Goal: Task Accomplishment & Management: Use online tool/utility

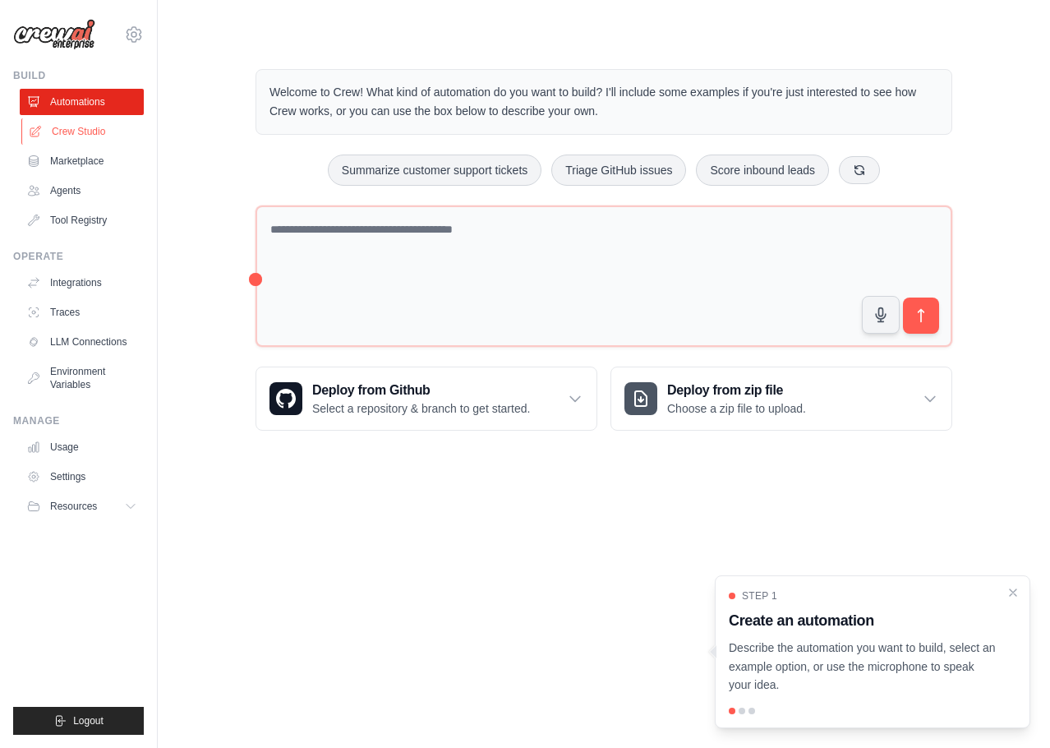
click at [90, 131] on link "Crew Studio" at bounding box center [83, 131] width 124 height 26
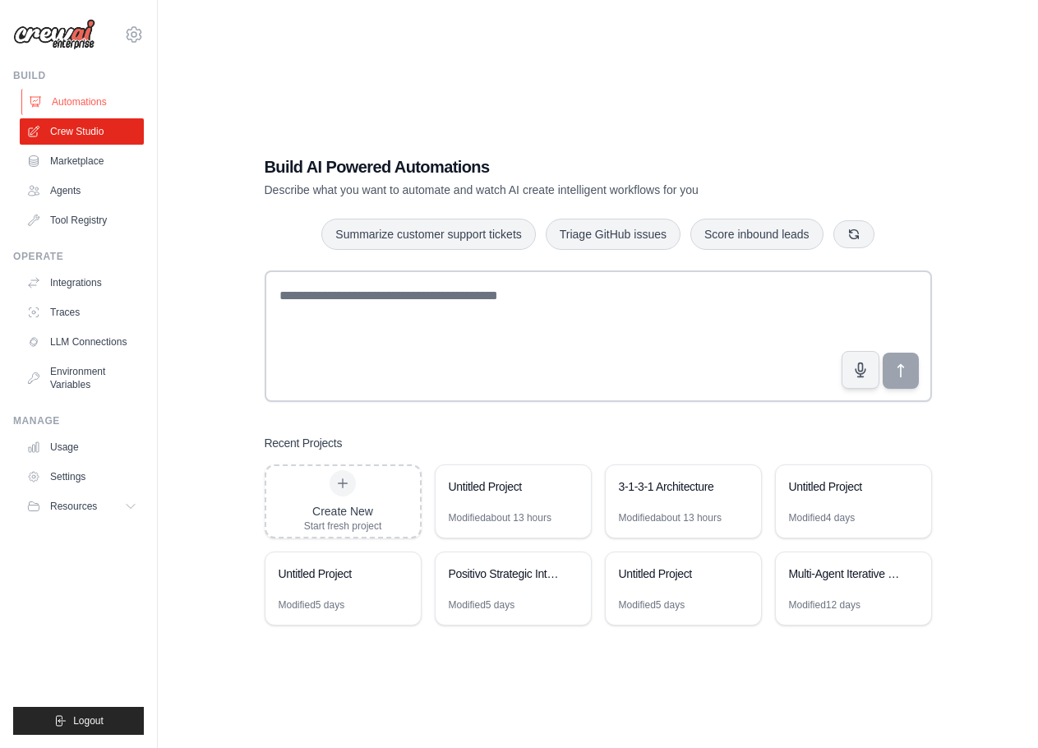
click at [88, 99] on link "Automations" at bounding box center [83, 102] width 124 height 26
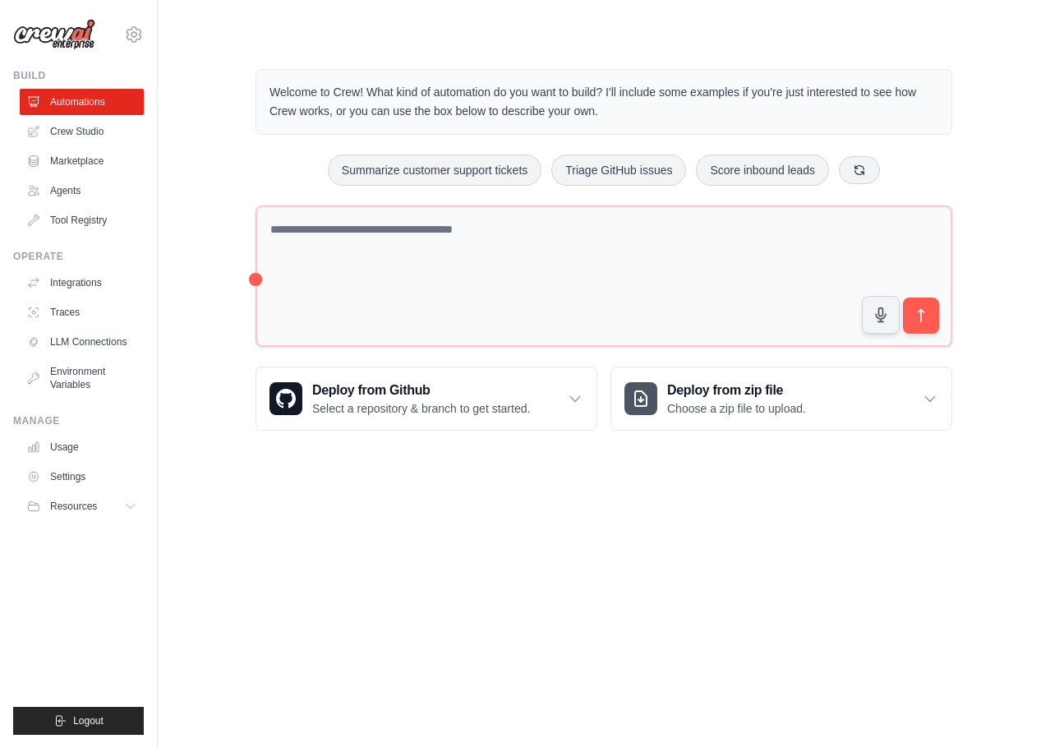
click at [469, 484] on body "francisco.klas@positivo.com.br Settings Build Automations Crew Studio Resources" at bounding box center [525, 374] width 1050 height 748
click at [470, 456] on div "Welcome to Crew! What kind of automation do you want to build? I'll include som…" at bounding box center [604, 250] width 736 height 414
click at [479, 445] on div "Welcome to Crew! What kind of automation do you want to build? I'll include som…" at bounding box center [604, 250] width 736 height 414
click at [578, 540] on body "francisco.klas@positivo.com.br Settings Build Automations Crew Studio Resources" at bounding box center [525, 374] width 1050 height 748
click at [559, 506] on body "francisco.klas@positivo.com.br Settings Build Automations Crew Studio Resources" at bounding box center [525, 374] width 1050 height 748
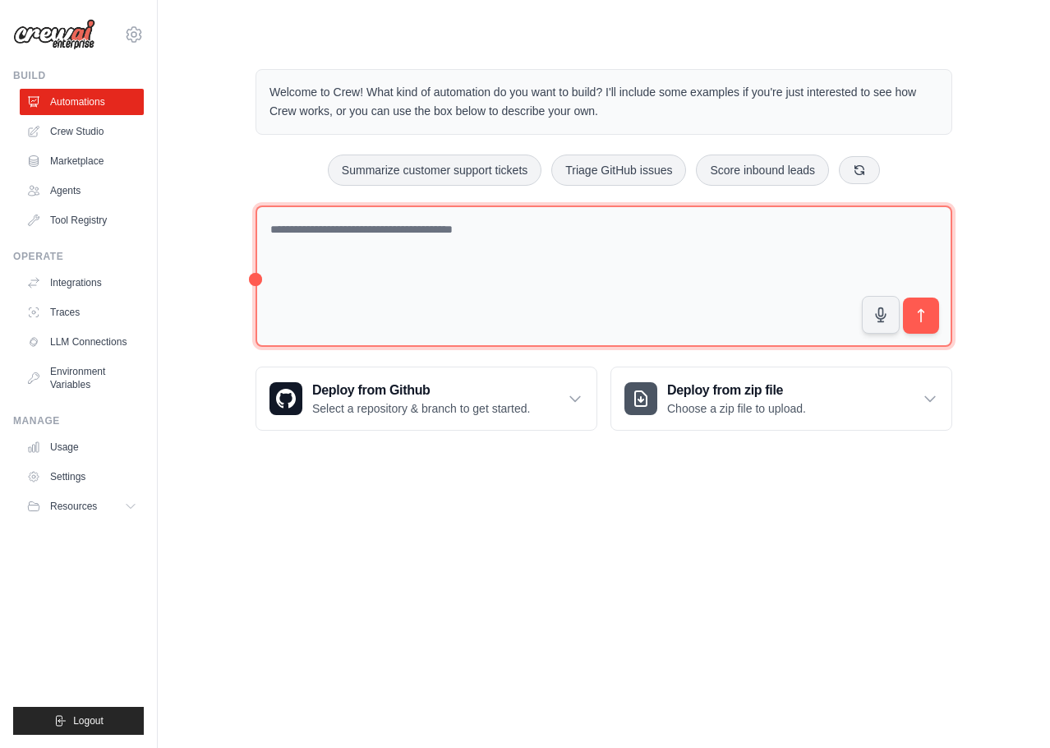
click at [467, 228] on textarea at bounding box center [603, 276] width 697 height 142
click at [449, 257] on textarea at bounding box center [603, 276] width 697 height 142
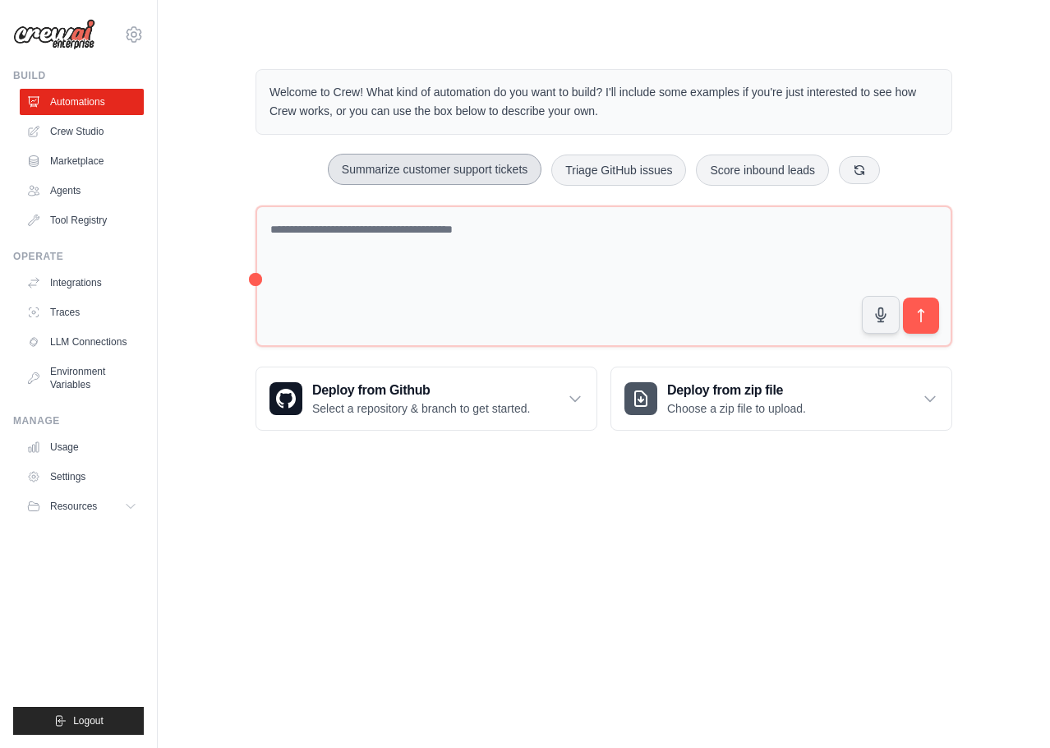
click at [424, 168] on button "Summarize customer support tickets" at bounding box center [435, 169] width 214 height 31
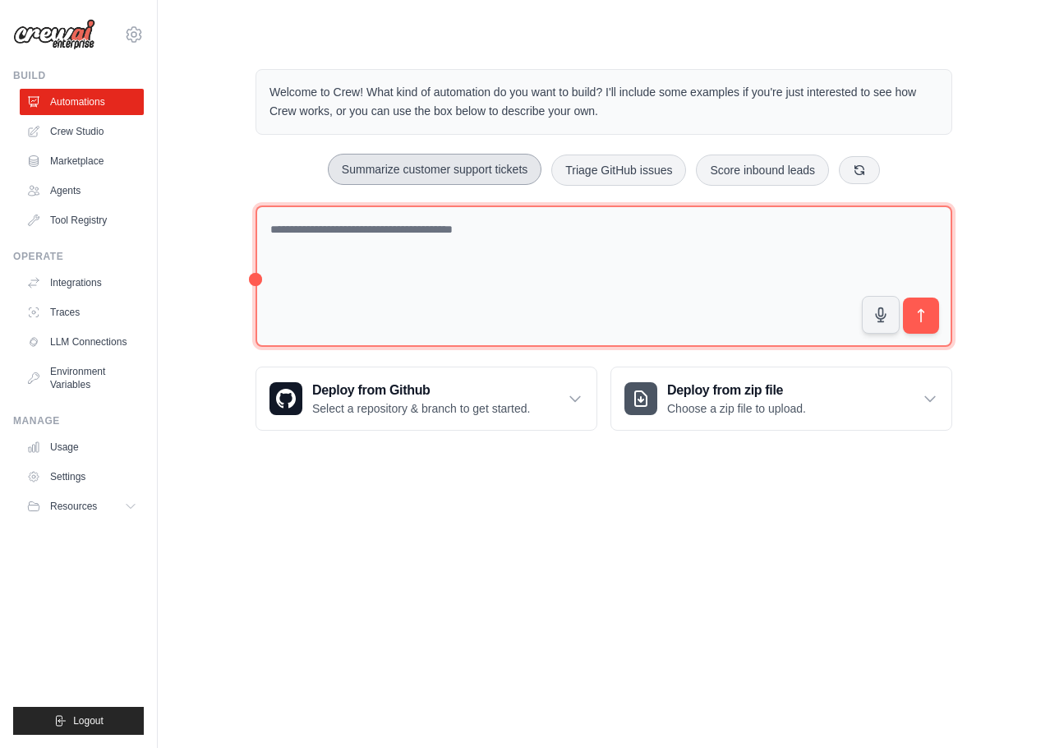
type textarea "**********"
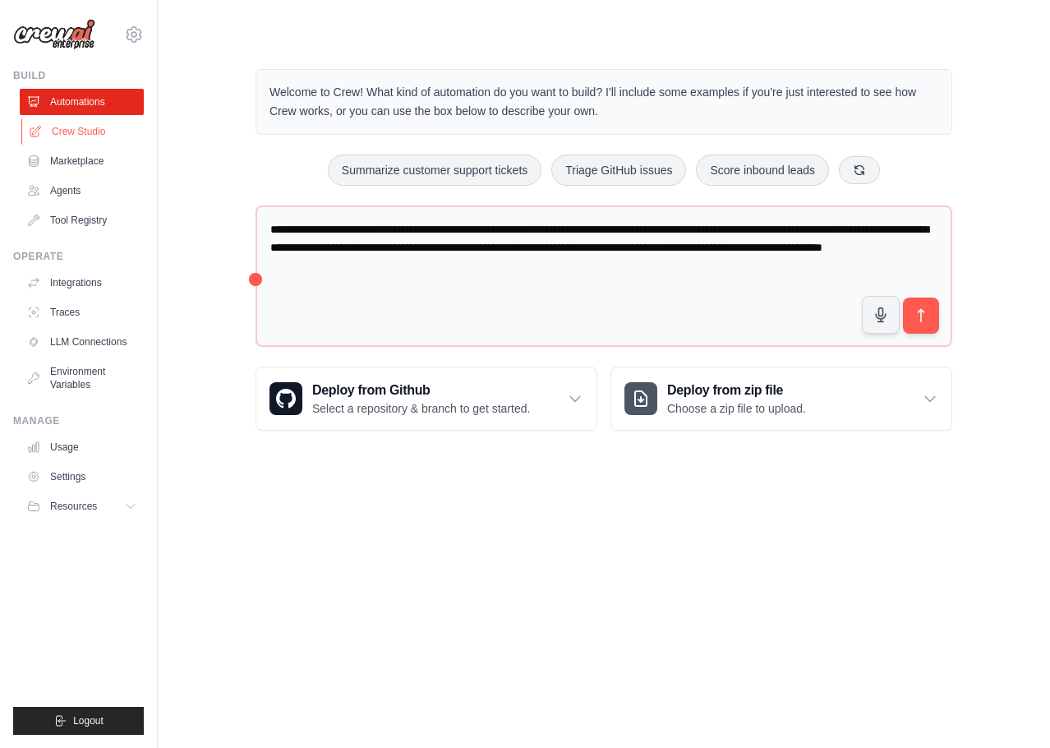
click at [110, 133] on link "Crew Studio" at bounding box center [83, 131] width 124 height 26
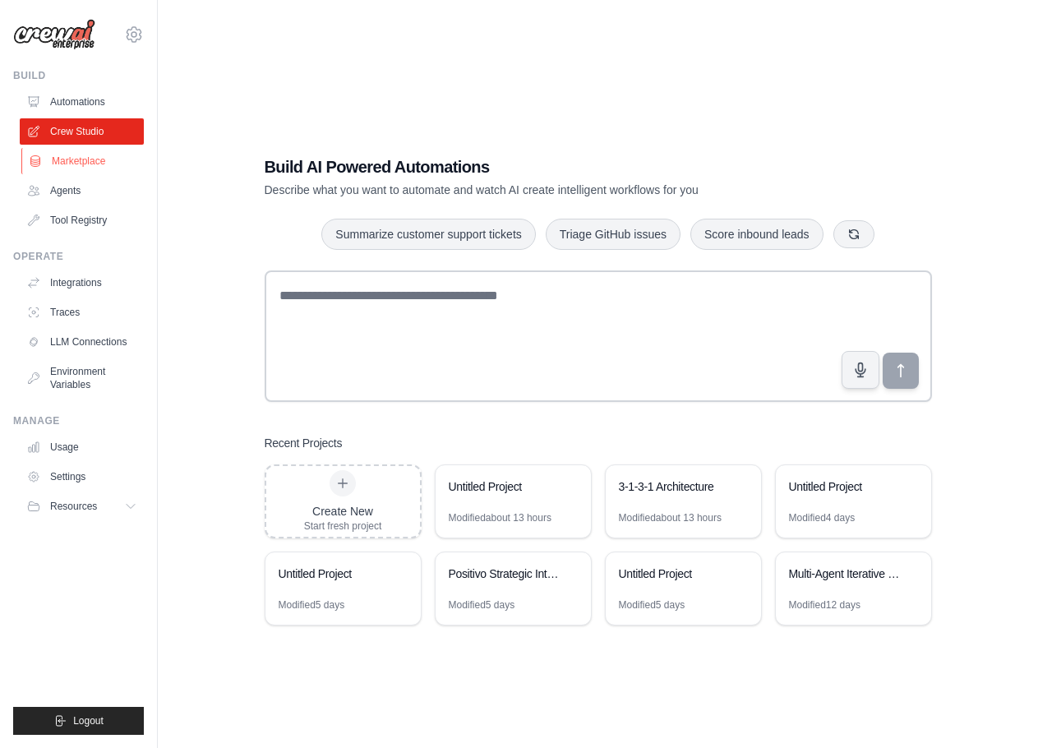
click at [65, 168] on link "Marketplace" at bounding box center [83, 161] width 124 height 26
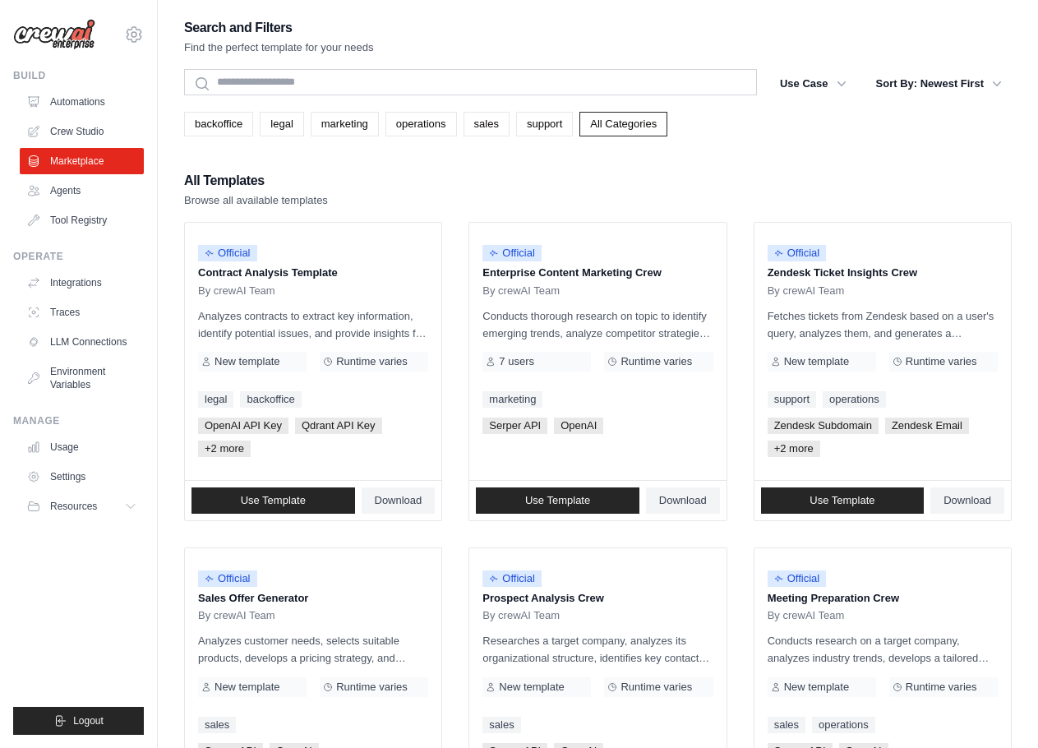
drag, startPoint x: 398, startPoint y: 174, endPoint x: 509, endPoint y: 170, distance: 111.0
click at [950, 76] on button "Sort By: Newest First" at bounding box center [938, 83] width 145 height 30
click at [953, 86] on button "Sort By: Newest First" at bounding box center [938, 83] width 145 height 30
drag, startPoint x: 932, startPoint y: 140, endPoint x: 946, endPoint y: 130, distance: 16.9
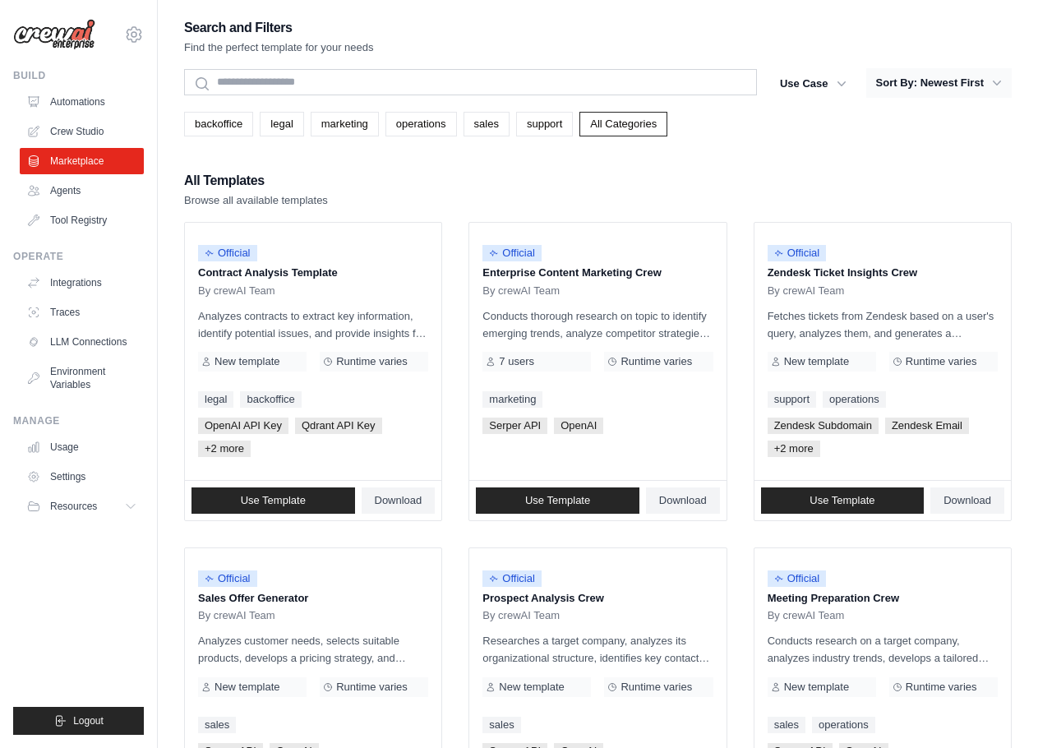
click at [994, 90] on icon "button" at bounding box center [996, 83] width 16 height 16
click at [994, 77] on icon "button" at bounding box center [996, 83] width 16 height 16
click at [993, 77] on icon "button" at bounding box center [996, 83] width 16 height 16
click at [992, 77] on icon "button" at bounding box center [996, 83] width 16 height 16
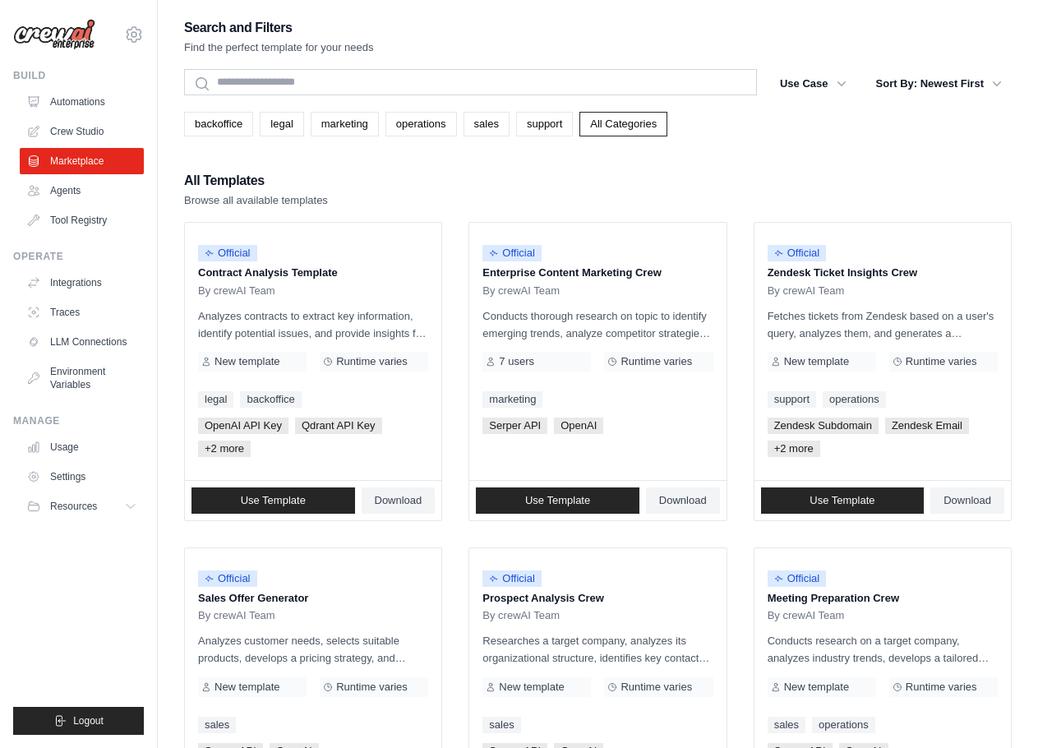
click at [904, 126] on div "backoffice legal marketing operations sales support All Categories" at bounding box center [597, 124] width 827 height 25
click at [918, 118] on div "backoffice legal marketing operations sales support All Categories" at bounding box center [597, 124] width 827 height 25
drag, startPoint x: 918, startPoint y: 118, endPoint x: 822, endPoint y: 103, distance: 97.4
click at [915, 120] on div "backoffice legal marketing operations sales support All Categories" at bounding box center [597, 124] width 827 height 25
click at [922, 92] on button "Sort By: Newest First" at bounding box center [938, 83] width 145 height 30
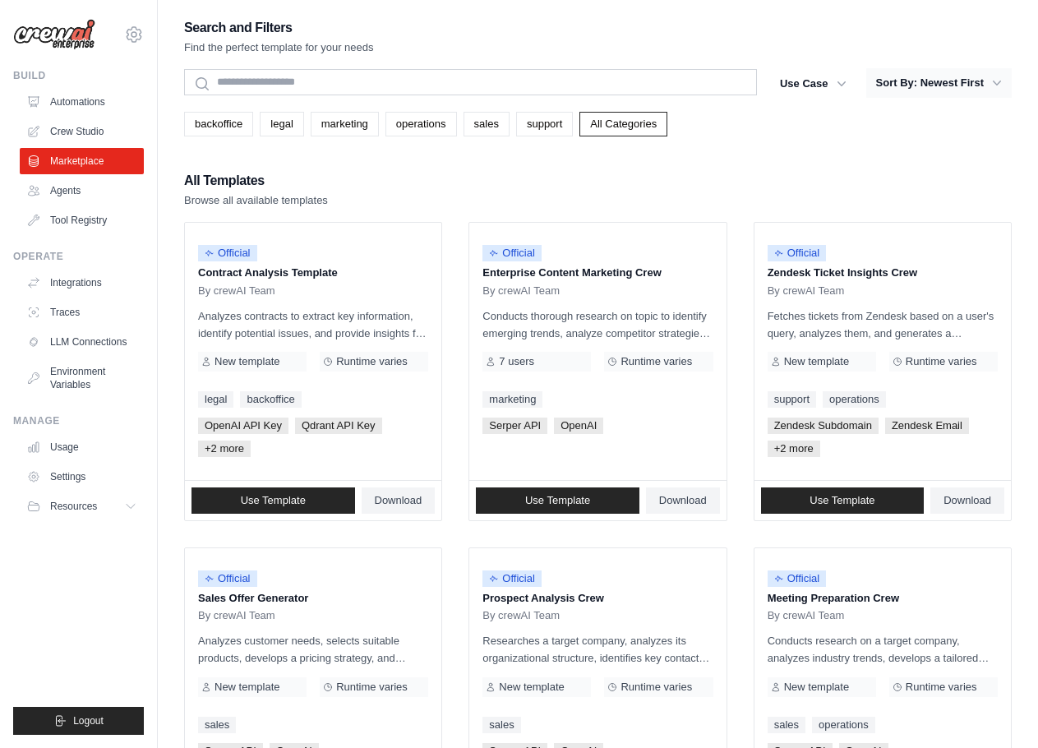
click at [926, 82] on button "Sort By: Newest First" at bounding box center [938, 83] width 145 height 30
click at [969, 79] on button "Sort By: Newest First" at bounding box center [938, 83] width 145 height 30
drag, startPoint x: 969, startPoint y: 79, endPoint x: 994, endPoint y: 82, distance: 25.7
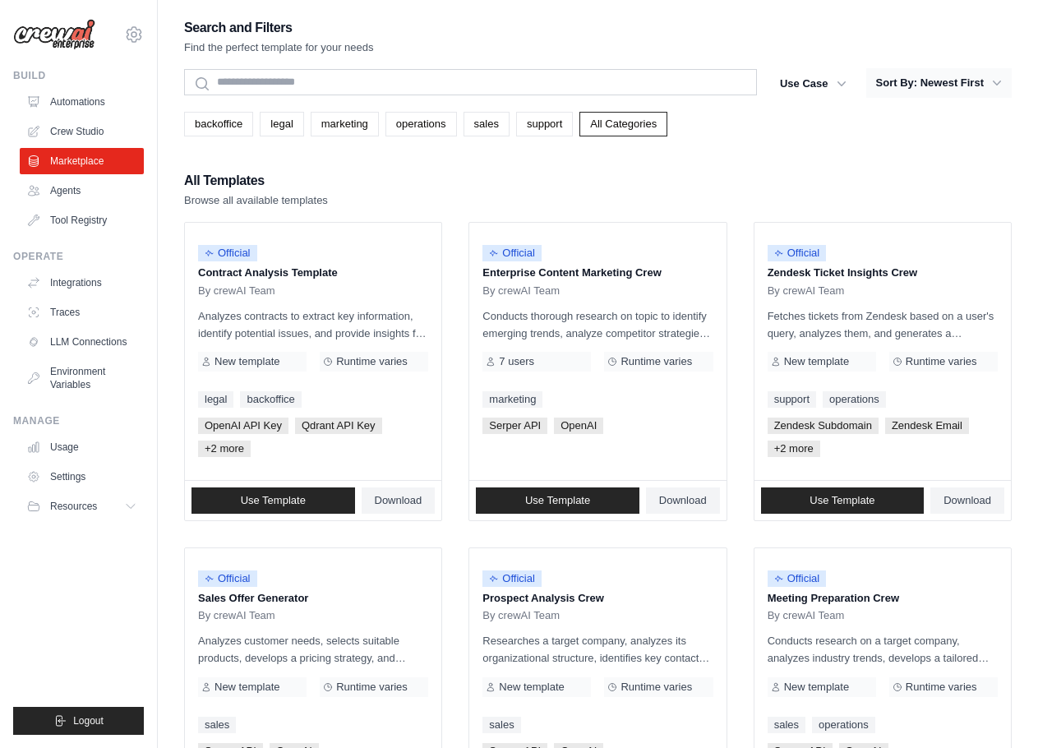
click at [994, 82] on icon "button" at bounding box center [996, 83] width 8 height 5
click at [998, 82] on icon "button" at bounding box center [996, 83] width 16 height 16
click at [998, 85] on icon "button" at bounding box center [996, 83] width 16 height 16
click at [824, 81] on button "Use Case" at bounding box center [813, 83] width 86 height 30
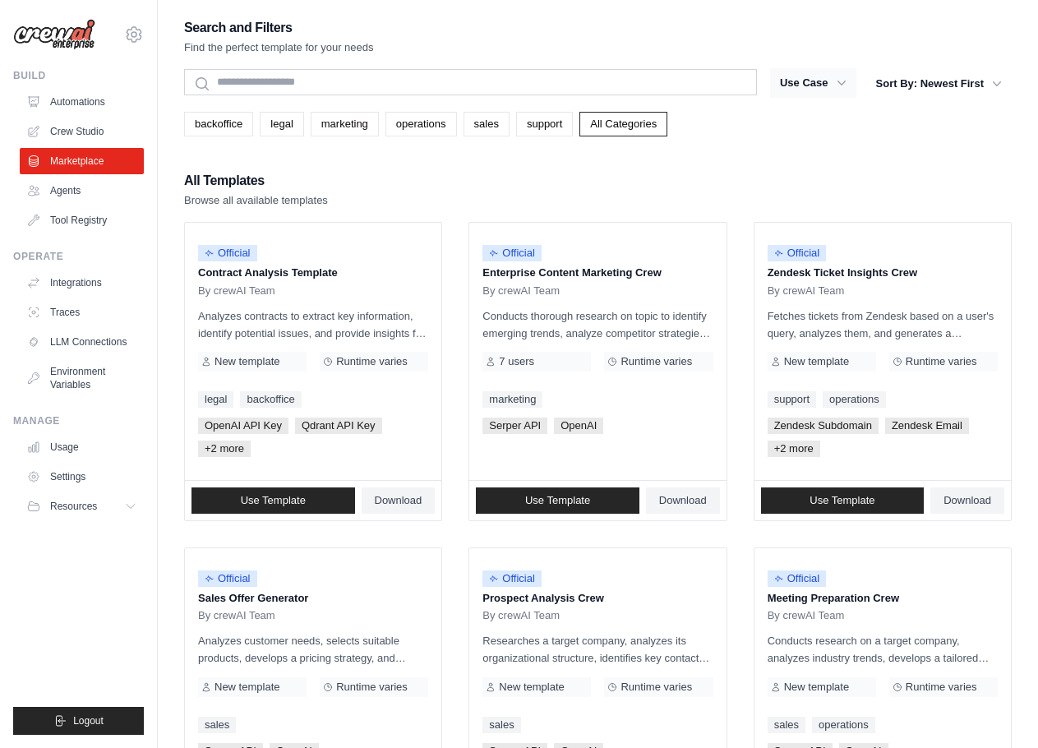
click at [833, 78] on icon "button" at bounding box center [841, 83] width 16 height 16
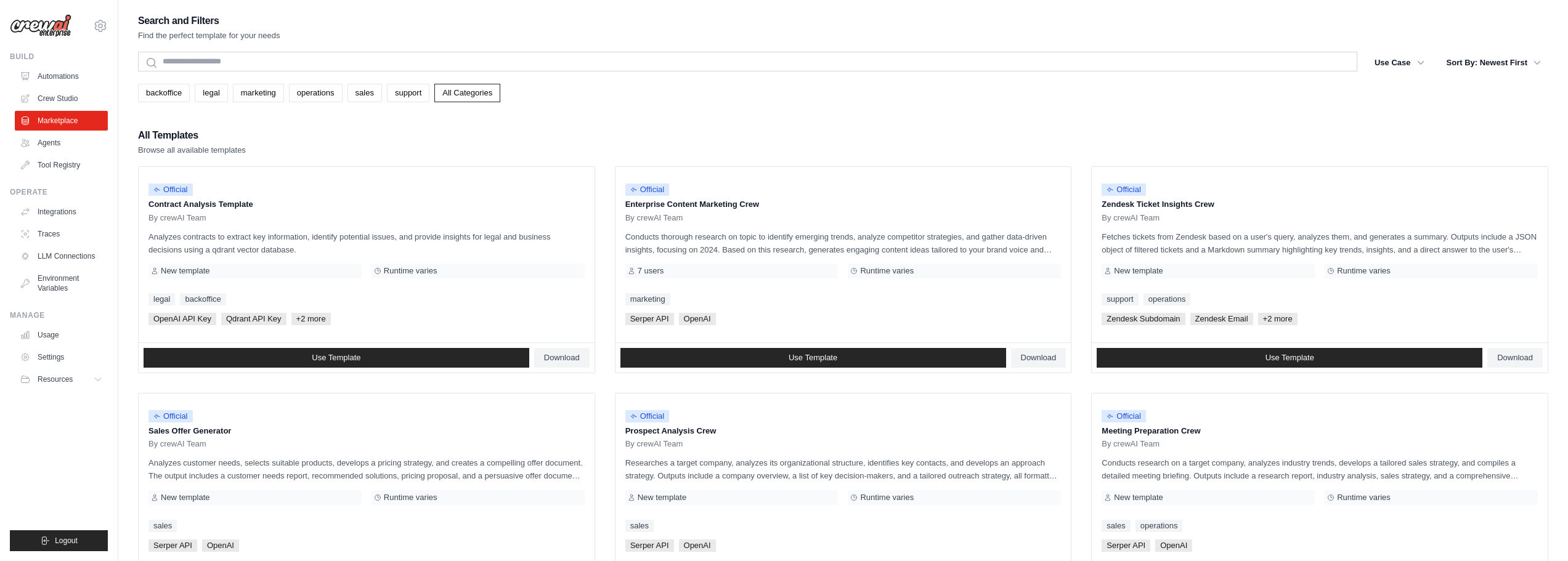
click at [778, 74] on div "backoffice legal marketing operations sales support All Categories" at bounding box center [843, 88] width 1410 height 28
drag, startPoint x: 1520, startPoint y: 61, endPoint x: 1483, endPoint y: 59, distance: 37.1
click at [778, 61] on button "Sort By: Newest First" at bounding box center [1493, 62] width 109 height 22
click at [778, 50] on div "Search and Filters Find the perfect template for your needs Search Use Case bac…" at bounding box center [843, 563] width 1410 height 1102
click at [778, 57] on button "Use Case" at bounding box center [1399, 62] width 64 height 22
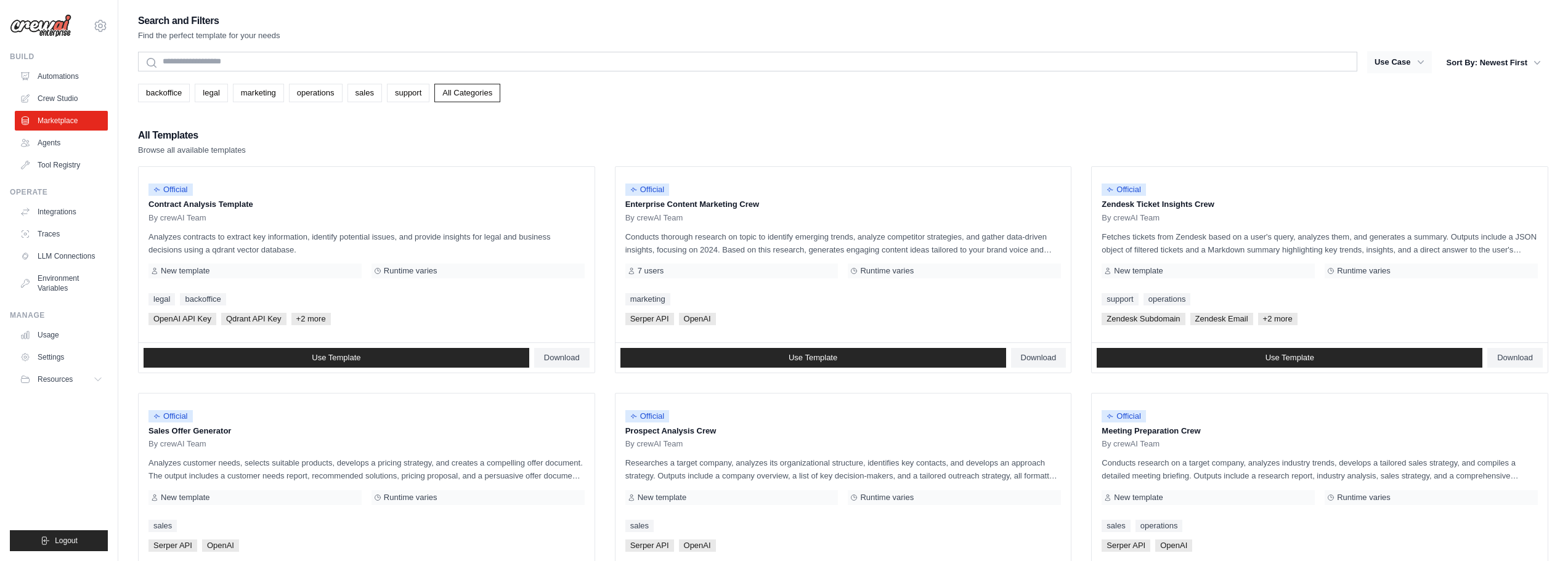
click at [778, 57] on button "Use Case" at bounding box center [1399, 62] width 64 height 22
click at [416, 51] on div "Search and Filters Find the perfect template for your needs Search Use Case bac…" at bounding box center [843, 563] width 1410 height 1102
click at [298, 40] on div "Search and Filters Find the perfect template for your needs" at bounding box center [843, 26] width 1410 height 29
drag, startPoint x: 198, startPoint y: 73, endPoint x: 220, endPoint y: 58, distance: 26.6
click at [199, 72] on div "Search" at bounding box center [748, 63] width 1219 height 22
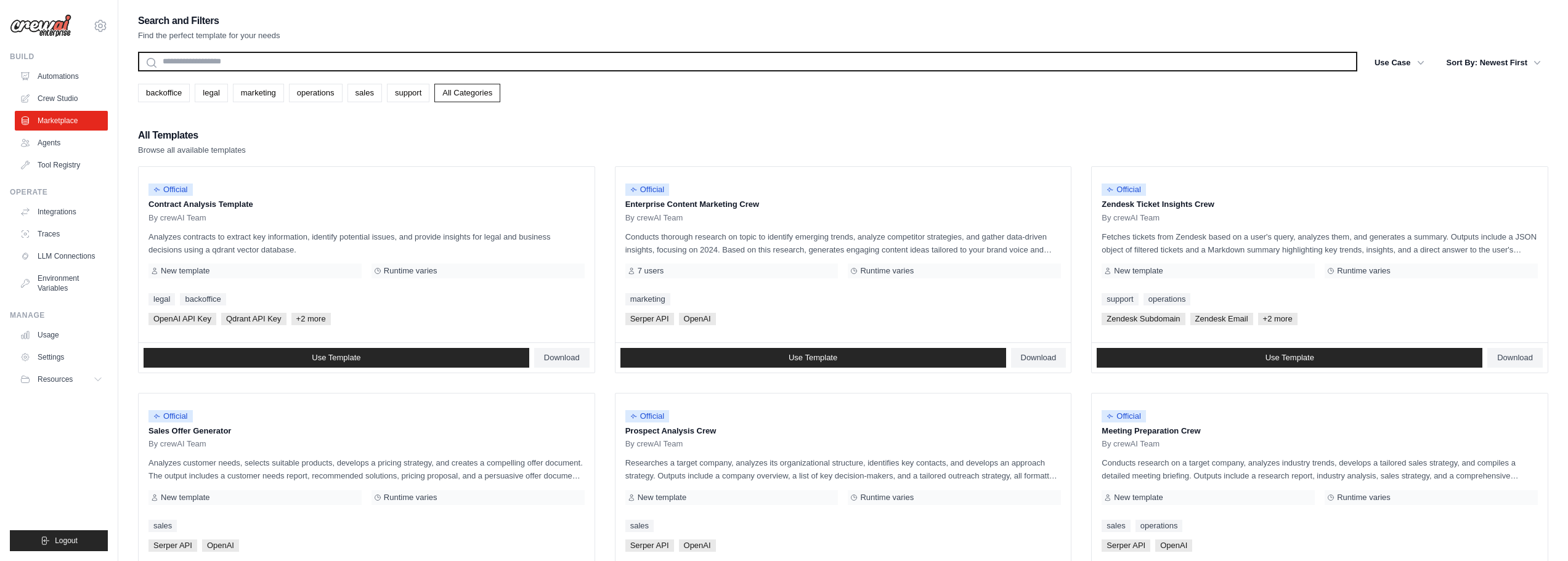
click at [220, 58] on input "text" at bounding box center [748, 62] width 1219 height 20
click at [199, 64] on input "text" at bounding box center [748, 62] width 1219 height 20
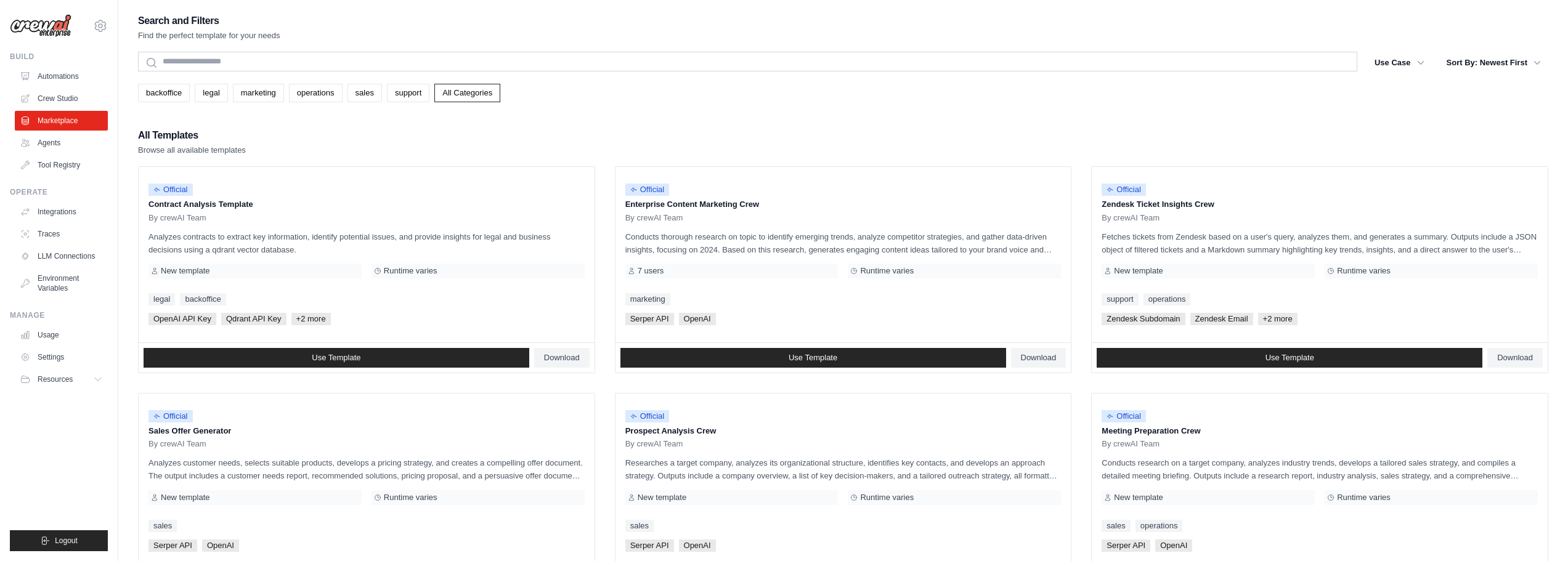
drag, startPoint x: 1342, startPoint y: 92, endPoint x: 1349, endPoint y: 86, distance: 9.2
click at [778, 92] on div "backoffice legal marketing operations sales support All Categories" at bounding box center [843, 93] width 1410 height 19
click at [778, 62] on button "Use Case" at bounding box center [1399, 62] width 64 height 22
click at [778, 61] on icon "button" at bounding box center [1420, 62] width 12 height 12
click at [778, 62] on icon "button" at bounding box center [1420, 62] width 12 height 12
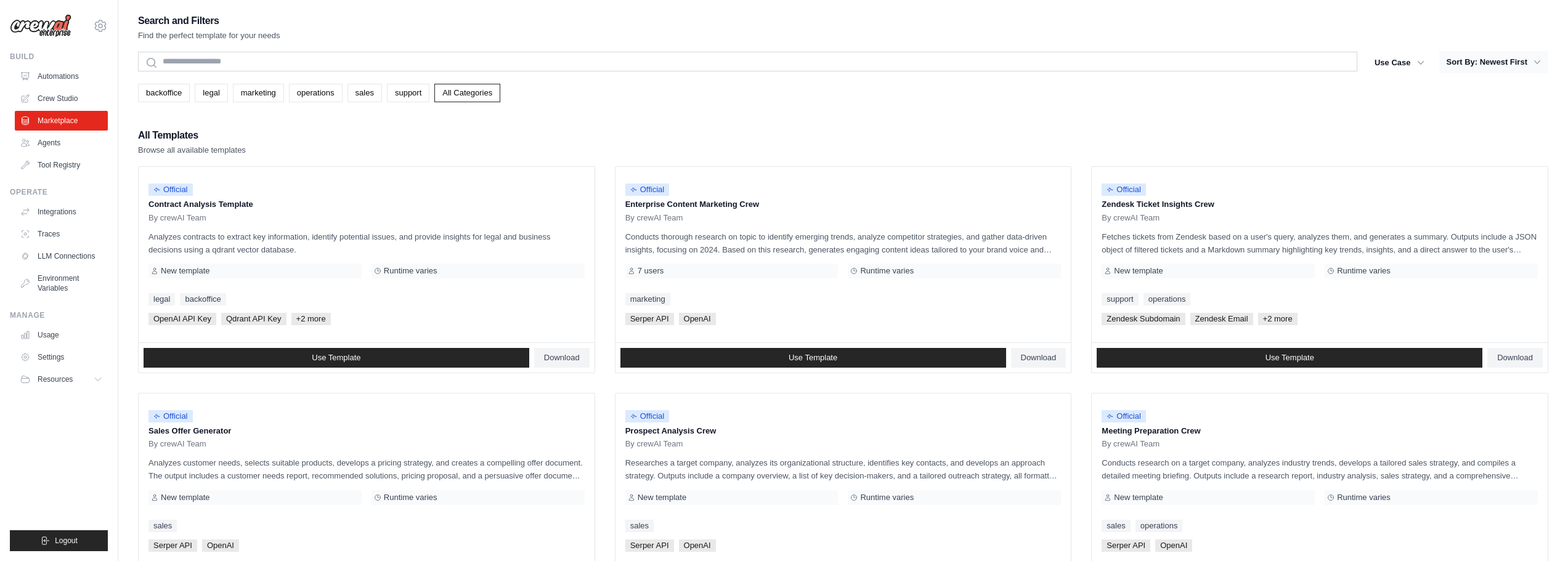
click at [778, 68] on button "Sort By: Newest First" at bounding box center [1493, 62] width 109 height 22
click at [778, 65] on button "Sort By: Newest First" at bounding box center [1493, 62] width 109 height 22
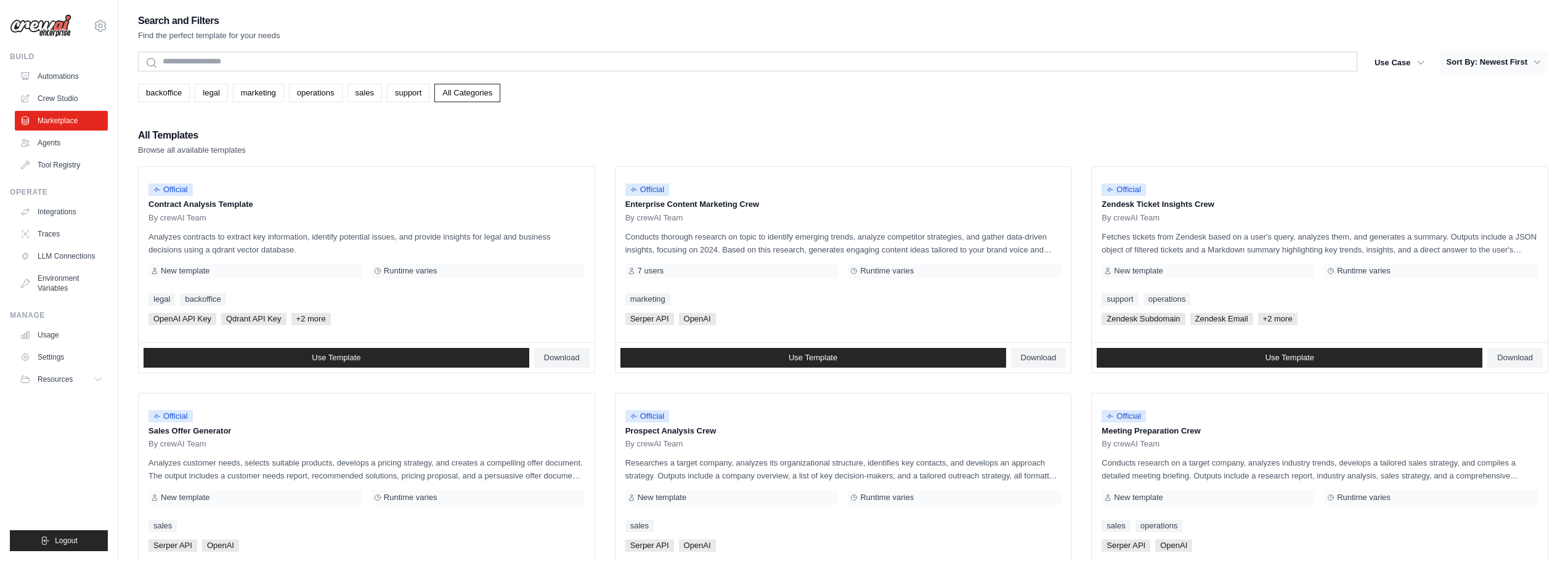
click at [778, 65] on button "Sort By: Newest First" at bounding box center [1493, 62] width 109 height 22
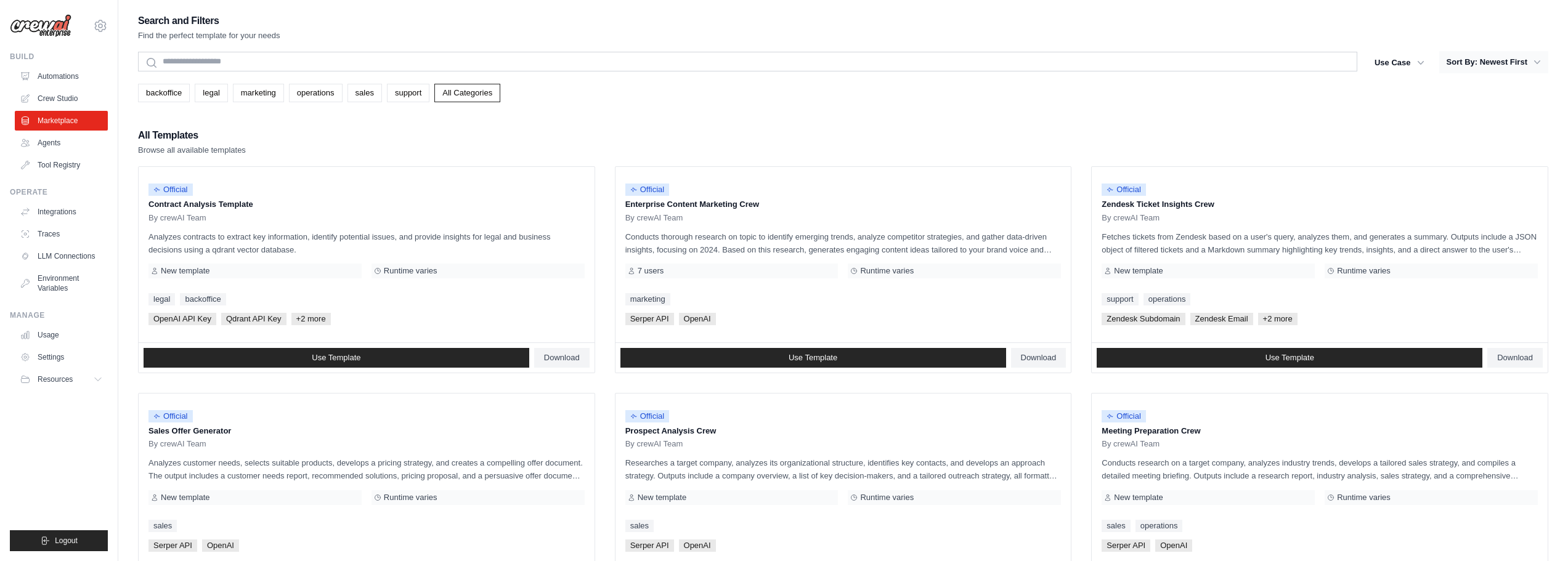
click at [778, 65] on button "Sort By: Newest First" at bounding box center [1493, 62] width 109 height 22
click at [778, 64] on icon "button" at bounding box center [1537, 62] width 12 height 12
click at [778, 60] on icon "button" at bounding box center [1537, 62] width 12 height 12
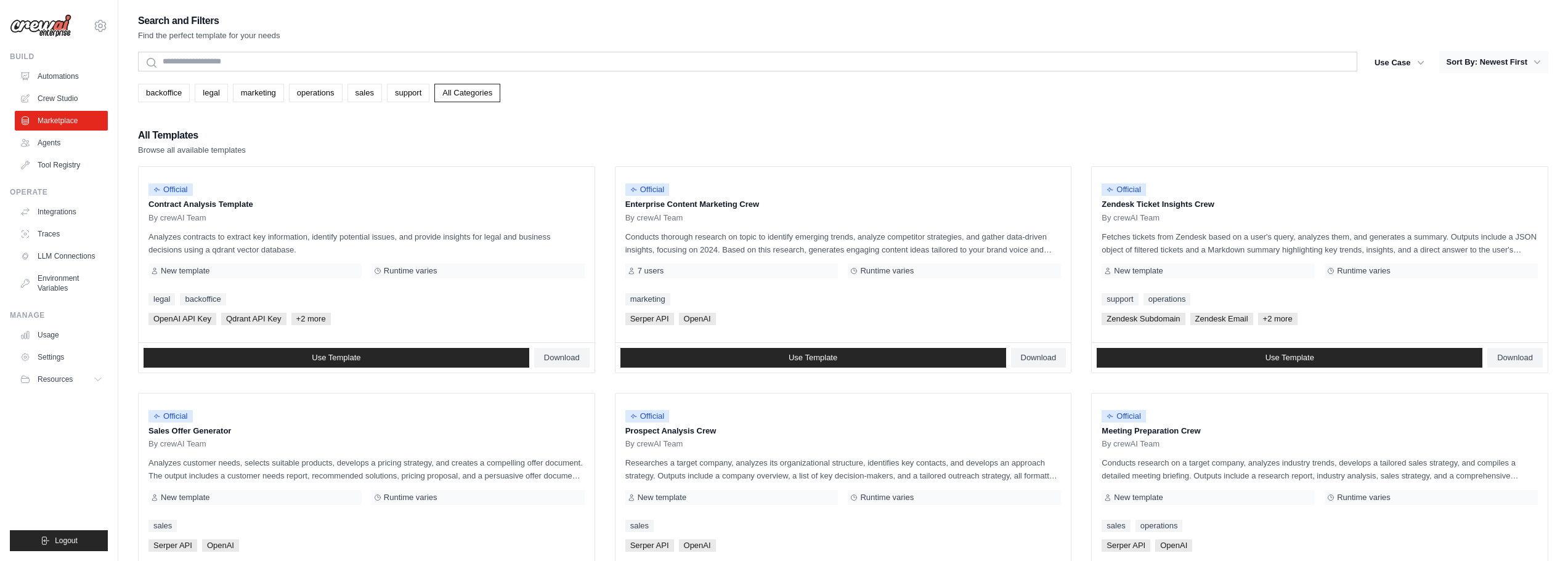
click at [778, 60] on icon "button" at bounding box center [1537, 62] width 12 height 12
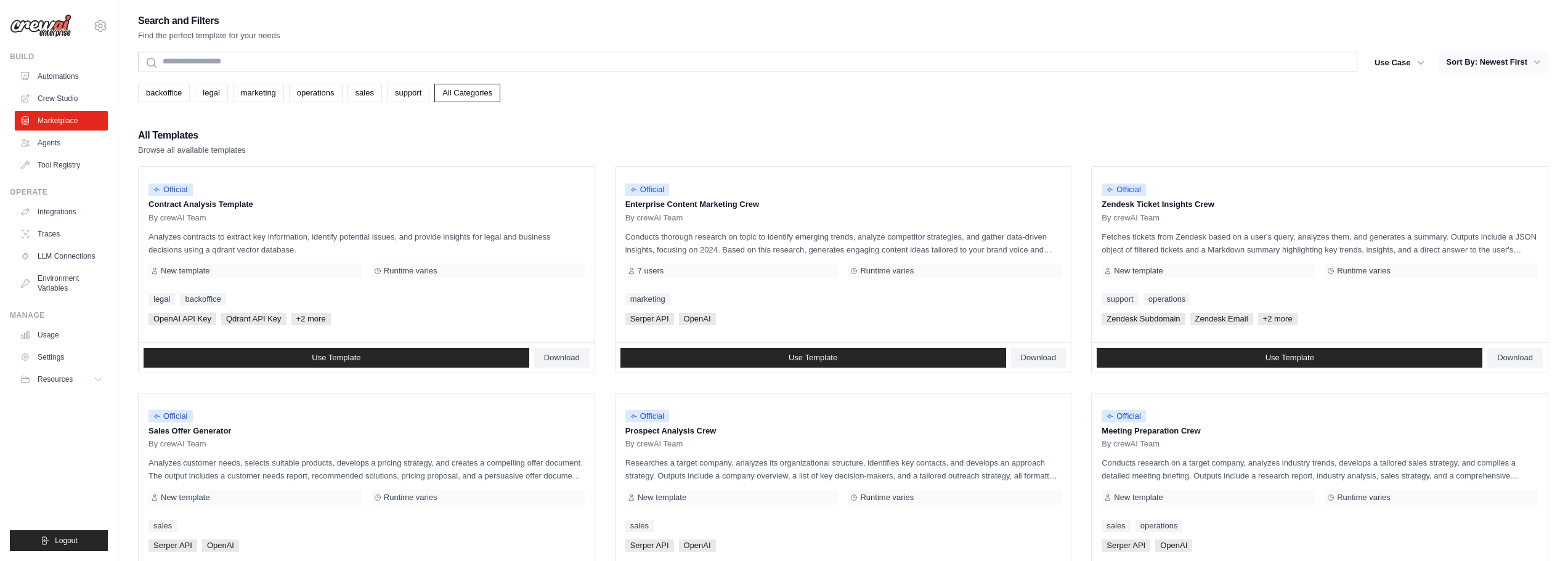
click at [778, 60] on icon "button" at bounding box center [1537, 62] width 12 height 12
click at [778, 61] on icon "button" at bounding box center [1537, 62] width 12 height 12
click at [778, 62] on icon "button" at bounding box center [1537, 62] width 12 height 12
click at [778, 62] on icon "button" at bounding box center [1537, 62] width 6 height 4
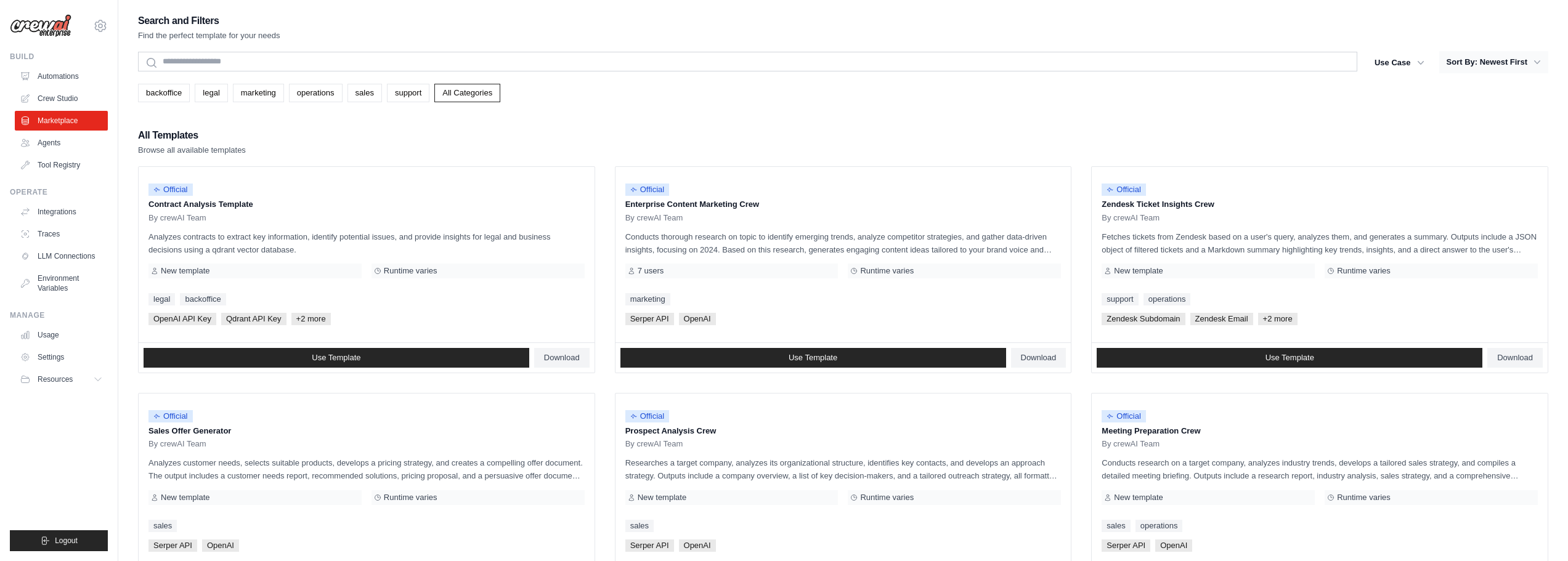
click at [778, 62] on icon "button" at bounding box center [1537, 62] width 6 height 4
drag, startPoint x: 1535, startPoint y: 62, endPoint x: 1504, endPoint y: 57, distance: 31.4
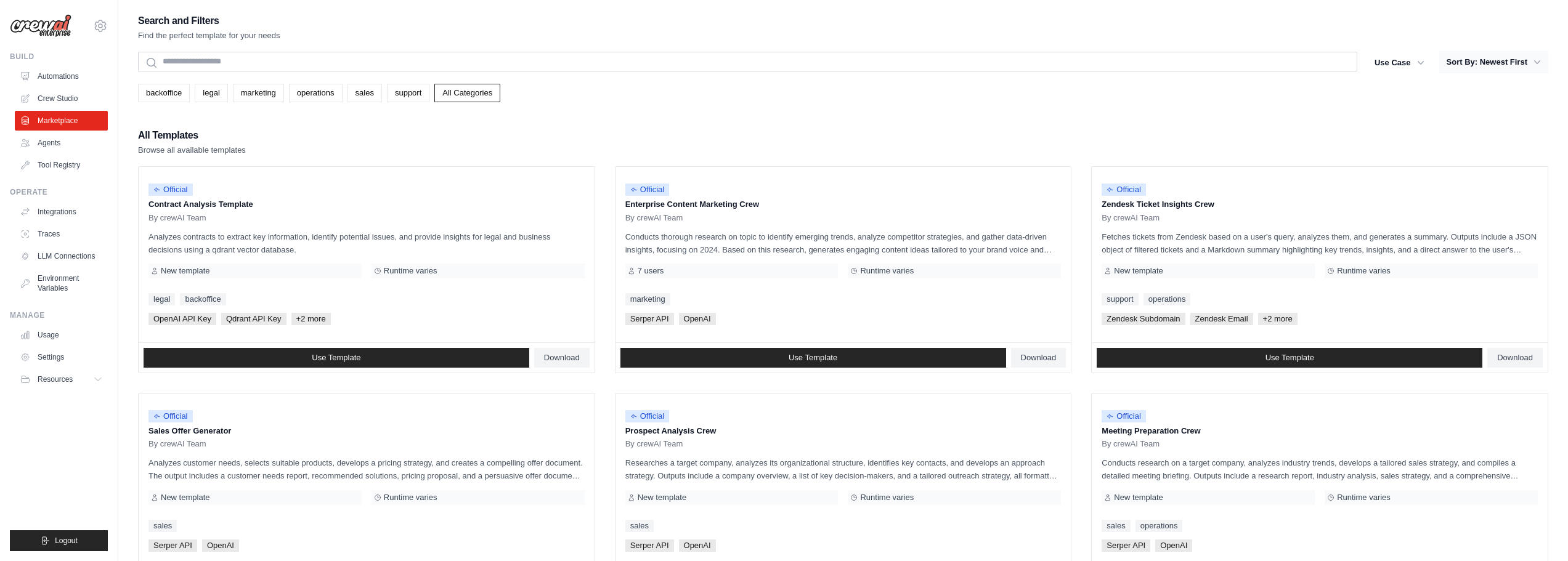
click at [778, 57] on button "Sort By: Newest First" at bounding box center [1493, 62] width 109 height 22
click at [778, 100] on div "backoffice legal marketing operations sales support All Categories" at bounding box center [843, 93] width 1410 height 19
click at [446, 91] on link "All Categories" at bounding box center [467, 93] width 66 height 19
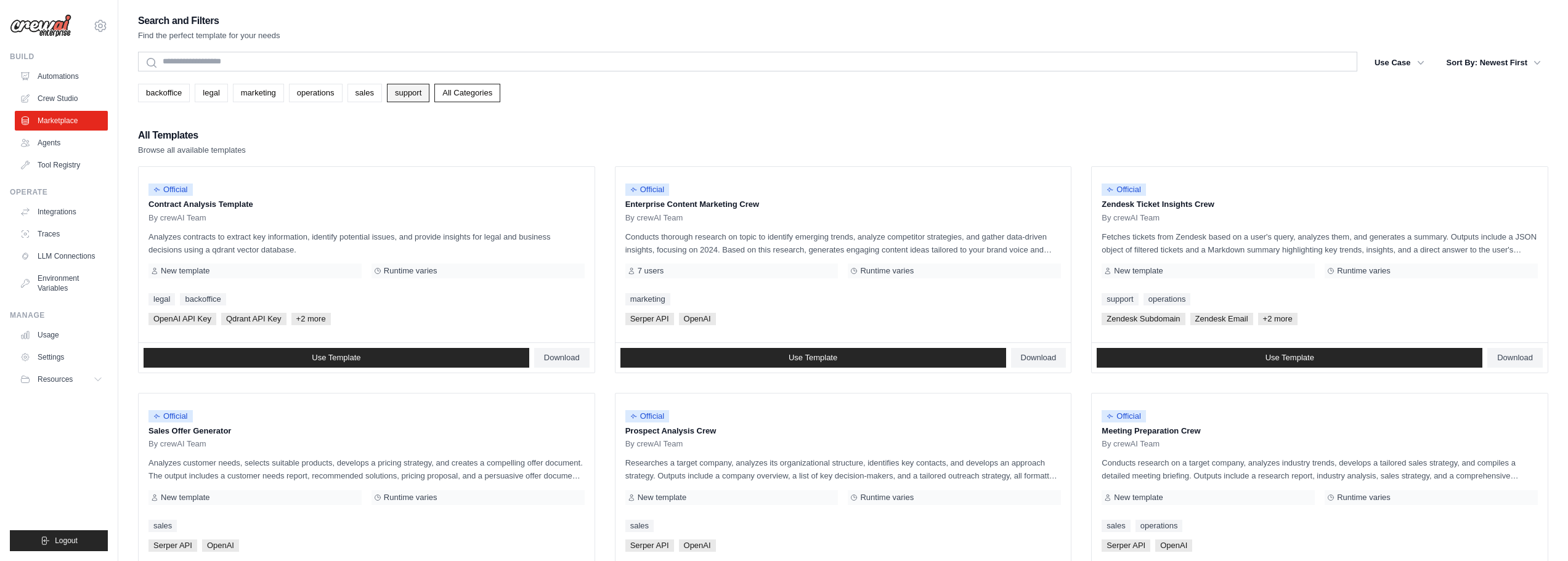
click at [403, 91] on link "support" at bounding box center [408, 93] width 43 height 19
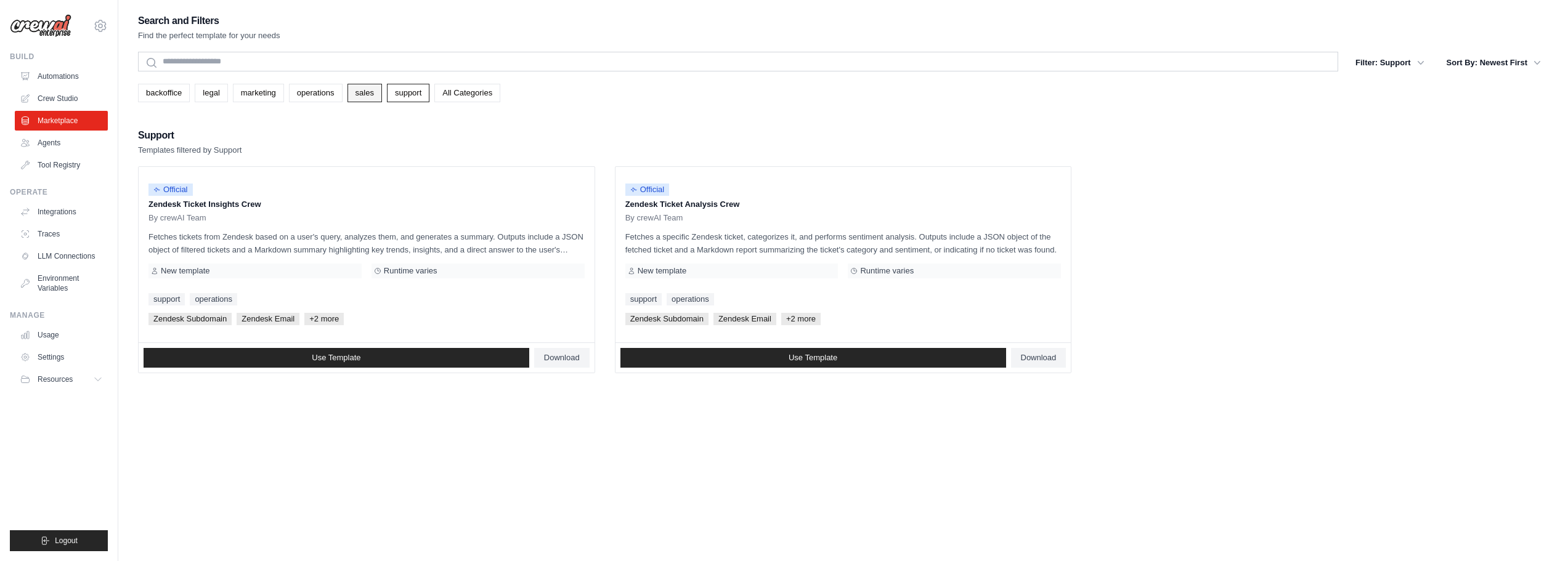
click at [361, 91] on link "sales" at bounding box center [364, 93] width 34 height 19
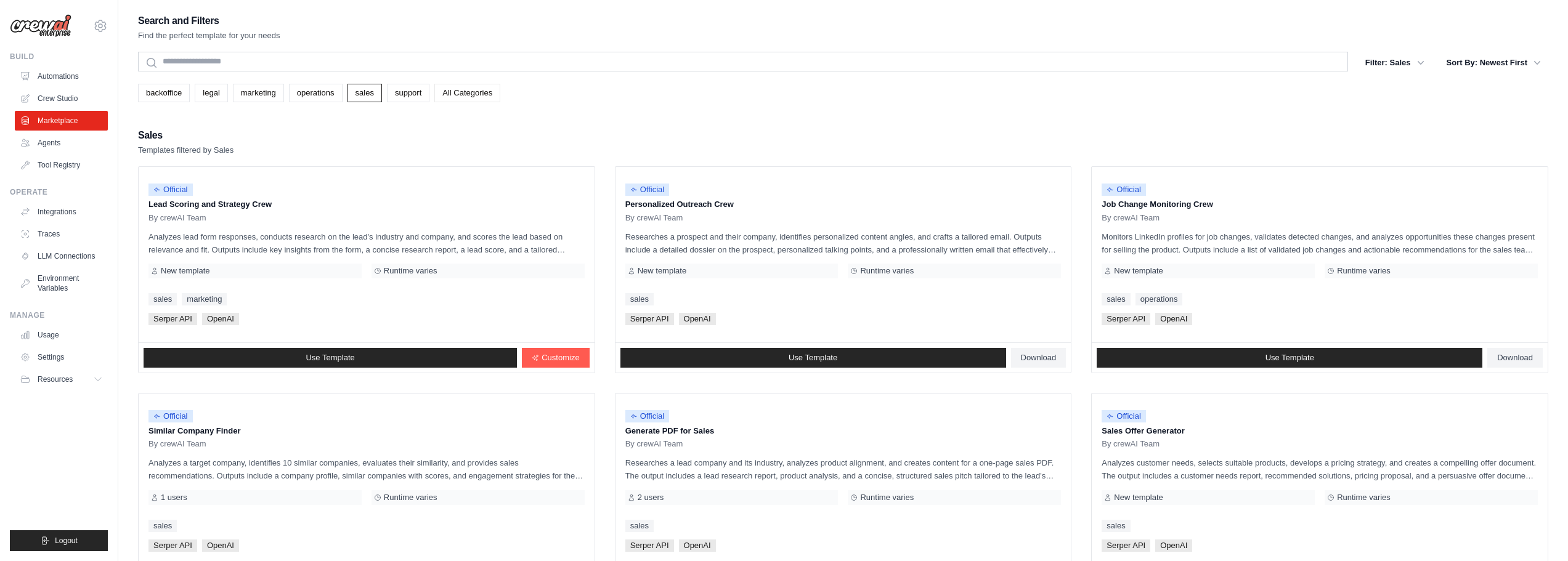
click at [448, 94] on link "All Categories" at bounding box center [467, 93] width 66 height 19
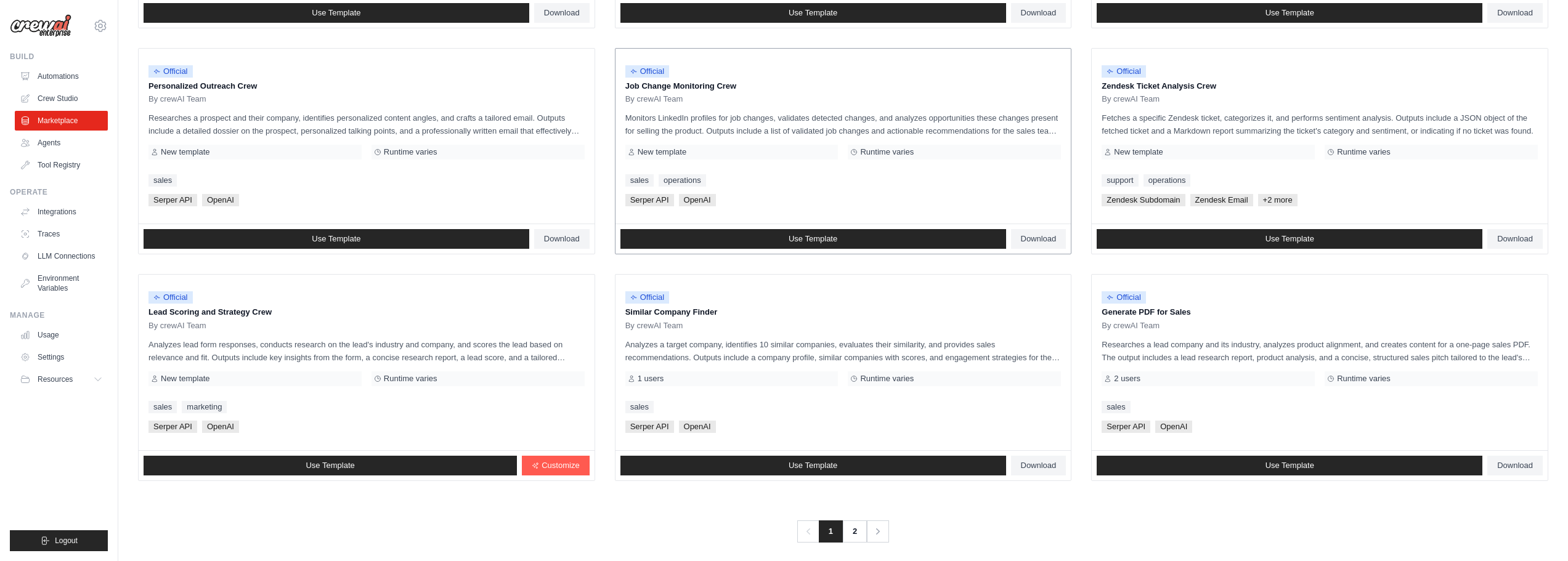
scroll to position [580, 0]
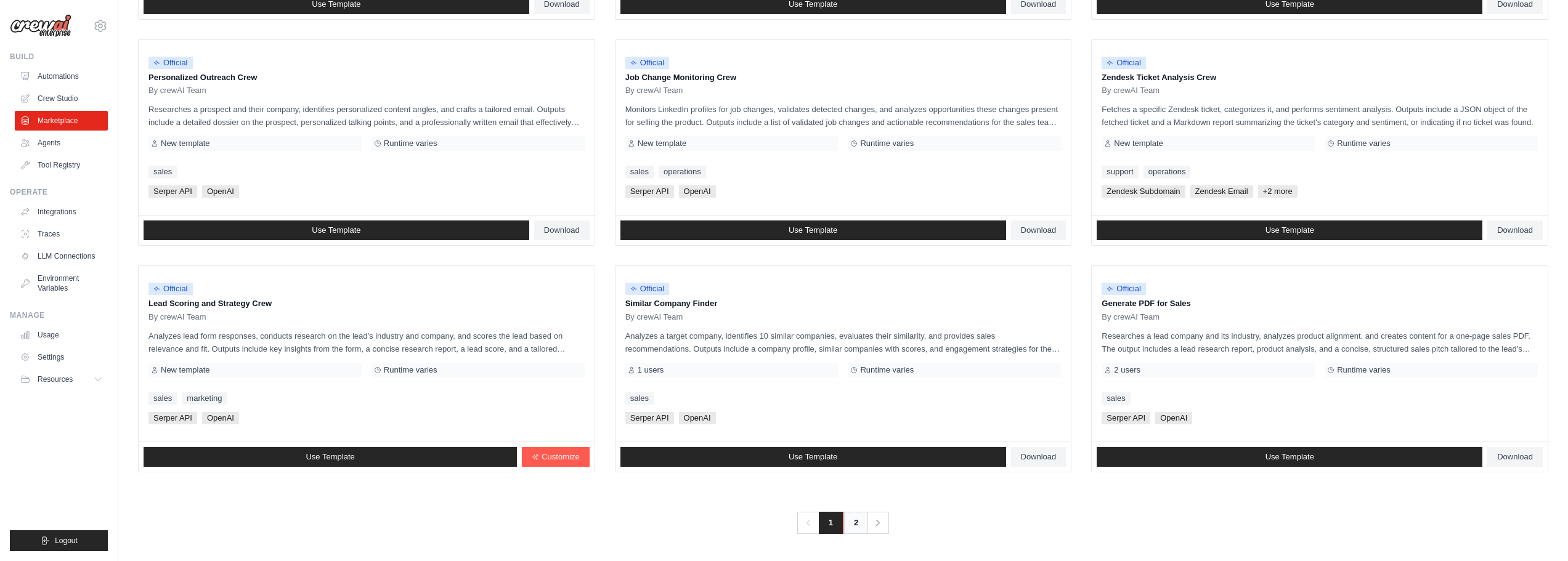
click at [778, 516] on link "2" at bounding box center [856, 524] width 25 height 22
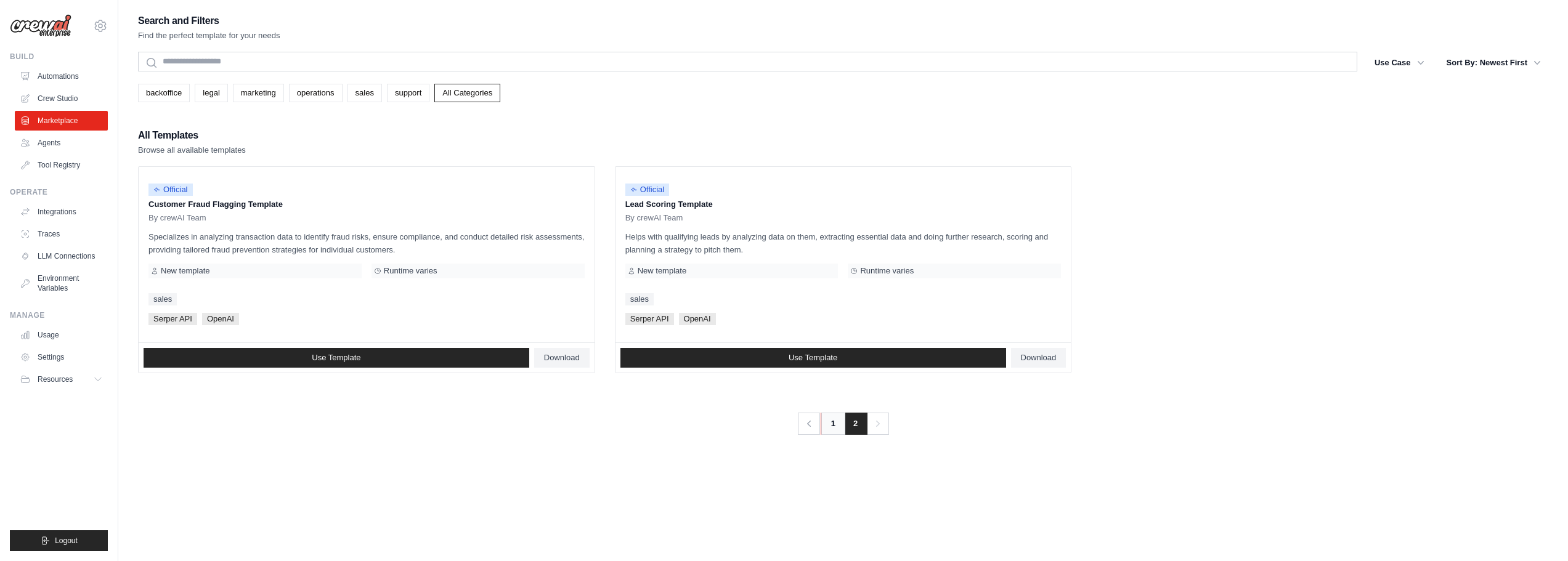
click at [778, 420] on link "1" at bounding box center [832, 424] width 25 height 22
click at [778, 422] on link "1" at bounding box center [832, 424] width 25 height 22
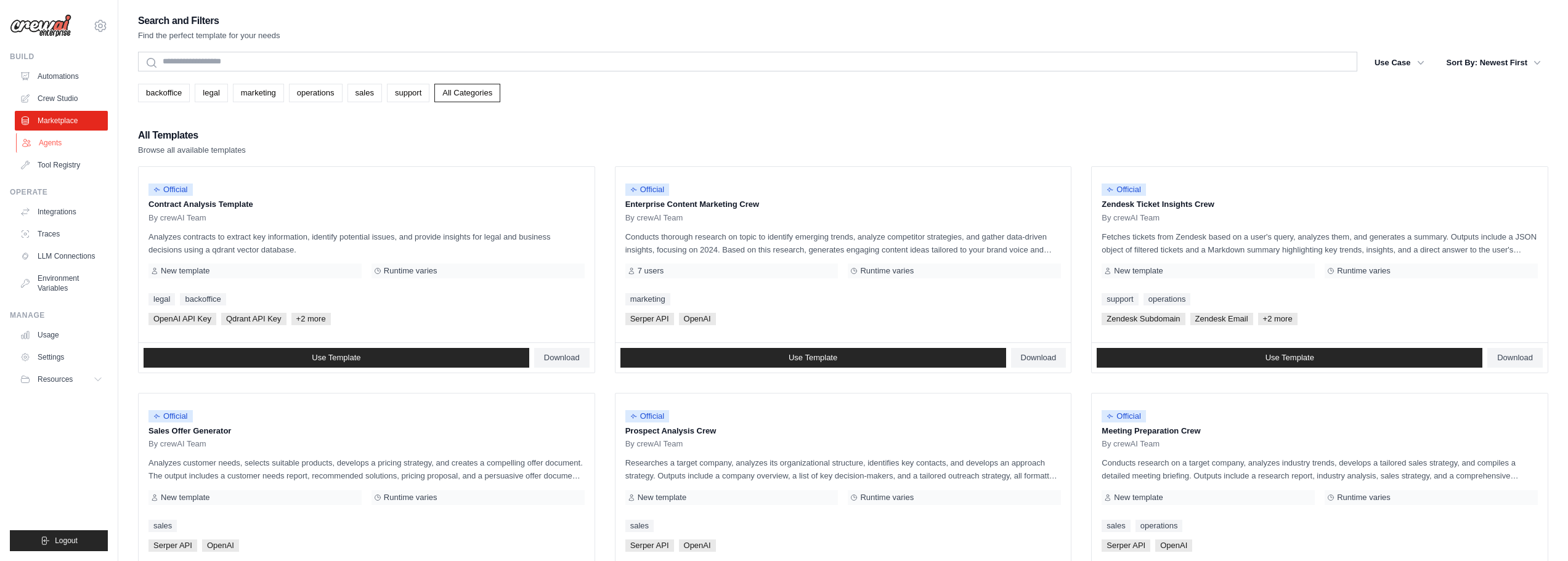
click at [55, 148] on link "Agents" at bounding box center [62, 142] width 93 height 20
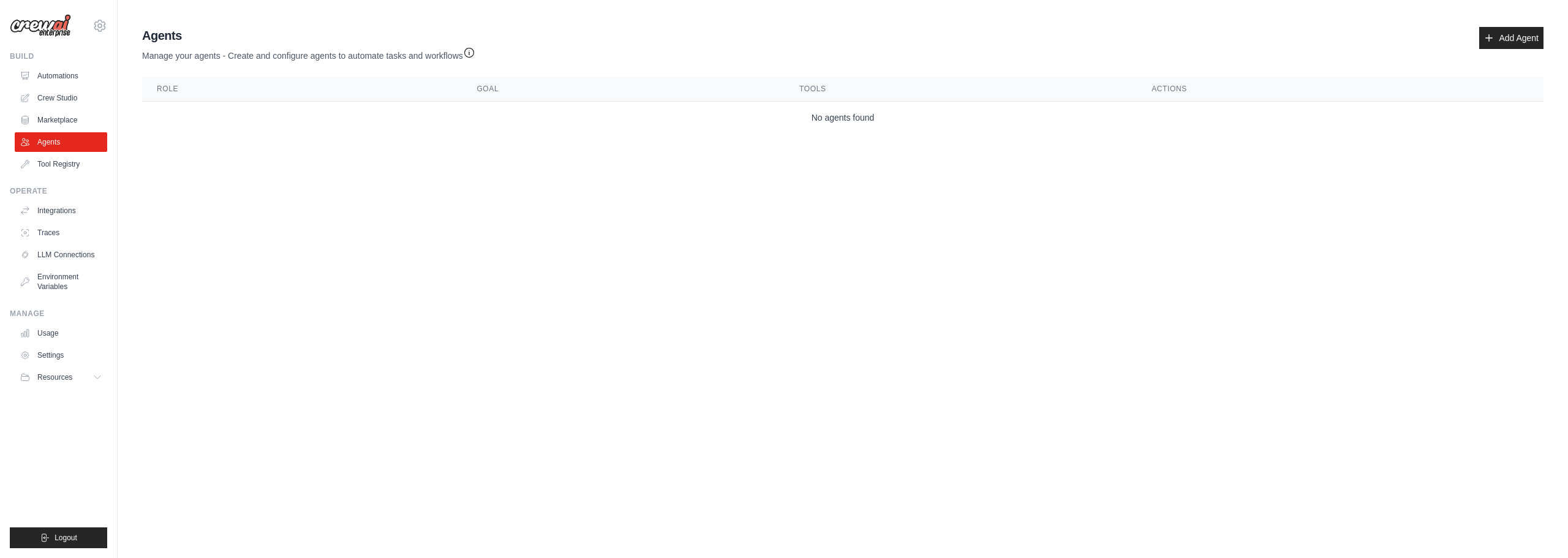
click at [406, 169] on body "francisco.klas@positivo.com.br Settings Build Automations Crew Studio Resources" at bounding box center [784, 279] width 1568 height 558
click at [55, 160] on link "Tool Registry" at bounding box center [62, 164] width 92 height 19
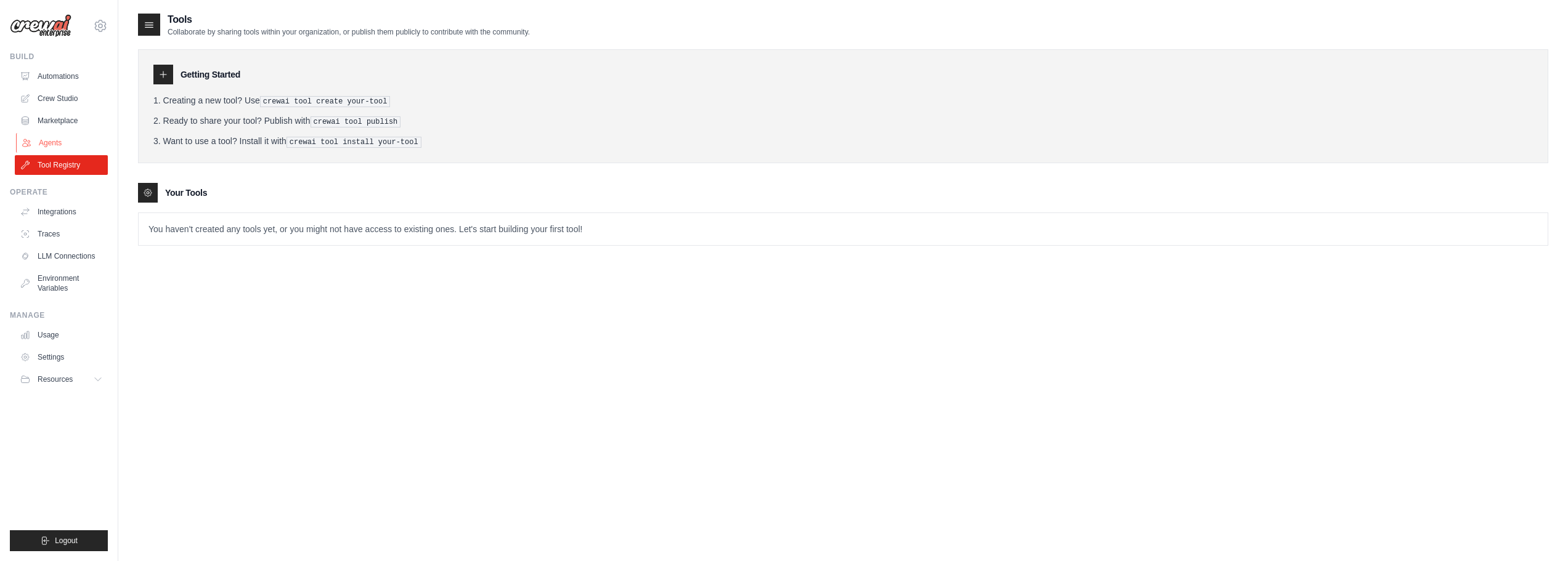
click at [84, 147] on link "Agents" at bounding box center [62, 142] width 93 height 20
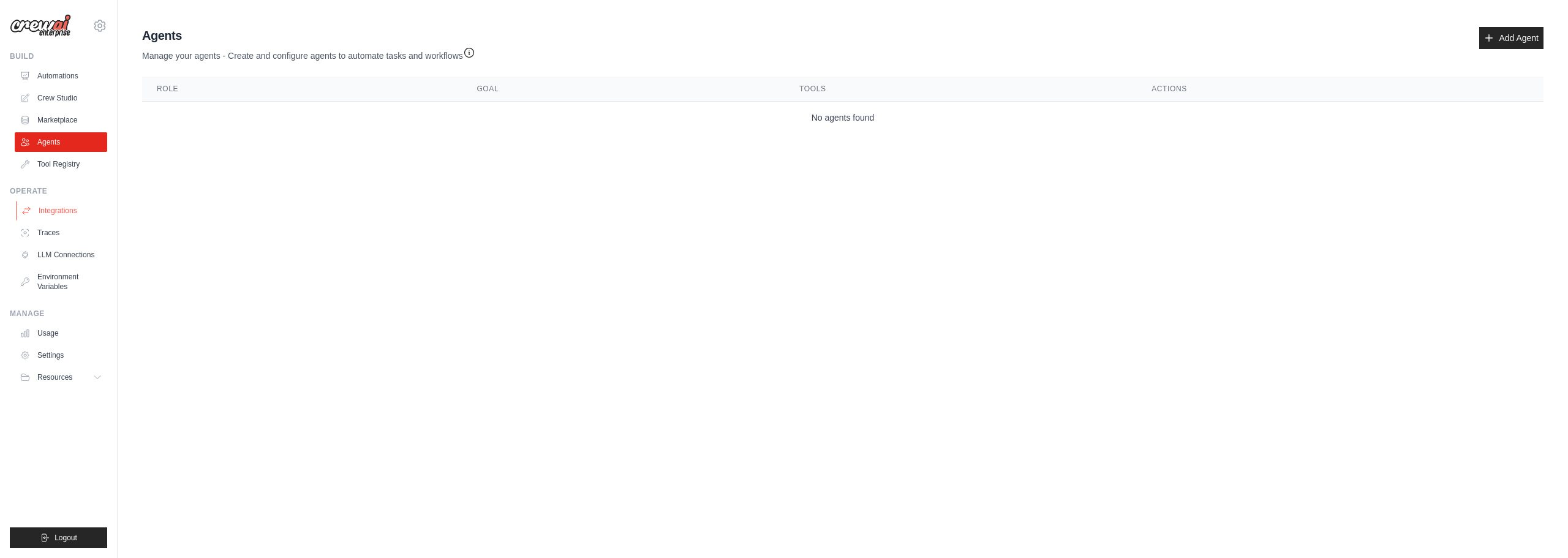
click at [67, 216] on link "Integrations" at bounding box center [62, 210] width 92 height 19
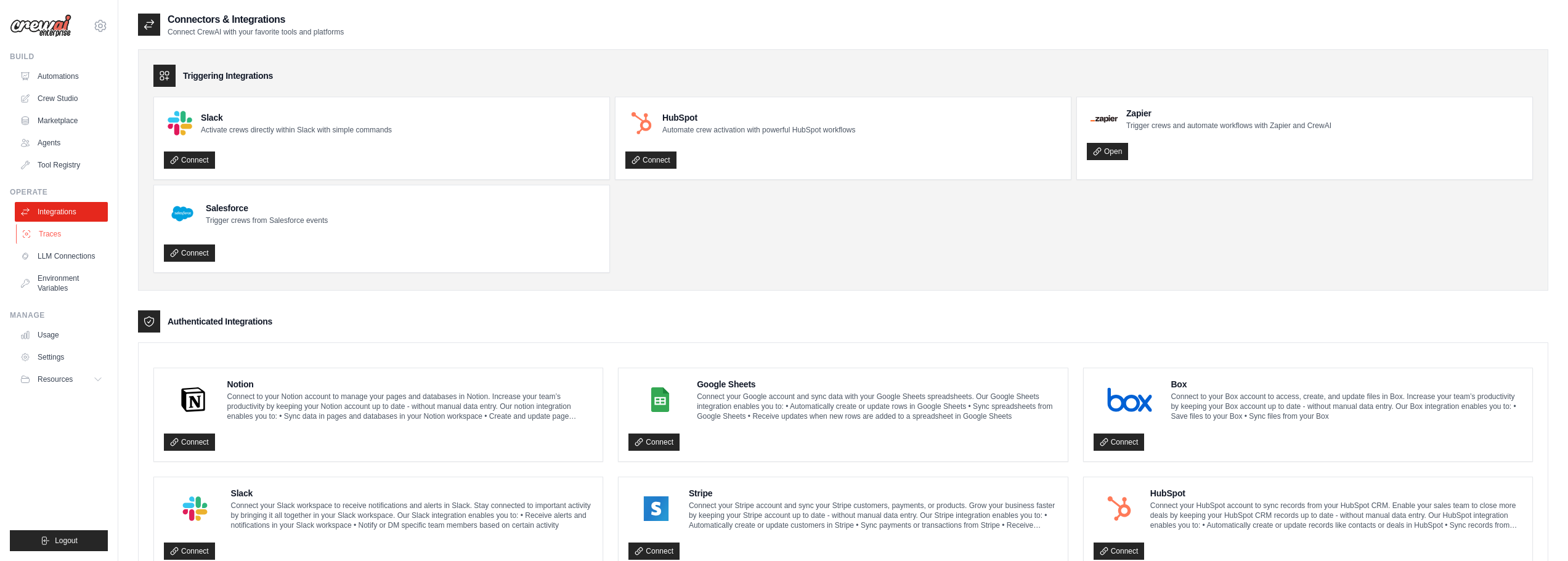
click at [59, 234] on link "Traces" at bounding box center [62, 234] width 93 height 20
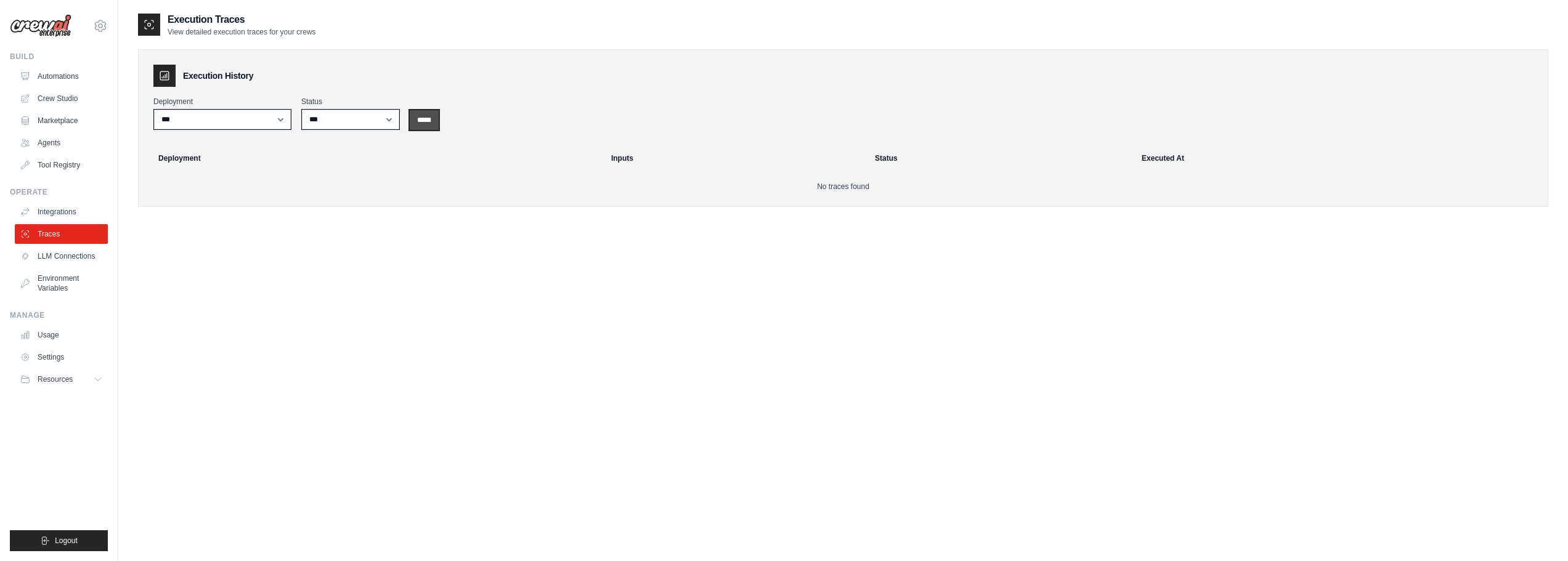
click at [417, 120] on input "*****" at bounding box center [424, 120] width 29 height 20
click at [78, 257] on link "LLM Connections" at bounding box center [62, 256] width 93 height 20
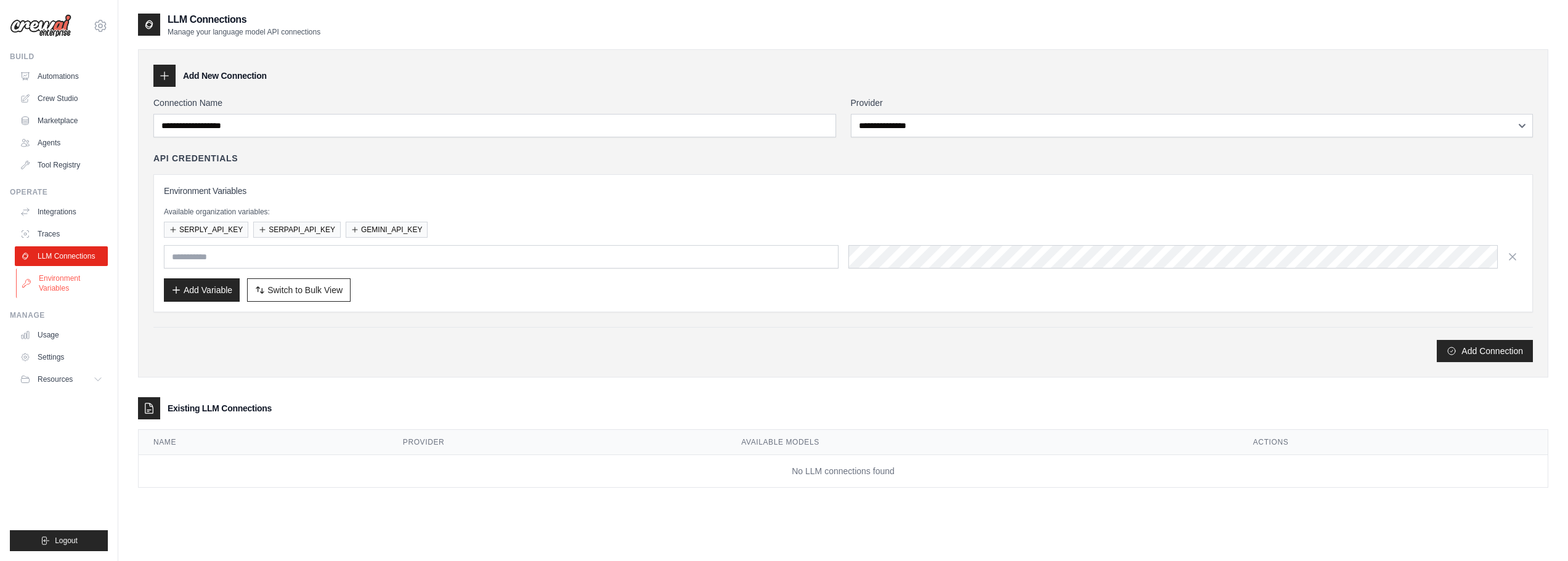
click at [58, 281] on link "Environment Variables" at bounding box center [62, 283] width 93 height 29
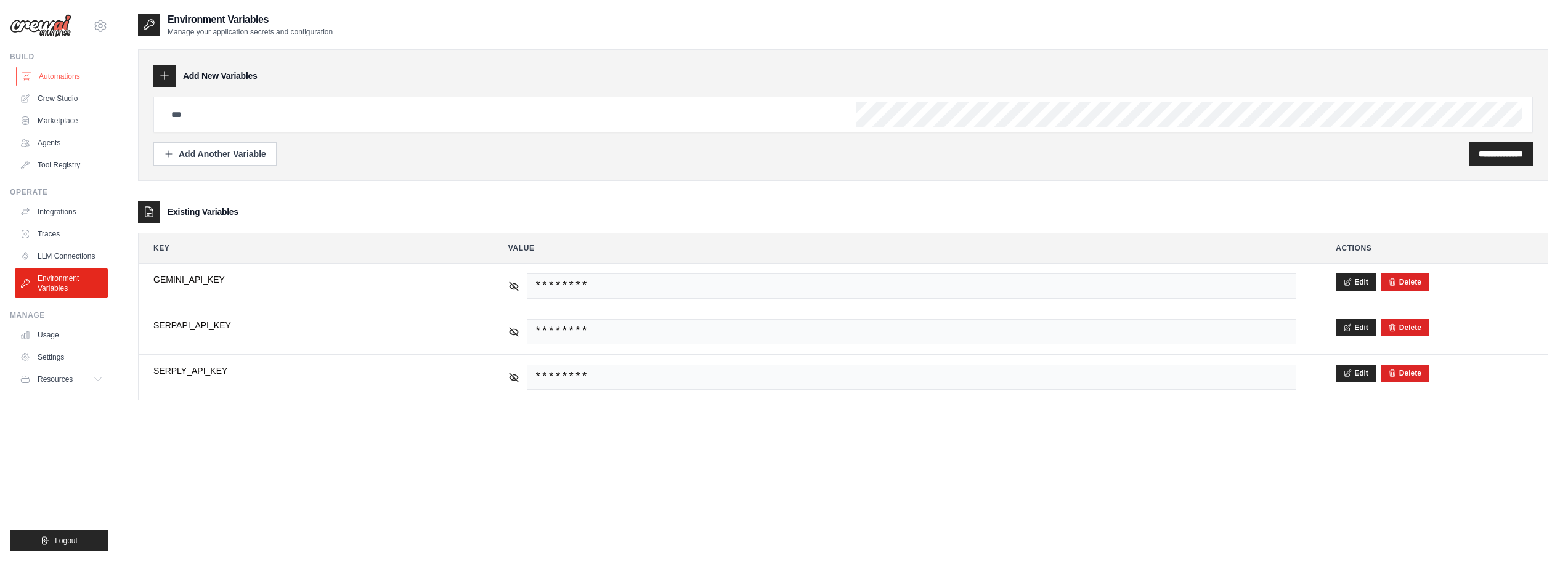
click at [81, 80] on link "Automations" at bounding box center [62, 76] width 93 height 20
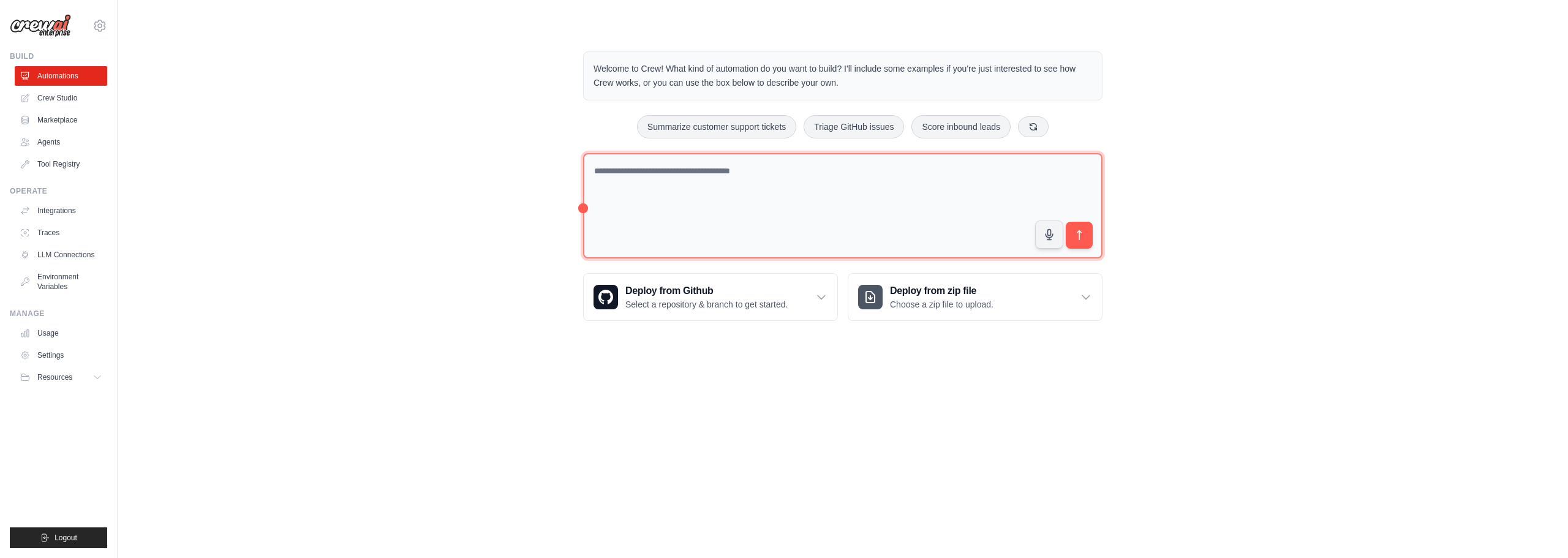
click at [714, 181] on textarea at bounding box center [843, 206] width 520 height 106
click at [46, 100] on link "Crew Studio" at bounding box center [62, 98] width 92 height 19
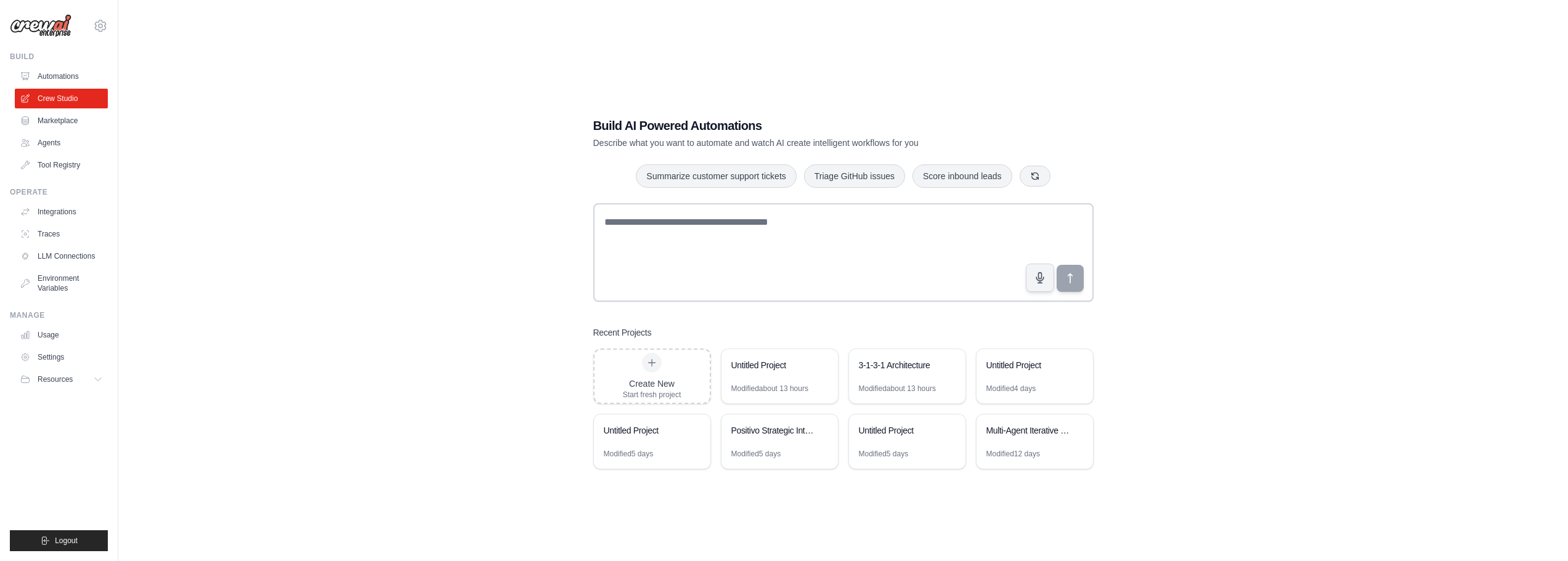
click at [802, 334] on div "Recent Projects" at bounding box center [843, 332] width 500 height 12
click at [803, 322] on div "Build AI Powered Automations Describe what you want to automate and watch AI cr…" at bounding box center [843, 293] width 529 height 392
click at [800, 356] on div "Untitled Project" at bounding box center [779, 367] width 116 height 34
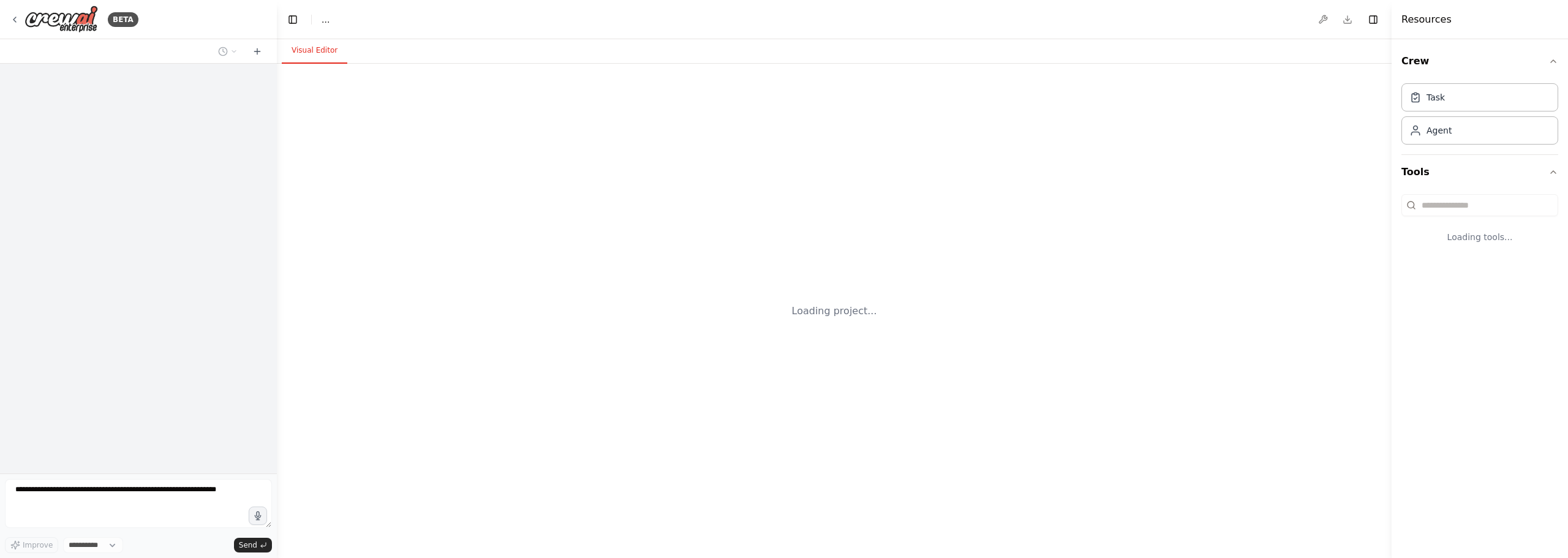
select select "****"
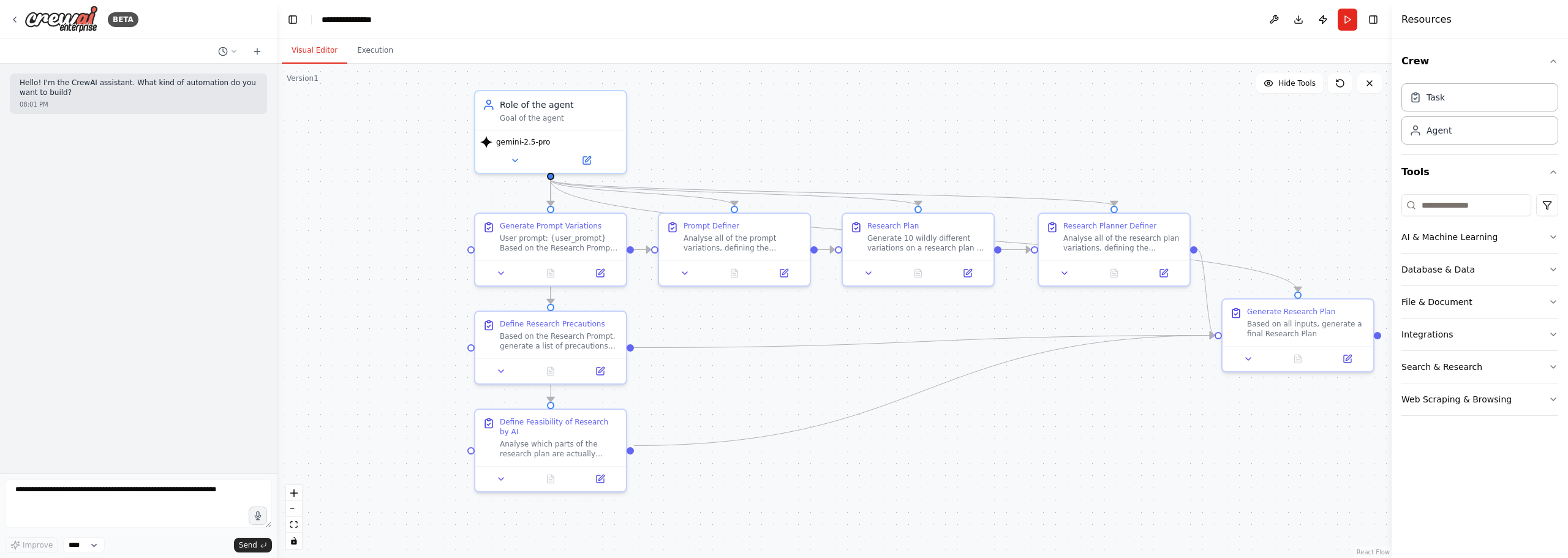
drag, startPoint x: 1043, startPoint y: 253, endPoint x: 836, endPoint y: 169, distance: 223.4
click at [836, 169] on div ".deletable-edge-delete-btn { width: 20px; height: 20px; border: 0px solid #ffff…" at bounding box center [834, 310] width 1115 height 495
click at [759, 142] on div ".deletable-edge-delete-btn { width: 20px; height: 20px; border: 0px solid #ffff…" at bounding box center [834, 310] width 1115 height 495
drag, startPoint x: 860, startPoint y: 139, endPoint x: 828, endPoint y: 128, distance: 33.8
click at [828, 128] on div ".deletable-edge-delete-btn { width: 20px; height: 20px; border: 0px solid #ffff…" at bounding box center [834, 310] width 1115 height 495
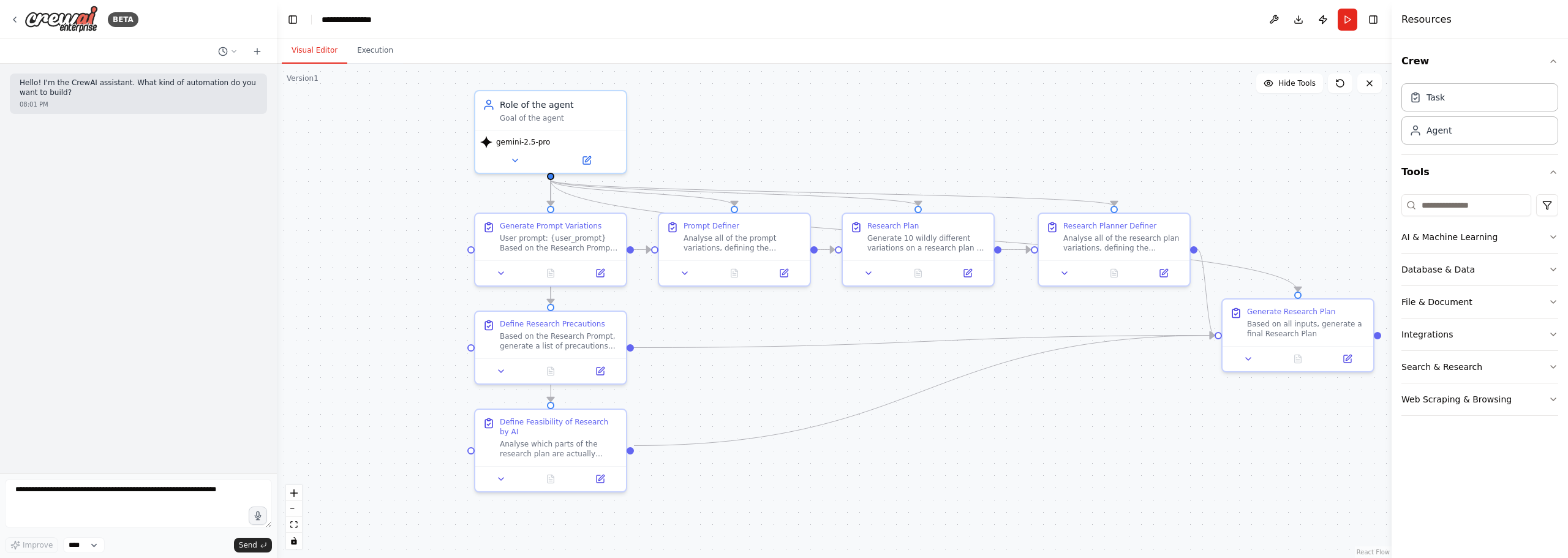
click at [835, 117] on div ".deletable-edge-delete-btn { width: 20px; height: 20px; border: 0px solid #ffff…" at bounding box center [834, 310] width 1115 height 495
click at [840, 113] on div ".deletable-edge-delete-btn { width: 20px; height: 20px; border: 0px solid #ffff…" at bounding box center [834, 310] width 1115 height 495
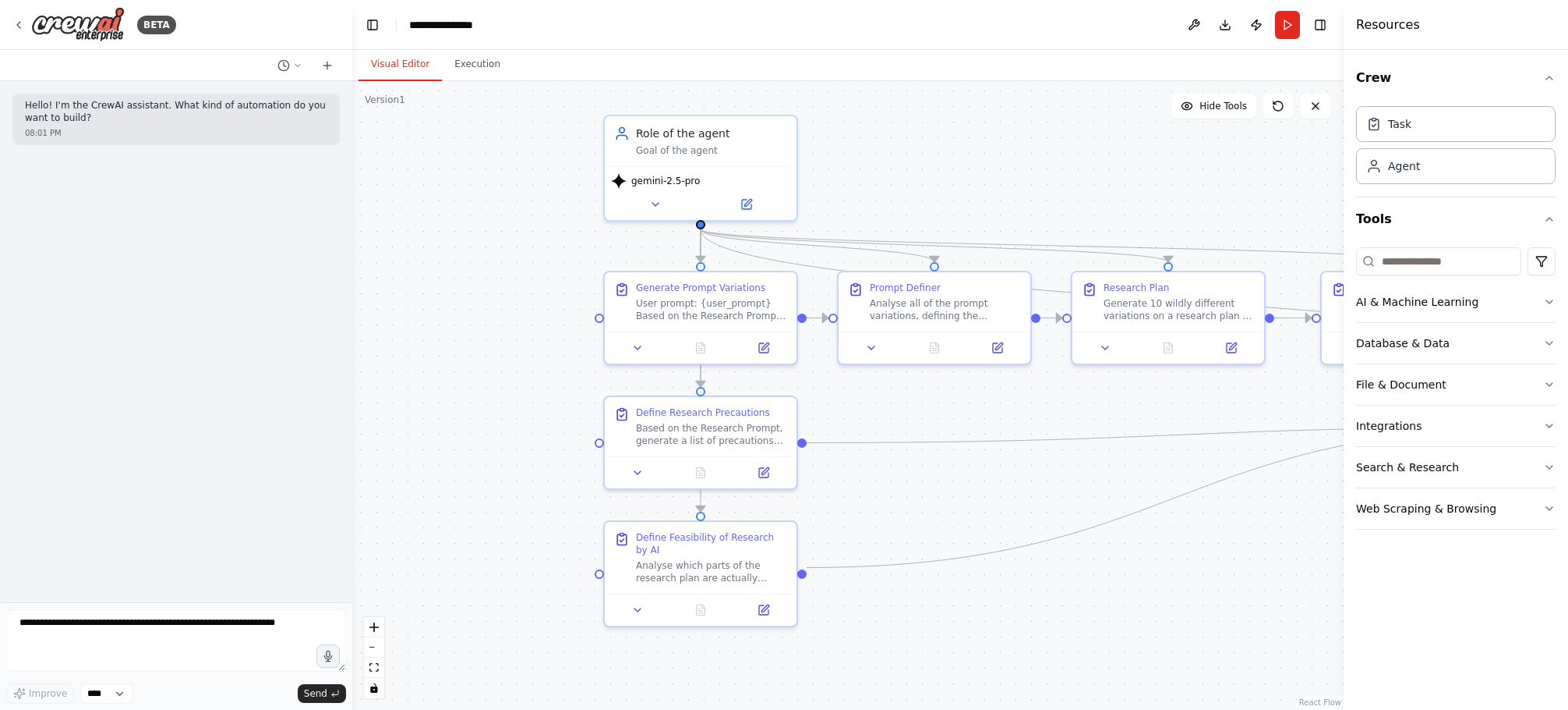
click at [968, 194] on div ".deletable-edge-delete-btn { width: 20px; height: 20px; border: 0px solid #ffff…" at bounding box center [847, 395] width 991 height 628
click at [1010, 85] on div ".deletable-edge-delete-btn { width: 20px; height: 20px; border: 0px solid #ffff…" at bounding box center [847, 395] width 991 height 628
click at [913, 205] on div ".deletable-edge-delete-btn { width: 20px; height: 20px; border: 0px solid #ffff…" at bounding box center [847, 395] width 991 height 628
click at [378, 24] on button "Toggle Left Sidebar" at bounding box center [372, 25] width 22 height 22
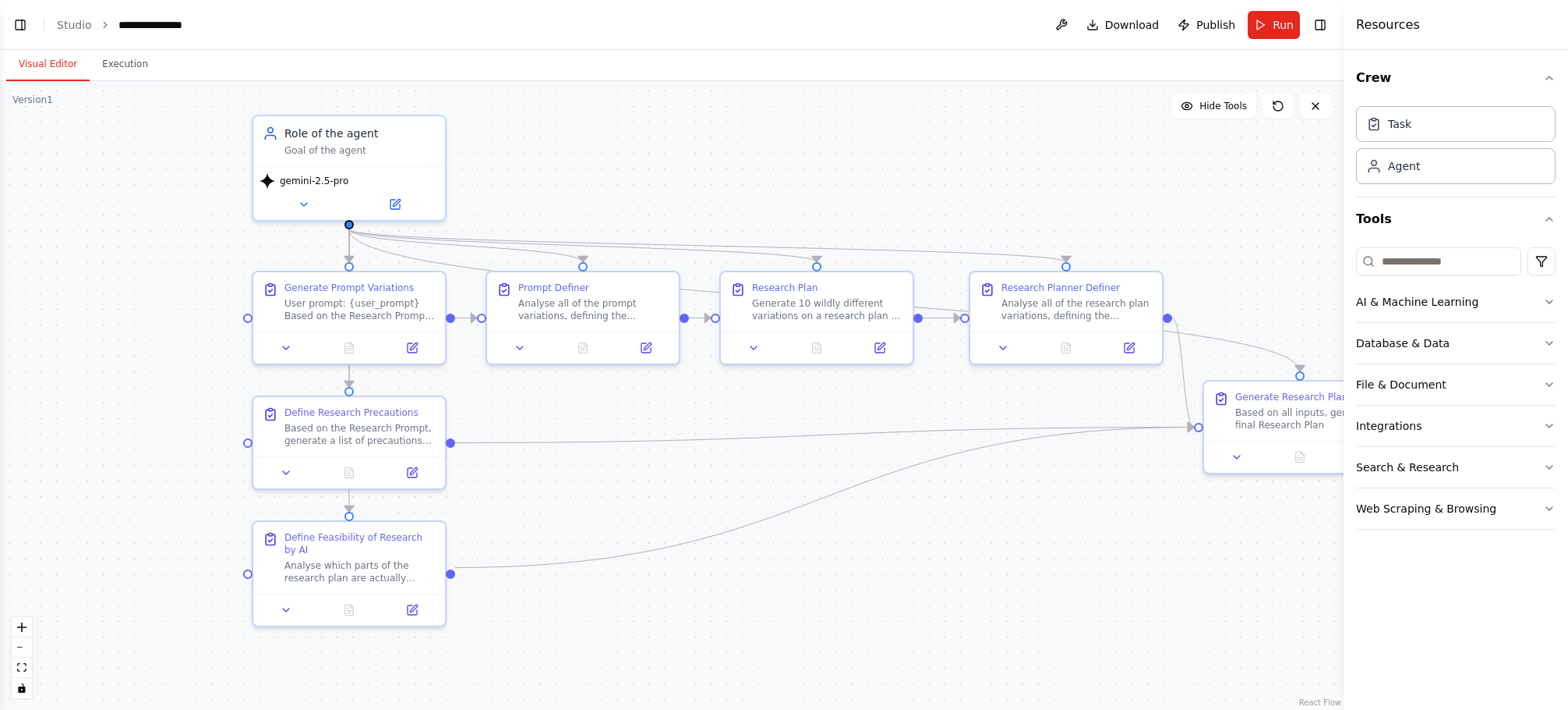
click at [774, 158] on div ".deletable-edge-delete-btn { width: 20px; height: 20px; border: 0px solid #ffff…" at bounding box center [672, 395] width 1343 height 628
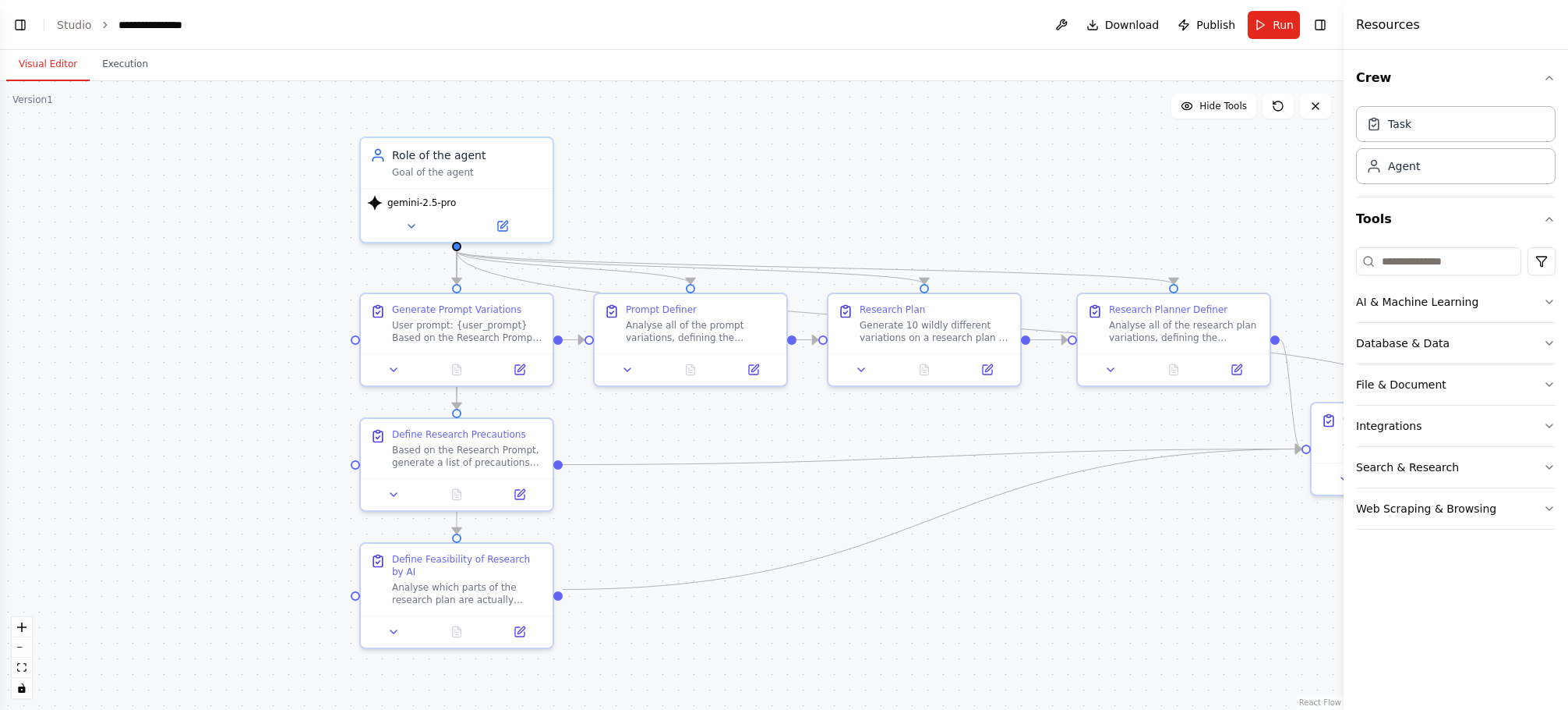
drag, startPoint x: 798, startPoint y: 186, endPoint x: 904, endPoint y: 208, distance: 108.3
click at [904, 208] on div ".deletable-edge-delete-btn { width: 20px; height: 20px; border: 0px solid #ffff…" at bounding box center [672, 395] width 1343 height 628
click at [847, 208] on div ".deletable-edge-delete-btn { width: 20px; height: 20px; border: 0px solid #ffff…" at bounding box center [672, 395] width 1343 height 628
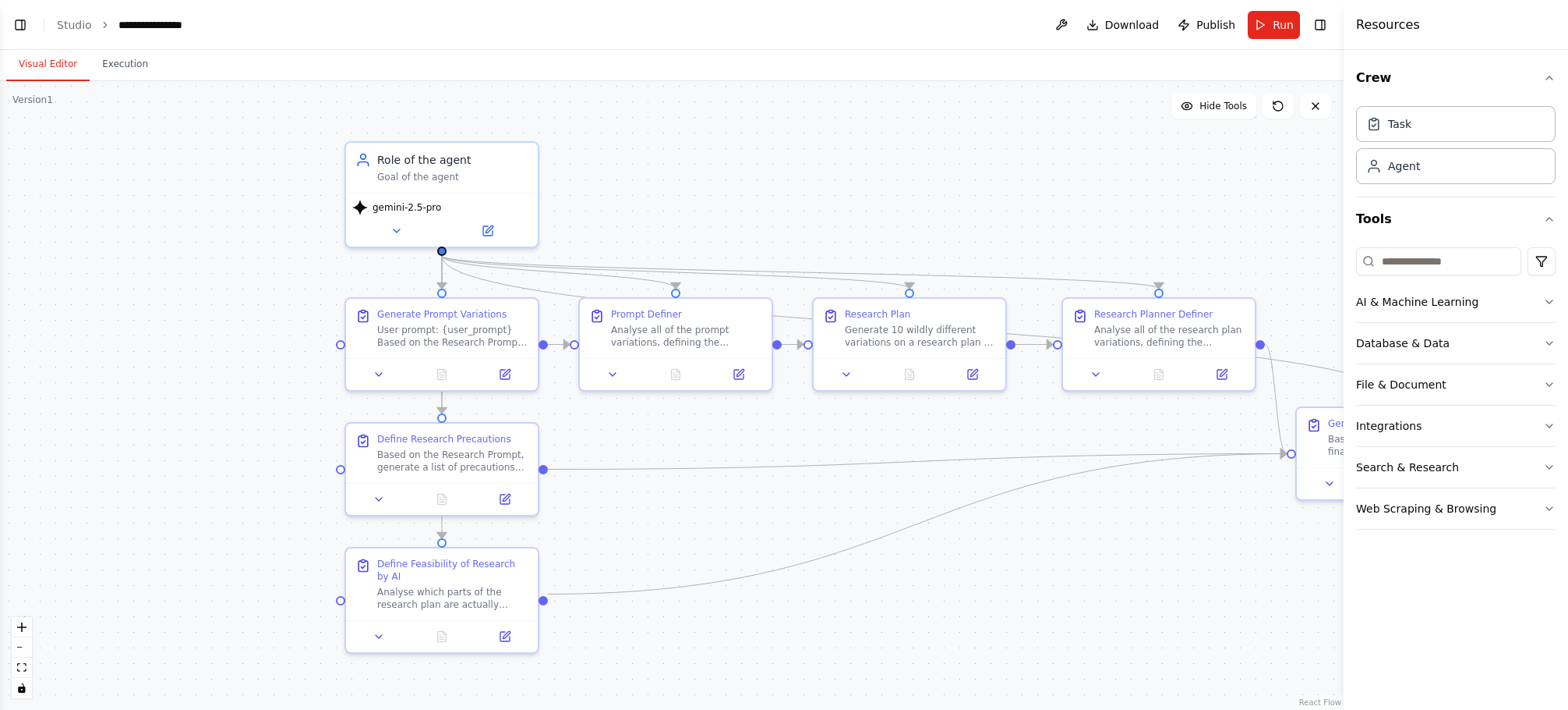
click at [836, 212] on div ".deletable-edge-delete-btn { width: 20px; height: 20px; border: 0px solid #ffff…" at bounding box center [672, 395] width 1343 height 628
click at [853, 198] on div ".deletable-edge-delete-btn { width: 20px; height: 20px; border: 0px solid #ffff…" at bounding box center [672, 395] width 1343 height 628
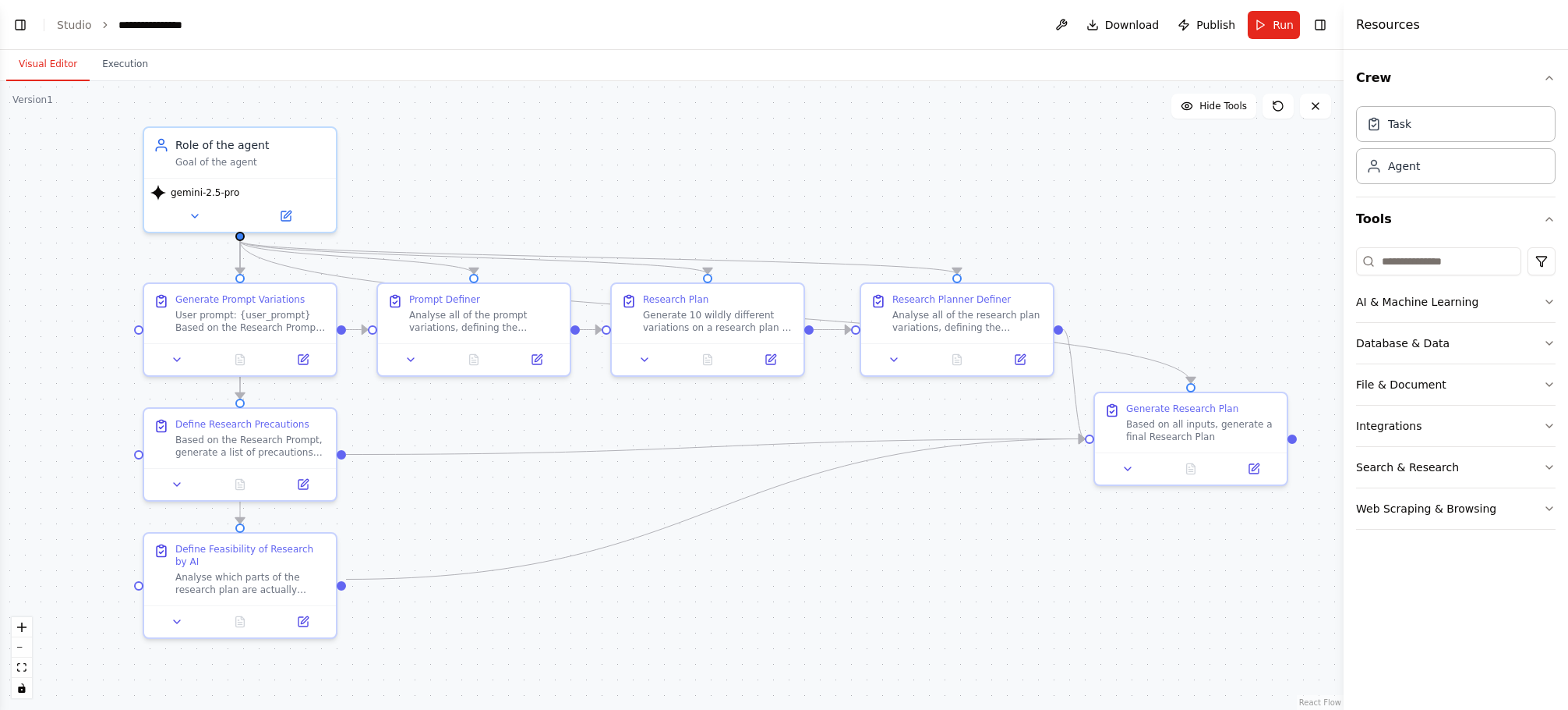
drag, startPoint x: 707, startPoint y: 220, endPoint x: 500, endPoint y: 209, distance: 207.3
click at [500, 209] on div ".deletable-edge-delete-btn { width: 20px; height: 20px; border: 0px solid #ffff…" at bounding box center [672, 395] width 1343 height 628
click at [212, 214] on button at bounding box center [192, 215] width 88 height 19
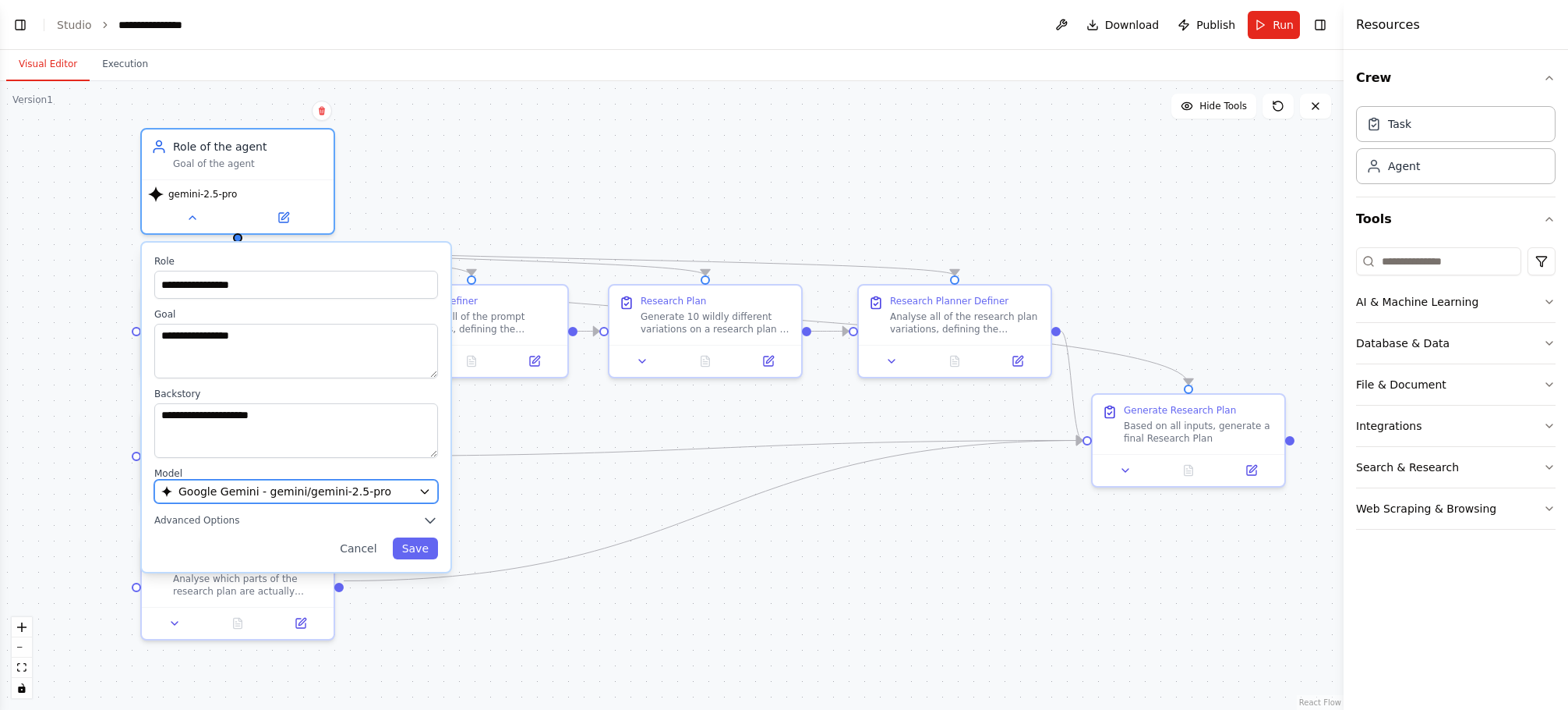
click at [268, 492] on span "Google Gemini - gemini/gemini-2.5-pro" at bounding box center [285, 491] width 212 height 15
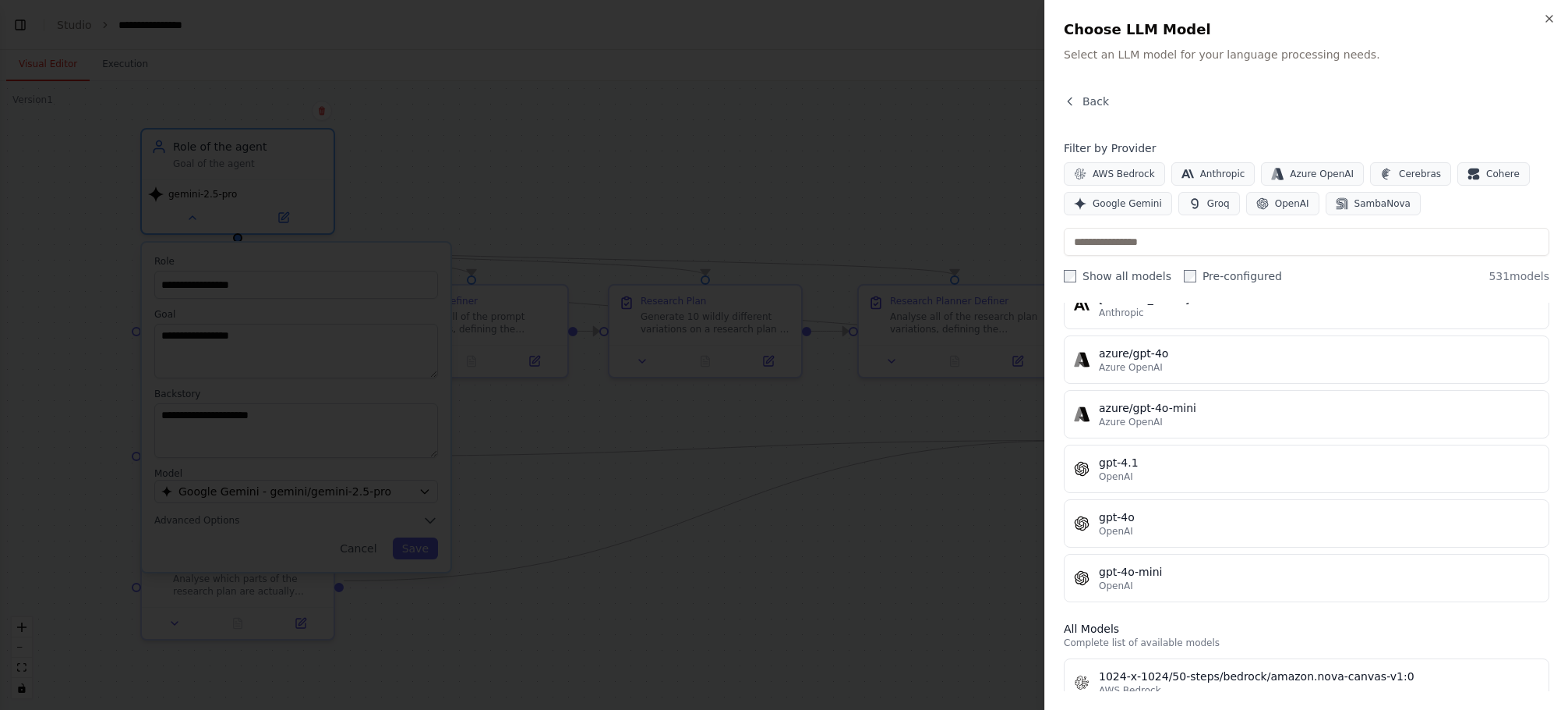
scroll to position [78, 0]
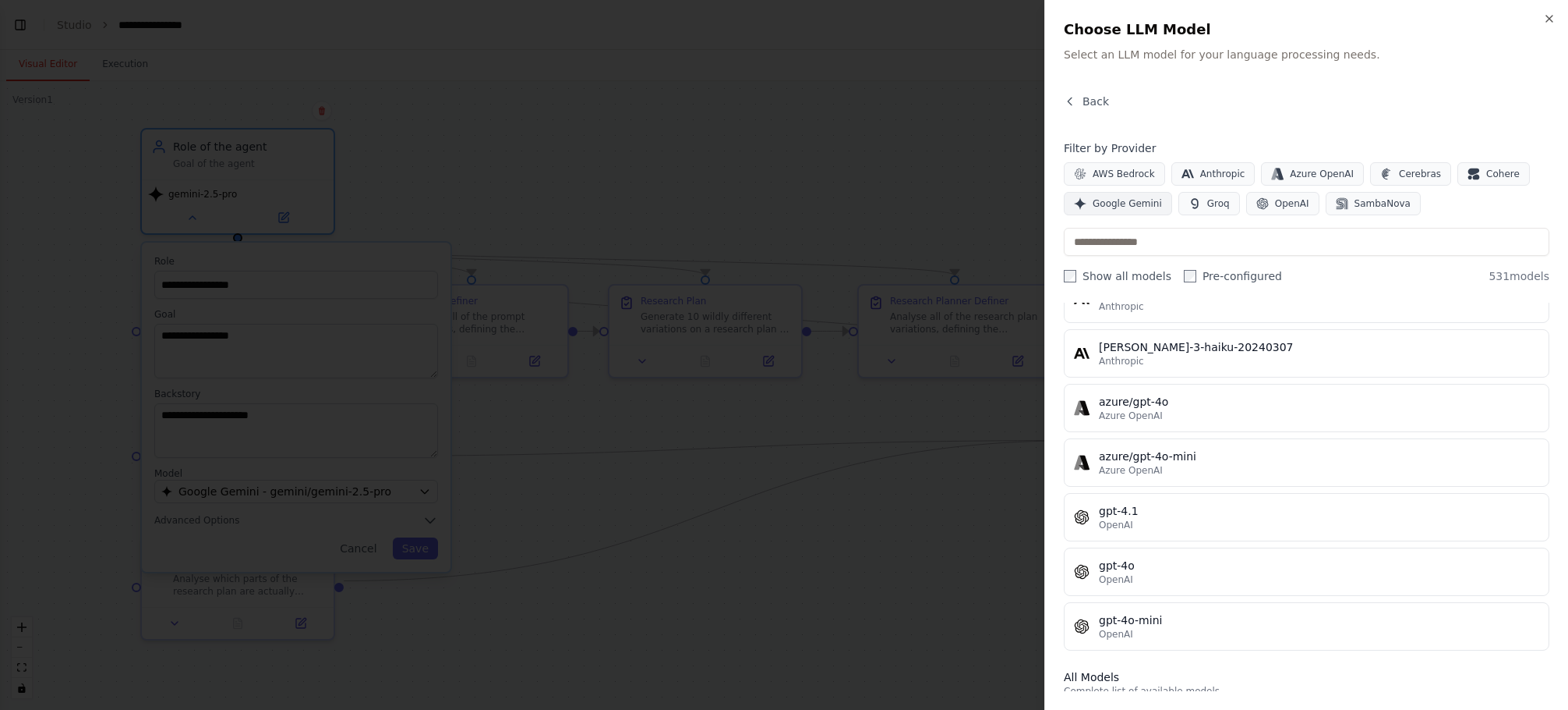
click at [1127, 196] on button "Google Gemini" at bounding box center [1117, 203] width 108 height 24
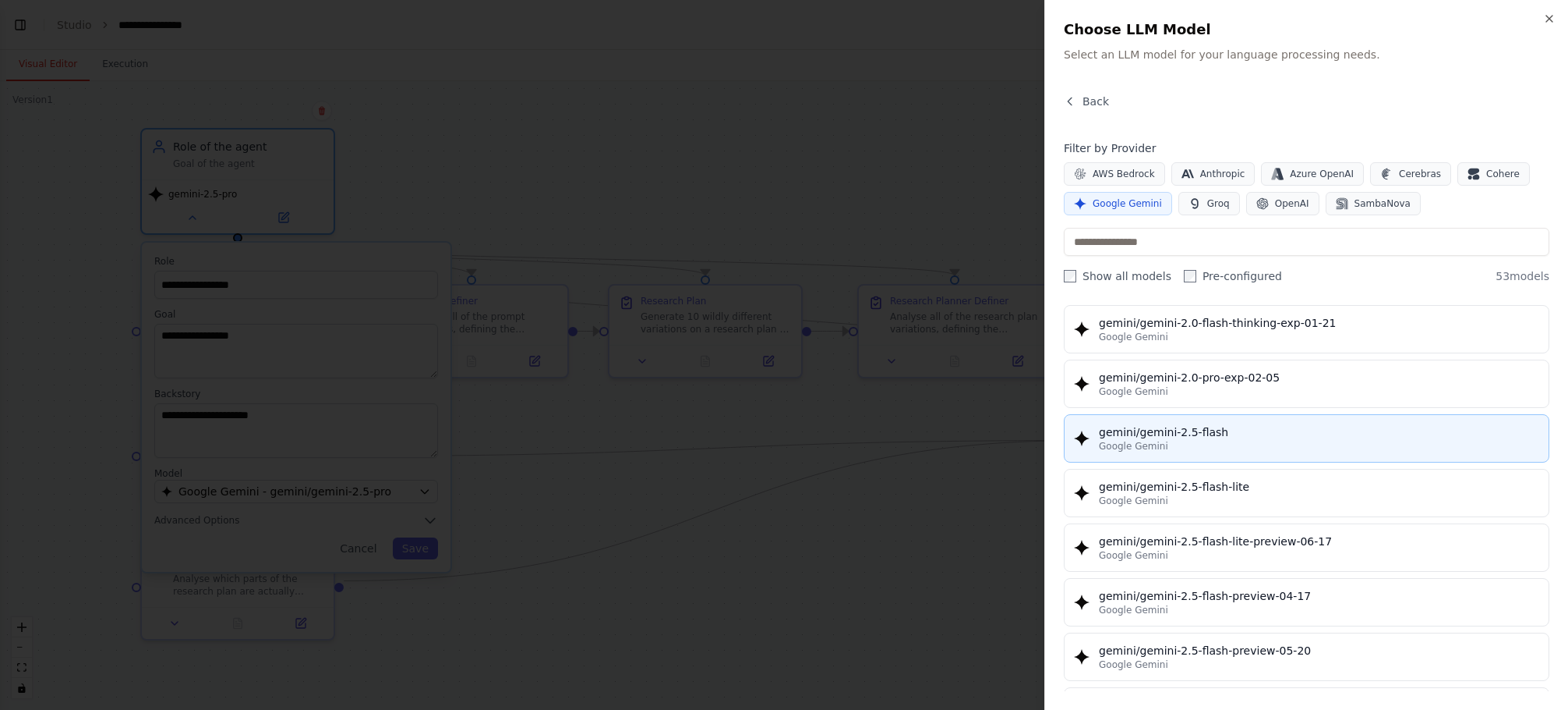
scroll to position [1247, 0]
click at [1266, 435] on div "gemini/gemini-2.5-flash" at bounding box center [1319, 433] width 440 height 15
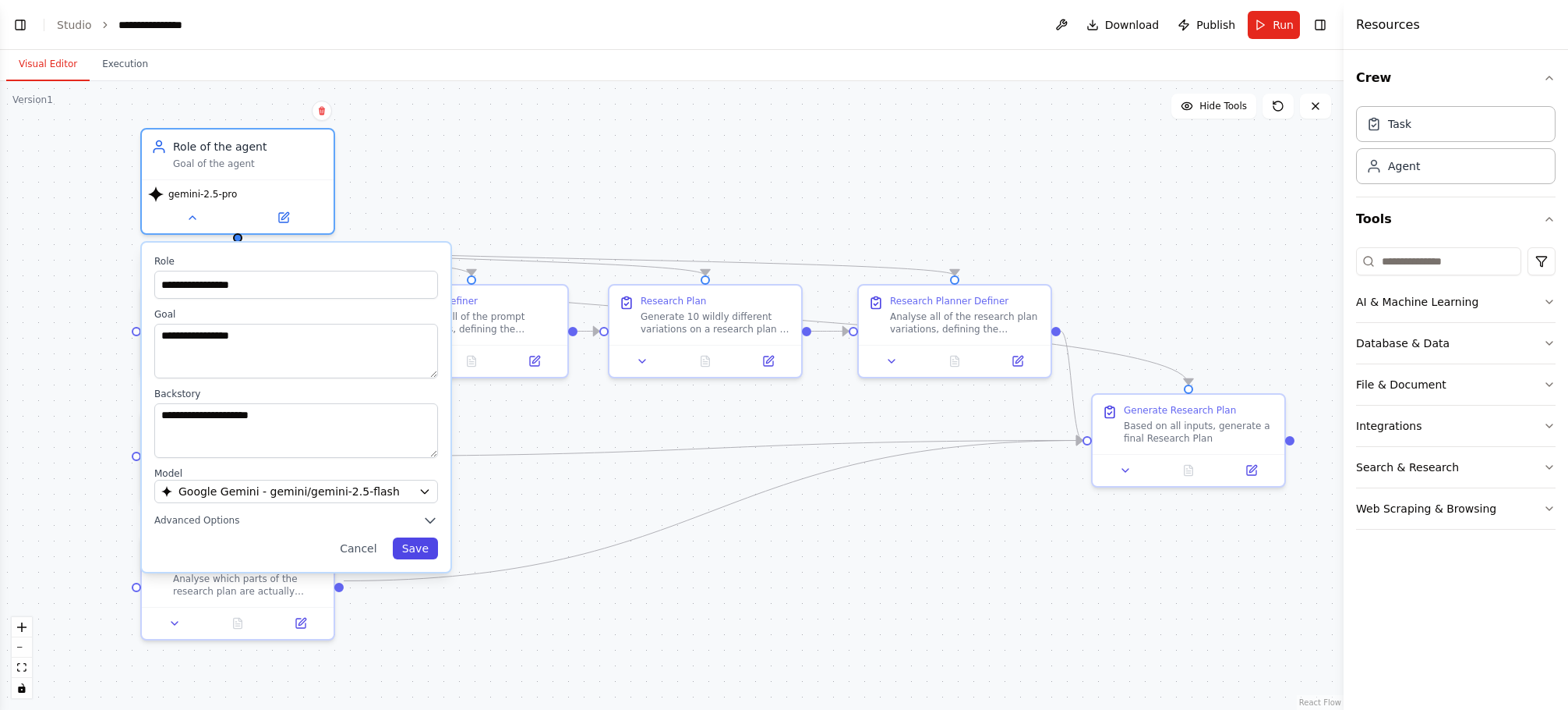
click at [430, 543] on button "Save" at bounding box center [415, 548] width 46 height 22
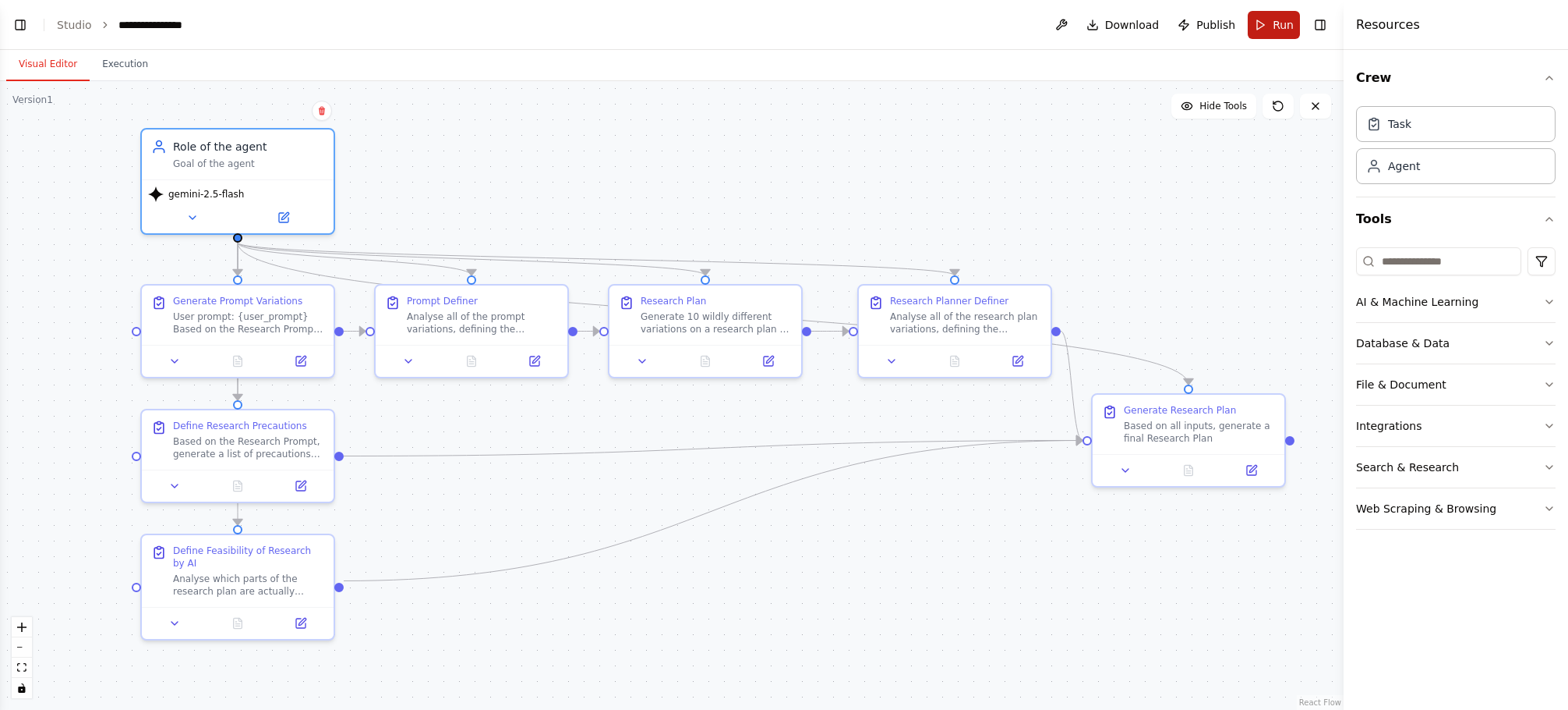
click at [1272, 14] on button "Run" at bounding box center [1273, 26] width 52 height 28
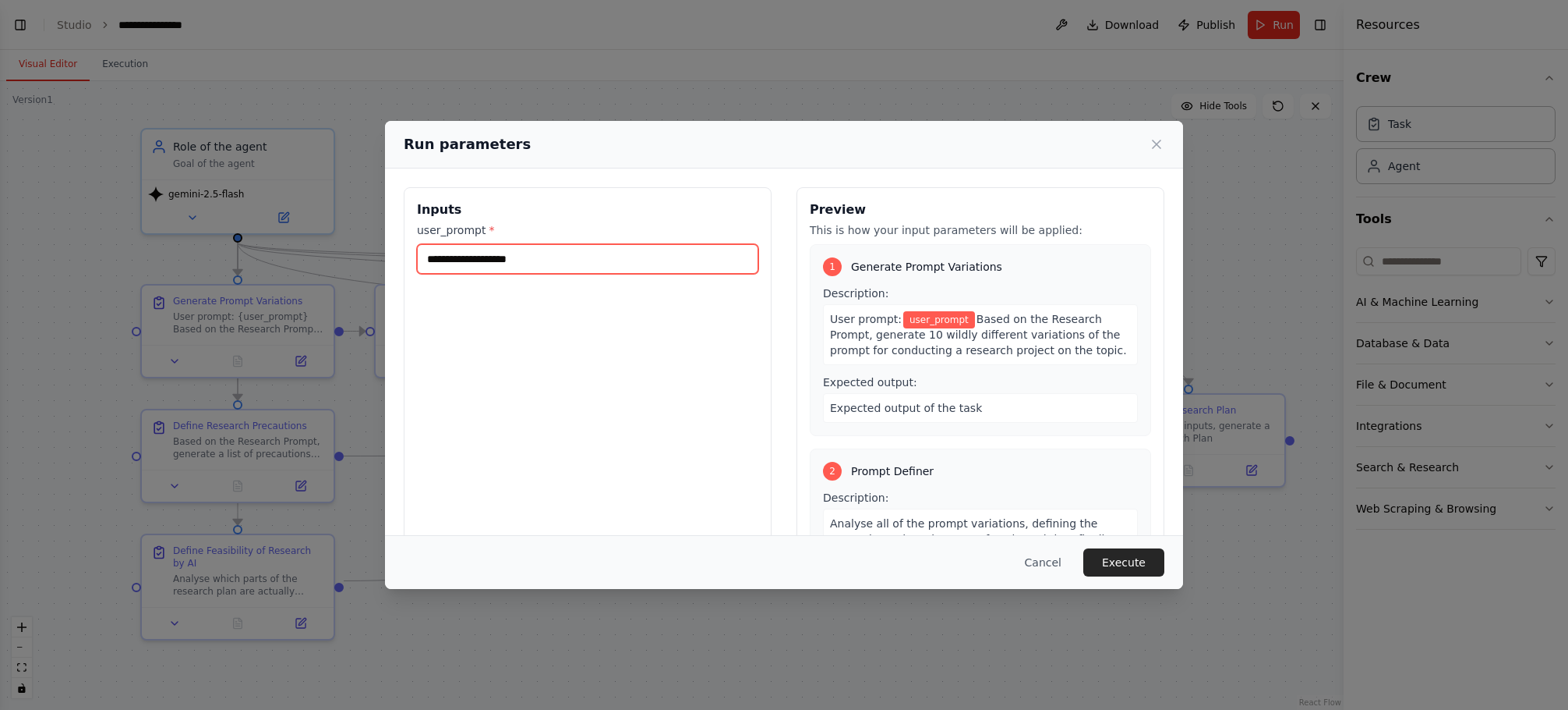
click at [615, 261] on input "user_prompt *" at bounding box center [587, 258] width 341 height 29
type input "**********"
click at [1044, 282] on div "1 Generate Prompt Variations Description: User prompt: Oxmiq startup Based on t…" at bounding box center [981, 340] width 341 height 192
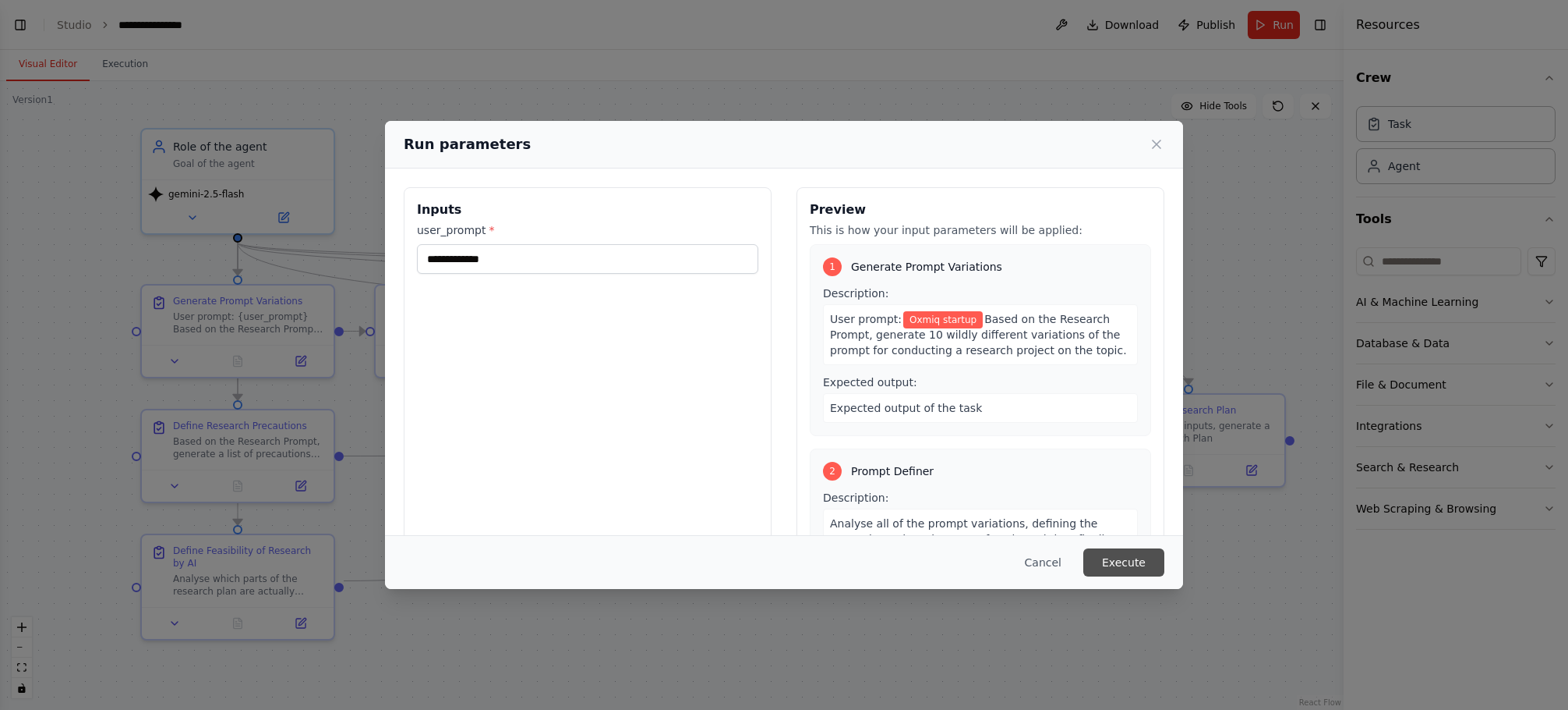
click at [1135, 554] on button "Execute" at bounding box center [1123, 562] width 81 height 28
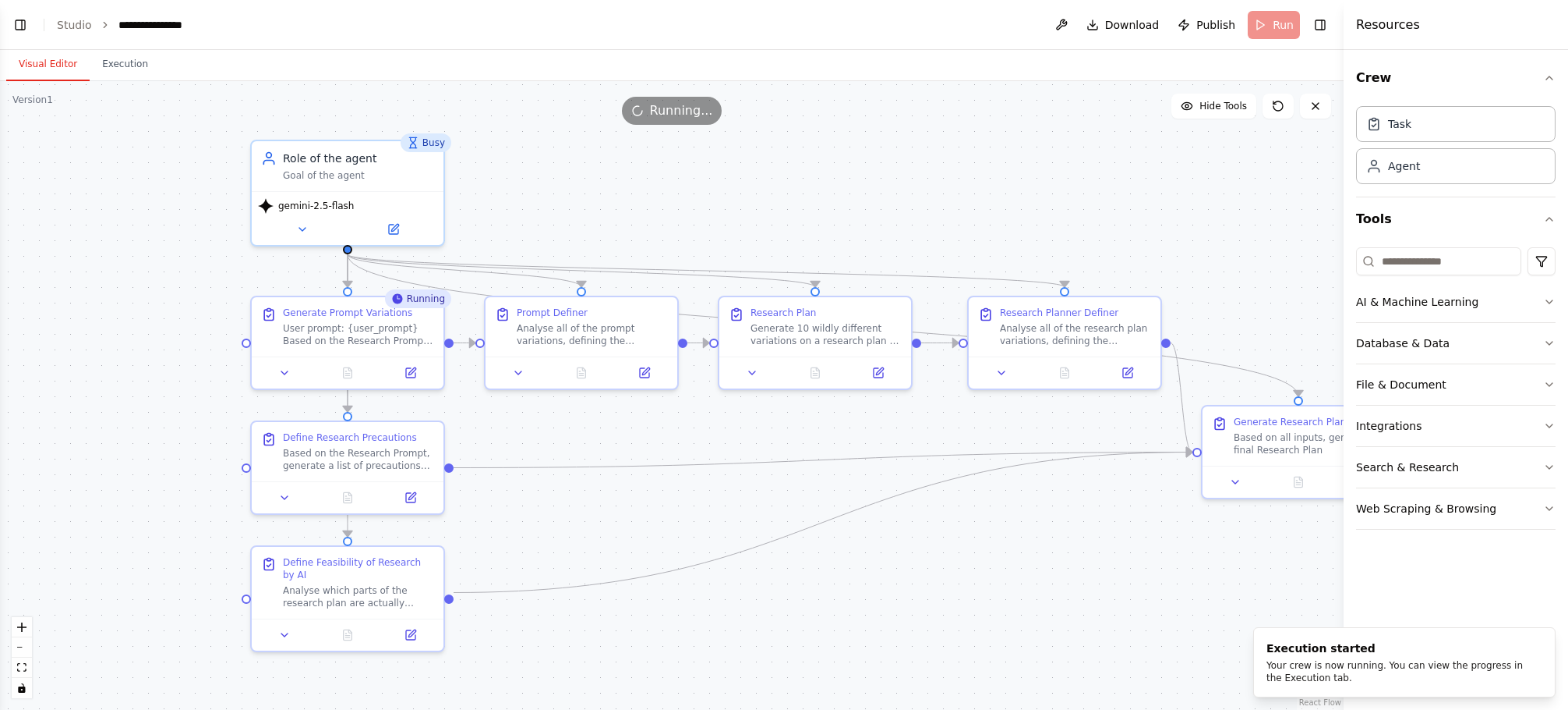
drag, startPoint x: 513, startPoint y: 406, endPoint x: 623, endPoint y: 418, distance: 110.7
click at [623, 418] on div ".deletable-edge-delete-btn { width: 20px; height: 20px; border: 0px solid #ffff…" at bounding box center [672, 395] width 1343 height 628
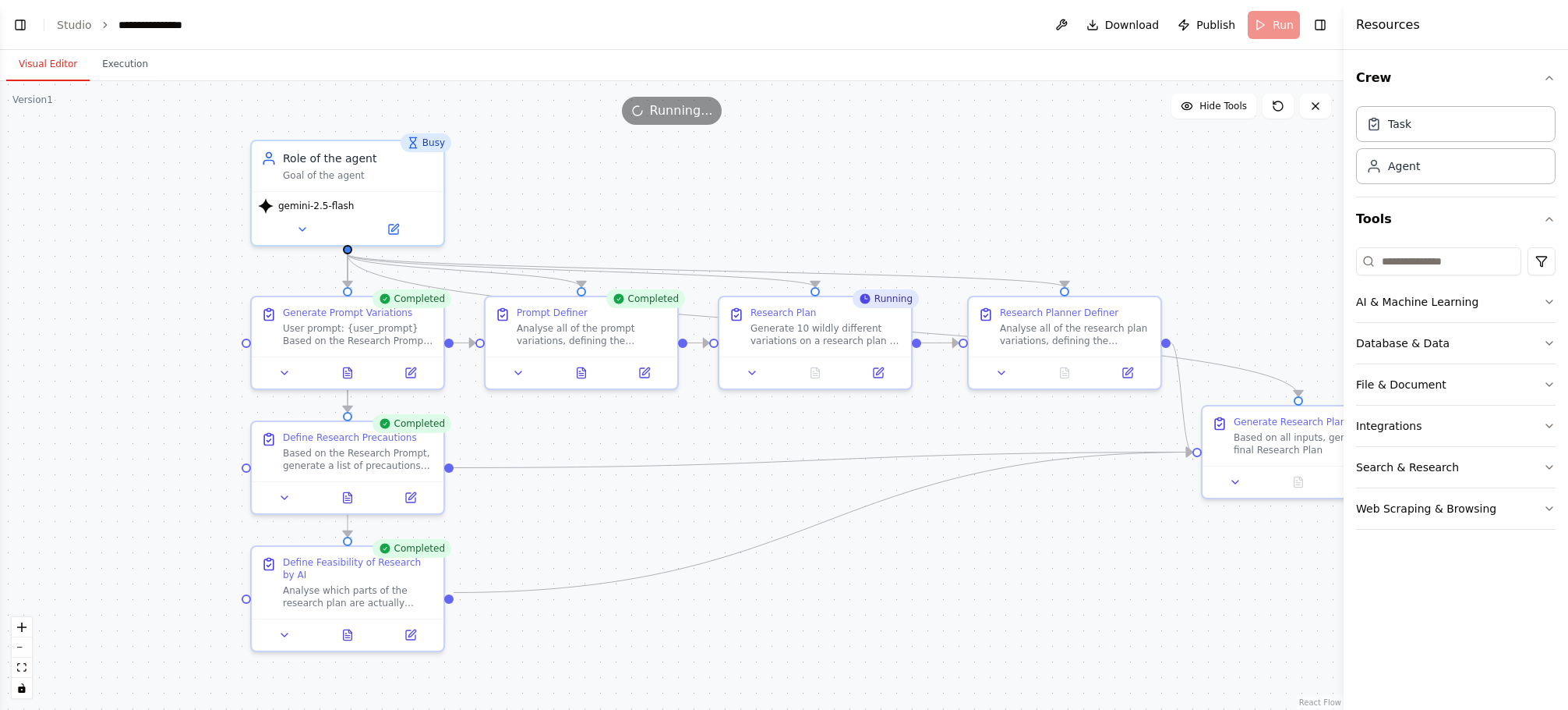
click at [634, 198] on div ".deletable-edge-delete-btn { width: 20px; height: 20px; border: 0px solid #ffff…" at bounding box center [672, 395] width 1343 height 628
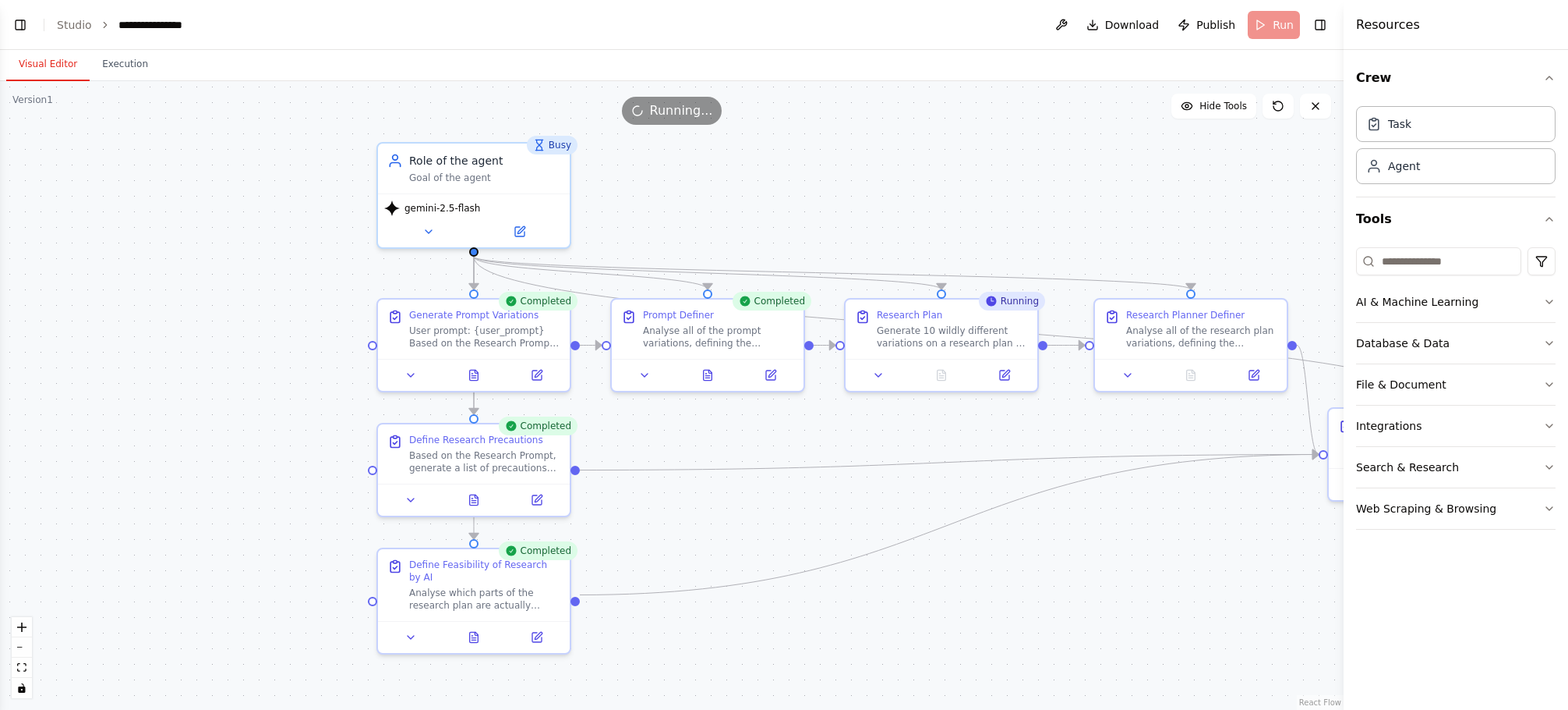
drag, startPoint x: 522, startPoint y: 216, endPoint x: 647, endPoint y: 218, distance: 125.0
click at [647, 218] on div ".deletable-edge-delete-btn { width: 20px; height: 20px; border: 0px solid #ffff…" at bounding box center [672, 395] width 1343 height 628
click at [469, 369] on icon at bounding box center [473, 371] width 12 height 12
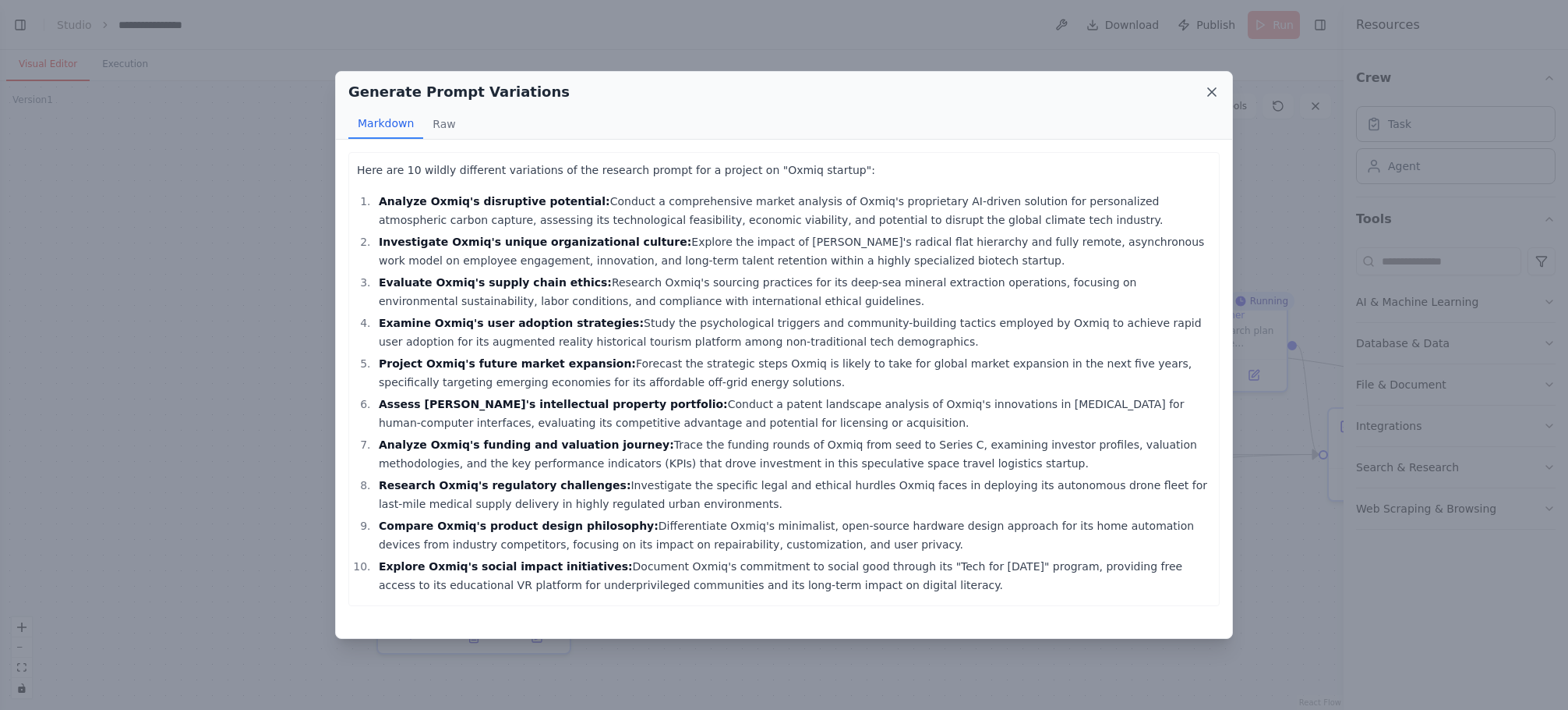
click at [1211, 98] on icon at bounding box center [1211, 92] width 15 height 15
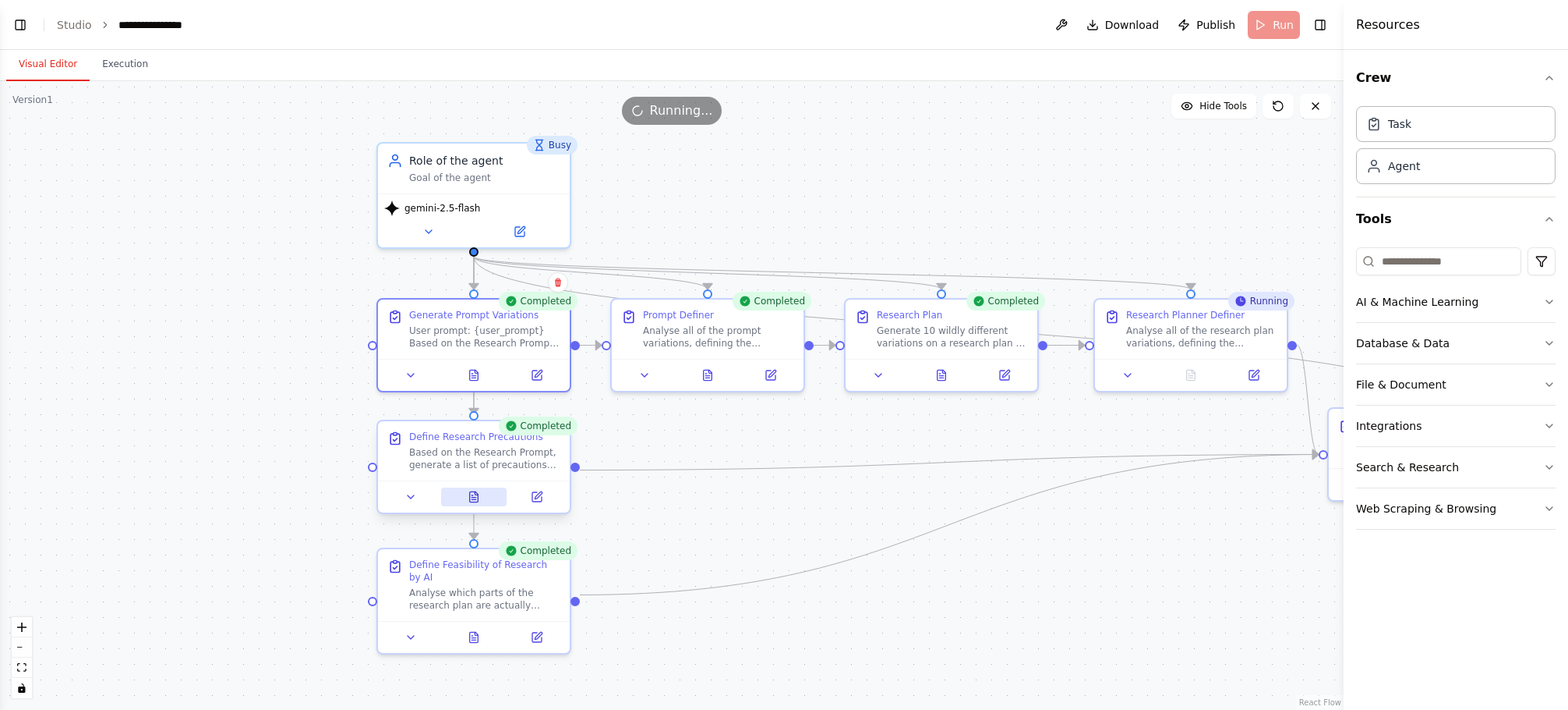
click at [490, 500] on button at bounding box center [474, 496] width 66 height 19
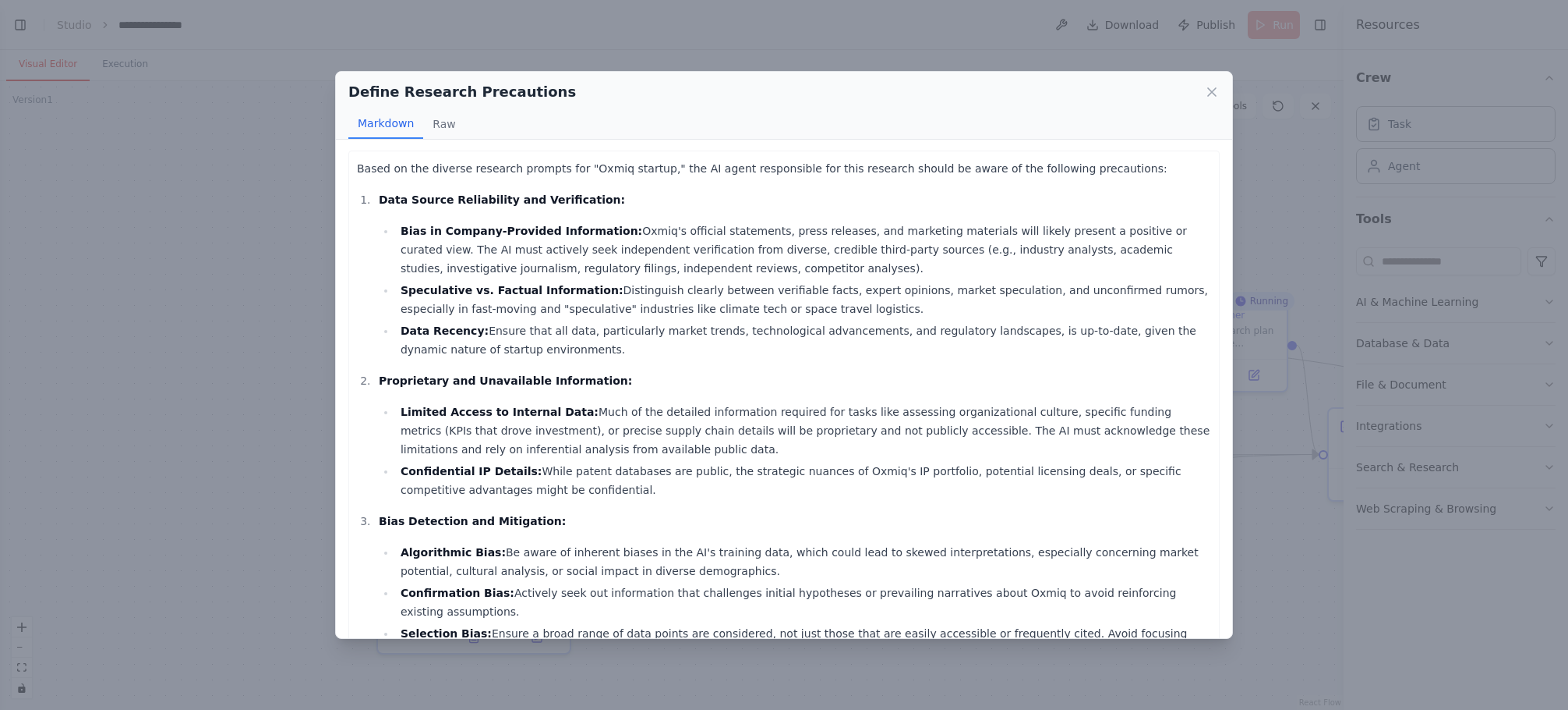
scroll to position [0, 0]
drag, startPoint x: 523, startPoint y: 346, endPoint x: 347, endPoint y: 193, distance: 233.2
click at [347, 193] on div "Based on the diverse research prompts for "Oxmiq startup," the AI agent respons…" at bounding box center [784, 388] width 896 height 498
copy li "Data Source Reliability and Verification: Bias in Company-Provided Information:…"
click at [522, 348] on li "Data Recency: Ensure that all data, particularly market trends, technological a…" at bounding box center [802, 341] width 815 height 37
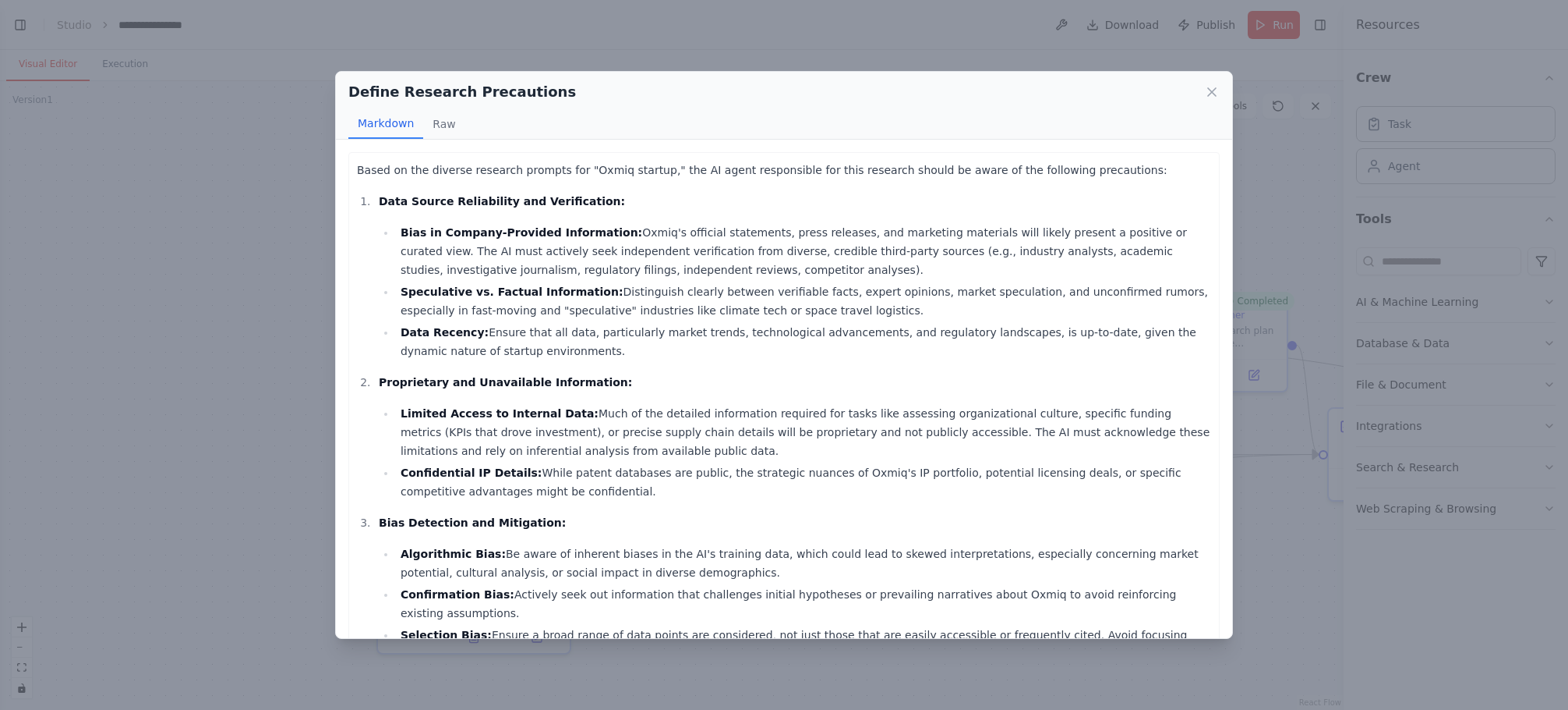
drag, startPoint x: 517, startPoint y: 356, endPoint x: 363, endPoint y: 196, distance: 222.1
click at [374, 196] on li "Data Source Reliability and Verification: Bias in Company-Provided Information:…" at bounding box center [792, 275] width 837 height 168
copy li "Data Source Reliability and Verification: Bias in Company-Provided Information:…"
click at [724, 356] on li "Data Recency: Ensure that all data, particularly market trends, technological a…" at bounding box center [802, 341] width 815 height 37
click at [740, 256] on li "Bias in Company-Provided Information: Oxmiq's official statements, press releas…" at bounding box center [802, 251] width 815 height 56
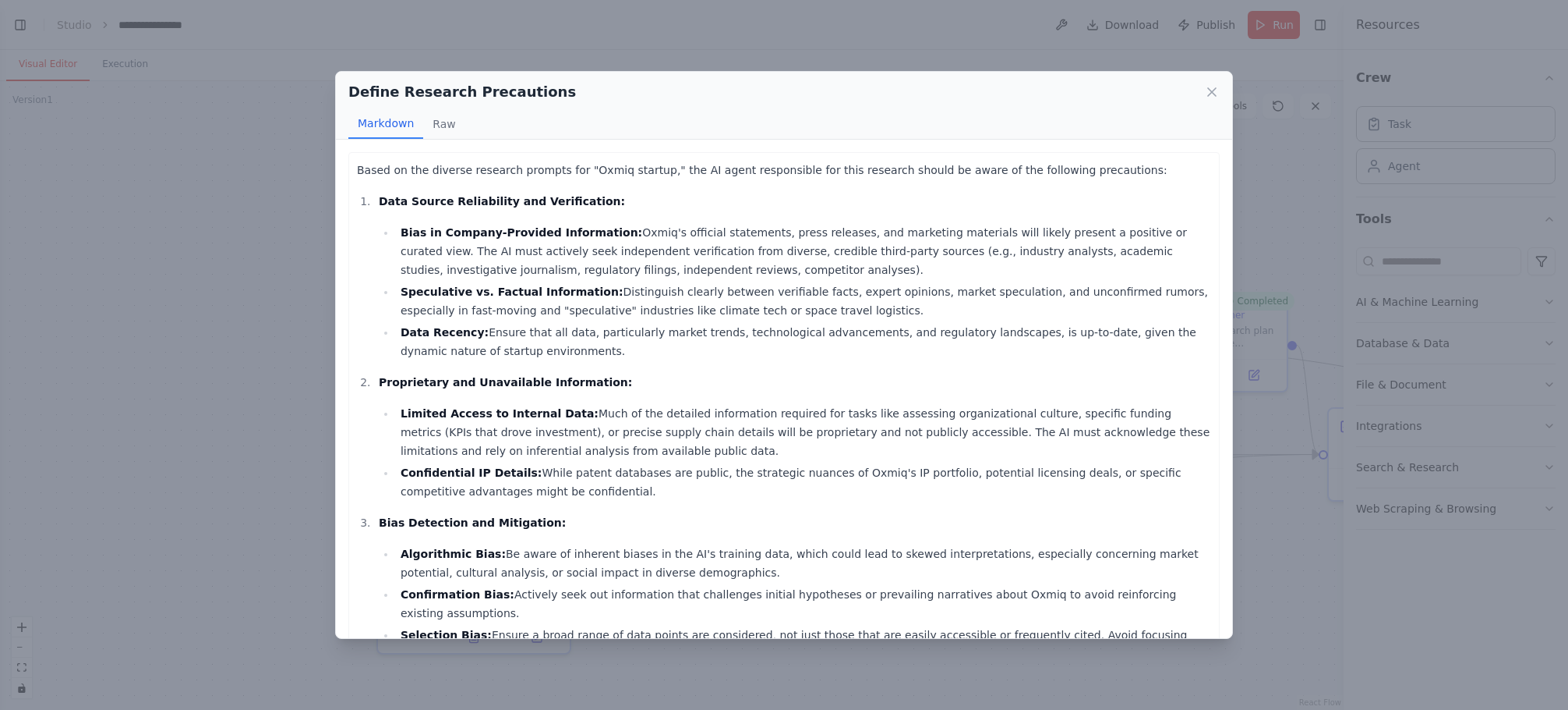
click at [639, 261] on li "Bias in Company-Provided Information: Oxmiq's official statements, press releas…" at bounding box center [802, 251] width 815 height 56
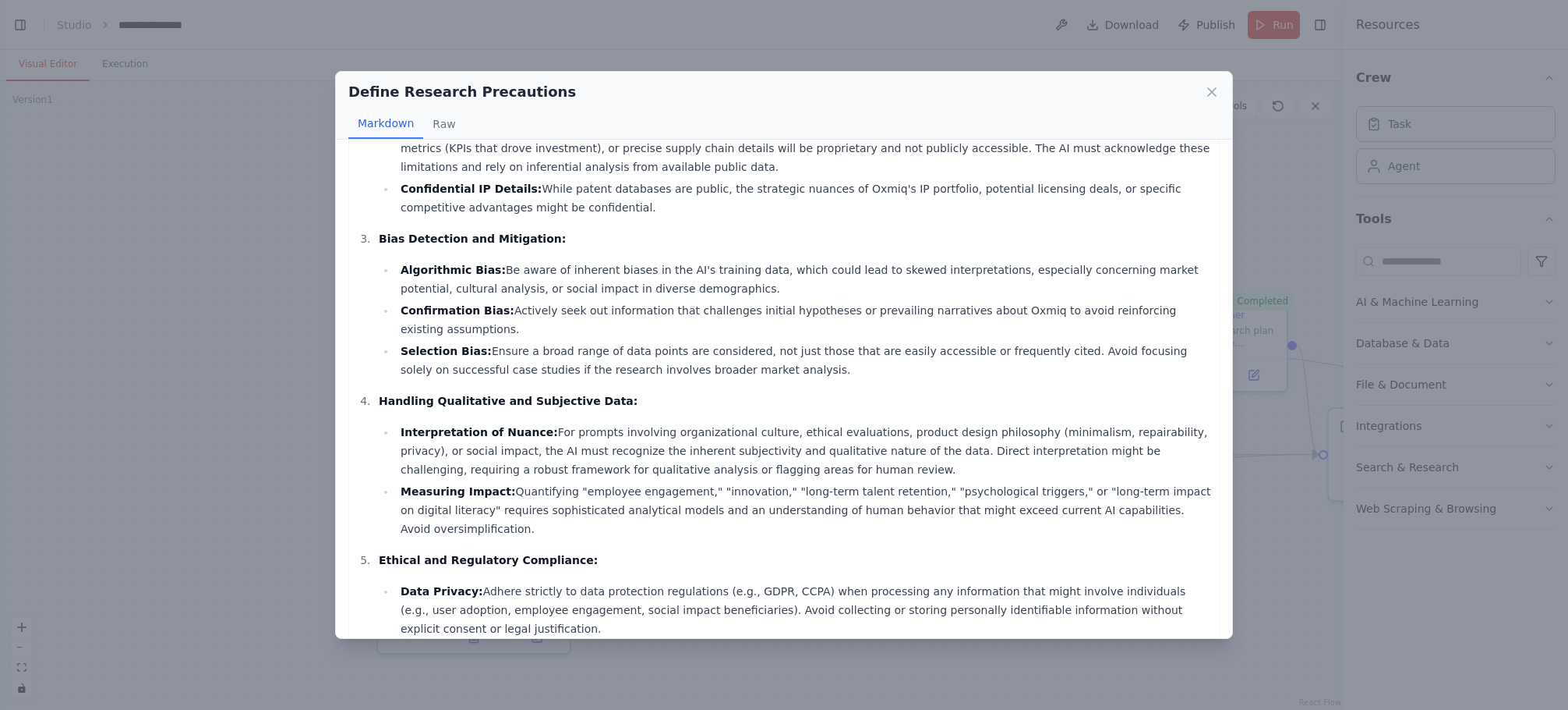
scroll to position [312, 0]
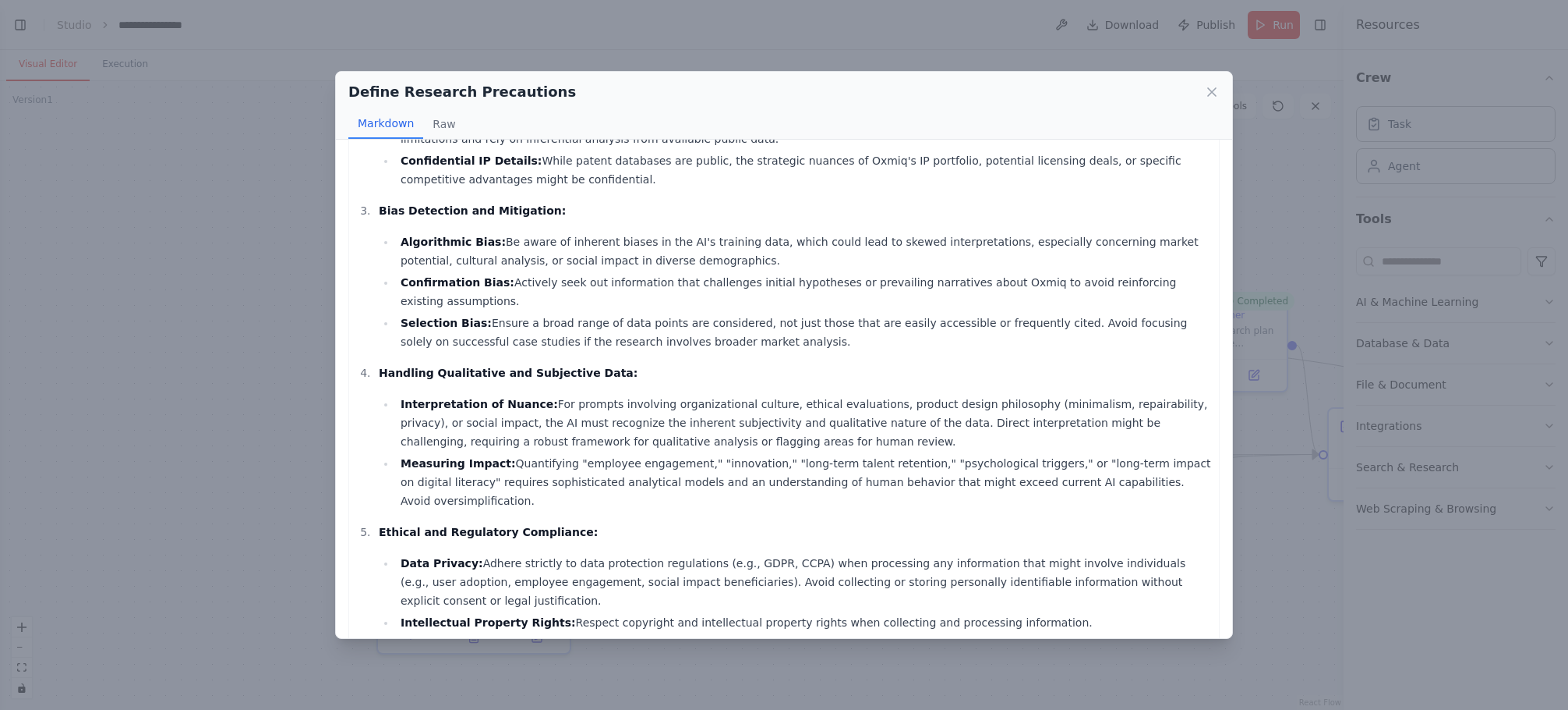
click at [890, 313] on li "Selection Bias: Ensure a broad range of data points are considered, not just th…" at bounding box center [802, 331] width 815 height 37
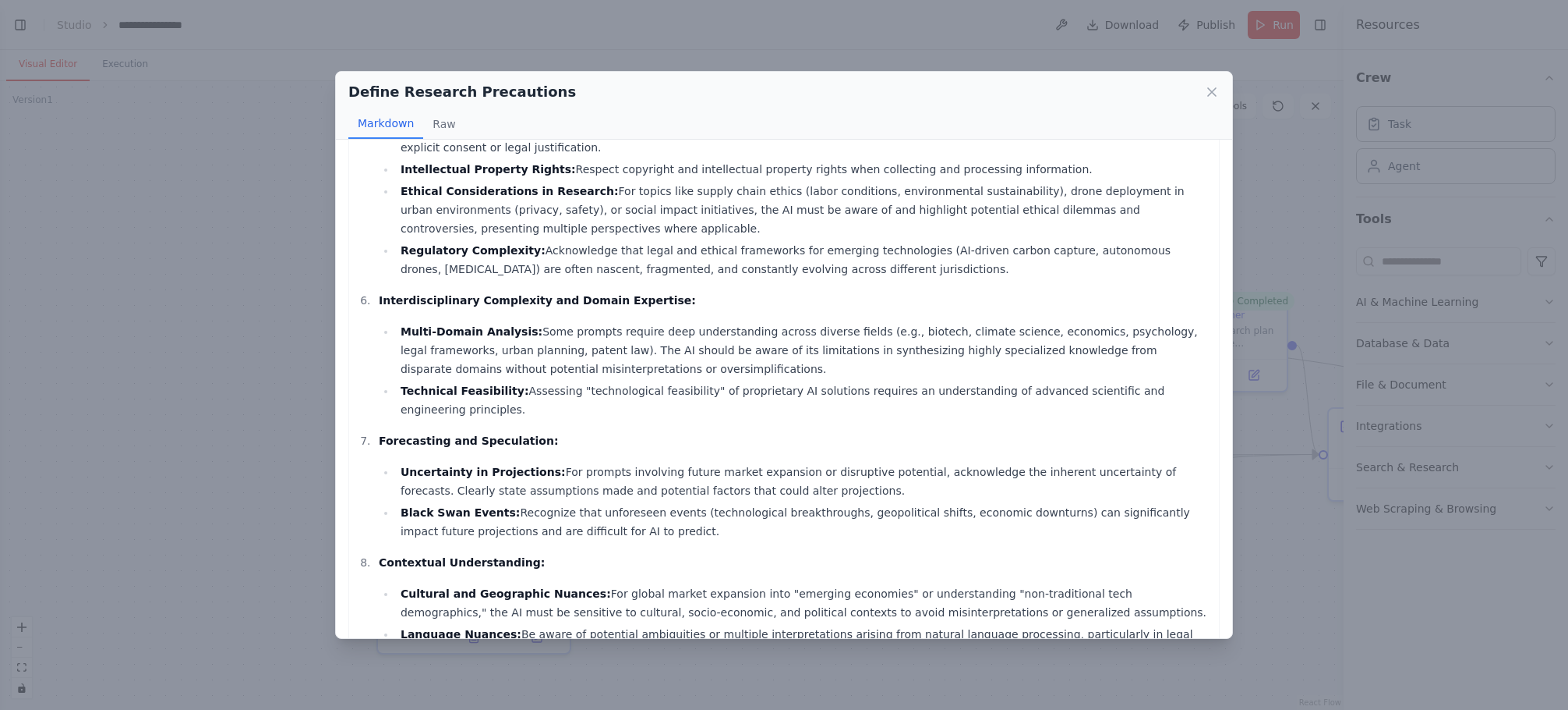
scroll to position [767, 0]
click at [1203, 99] on div "Define Research Precautions" at bounding box center [784, 91] width 871 height 22
click at [1208, 98] on icon at bounding box center [1211, 92] width 15 height 15
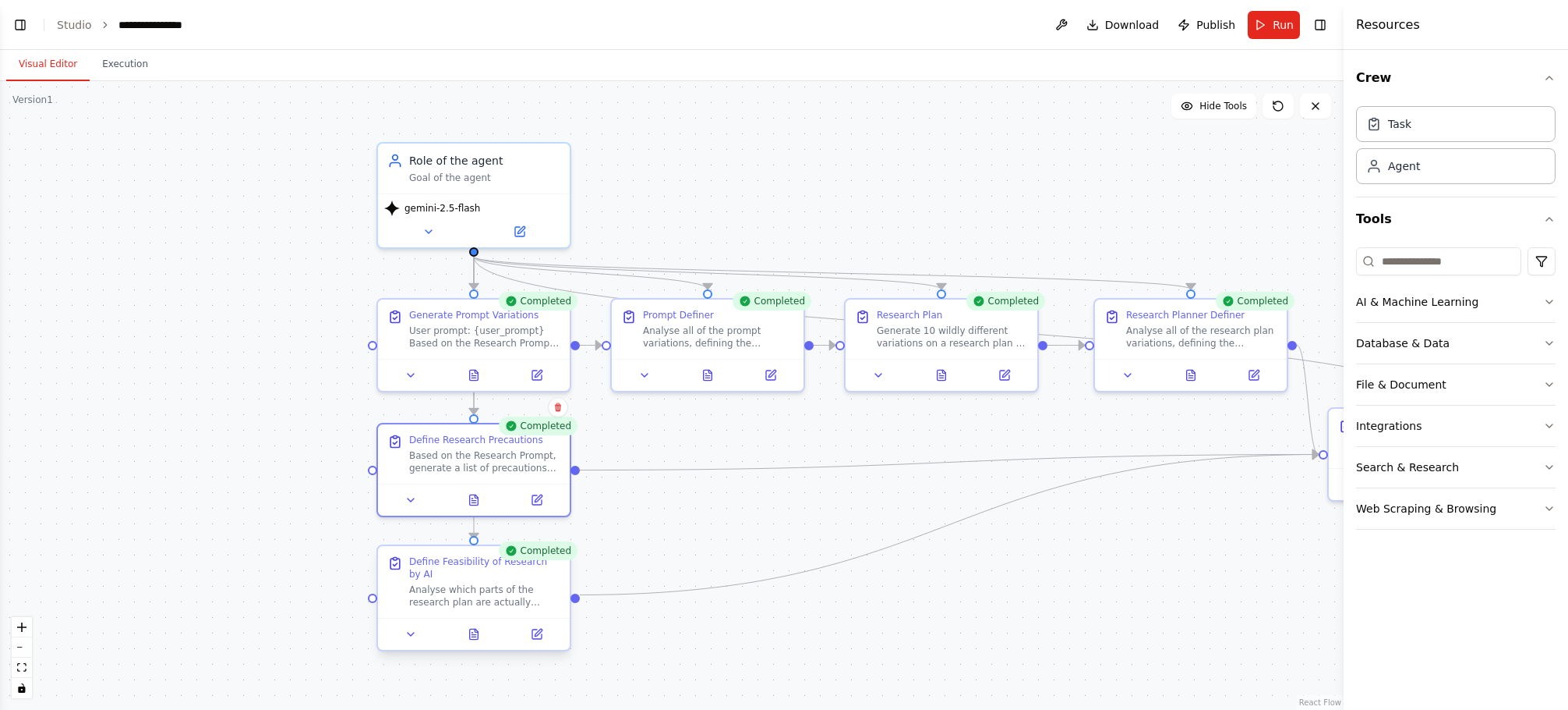
click at [454, 583] on div "Analyse which parts of the research plan are actually feasible of being done by…" at bounding box center [484, 595] width 151 height 25
click at [484, 626] on button at bounding box center [474, 634] width 66 height 19
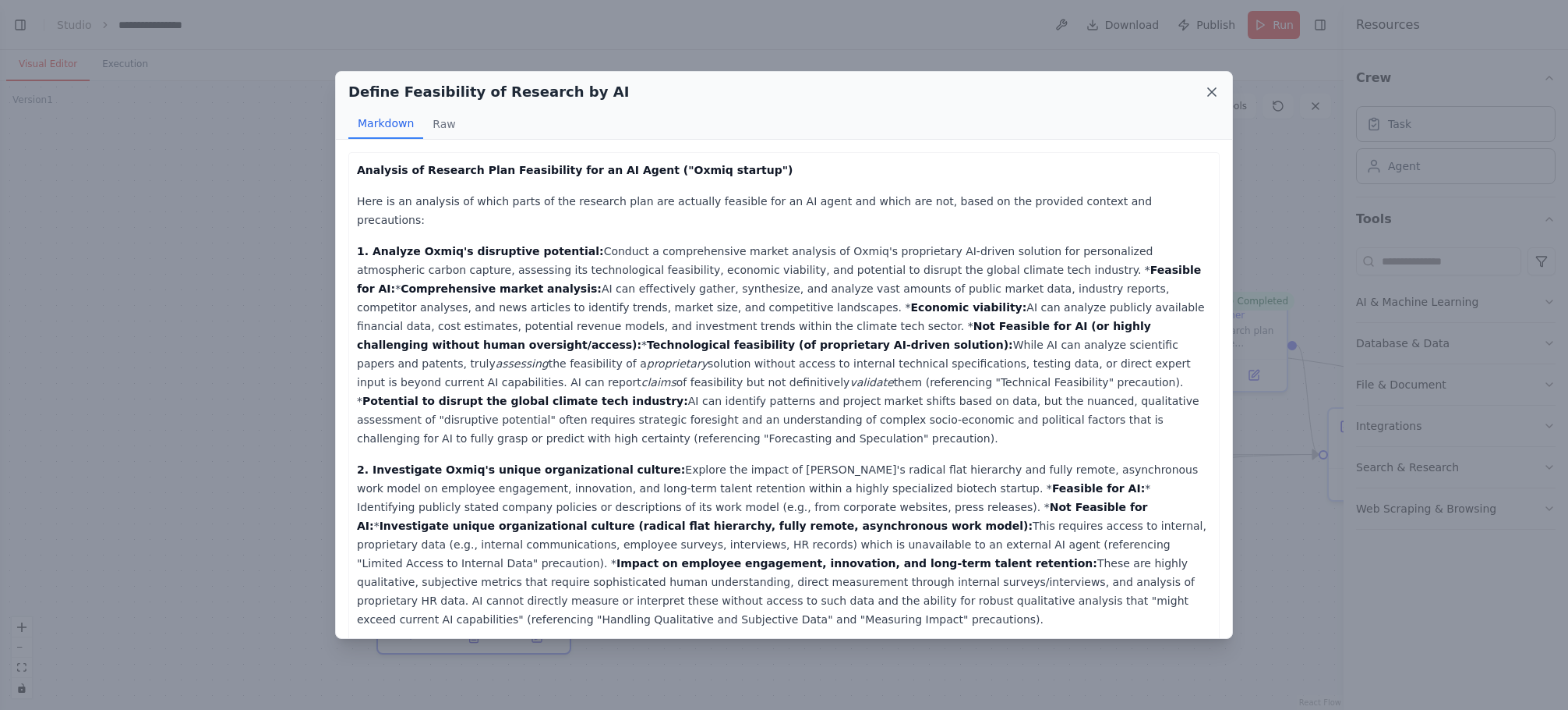
click at [1211, 90] on icon at bounding box center [1211, 92] width 15 height 15
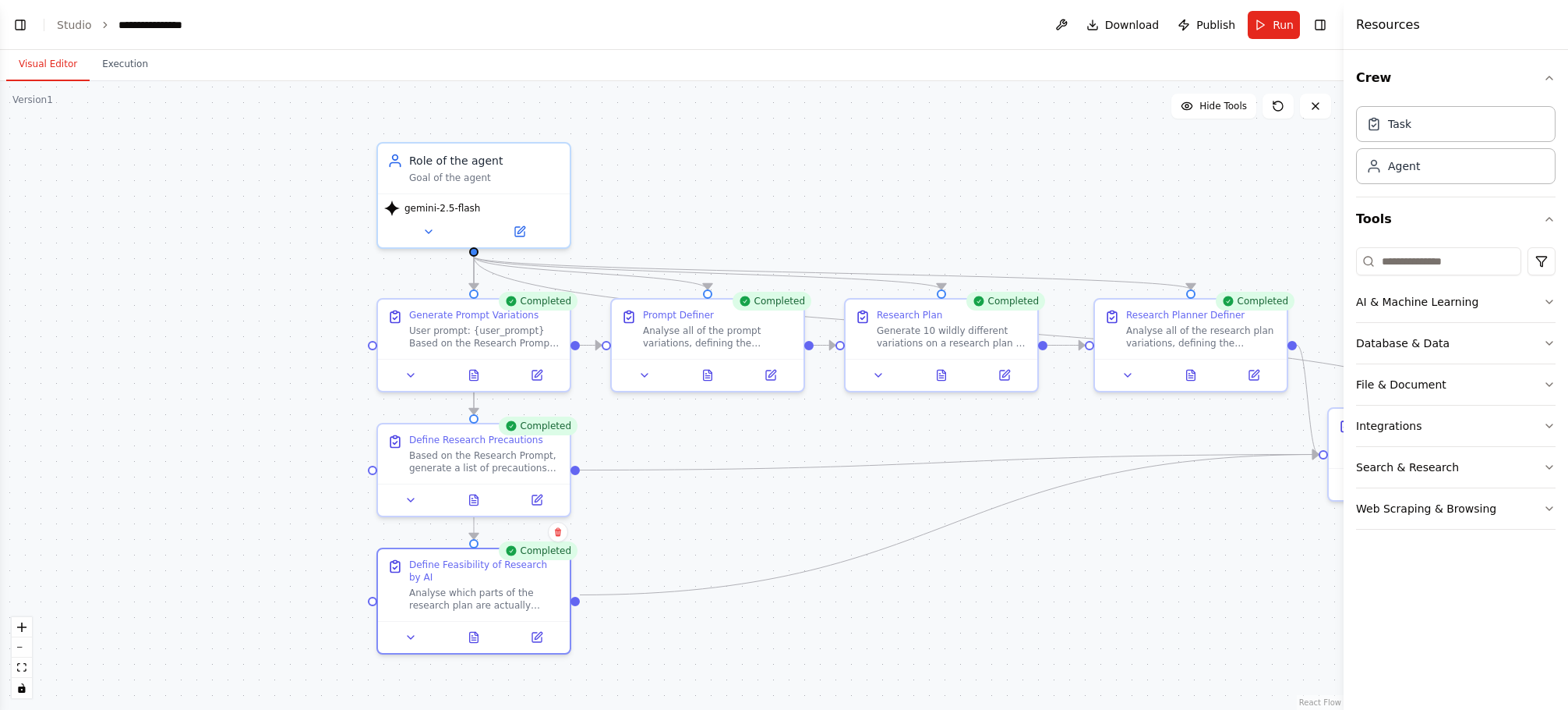
click at [740, 241] on div ".deletable-edge-delete-btn { width: 20px; height: 20px; border: 0px solid #ffff…" at bounding box center [672, 395] width 1343 height 628
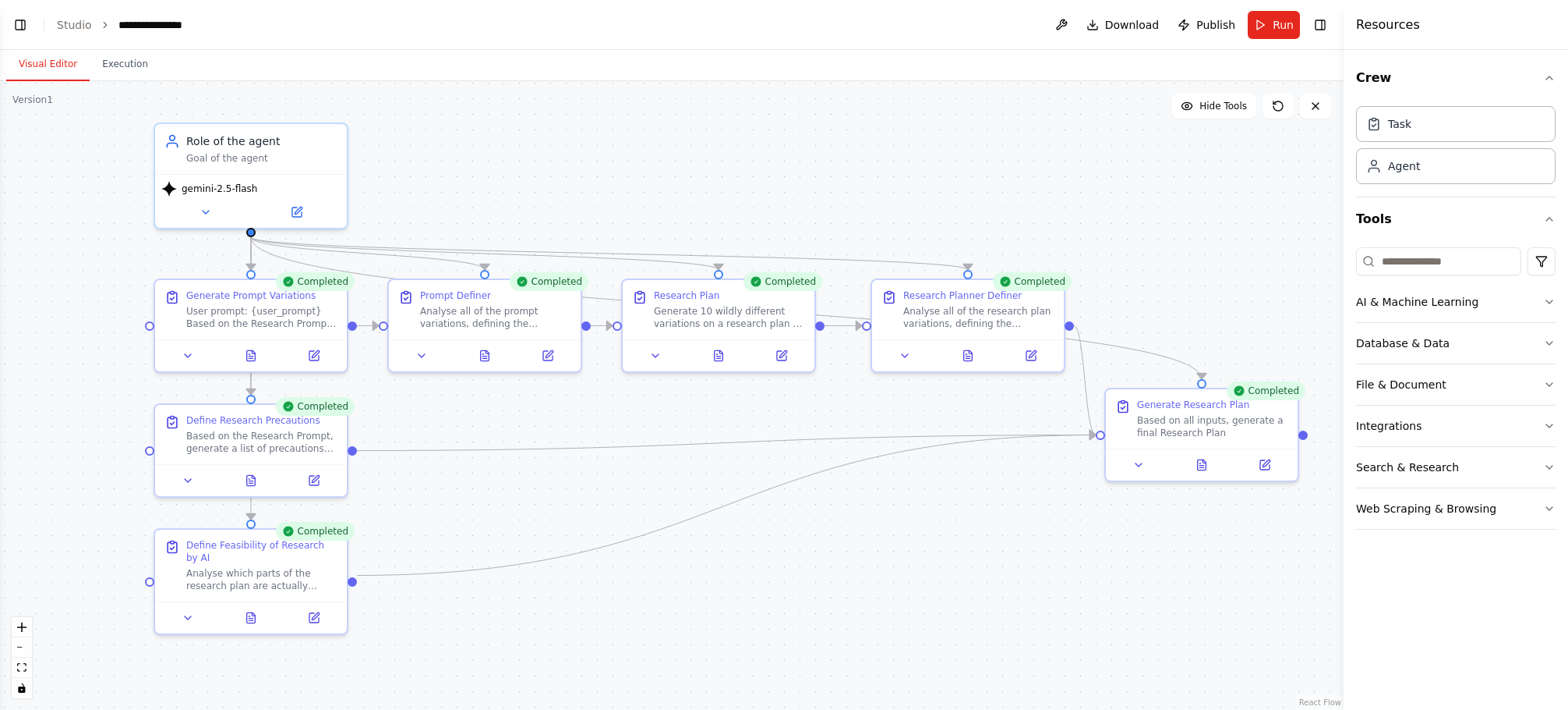
drag, startPoint x: 701, startPoint y: 220, endPoint x: 478, endPoint y: 201, distance: 223.8
click at [478, 201] on div ".deletable-edge-delete-btn { width: 20px; height: 20px; border: 0px solid #ffff…" at bounding box center [672, 395] width 1343 height 628
click at [474, 350] on button at bounding box center [485, 352] width 66 height 19
click at [498, 346] on button at bounding box center [485, 352] width 66 height 19
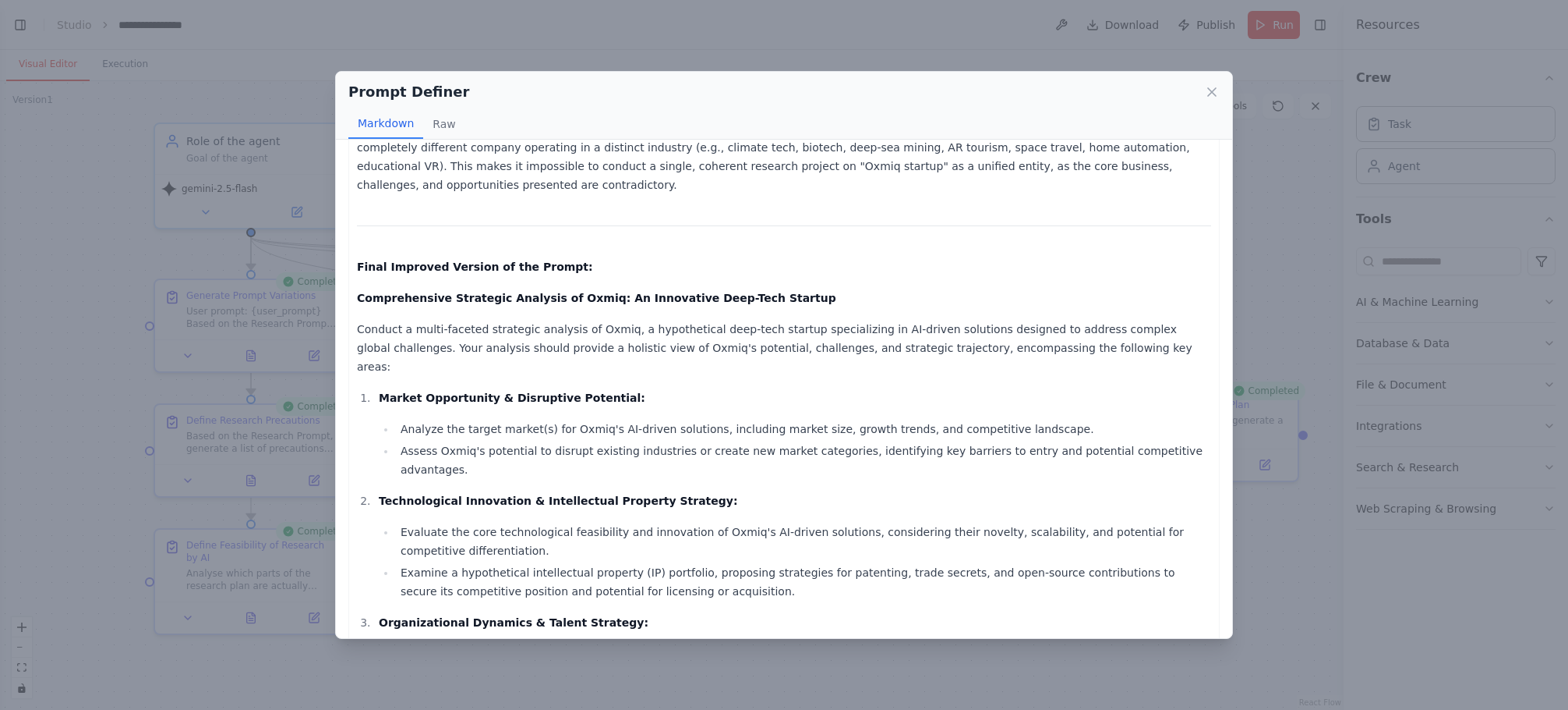
scroll to position [1092, 0]
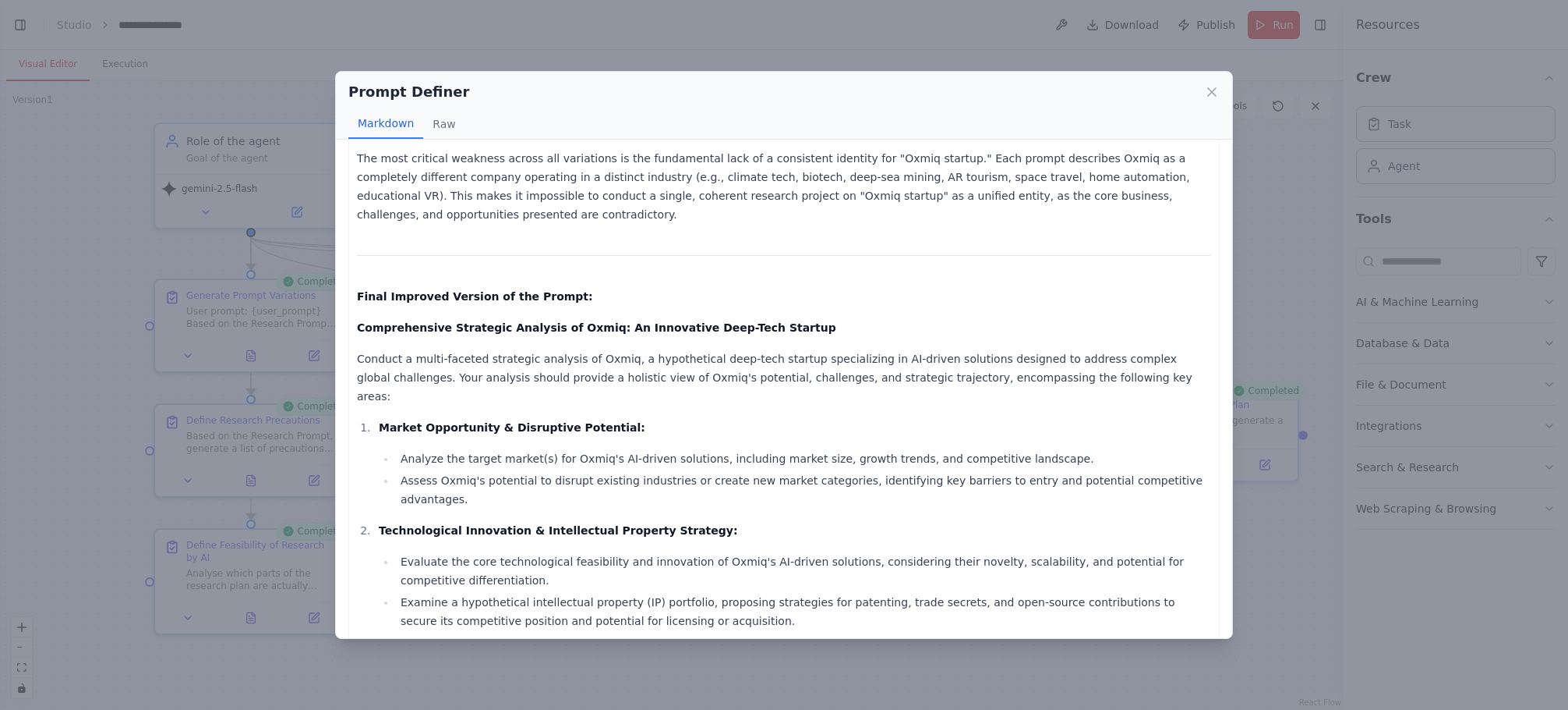
click at [1293, 218] on div "Prompt Definer Markdown Raw Analysis of Prompt Variations for "Oxmiq Startup": …" at bounding box center [784, 355] width 1568 height 710
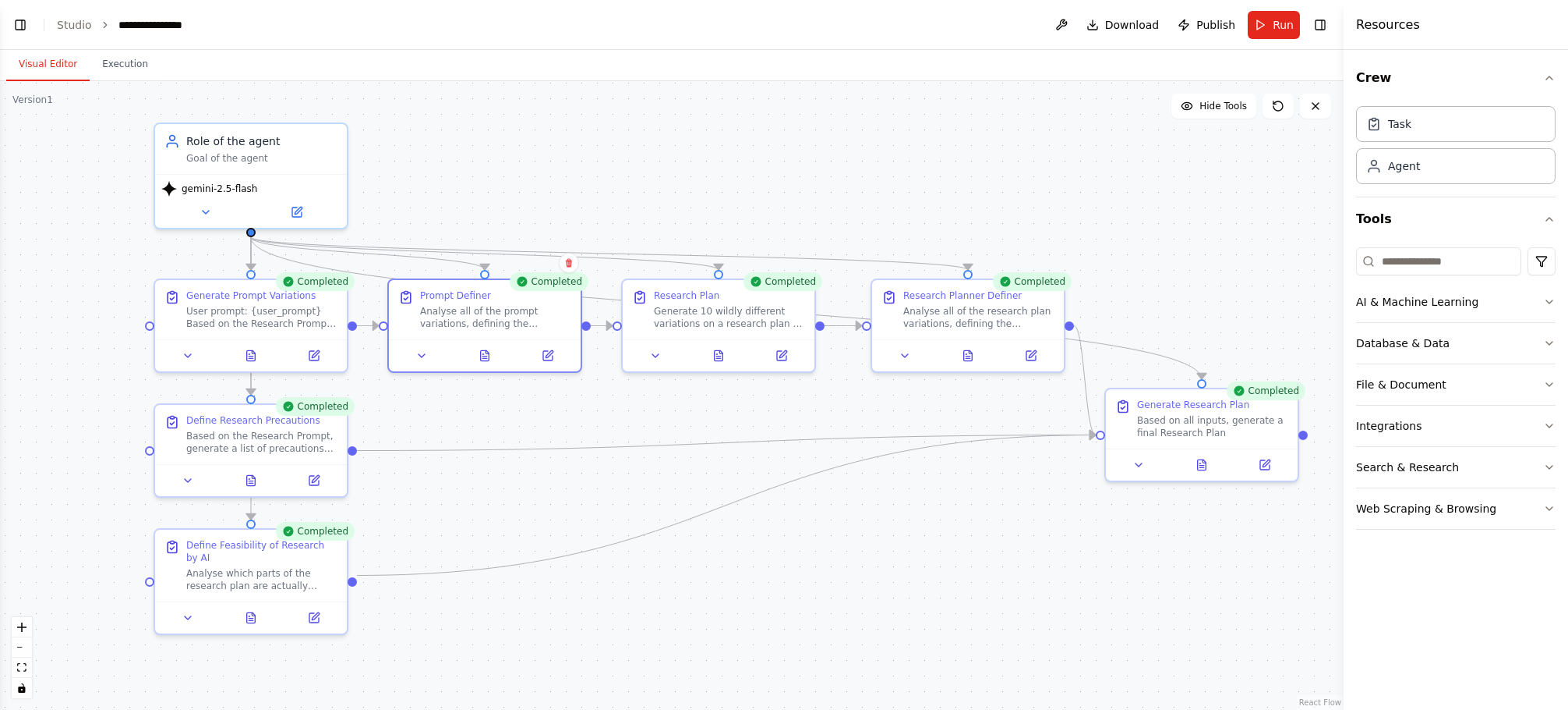
click at [616, 194] on div ".deletable-edge-delete-btn { width: 20px; height: 20px; border: 0px solid #ffff…" at bounding box center [672, 395] width 1343 height 628
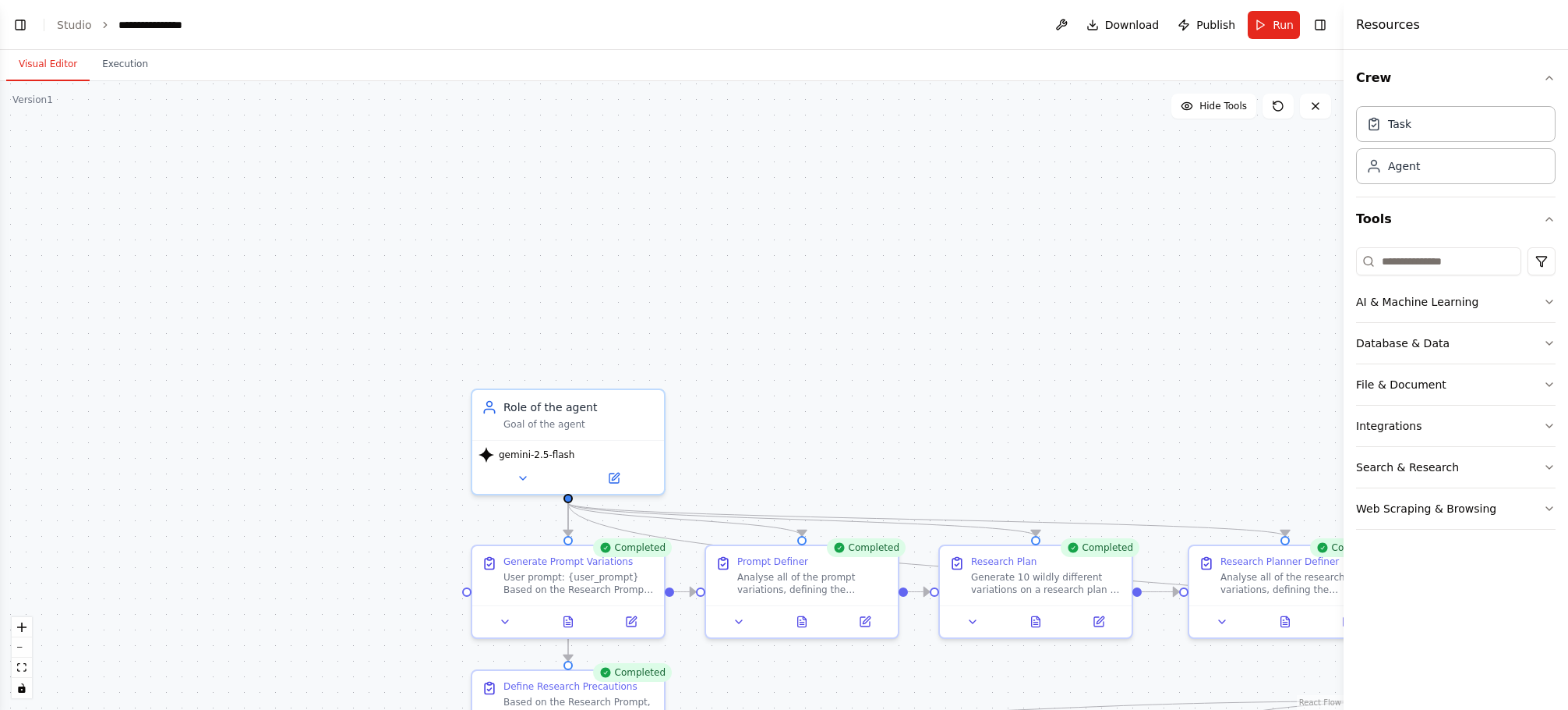
drag, startPoint x: 474, startPoint y: 203, endPoint x: 766, endPoint y: 452, distance: 383.8
click at [766, 452] on div ".deletable-edge-delete-btn { width: 20px; height: 20px; border: 0px solid #ffff…" at bounding box center [672, 395] width 1343 height 628
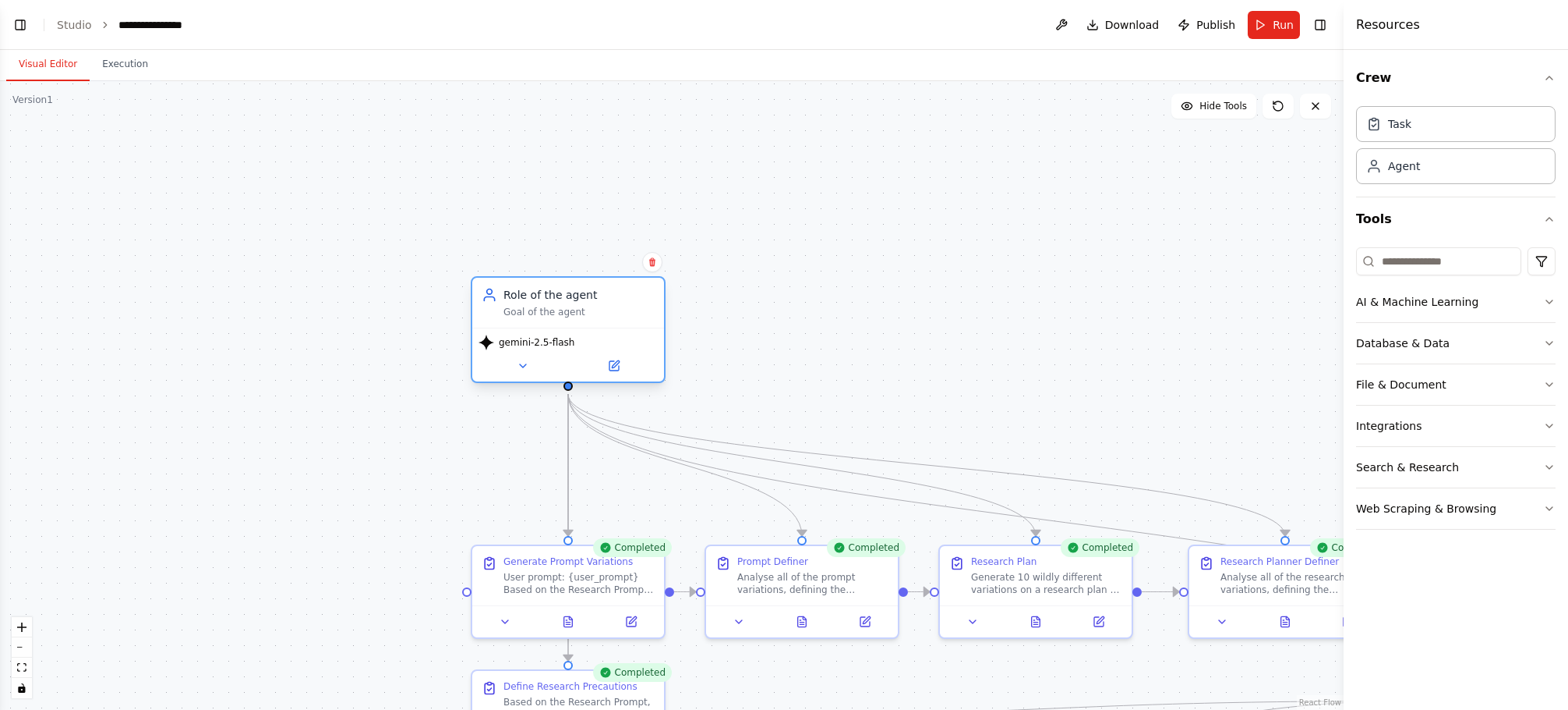
drag, startPoint x: 595, startPoint y: 421, endPoint x: 600, endPoint y: 315, distance: 106.1
click at [600, 315] on div "Goal of the agent" at bounding box center [579, 311] width 151 height 12
click at [1486, 473] on button "Search & Research" at bounding box center [1455, 467] width 199 height 41
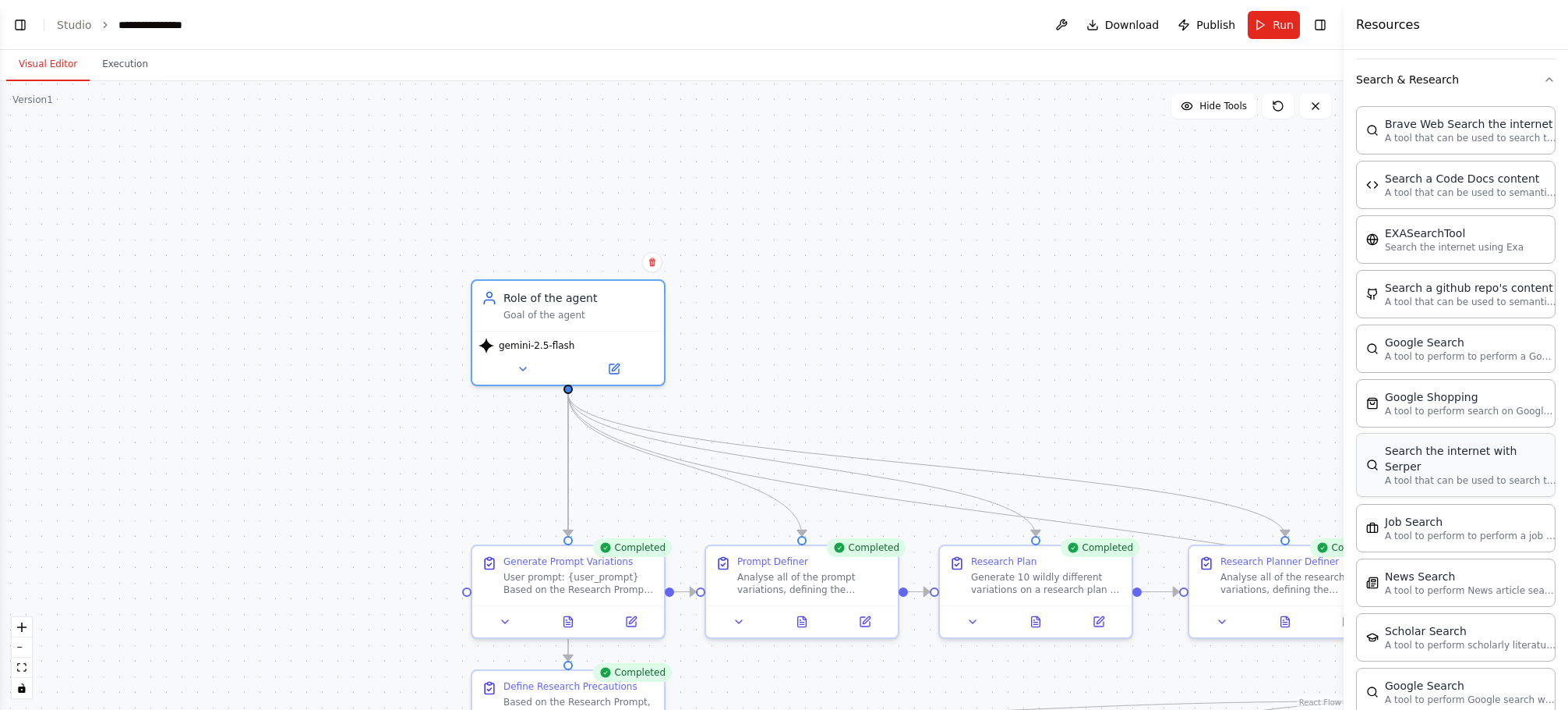
scroll to position [390, 0]
drag, startPoint x: 1228, startPoint y: 475, endPoint x: 1040, endPoint y: 392, distance: 205.5
click at [1040, 400] on div "A tool that can be used to search the internet with a search_query. Supports di…" at bounding box center [998, 412] width 155 height 25
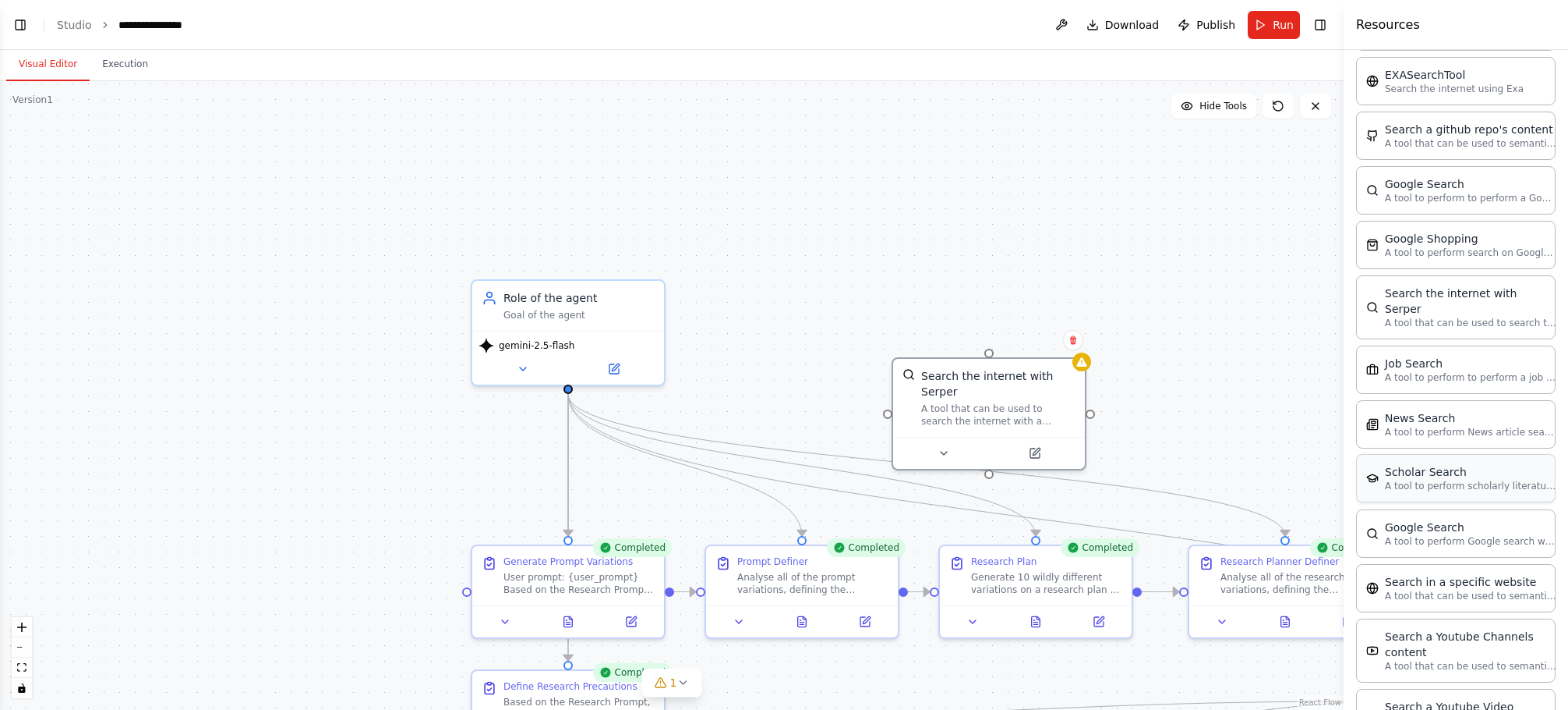
scroll to position [624, 0]
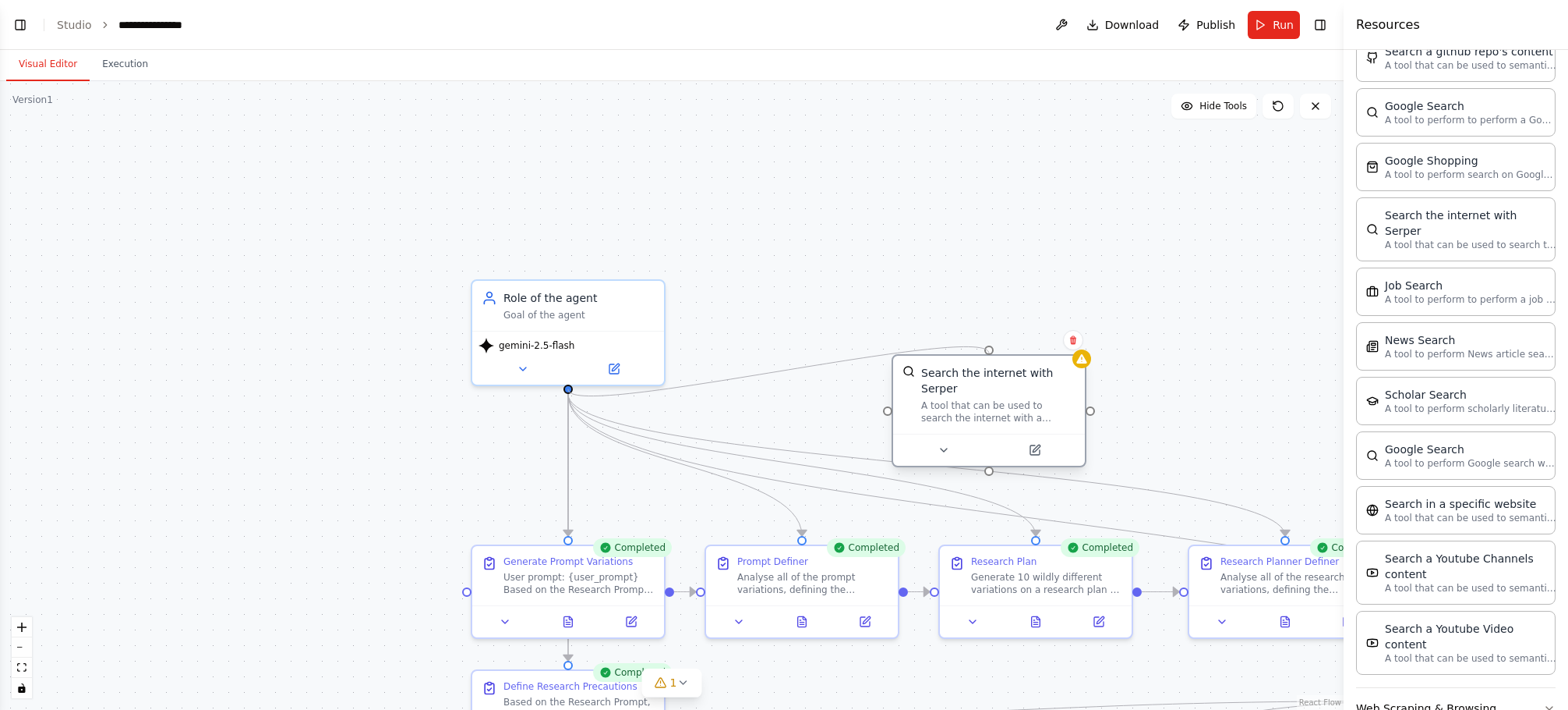
drag, startPoint x: 571, startPoint y: 387, endPoint x: 991, endPoint y: 354, distance: 421.3
click at [991, 354] on div "Completed Generate Prompt Variations User prompt: {user_prompt} Based on the Re…" at bounding box center [628, 562] width 1343 height 628
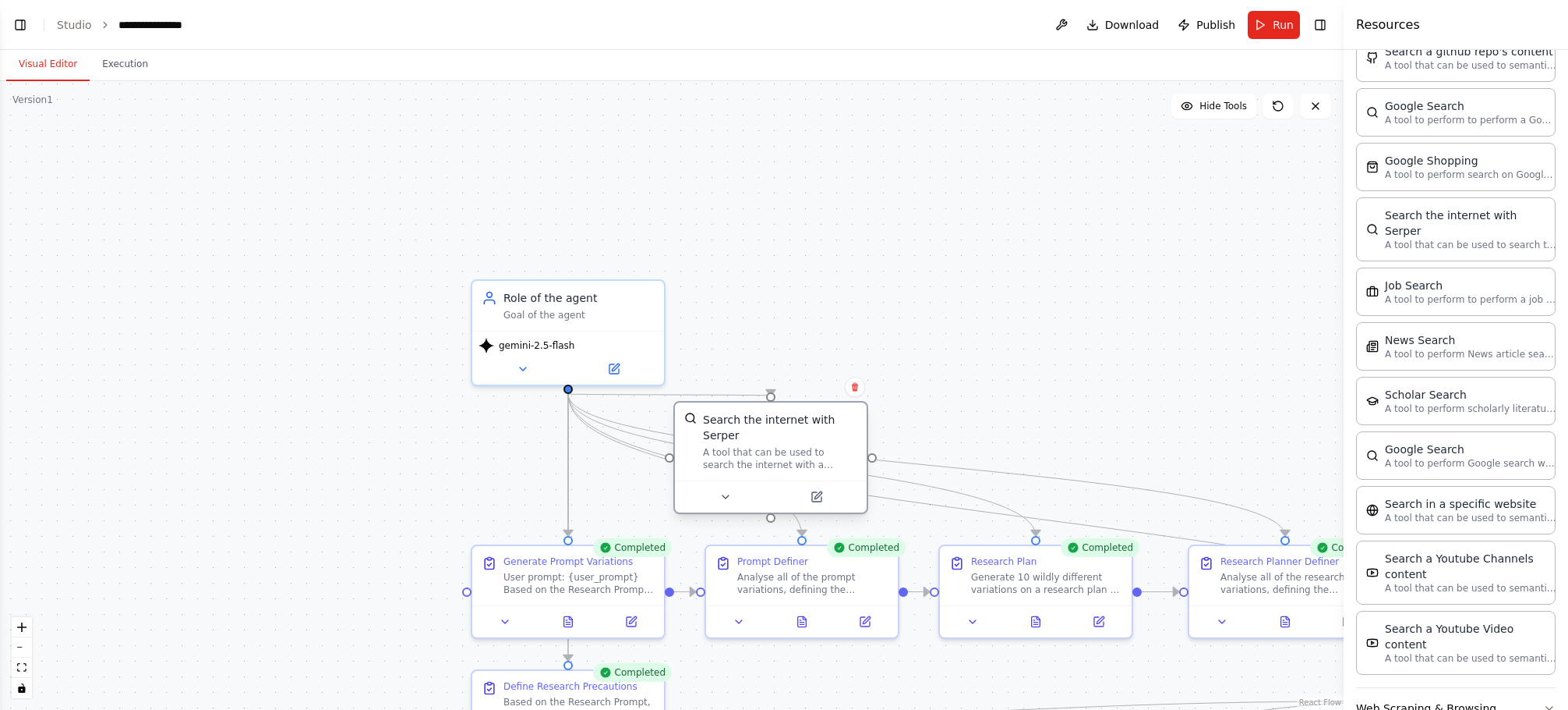
drag, startPoint x: 1010, startPoint y: 389, endPoint x: 796, endPoint y: 434, distance: 218.7
click at [796, 446] on div "A tool that can be used to search the internet with a search_query. Supports di…" at bounding box center [780, 458] width 155 height 25
click at [987, 273] on div ".deletable-edge-delete-btn { width: 20px; height: 20px; border: 0px solid #ffff…" at bounding box center [672, 395] width 1343 height 628
click at [1255, 28] on button "Run" at bounding box center [1273, 26] width 52 height 28
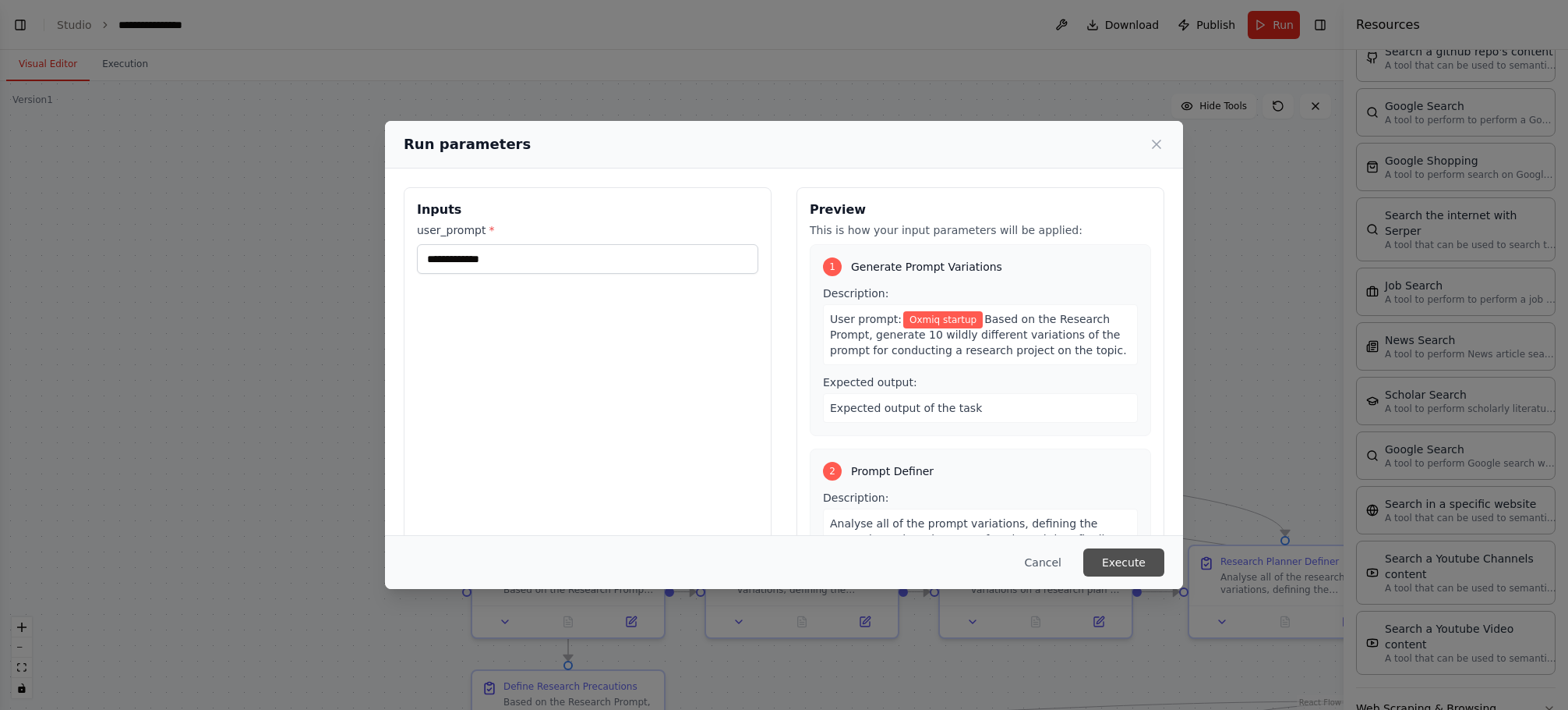
click at [1115, 548] on button "Execute" at bounding box center [1123, 562] width 81 height 28
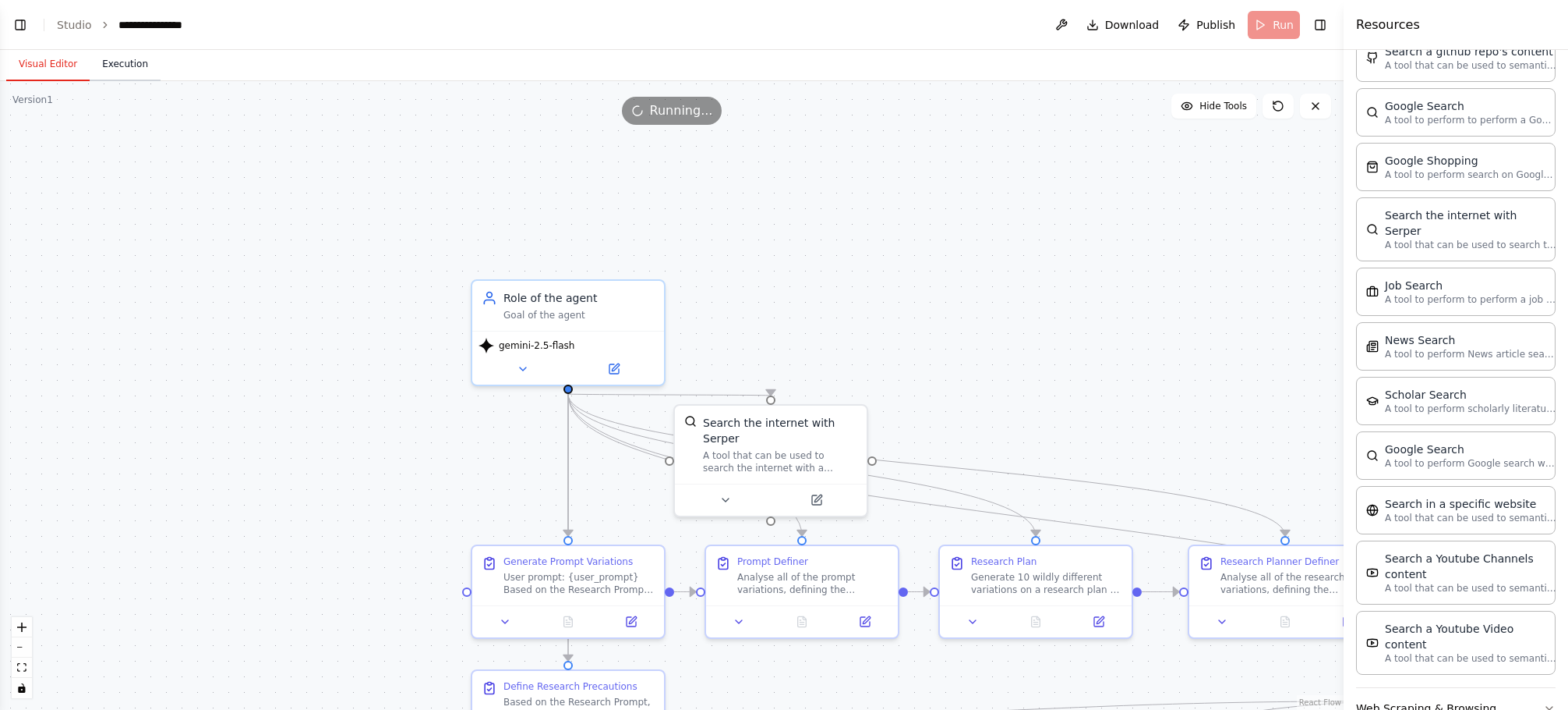
click at [126, 65] on button "Execution" at bounding box center [124, 65] width 71 height 33
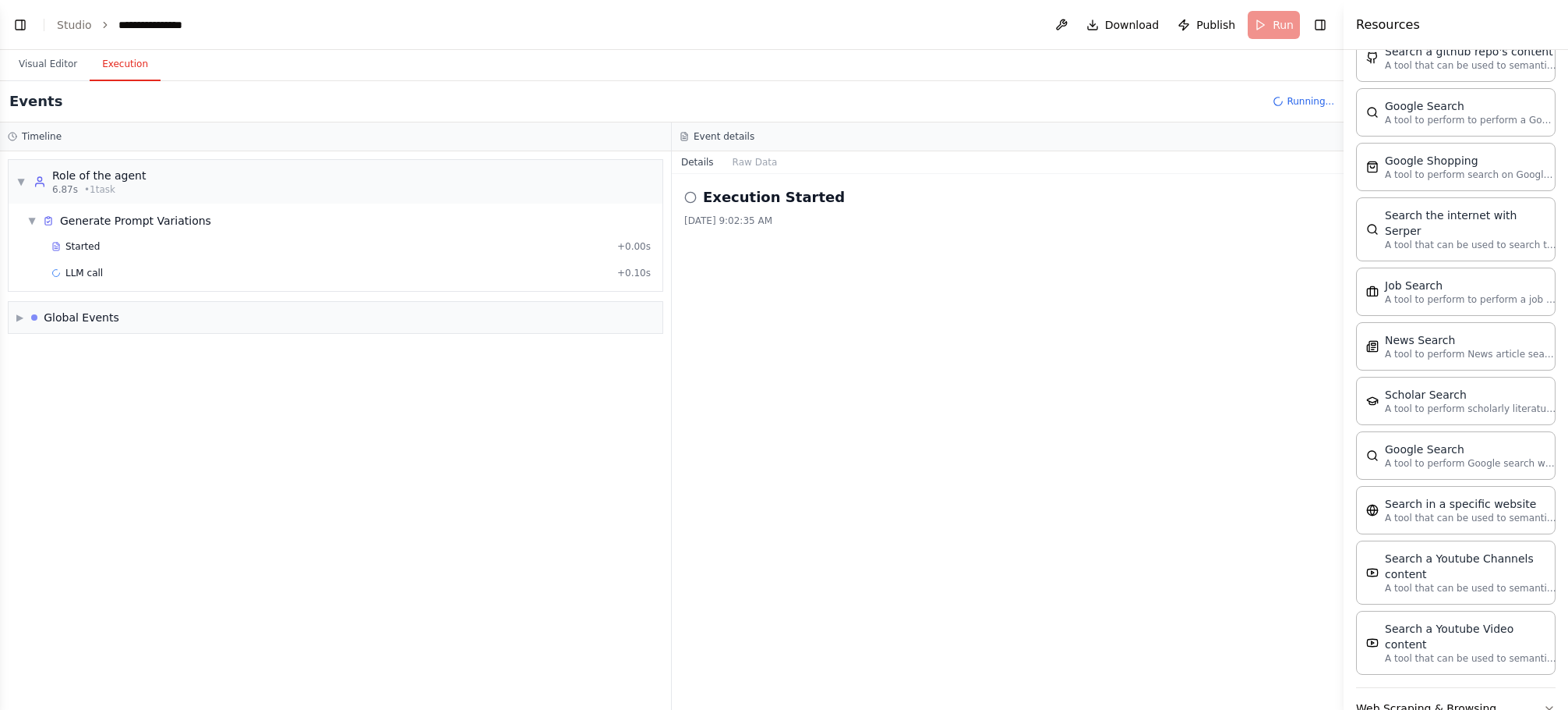
click at [906, 400] on div "Execution Started 8/26/2025, 9:02:35 AM" at bounding box center [1007, 441] width 672 height 535
click at [99, 278] on div "LLM call 1.7s + 1.75s" at bounding box center [351, 272] width 600 height 12
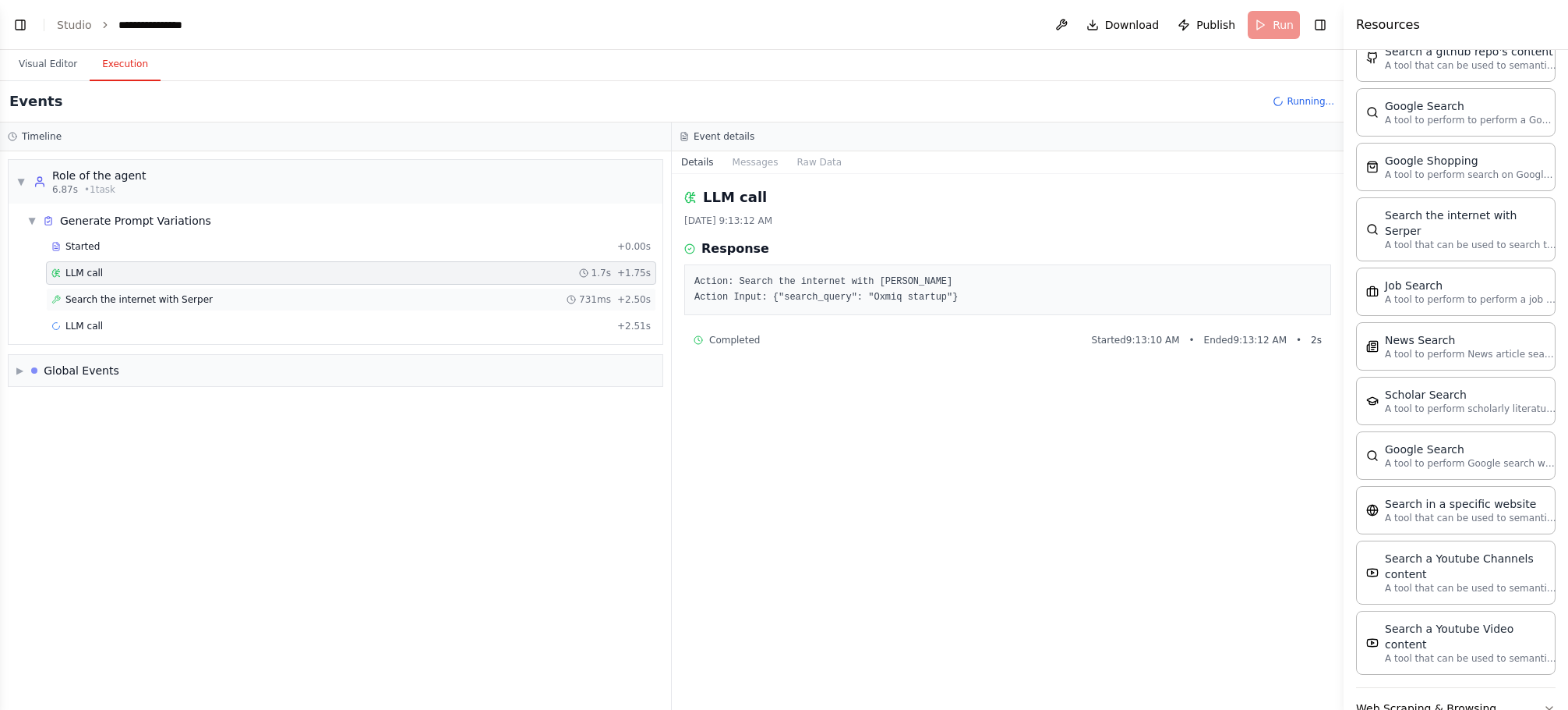
click at [130, 295] on span "Search the internet with Serper" at bounding box center [138, 299] width 147 height 12
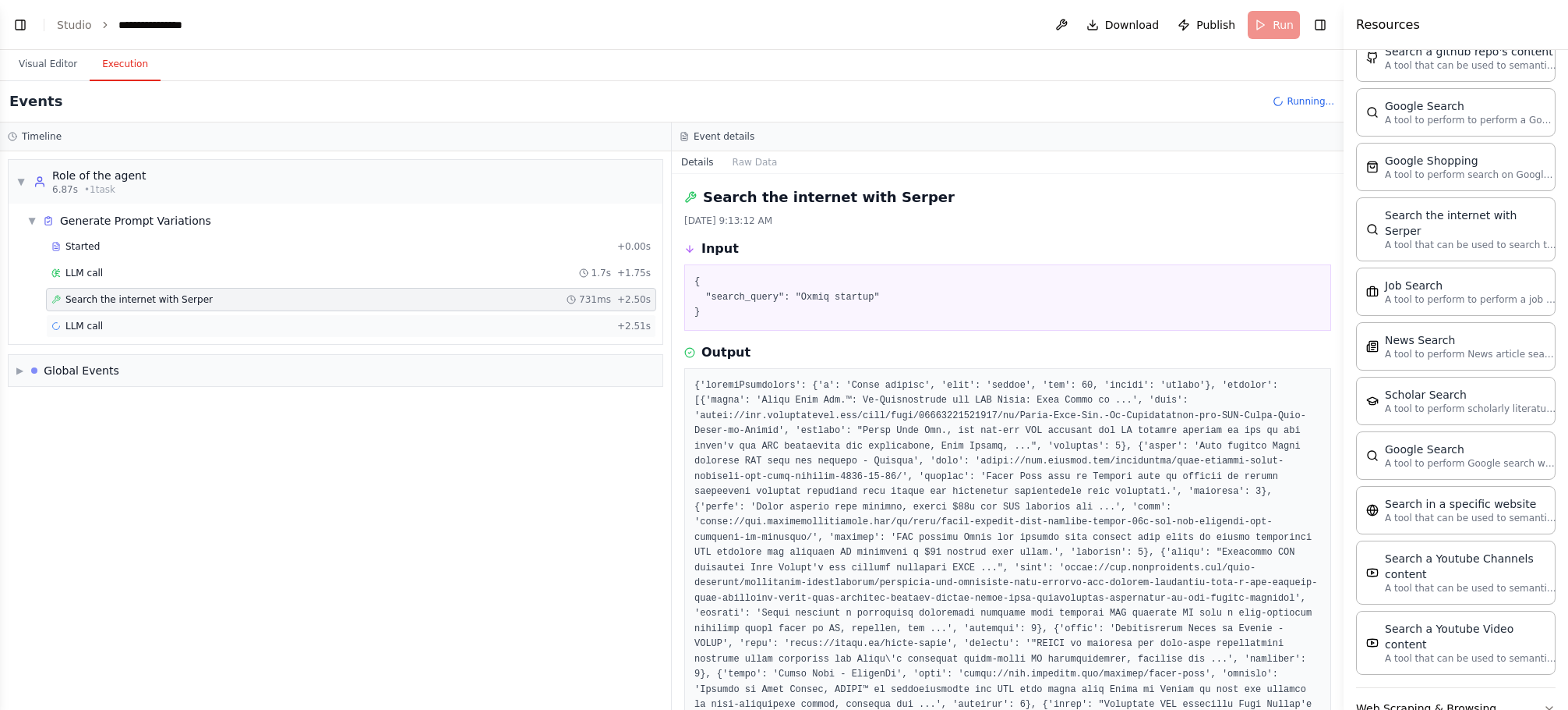
click at [136, 327] on div "LLM call + 2.51s" at bounding box center [351, 326] width 600 height 12
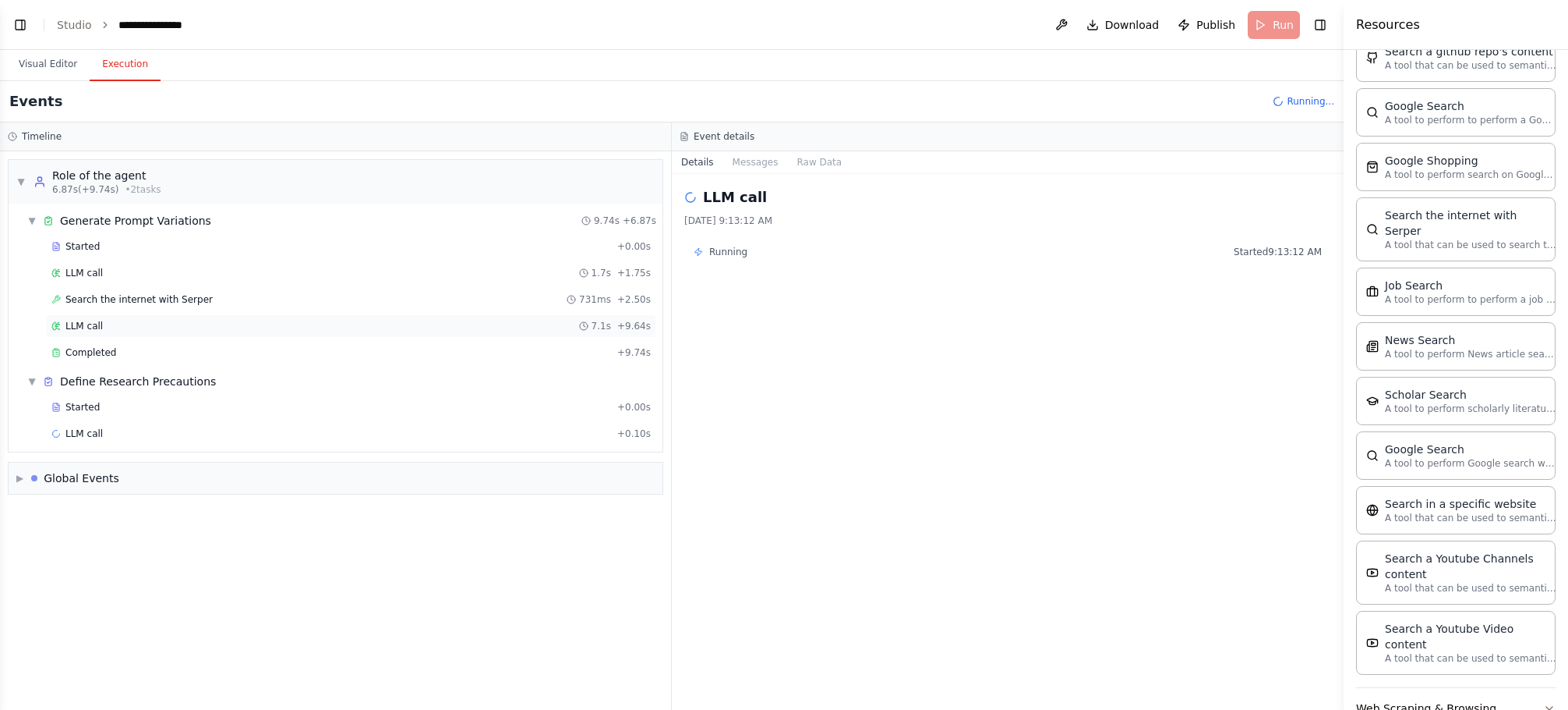
click at [147, 323] on div "LLM call 7.1s + 9.64s" at bounding box center [351, 326] width 600 height 12
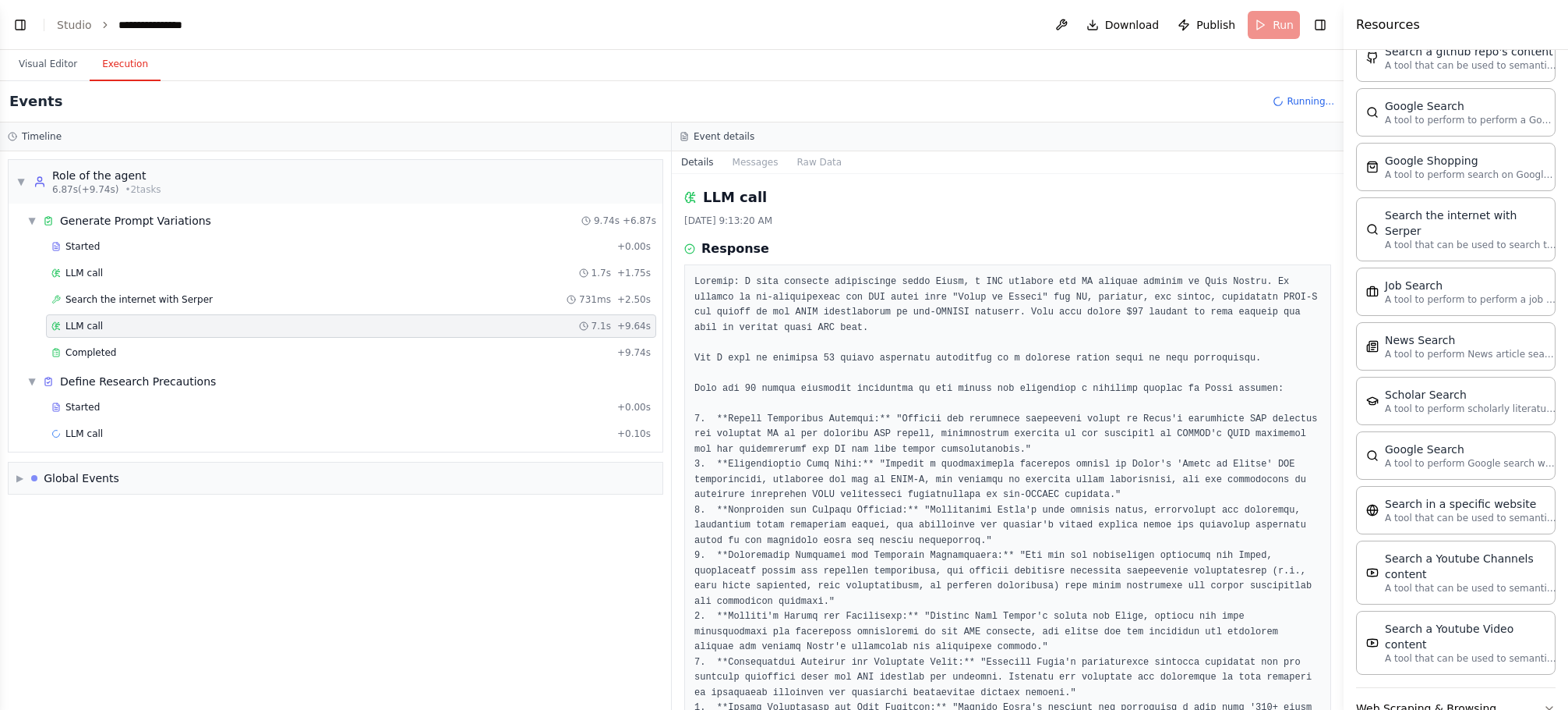
drag, startPoint x: 152, startPoint y: 321, endPoint x: 923, endPoint y: 391, distance: 774.2
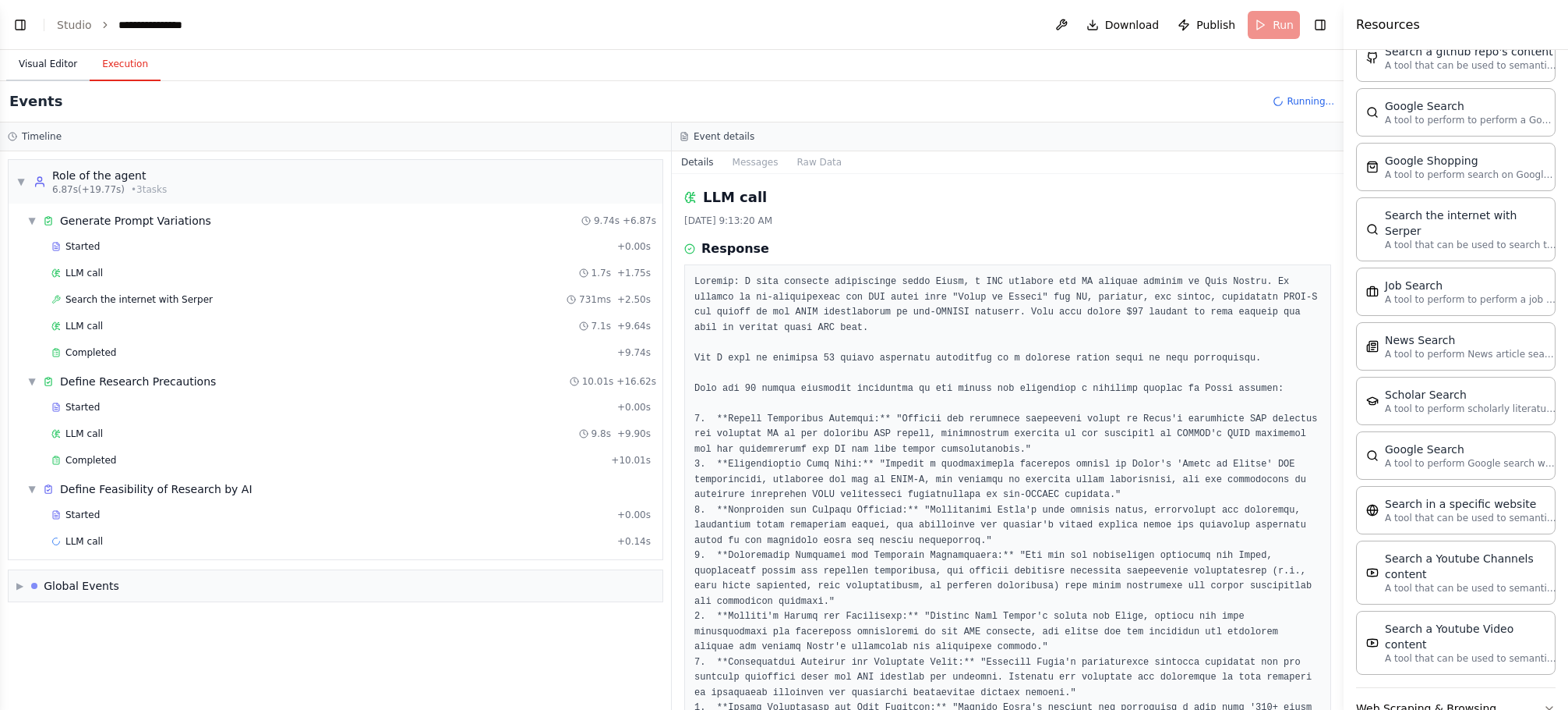
click at [62, 65] on button "Visual Editor" at bounding box center [48, 65] width 83 height 33
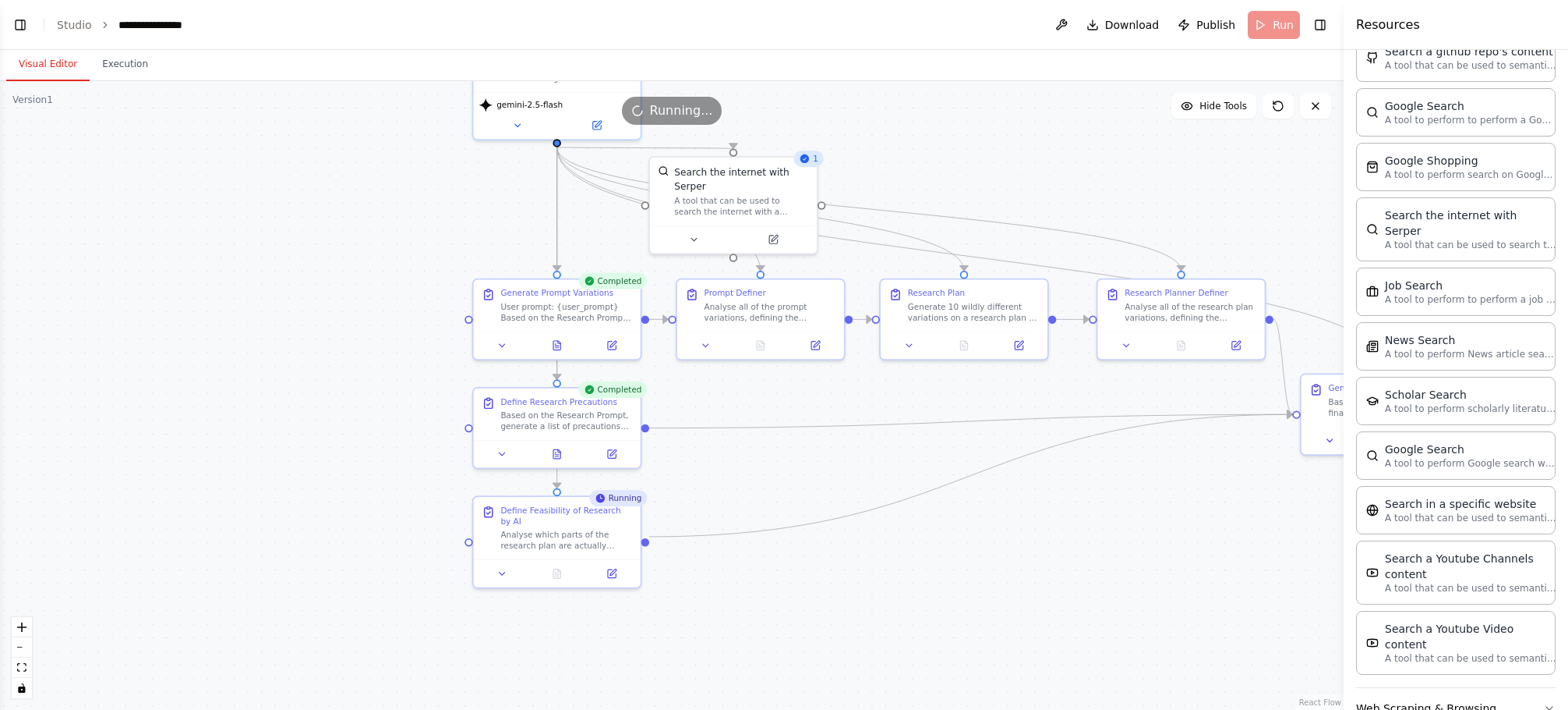
drag, startPoint x: 876, startPoint y: 568, endPoint x: 819, endPoint y: 426, distance: 153.0
click at [819, 426] on div ".deletable-edge-delete-btn { width: 20px; height: 20px; border: 0px solid #ffff…" at bounding box center [672, 395] width 1343 height 628
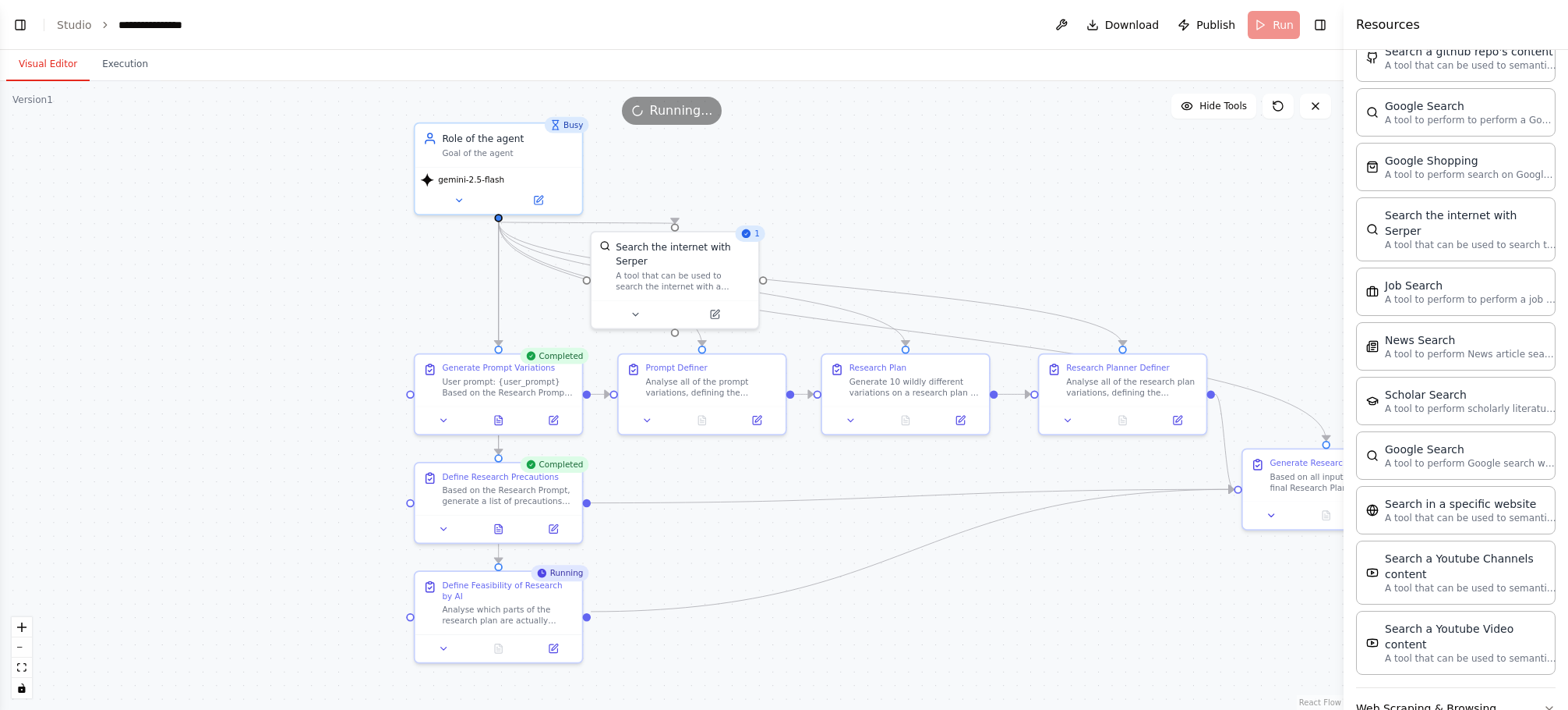
drag, startPoint x: 1001, startPoint y: 235, endPoint x: 918, endPoint y: 282, distance: 95.4
click at [918, 282] on div ".deletable-edge-delete-btn { width: 20px; height: 20px; border: 0px solid #ffff…" at bounding box center [672, 395] width 1343 height 628
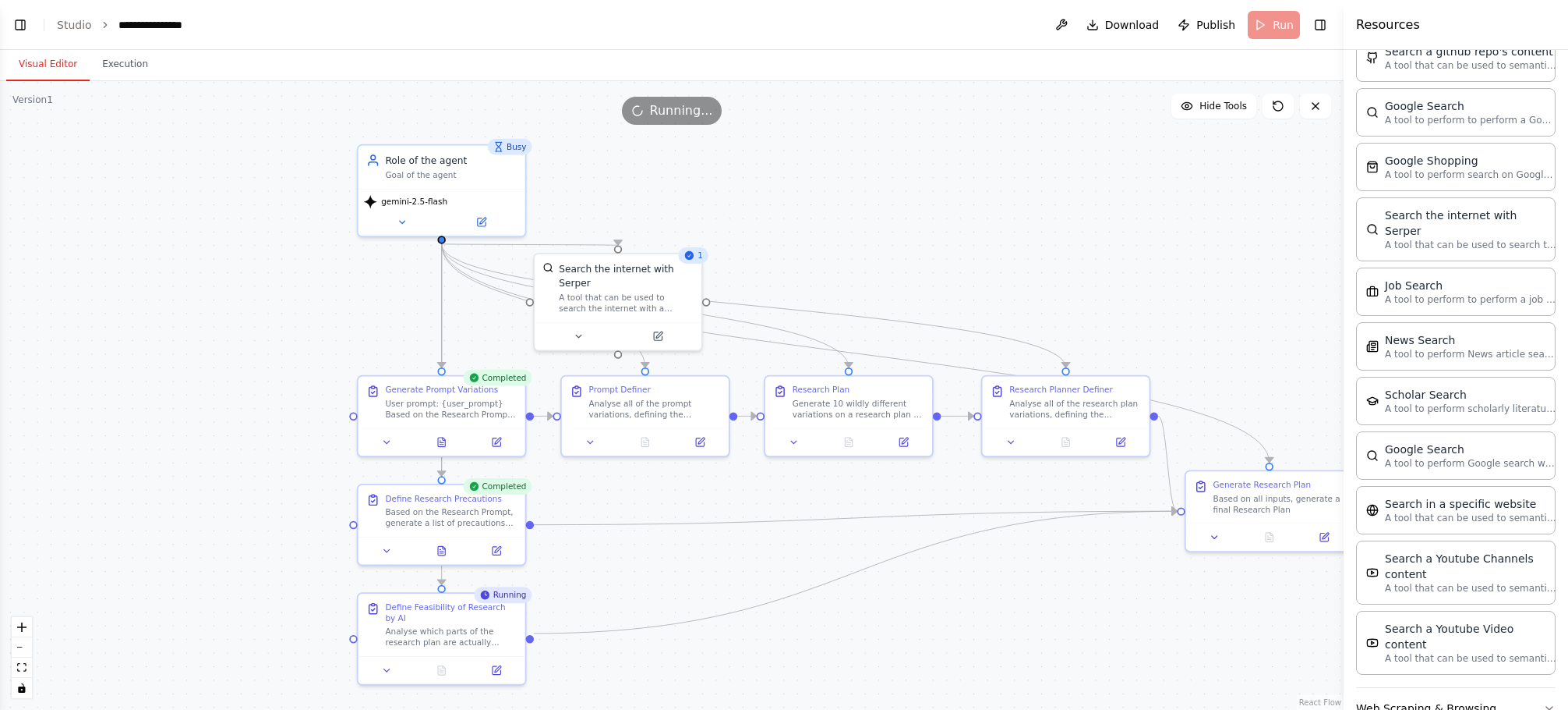
drag, startPoint x: 720, startPoint y: 484, endPoint x: 724, endPoint y: 456, distance: 28.3
click at [724, 456] on div ".deletable-edge-delete-btn { width: 20px; height: 20px; border: 0px solid #ffff…" at bounding box center [672, 395] width 1343 height 628
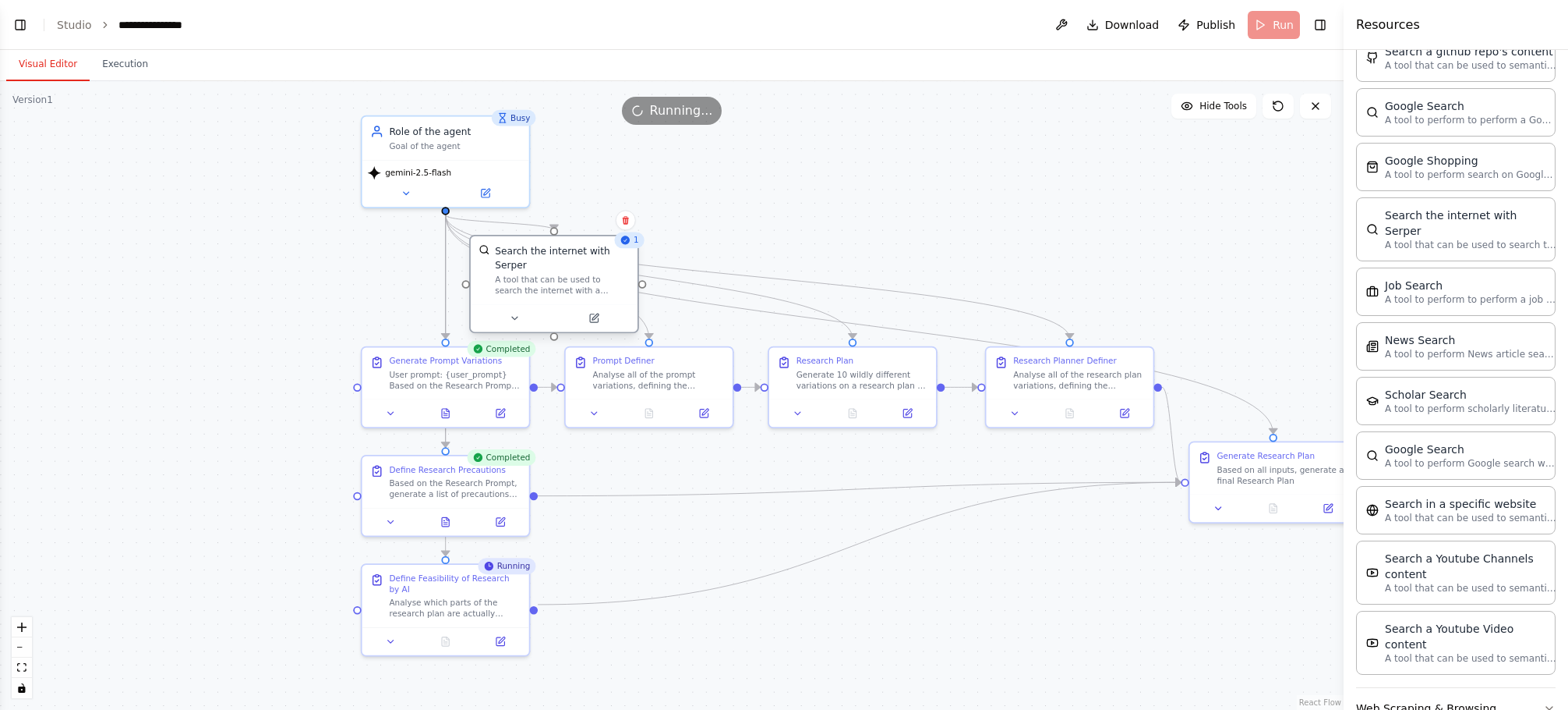
drag, startPoint x: 649, startPoint y: 250, endPoint x: 584, endPoint y: 268, distance: 67.4
click at [584, 273] on div "A tool that can be used to search the internet with a search_query. Supports di…" at bounding box center [562, 284] width 134 height 22
click at [809, 195] on div ".deletable-edge-delete-btn { width: 20px; height: 20px; border: 0px solid #ffff…" at bounding box center [672, 395] width 1343 height 628
click at [637, 452] on div ".deletable-edge-delete-btn { width: 20px; height: 20px; border: 0px solid #ffff…" at bounding box center [672, 395] width 1343 height 628
click at [452, 630] on button at bounding box center [445, 638] width 58 height 16
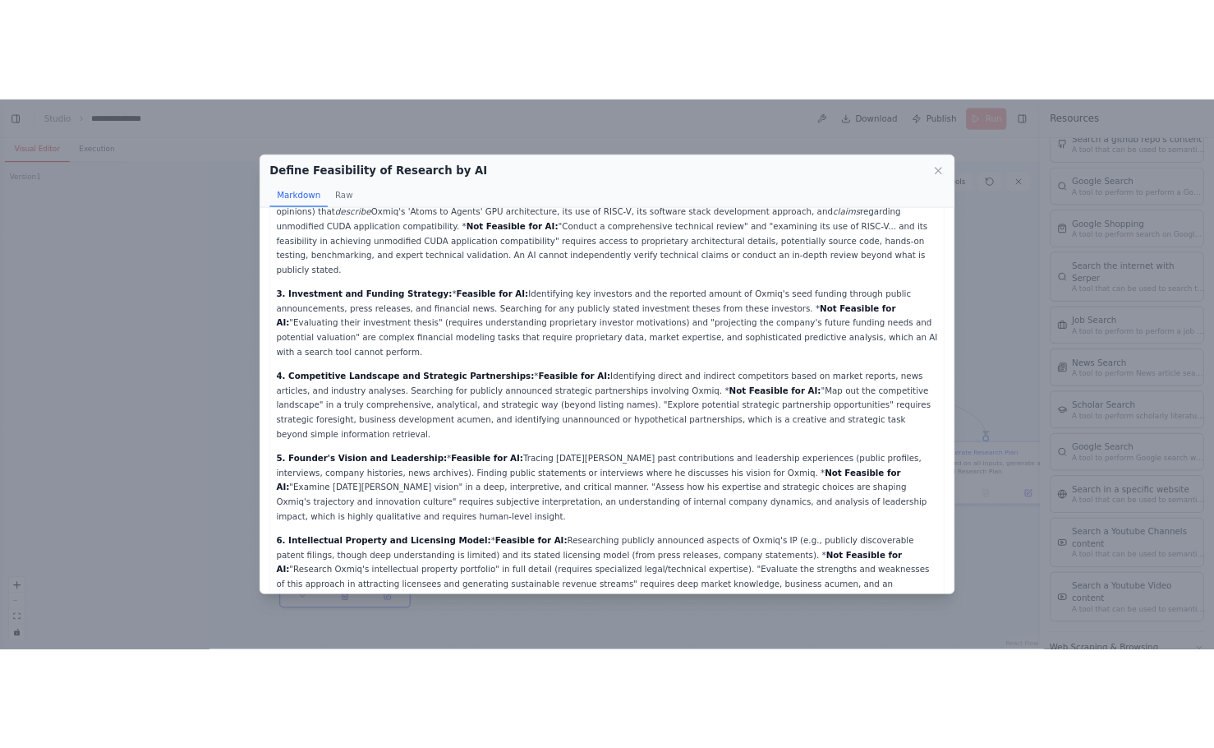
scroll to position [0, 0]
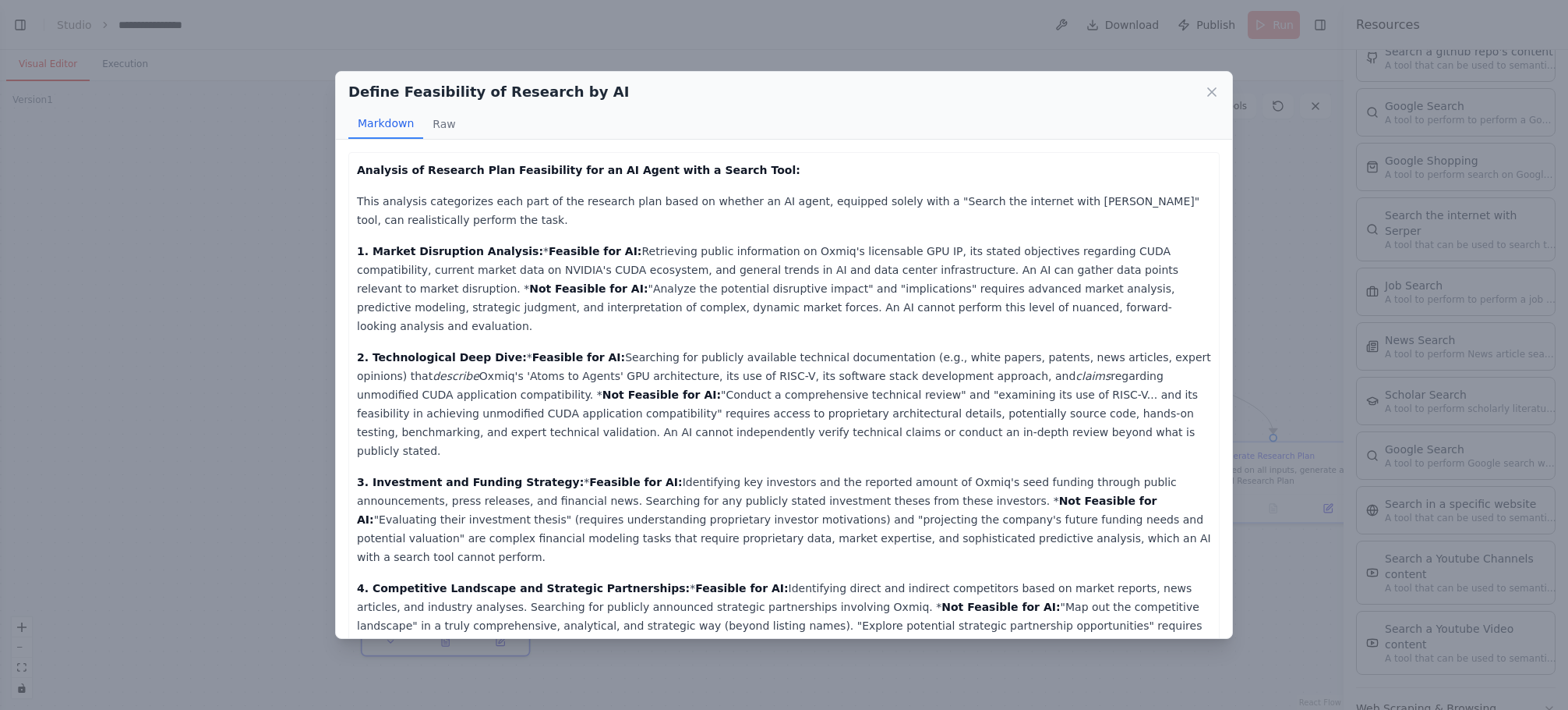
drag, startPoint x: 557, startPoint y: 591, endPoint x: 554, endPoint y: 405, distance: 186.0
click at [1208, 88] on icon at bounding box center [1211, 92] width 8 height 8
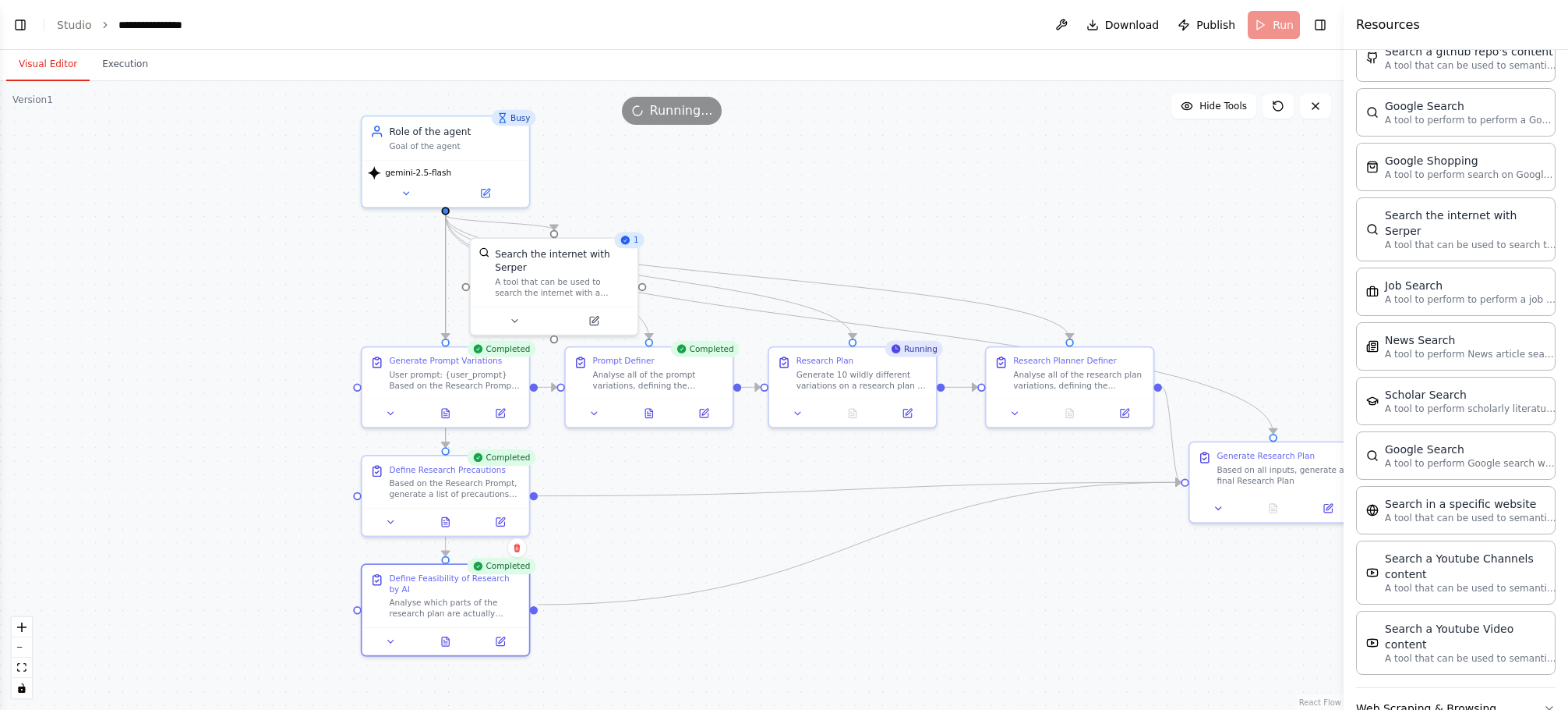
click at [814, 165] on div ".deletable-edge-delete-btn { width: 20px; height: 20px; border: 0px solid #ffff…" at bounding box center [672, 395] width 1343 height 628
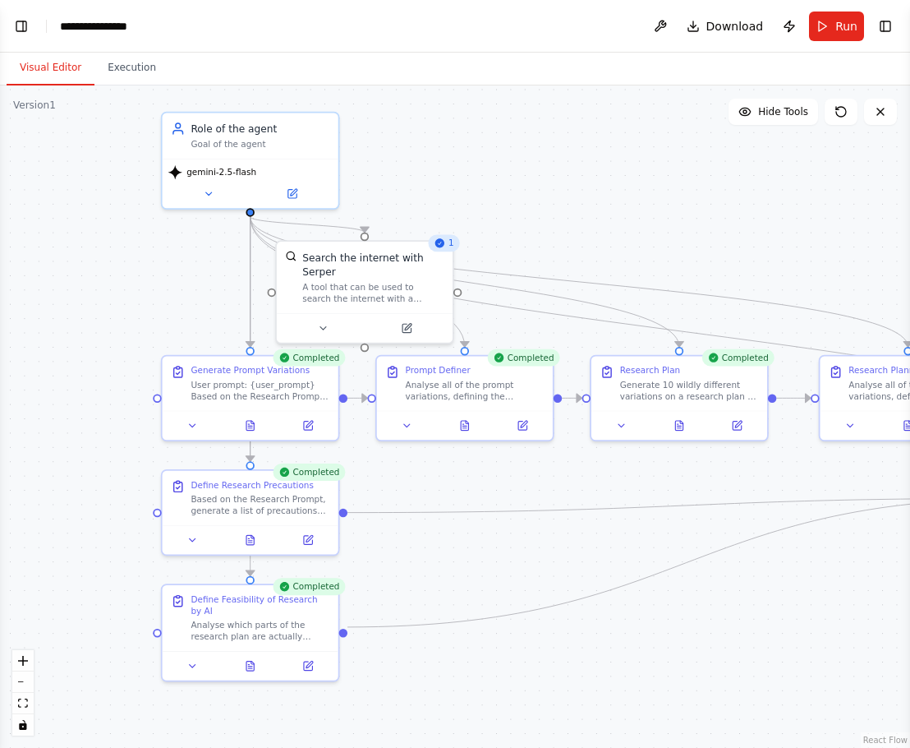
drag, startPoint x: 798, startPoint y: 197, endPoint x: 559, endPoint y: 182, distance: 240.4
click at [577, 187] on div ".deletable-edge-delete-btn { width: 20px; height: 20px; border: 0px solid #ffff…" at bounding box center [455, 416] width 910 height 662
drag, startPoint x: 587, startPoint y: 212, endPoint x: 569, endPoint y: 232, distance: 26.7
drag, startPoint x: 569, startPoint y: 232, endPoint x: 526, endPoint y: 198, distance: 55.0
click at [526, 198] on div ".deletable-edge-delete-btn { width: 20px; height: 20px; border: 0px solid #ffff…" at bounding box center [455, 416] width 910 height 662
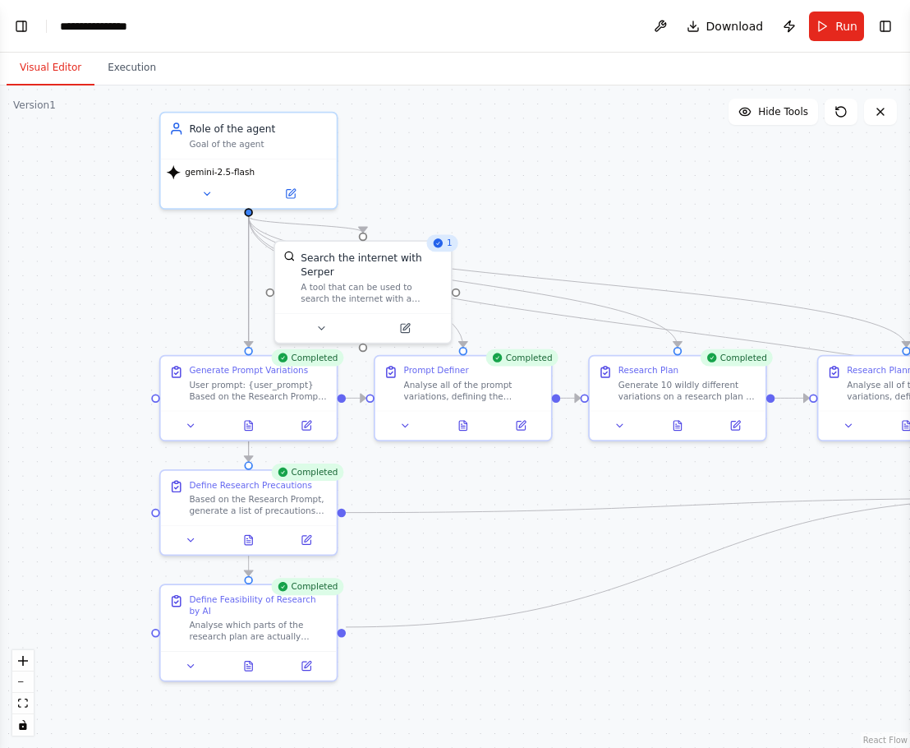
click at [549, 227] on div ".deletable-edge-delete-btn { width: 20px; height: 20px; border: 0px solid #ffff…" at bounding box center [455, 416] width 910 height 662
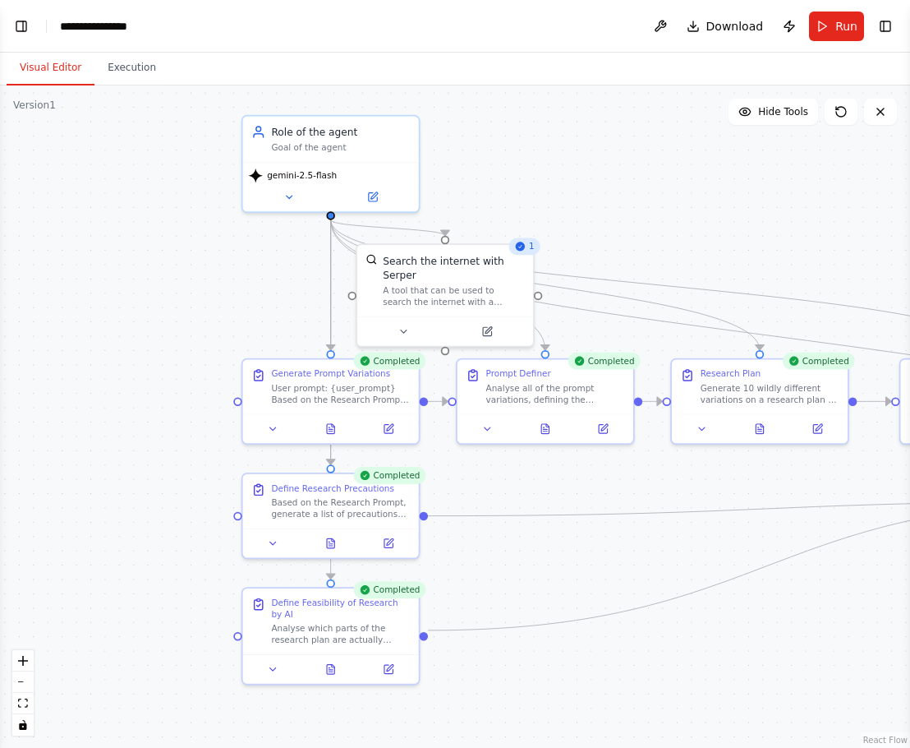
drag, startPoint x: 388, startPoint y: 560, endPoint x: 470, endPoint y: 564, distance: 82.2
click at [470, 564] on div ".deletable-edge-delete-btn { width: 20px; height: 20px; border: 0px solid #ffff…" at bounding box center [455, 416] width 910 height 662
click at [350, 628] on div "Analyse which parts of the research plan are actually feasible of being done by…" at bounding box center [340, 630] width 139 height 23
click at [567, 562] on div ".deletable-edge-delete-btn { width: 20px; height: 20px; border: 0px solid #ffff…" at bounding box center [455, 416] width 910 height 662
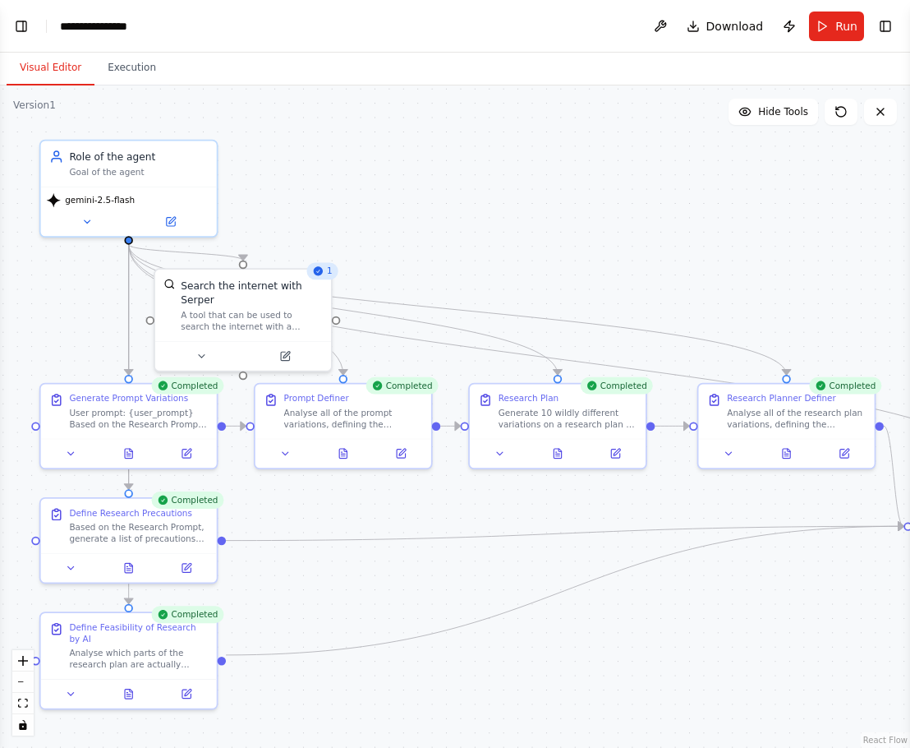
drag, startPoint x: 568, startPoint y: 478, endPoint x: 366, endPoint y: 503, distance: 203.6
click at [366, 503] on div ".deletable-edge-delete-btn { width: 20px; height: 20px; border: 0px solid #ffff…" at bounding box center [455, 416] width 910 height 662
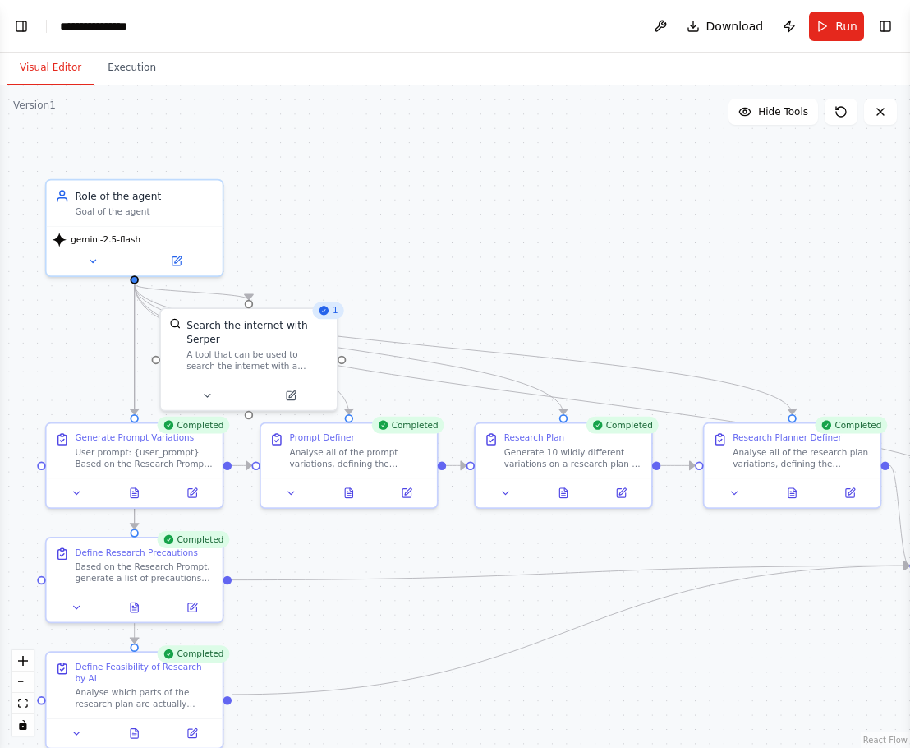
drag, startPoint x: 323, startPoint y: 500, endPoint x: 329, endPoint y: 540, distance: 39.8
click at [329, 540] on div ".deletable-edge-delete-btn { width: 20px; height: 20px; border: 0px solid #ffff…" at bounding box center [455, 416] width 910 height 662
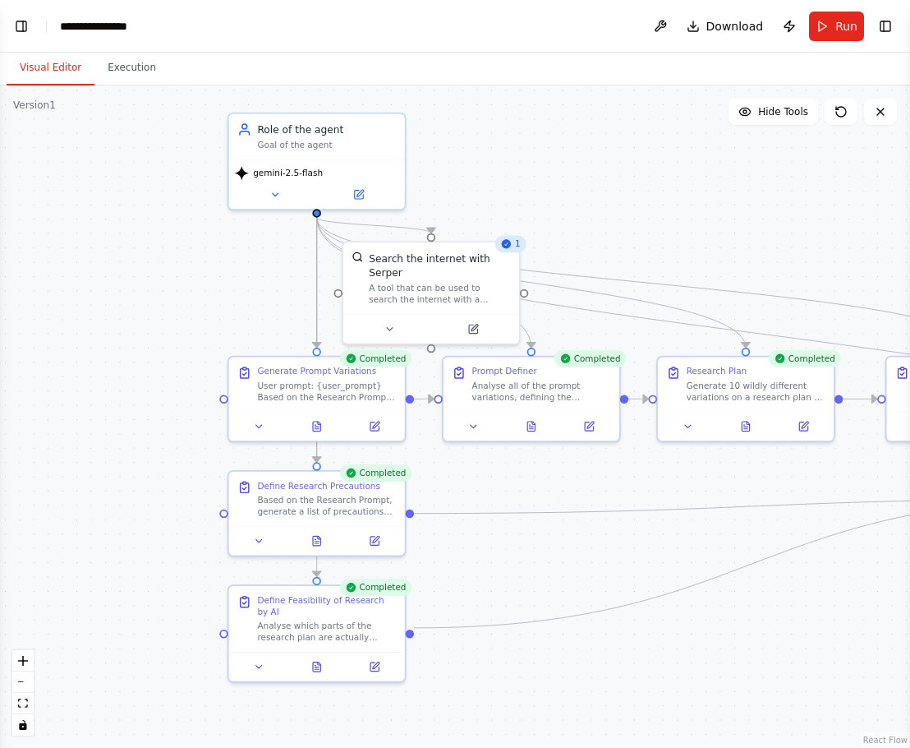
drag, startPoint x: 398, startPoint y: 284, endPoint x: 581, endPoint y: 218, distance: 194.1
click at [581, 218] on div ".deletable-edge-delete-btn { width: 20px; height: 20px; border: 0px solid #ffff…" at bounding box center [455, 416] width 910 height 662
click at [657, 246] on div ".deletable-edge-delete-btn { width: 20px; height: 20px; border: 0px solid #ffff…" at bounding box center [455, 416] width 910 height 662
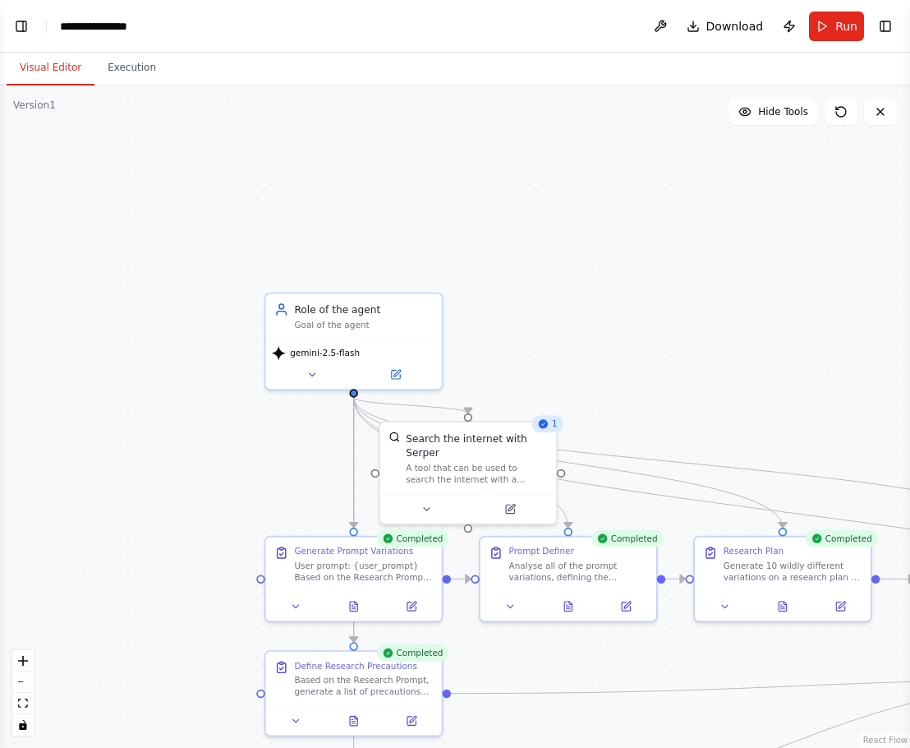
drag, startPoint x: 608, startPoint y: 230, endPoint x: 646, endPoint y: 412, distance: 185.4
click at [646, 412] on div ".deletable-edge-delete-btn { width: 20px; height: 20px; border: 0px solid #ffff…" at bounding box center [455, 416] width 910 height 662
click at [389, 368] on button at bounding box center [396, 373] width 81 height 17
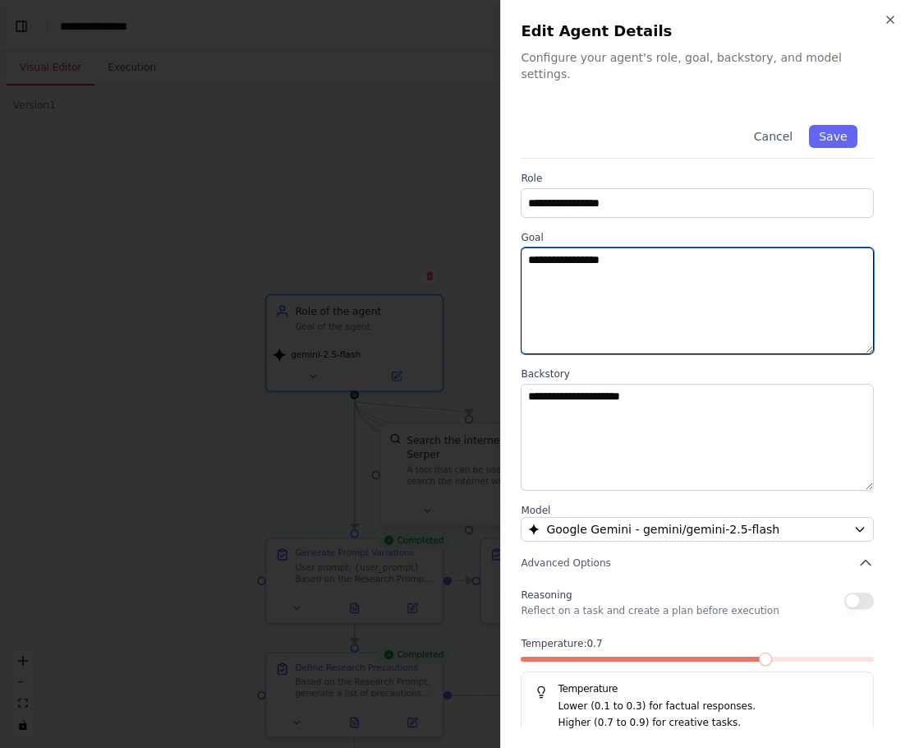
click at [752, 300] on textarea "**********" at bounding box center [697, 300] width 353 height 107
click at [298, 157] on div at bounding box center [455, 374] width 910 height 748
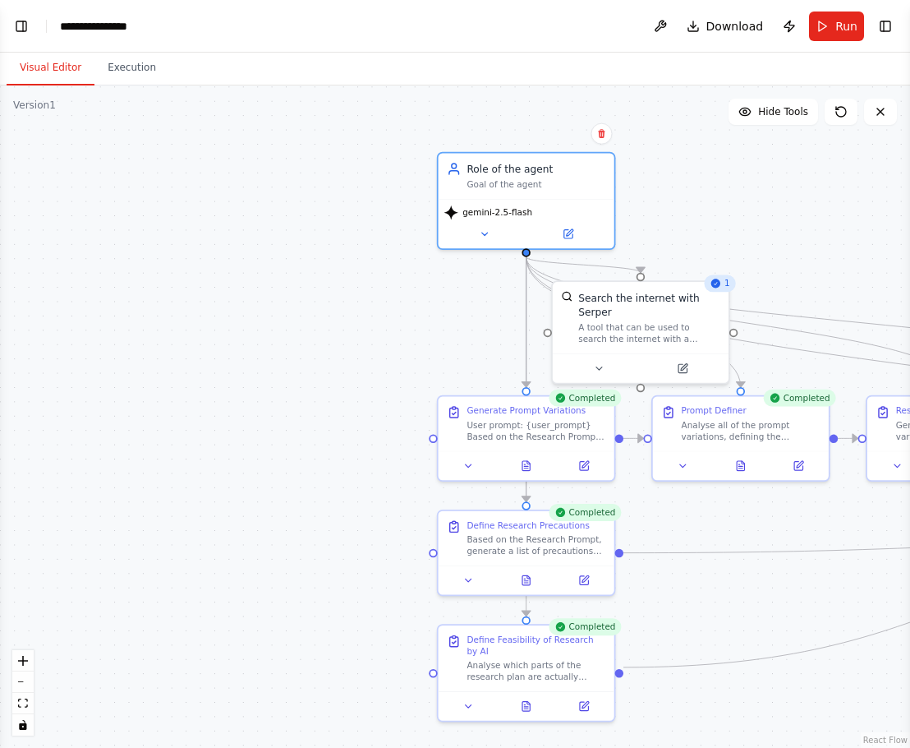
drag, startPoint x: 536, startPoint y: 340, endPoint x: 660, endPoint y: 183, distance: 200.0
click at [660, 183] on div ".deletable-edge-delete-btn { width: 20px; height: 20px; border: 0px solid #ffff…" at bounding box center [455, 416] width 910 height 662
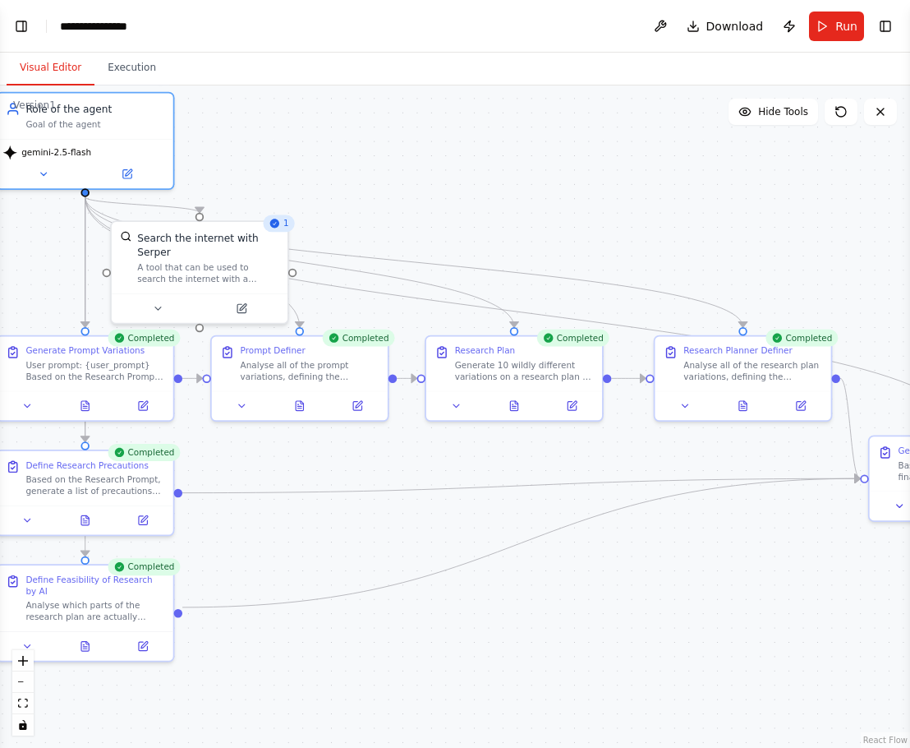
drag, startPoint x: 279, startPoint y: 522, endPoint x: 460, endPoint y: 620, distance: 205.9
click at [460, 620] on div ".deletable-edge-delete-btn { width: 20px; height: 20px; border: 0px solid #ffff…" at bounding box center [455, 416] width 910 height 662
click at [453, 583] on div ".deletable-edge-delete-btn { width: 20px; height: 20px; border: 0px solid #ffff…" at bounding box center [455, 416] width 910 height 662
drag, startPoint x: 453, startPoint y: 583, endPoint x: 454, endPoint y: 635, distance: 51.8
click at [454, 635] on div ".deletable-edge-delete-btn { width: 20px; height: 20px; border: 0px solid #ffff…" at bounding box center [455, 416] width 910 height 662
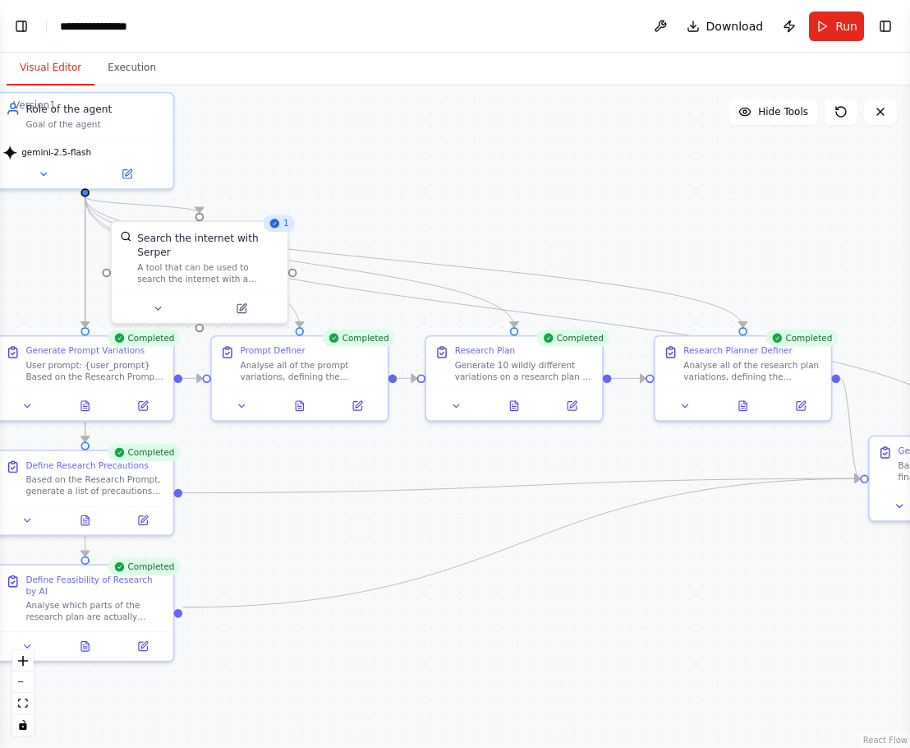
click at [729, 568] on div ".deletable-edge-delete-btn { width: 20px; height: 20px; border: 0px solid #ffff…" at bounding box center [455, 416] width 910 height 662
click at [692, 535] on div ".deletable-edge-delete-btn { width: 20px; height: 20px; border: 0px solid #ffff…" at bounding box center [455, 416] width 910 height 662
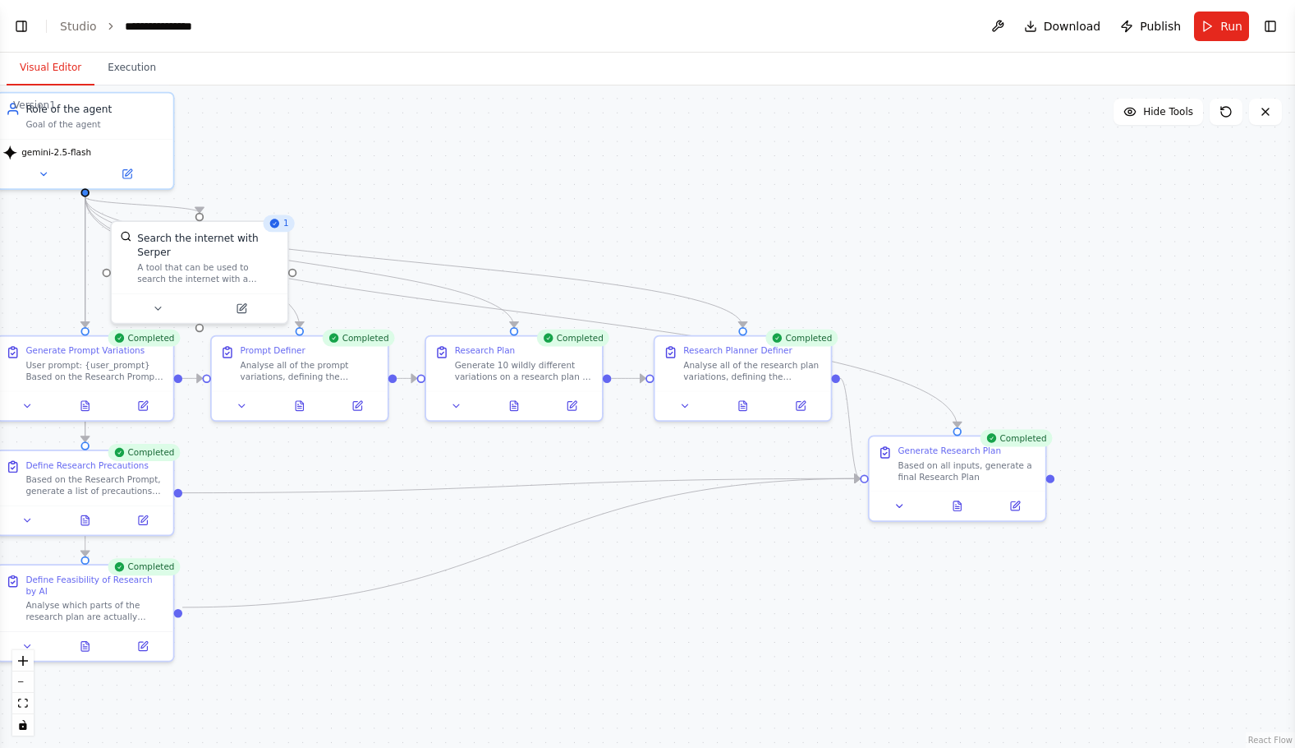
click at [739, 301] on div ".deletable-edge-delete-btn { width: 20px; height: 20px; border: 0px solid #ffff…" at bounding box center [647, 416] width 1295 height 662
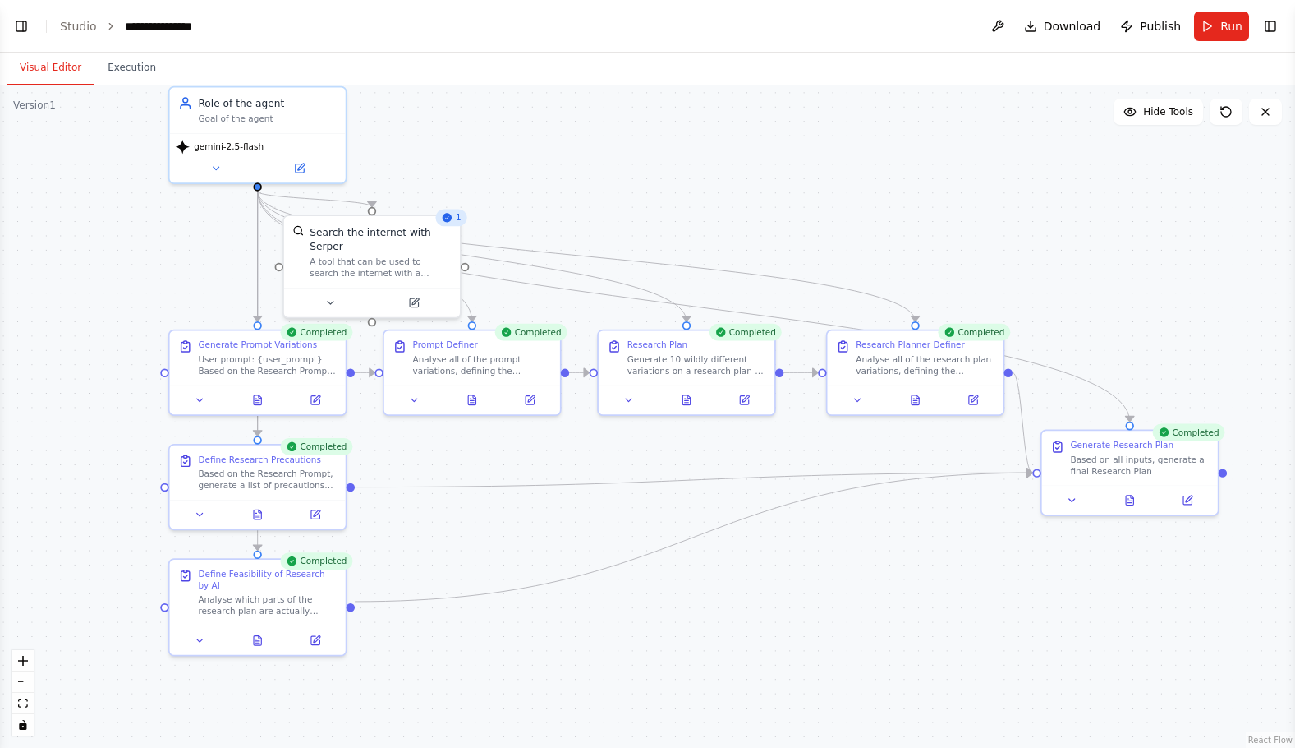
drag, startPoint x: 505, startPoint y: 238, endPoint x: 730, endPoint y: 231, distance: 225.2
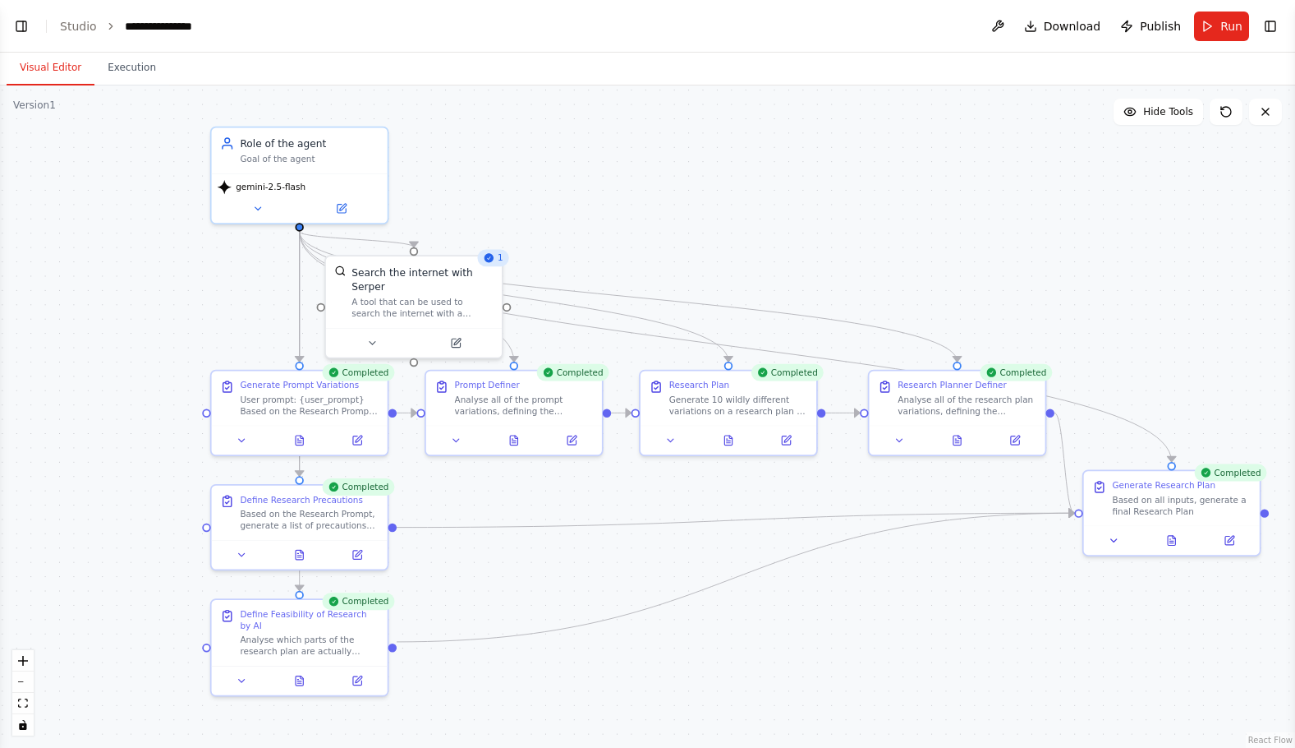
drag, startPoint x: 756, startPoint y: 234, endPoint x: 755, endPoint y: 276, distance: 41.9
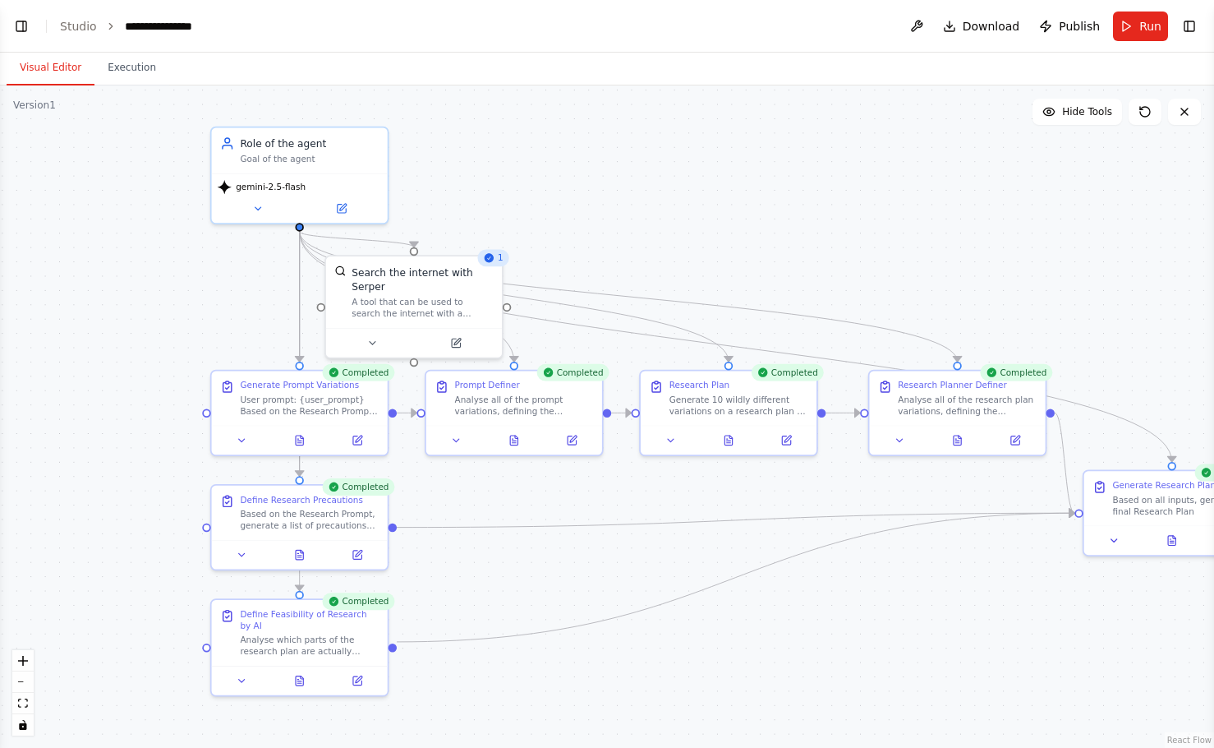
drag, startPoint x: 900, startPoint y: 242, endPoint x: 856, endPoint y: 244, distance: 44.4
click at [900, 242] on div ".deletable-edge-delete-btn { width: 20px; height: 20px; border: 0px solid #ffff…" at bounding box center [607, 416] width 1214 height 662
click at [809, 247] on div ".deletable-edge-delete-btn { width: 20px; height: 20px; border: 0px solid #ffff…" at bounding box center [607, 416] width 1214 height 662
click at [714, 232] on div ".deletable-edge-delete-btn { width: 20px; height: 20px; border: 0px solid #ffff…" at bounding box center [607, 416] width 1214 height 662
click at [641, 204] on div ".deletable-edge-delete-btn { width: 20px; height: 20px; border: 0px solid #ffff…" at bounding box center [607, 416] width 1214 height 662
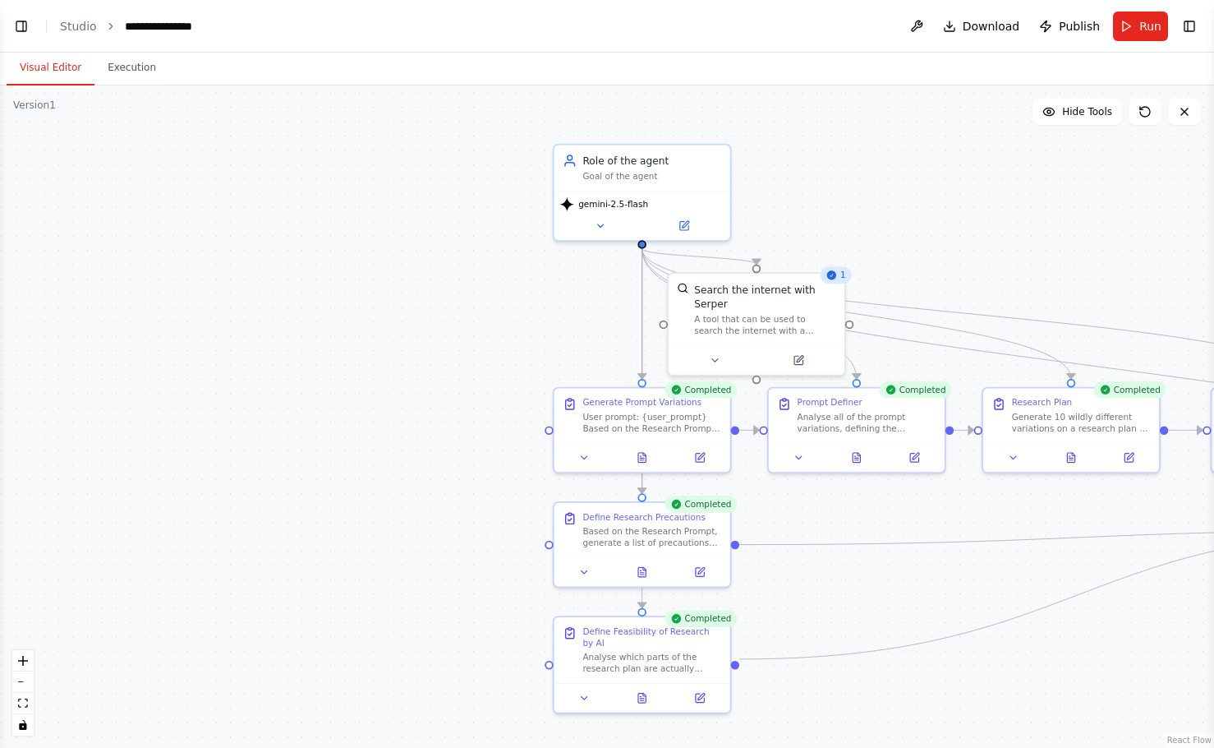
drag, startPoint x: 541, startPoint y: 507, endPoint x: 886, endPoint y: 523, distance: 345.4
click at [886, 523] on div ".deletable-edge-delete-btn { width: 20px; height: 20px; border: 0px solid #ffff…" at bounding box center [607, 416] width 1214 height 662
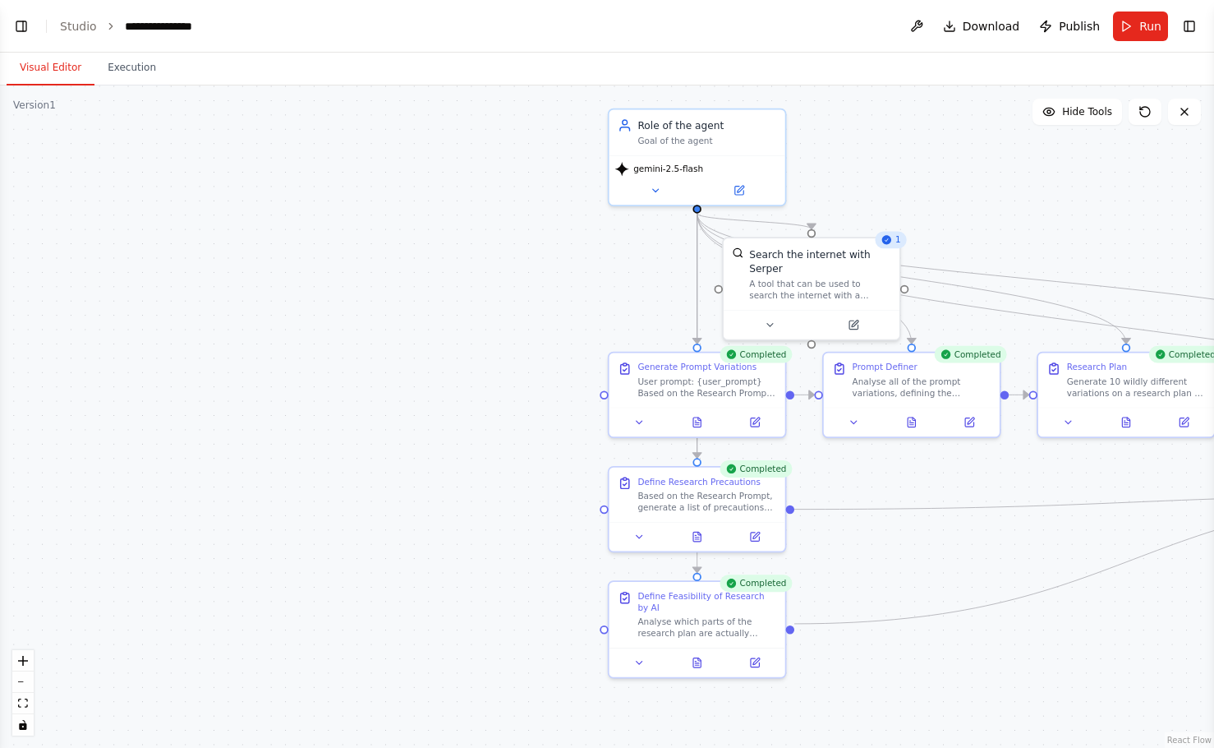
drag, startPoint x: 962, startPoint y: 550, endPoint x: 1052, endPoint y: 513, distance: 97.3
click at [1052, 513] on div ".deletable-edge-delete-btn { width: 20px; height: 20px; border: 0px solid #ffff…" at bounding box center [607, 416] width 1214 height 662
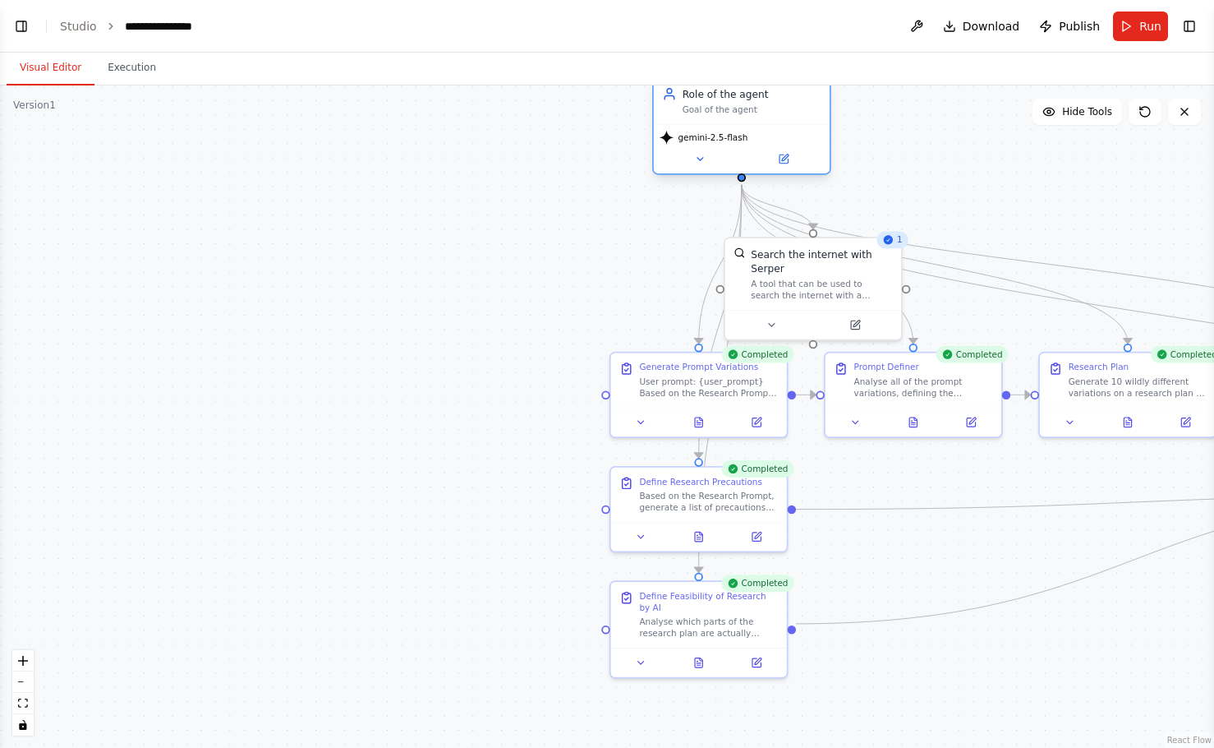
drag, startPoint x: 751, startPoint y: 156, endPoint x: 794, endPoint y: 130, distance: 50.9
click at [794, 130] on div "gemini-2.5-flash" at bounding box center [742, 148] width 176 height 49
click at [481, 276] on div ".deletable-edge-delete-btn { width: 20px; height: 20px; border: 0px solid #ffff…" at bounding box center [607, 416] width 1214 height 662
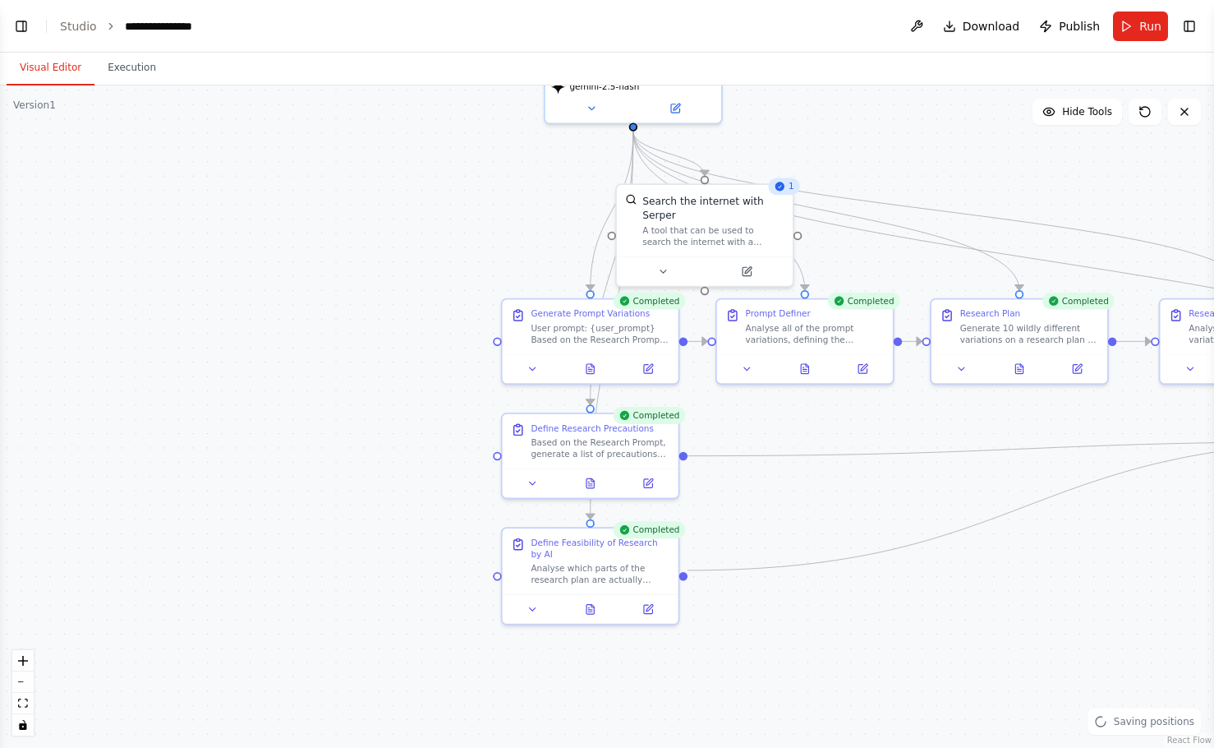
drag, startPoint x: 1011, startPoint y: 416, endPoint x: 913, endPoint y: 396, distance: 99.9
click at [913, 396] on div ".deletable-edge-delete-btn { width: 20px; height: 20px; border: 0px solid #ffff…" at bounding box center [607, 416] width 1214 height 662
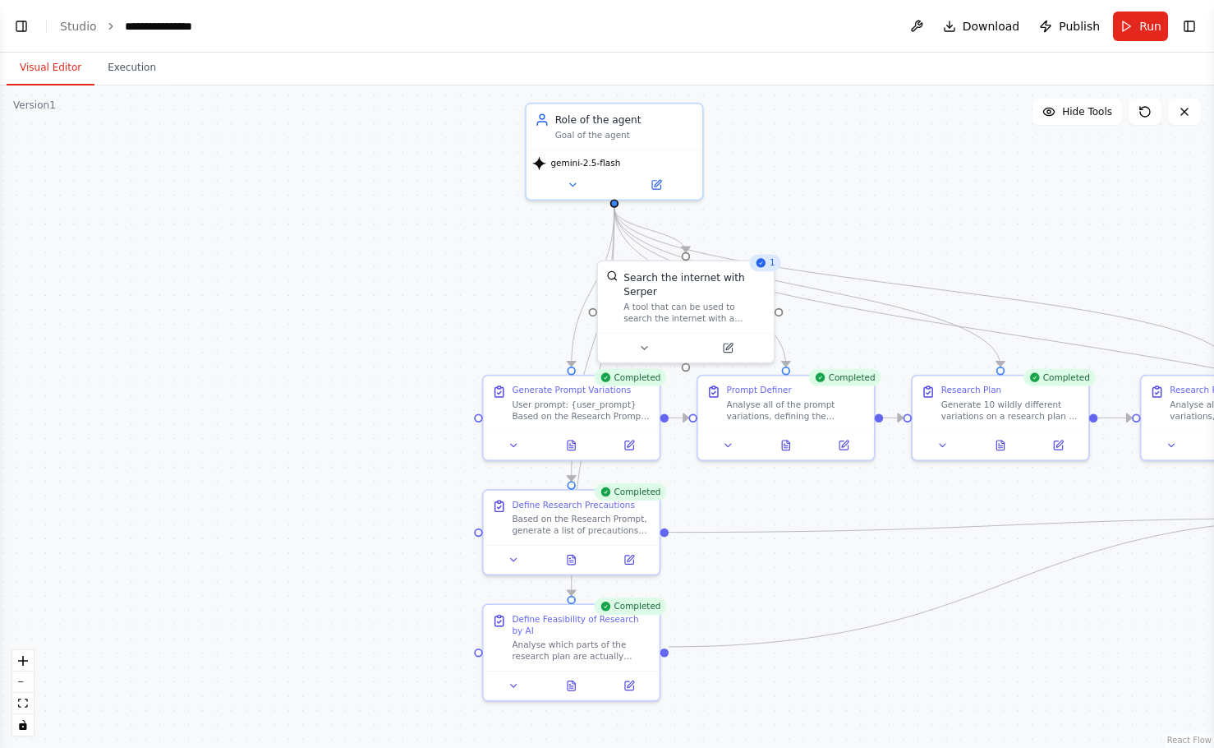
drag, startPoint x: 837, startPoint y: 269, endPoint x: 818, endPoint y: 346, distance: 78.7
click at [818, 346] on div ".deletable-edge-delete-btn { width: 20px; height: 20px; border: 0px solid #ffff…" at bounding box center [607, 416] width 1214 height 662
click at [1181, 21] on button "Toggle Right Sidebar" at bounding box center [1189, 26] width 23 height 23
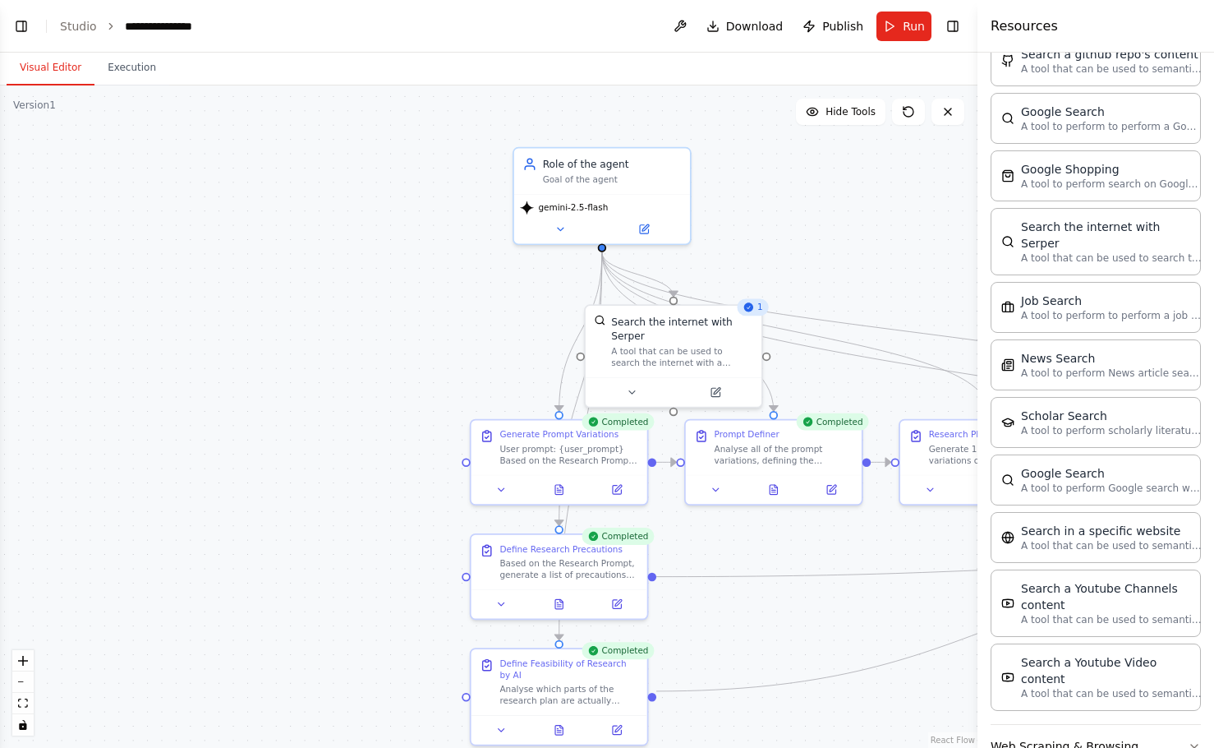
drag, startPoint x: 872, startPoint y: 193, endPoint x: 877, endPoint y: 241, distance: 47.9
click at [854, 258] on div ".deletable-edge-delete-btn { width: 20px; height: 20px; border: 0px solid #ffff…" at bounding box center [489, 416] width 978 height 662
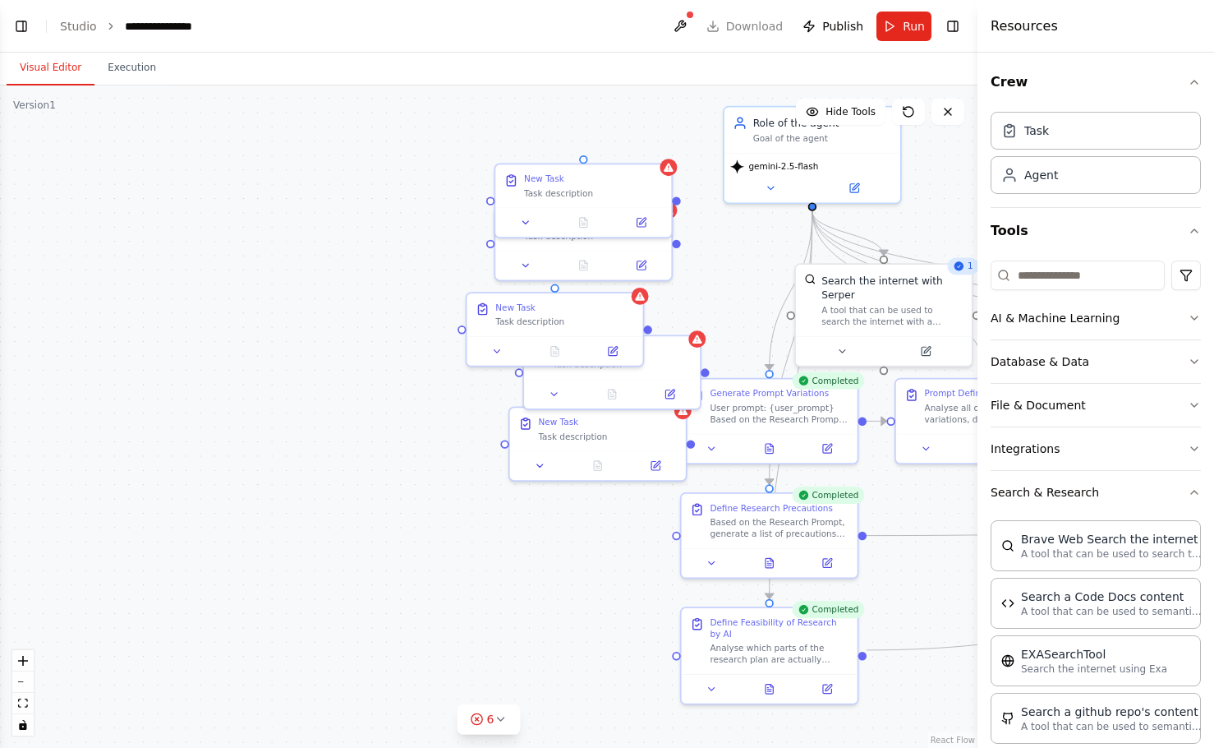
drag, startPoint x: 745, startPoint y: 537, endPoint x: 955, endPoint y: 544, distance: 209.6
click at [955, 544] on div ".deletable-edge-delete-btn { width: 20px; height: 20px; border: 0px solid #ffff…" at bounding box center [489, 416] width 978 height 662
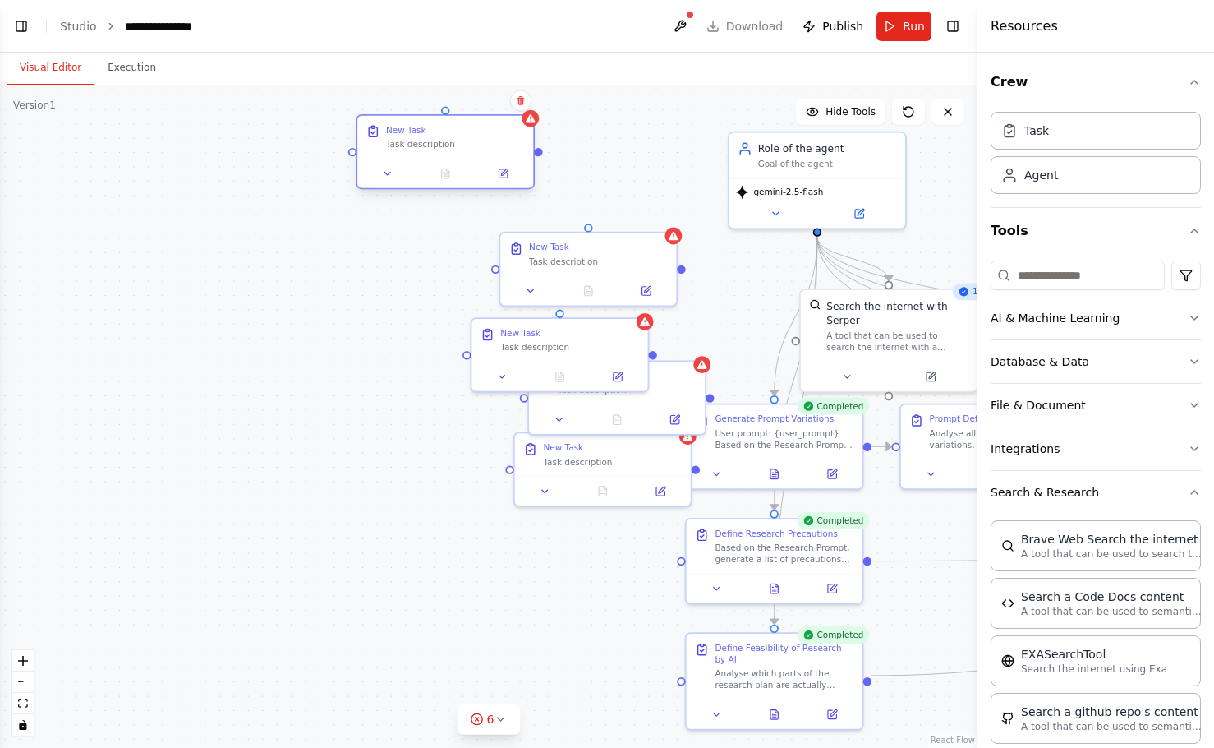
click at [460, 165] on div at bounding box center [445, 174] width 176 height 30
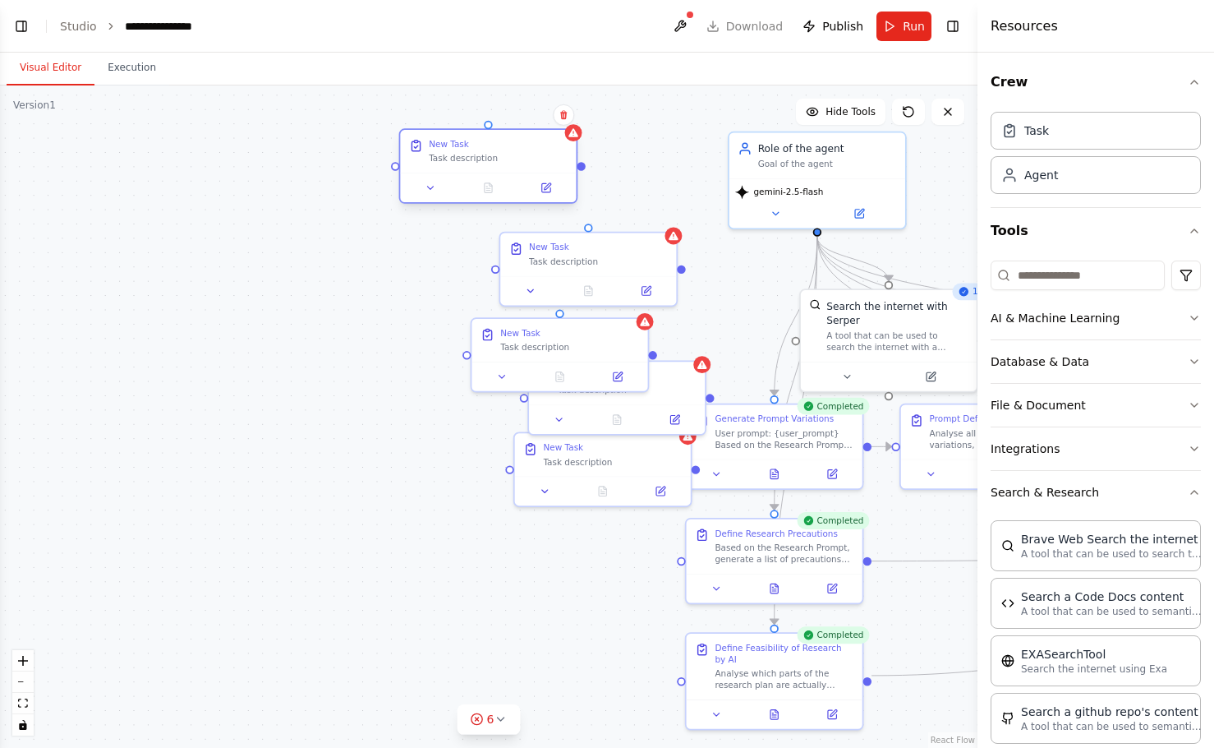
click at [493, 177] on div at bounding box center [488, 188] width 176 height 30
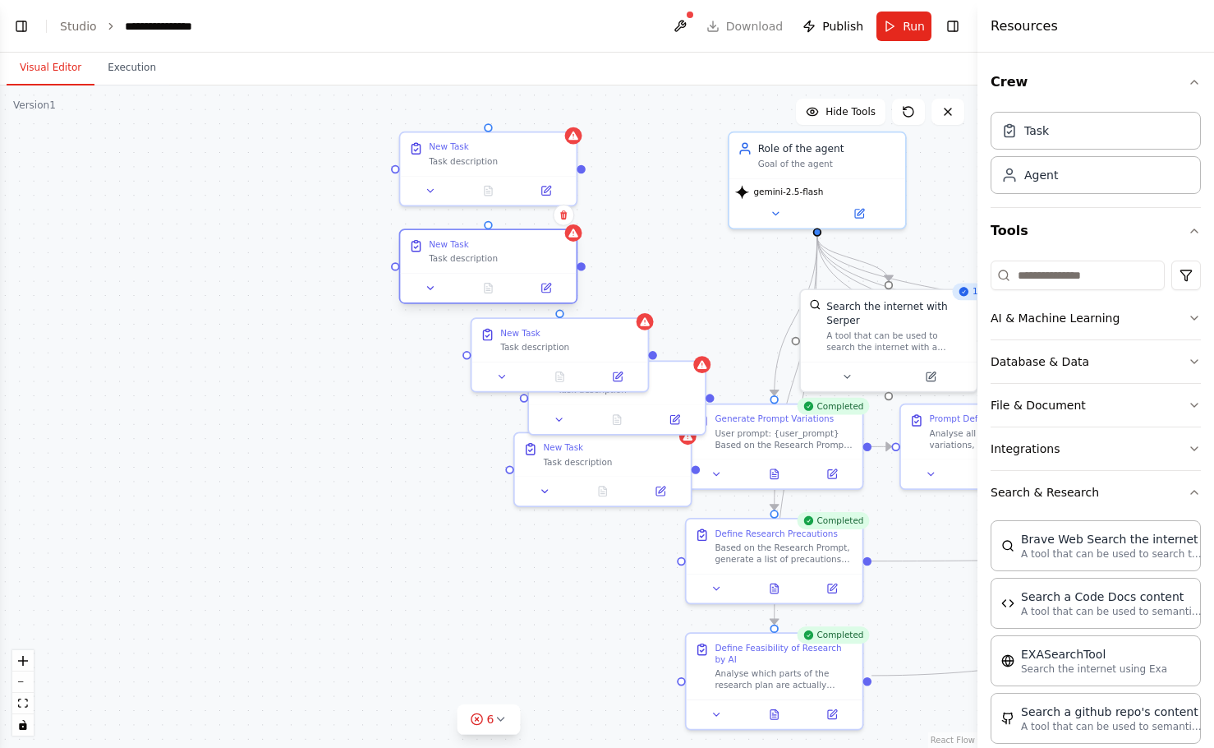
drag, startPoint x: 585, startPoint y: 261, endPoint x: 391, endPoint y: 255, distance: 194.0
click at [429, 255] on div "Task description" at bounding box center [498, 259] width 139 height 12
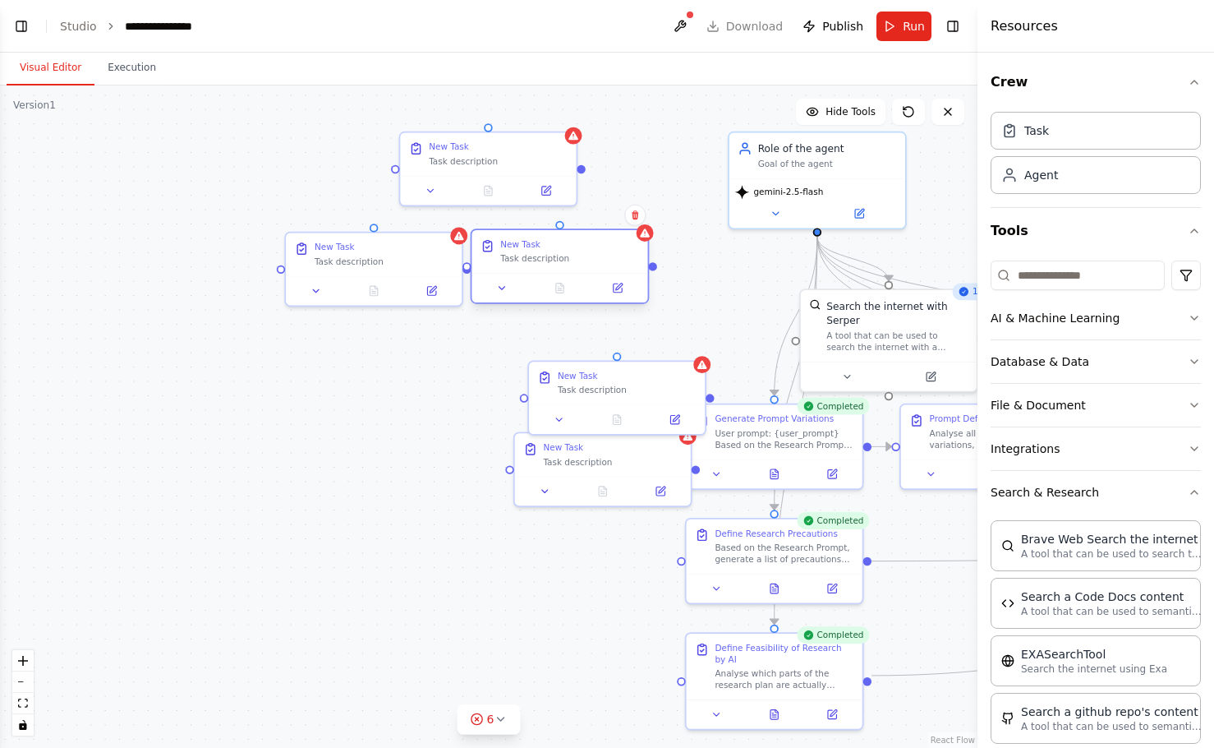
drag, startPoint x: 556, startPoint y: 336, endPoint x: 559, endPoint y: 255, distance: 80.5
click at [559, 255] on div "New Task Task description" at bounding box center [569, 250] width 139 height 25
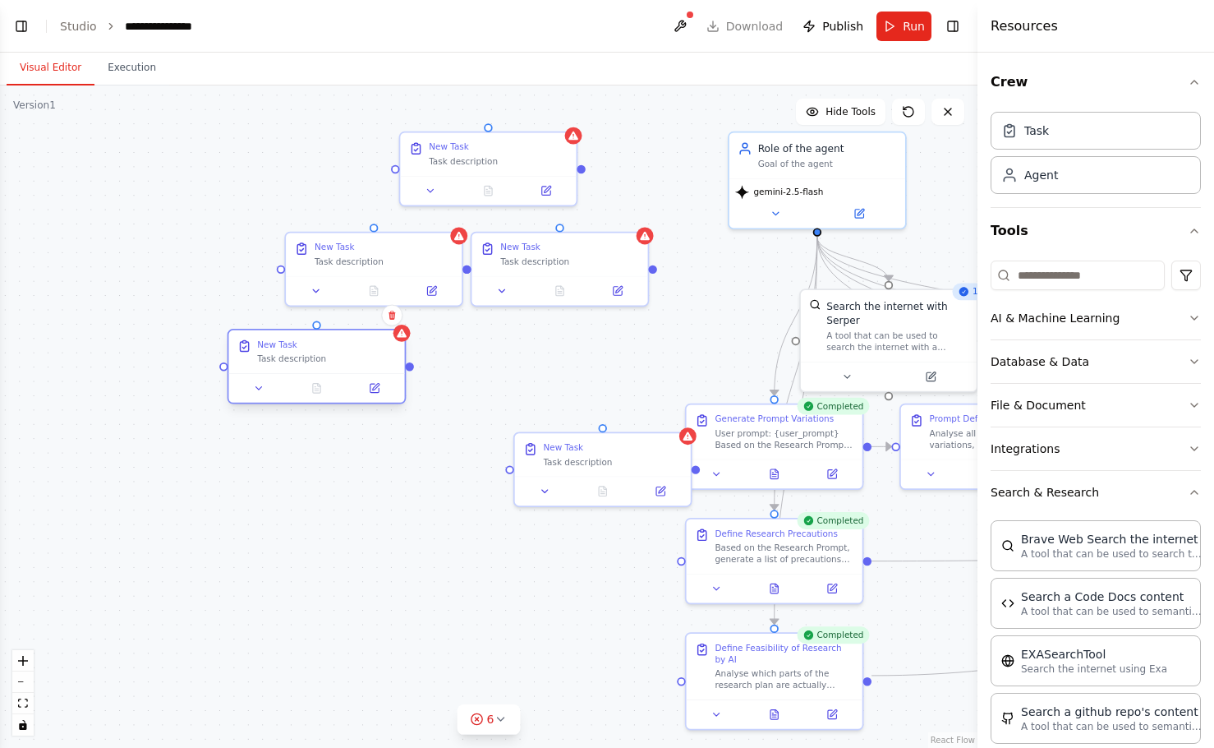
drag, startPoint x: 576, startPoint y: 386, endPoint x: 275, endPoint y: 357, distance: 302.1
click at [275, 357] on div "Task description" at bounding box center [326, 359] width 139 height 12
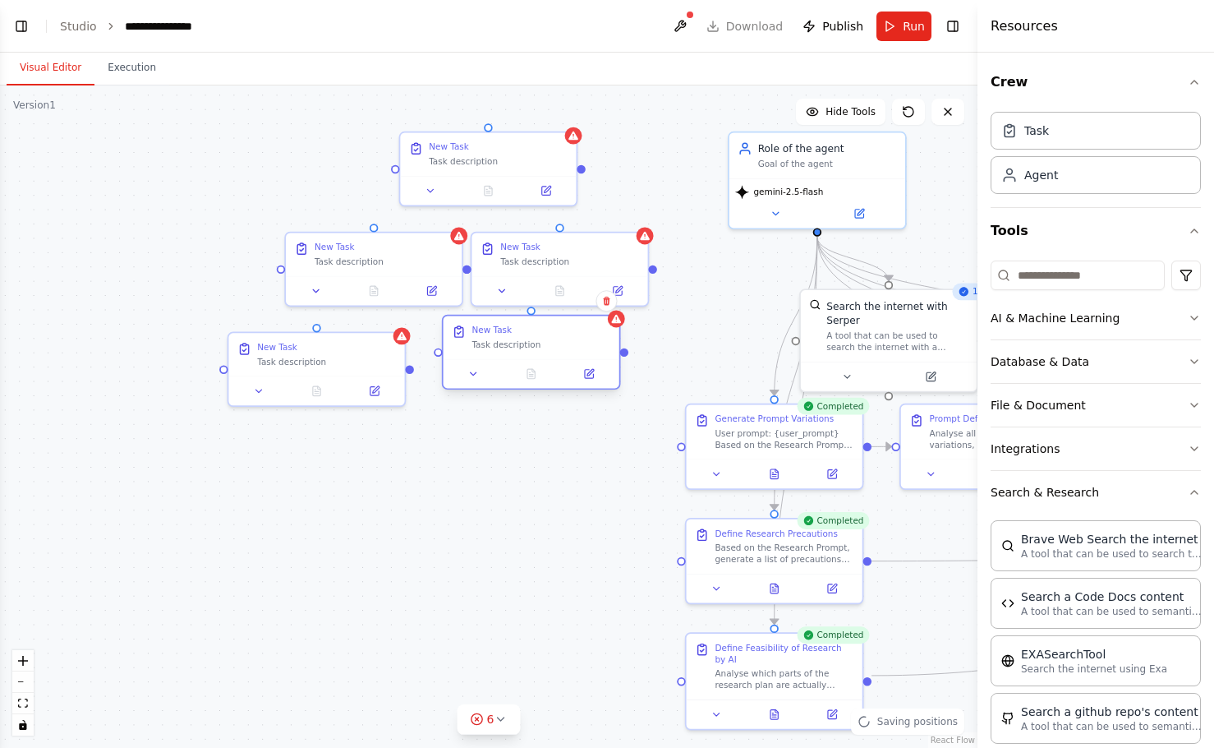
drag, startPoint x: 582, startPoint y: 444, endPoint x: 522, endPoint y: 353, distance: 108.0
click at [522, 350] on div "Task description" at bounding box center [541, 344] width 139 height 12
click at [582, 386] on button at bounding box center [588, 388] width 49 height 17
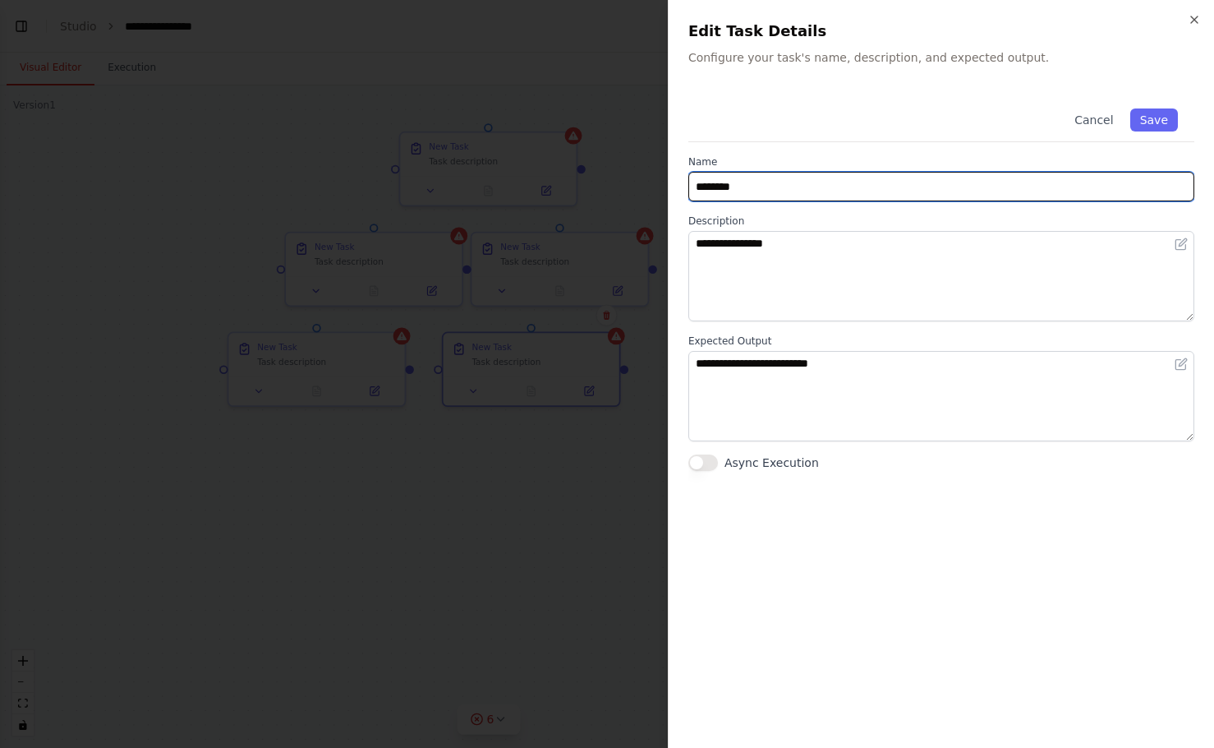
drag, startPoint x: 774, startPoint y: 196, endPoint x: 481, endPoint y: 176, distance: 293.9
click at [481, 176] on body "**********" at bounding box center [607, 374] width 1214 height 748
type input "**********"
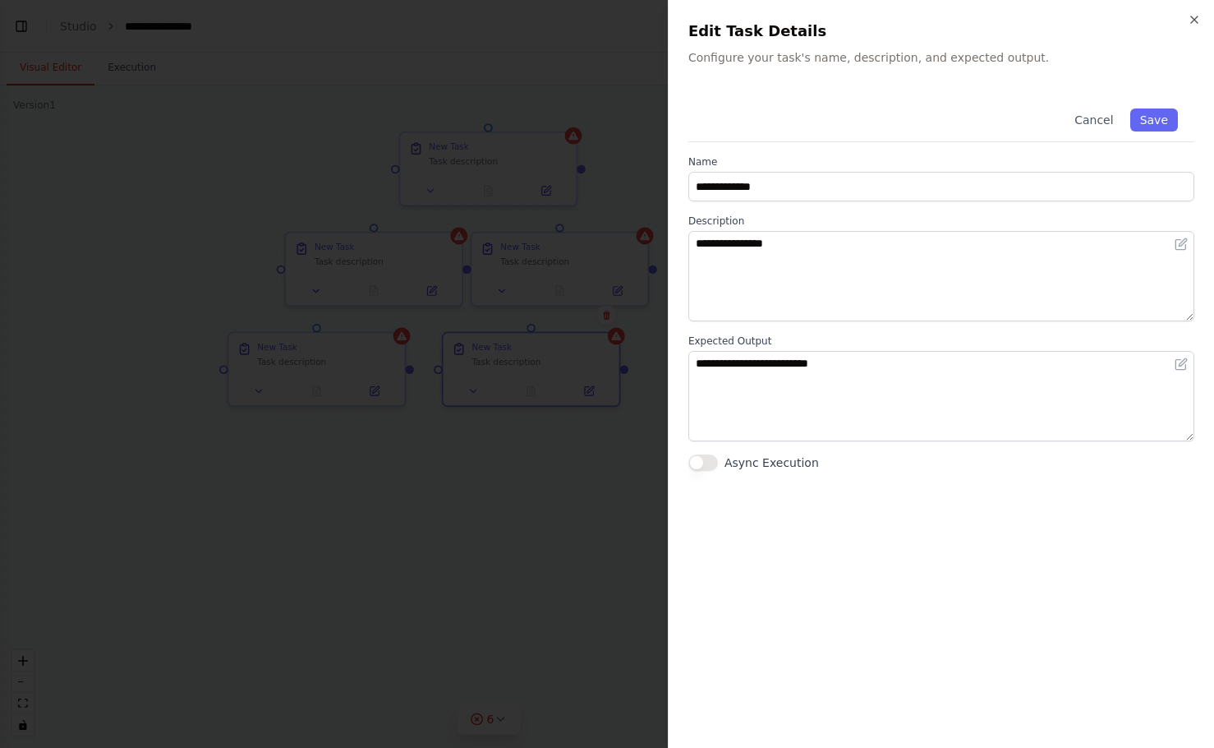
click at [874, 149] on div "**********" at bounding box center [941, 281] width 506 height 379
click at [868, 133] on div "Cancel Save" at bounding box center [941, 117] width 506 height 50
click at [961, 89] on div "**********" at bounding box center [941, 374] width 546 height 748
click at [949, 78] on div "**********" at bounding box center [941, 374] width 546 height 748
click at [609, 140] on div at bounding box center [607, 374] width 1214 height 748
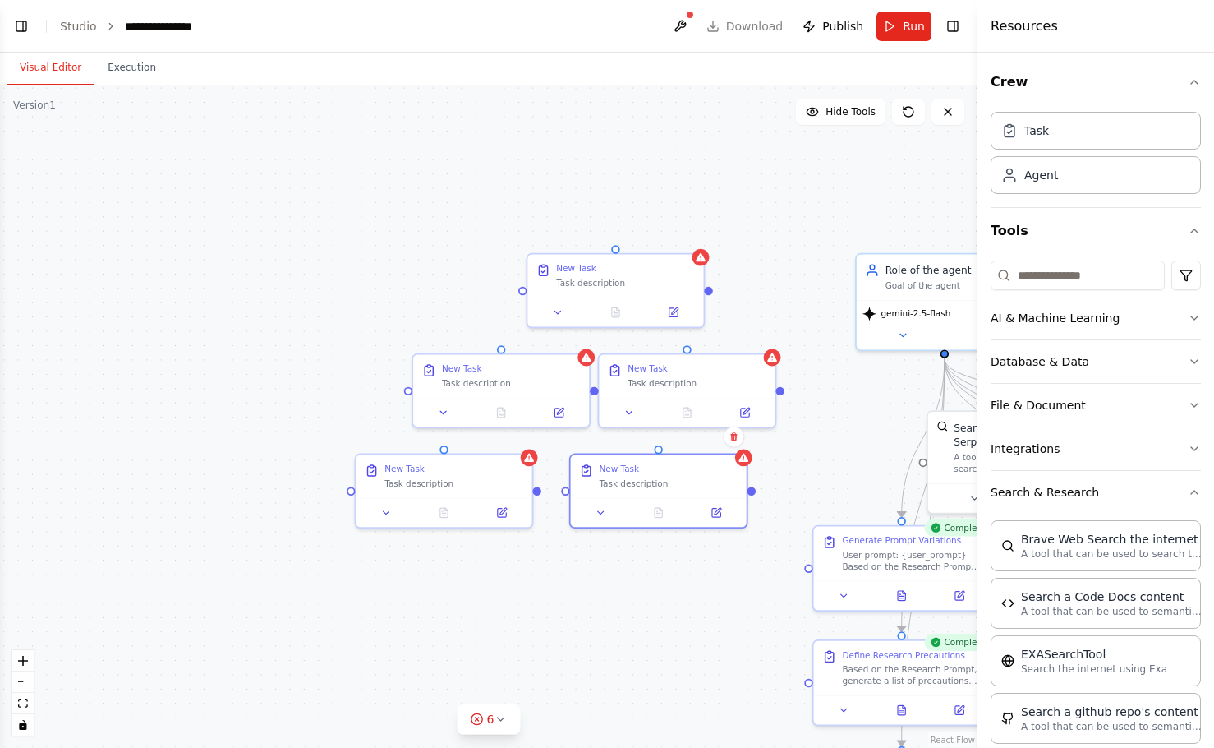
drag, startPoint x: 667, startPoint y: 250, endPoint x: 794, endPoint y: 371, distance: 176.0
click at [794, 371] on div ".deletable-edge-delete-btn { width: 20px; height: 20px; border: 0px solid #ffff…" at bounding box center [489, 416] width 978 height 662
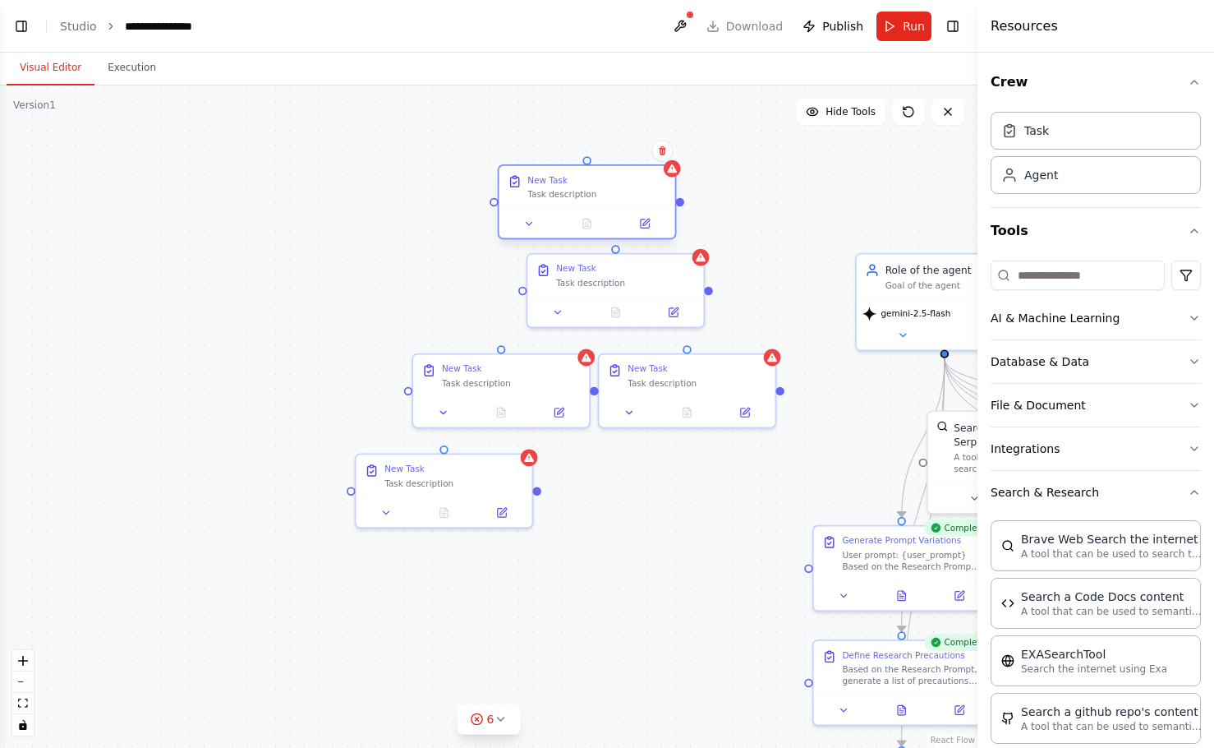
drag, startPoint x: 676, startPoint y: 478, endPoint x: 605, endPoint y: 186, distance: 300.9
click at [605, 186] on div "New Task Task description" at bounding box center [596, 186] width 139 height 25
drag, startPoint x: 712, startPoint y: 390, endPoint x: 697, endPoint y: 478, distance: 89.1
click at [697, 478] on div "New Task Task description" at bounding box center [673, 458] width 176 height 43
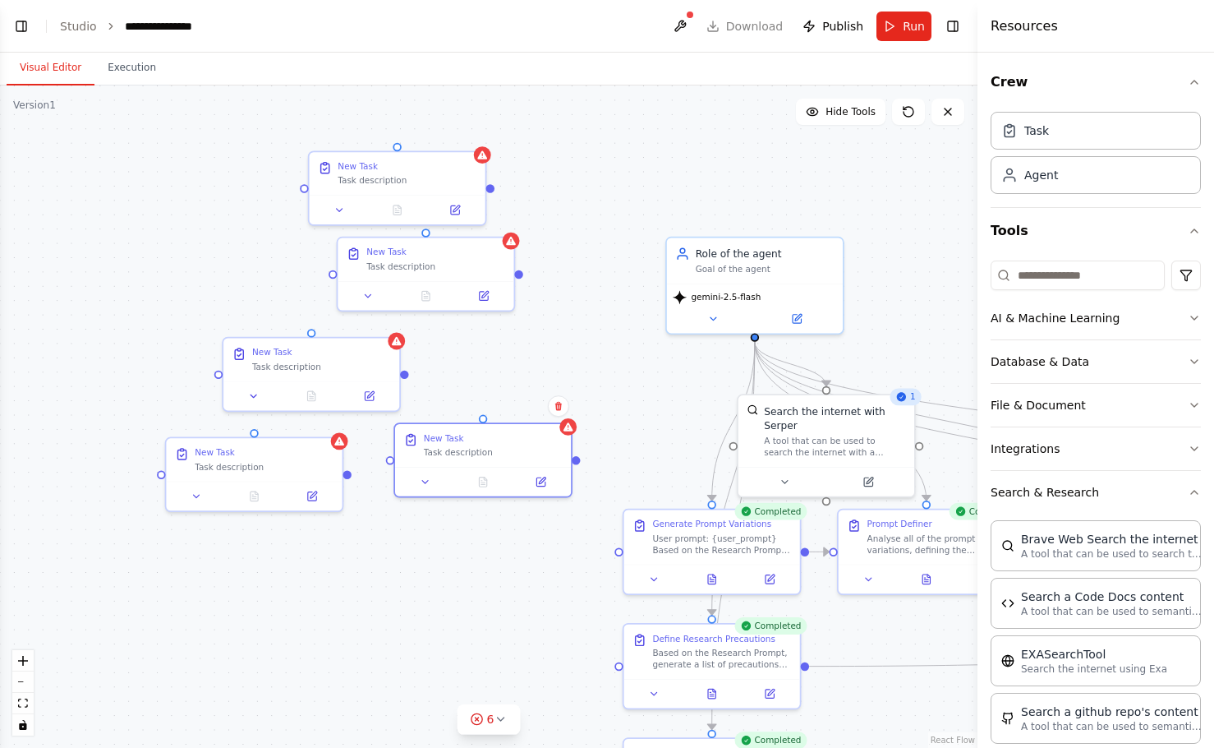
drag, startPoint x: 786, startPoint y: 364, endPoint x: 555, endPoint y: 352, distance: 231.2
click at [556, 352] on div ".deletable-edge-delete-btn { width: 20px; height: 20px; border: 0px solid #ffff…" at bounding box center [489, 416] width 978 height 662
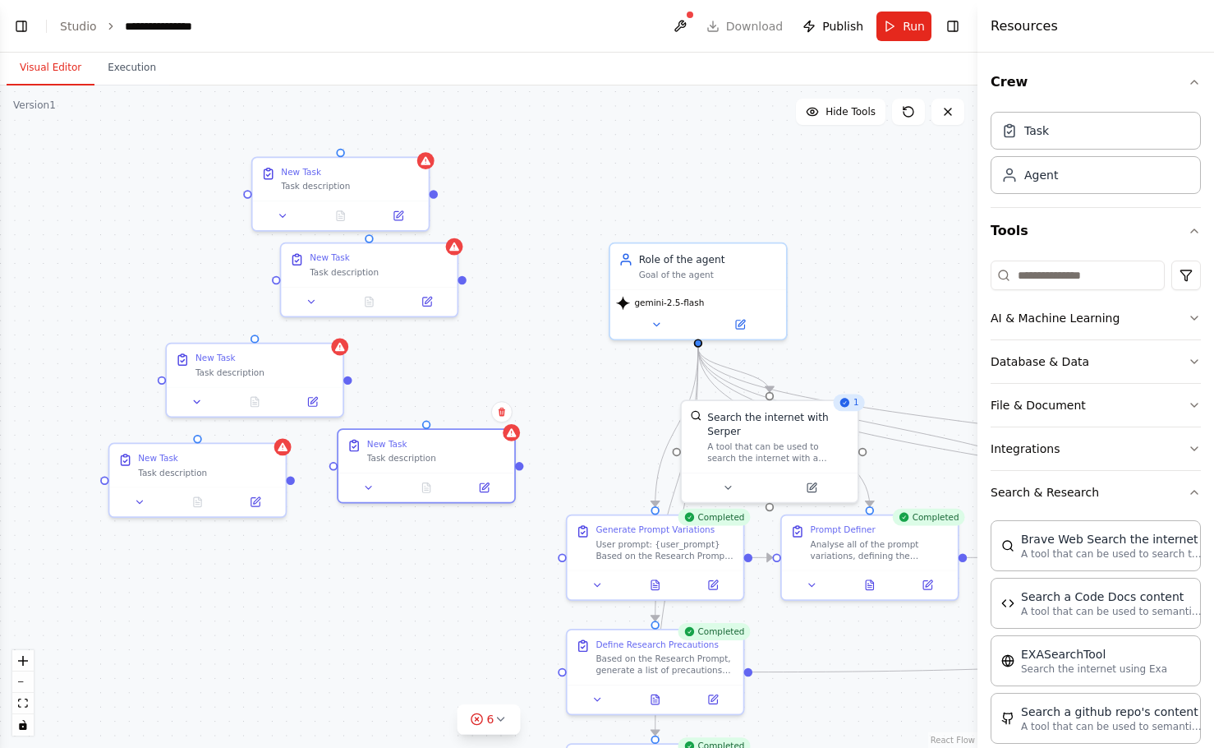
click at [468, 336] on div ".deletable-edge-delete-btn { width: 20px; height: 20px; border: 0px solid #ffff…" at bounding box center [489, 416] width 978 height 662
click at [485, 483] on icon at bounding box center [484, 484] width 7 height 7
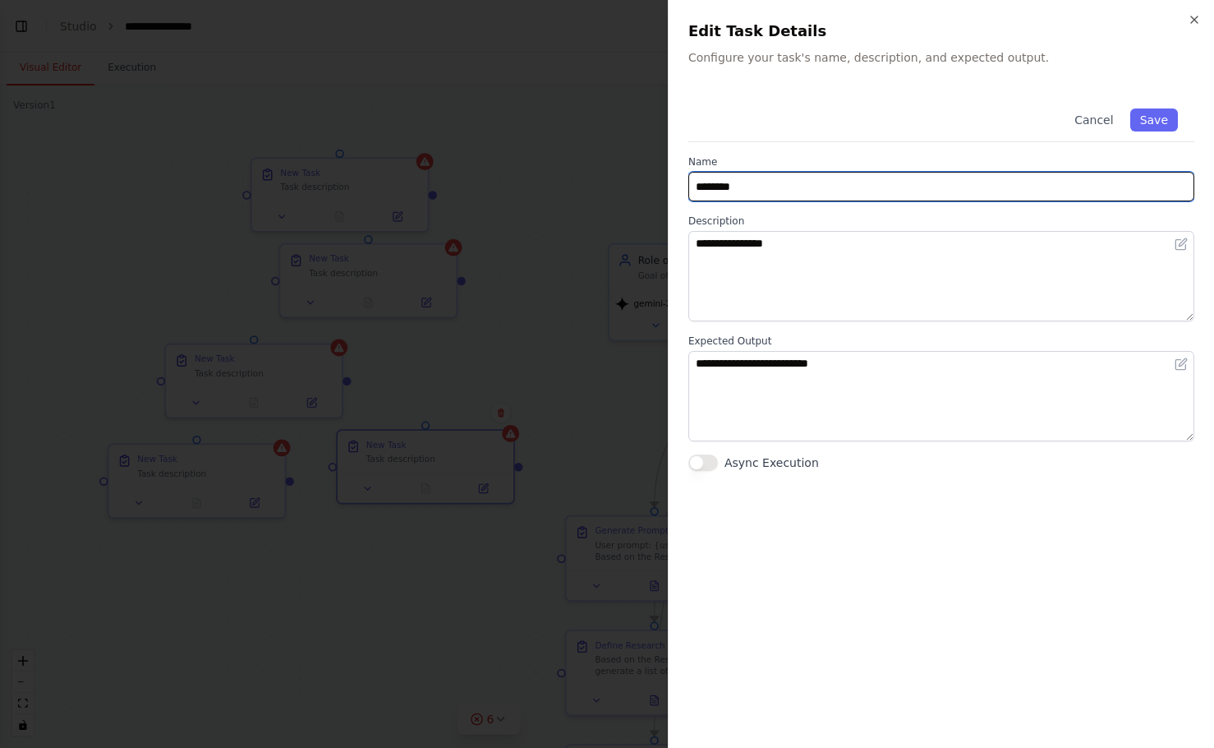
drag, startPoint x: 793, startPoint y: 182, endPoint x: 637, endPoint y: 158, distance: 157.1
click at [637, 158] on body "**********" at bounding box center [607, 374] width 1214 height 748
type input "*"
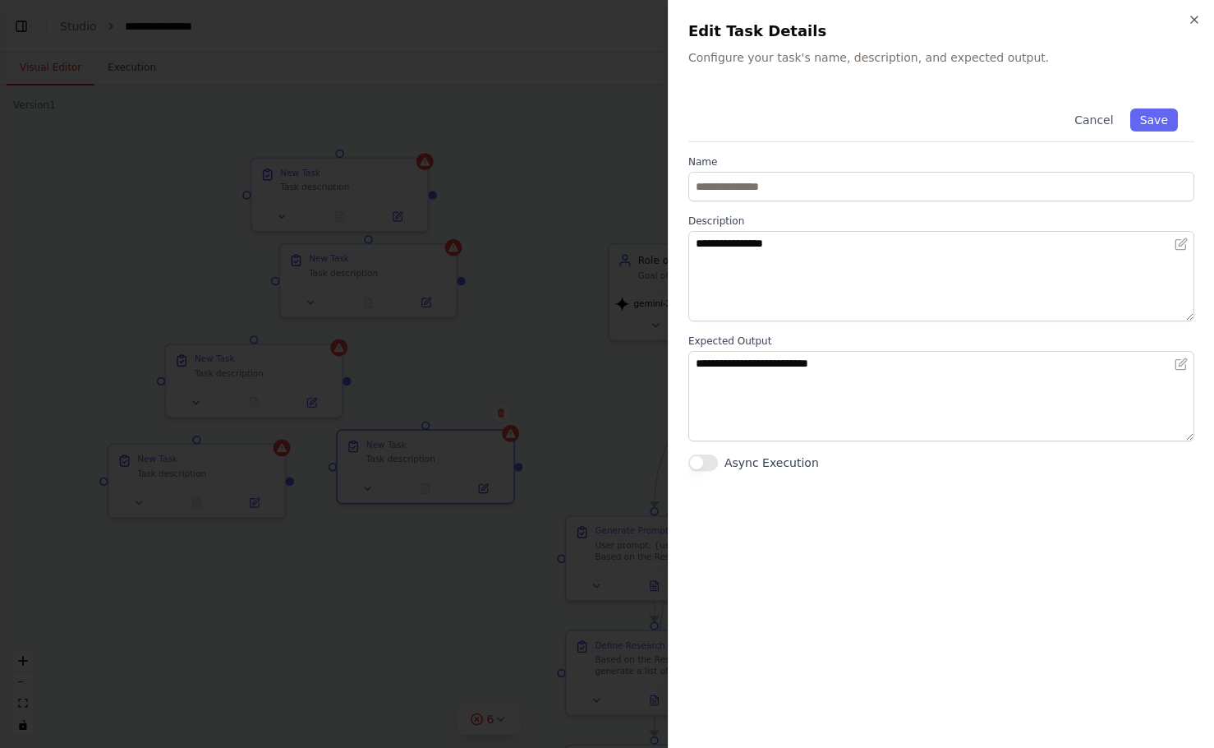
click at [606, 154] on div at bounding box center [607, 374] width 1214 height 748
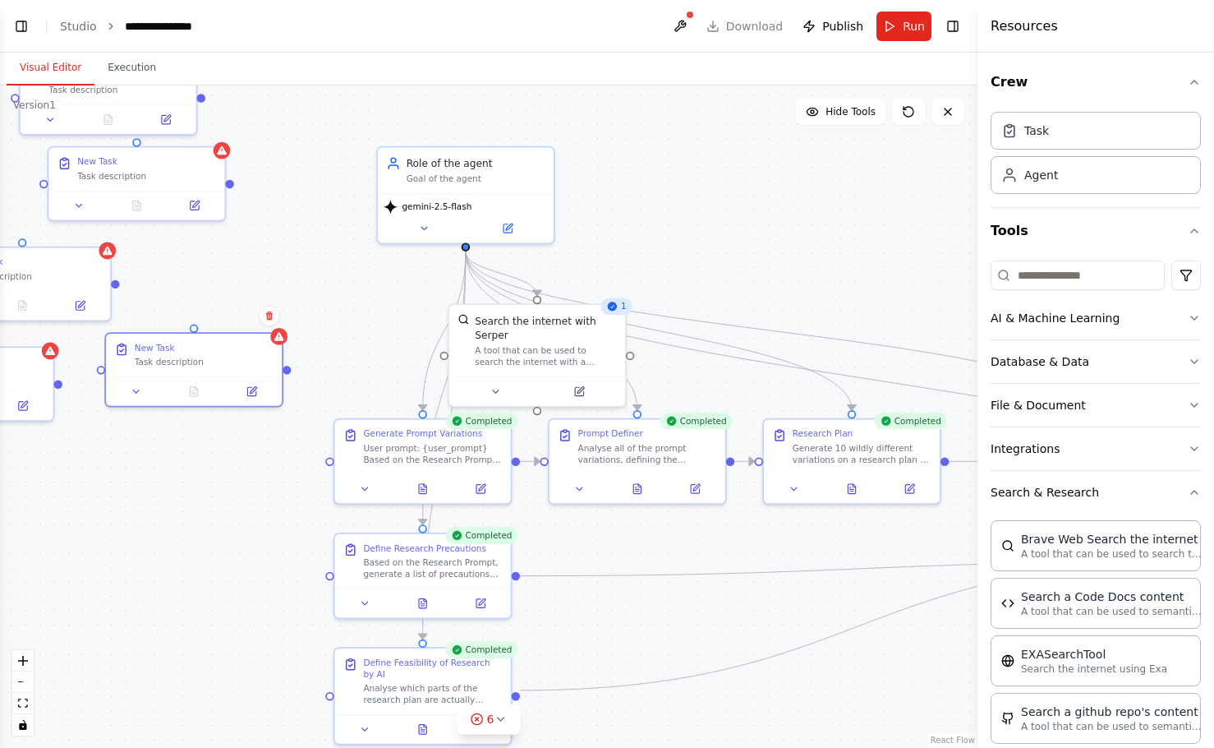
drag, startPoint x: 860, startPoint y: 342, endPoint x: 637, endPoint y: 252, distance: 240.7
click at [637, 252] on div ".deletable-edge-delete-btn { width: 20px; height: 20px; border: 0px solid #ffff…" at bounding box center [489, 416] width 978 height 662
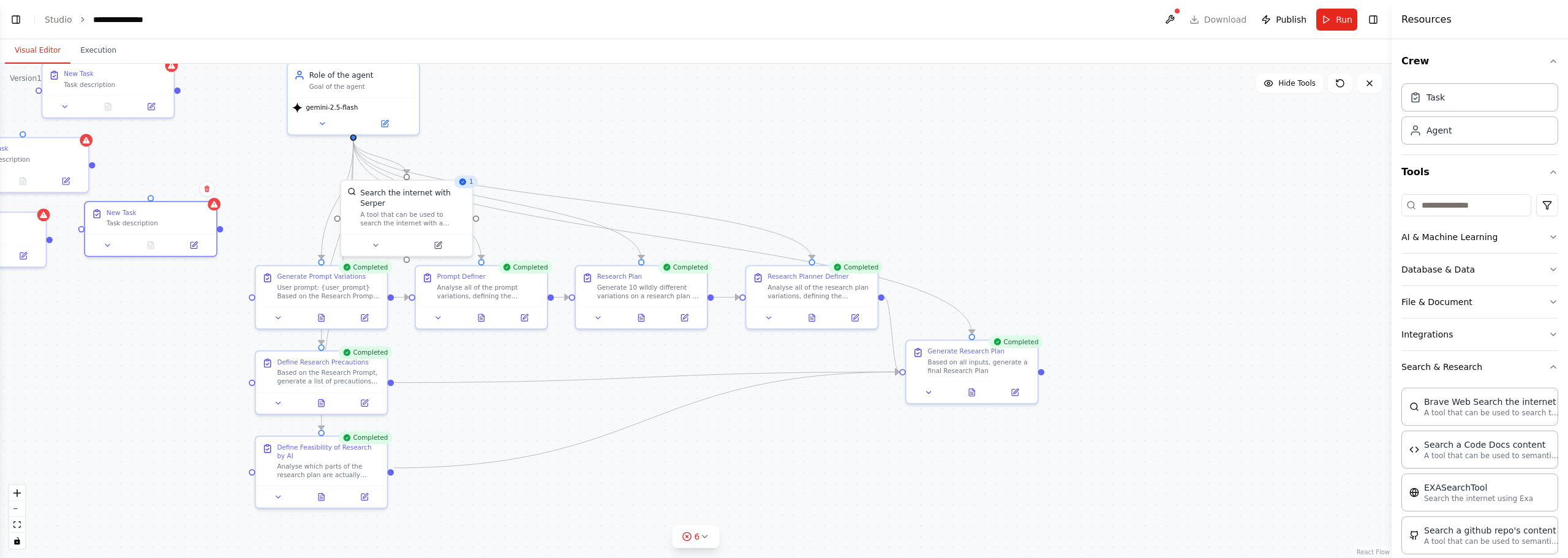
drag, startPoint x: 851, startPoint y: 275, endPoint x: 857, endPoint y: 228, distance: 47.4
click at [857, 228] on div ".deletable-edge-delete-btn { width: 20px; height: 20px; border: 0px solid #ffff…" at bounding box center [696, 310] width 1391 height 495
drag, startPoint x: 138, startPoint y: 215, endPoint x: 1121, endPoint y: 239, distance: 983.3
click at [1237, 249] on div "New Task Task description" at bounding box center [1288, 258] width 104 height 19
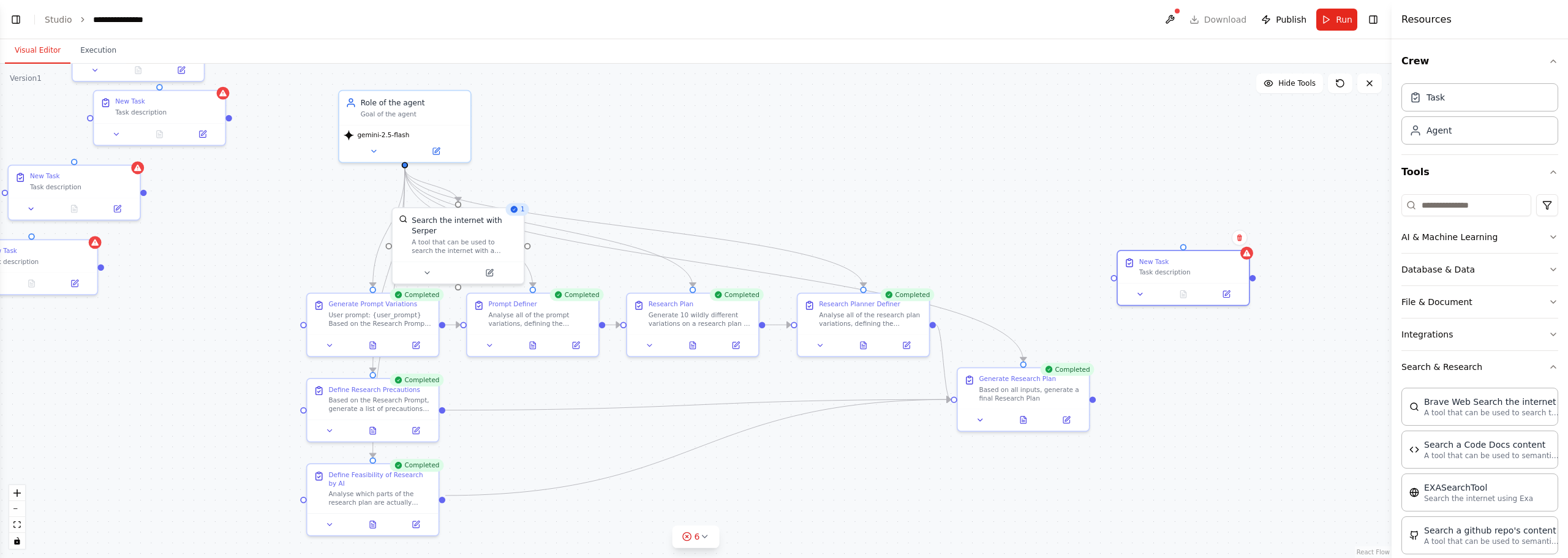
drag, startPoint x: 992, startPoint y: 207, endPoint x: 983, endPoint y: 226, distance: 21.0
click at [983, 226] on div ".deletable-edge-delete-btn { width: 20px; height: 20px; border: 0px solid #ffff…" at bounding box center [696, 310] width 1391 height 495
drag, startPoint x: 43, startPoint y: 258, endPoint x: 1197, endPoint y: 338, distance: 1156.8
click at [1197, 341] on div "Task description" at bounding box center [1191, 345] width 104 height 9
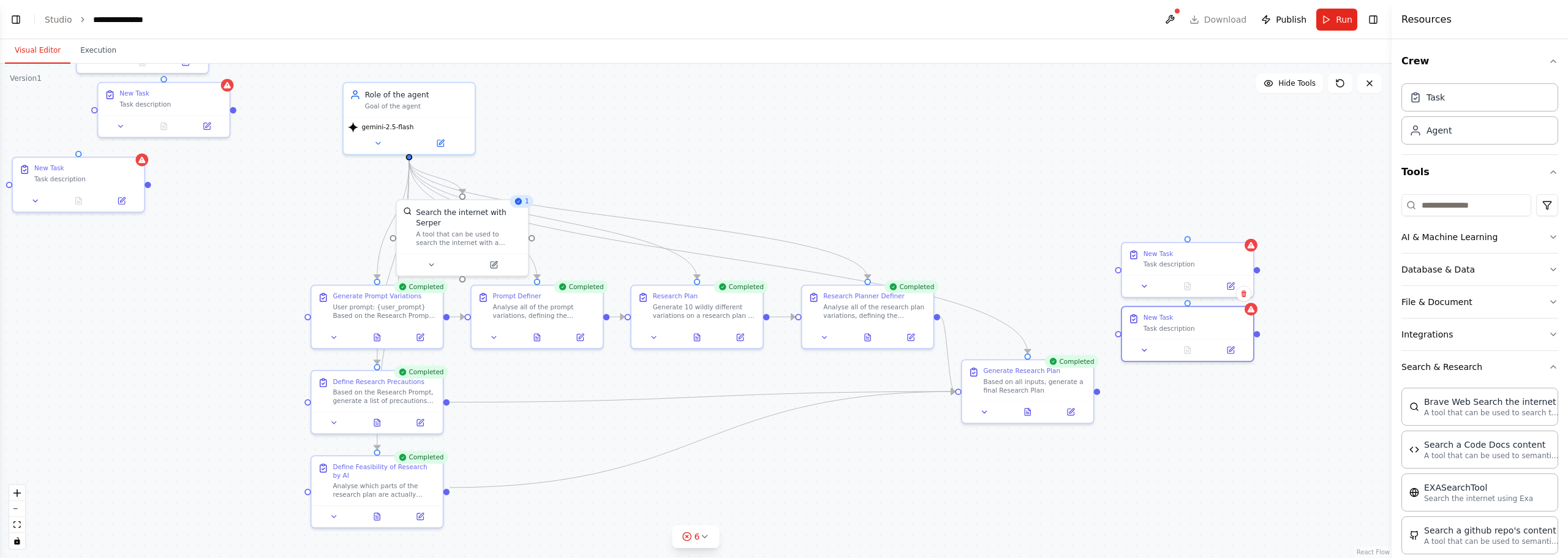
drag, startPoint x: 101, startPoint y: 163, endPoint x: 104, endPoint y: 156, distance: 7.6
click at [104, 156] on div ".deletable-edge-delete-btn { width: 20px; height: 20px; border: 0px solid #ffff…" at bounding box center [696, 310] width 1391 height 495
drag, startPoint x: 86, startPoint y: 180, endPoint x: 1194, endPoint y: 396, distance: 1128.9
click at [1194, 396] on div "New Task Task description" at bounding box center [1188, 385] width 131 height 32
drag, startPoint x: 166, startPoint y: 101, endPoint x: 1186, endPoint y: 455, distance: 1079.7
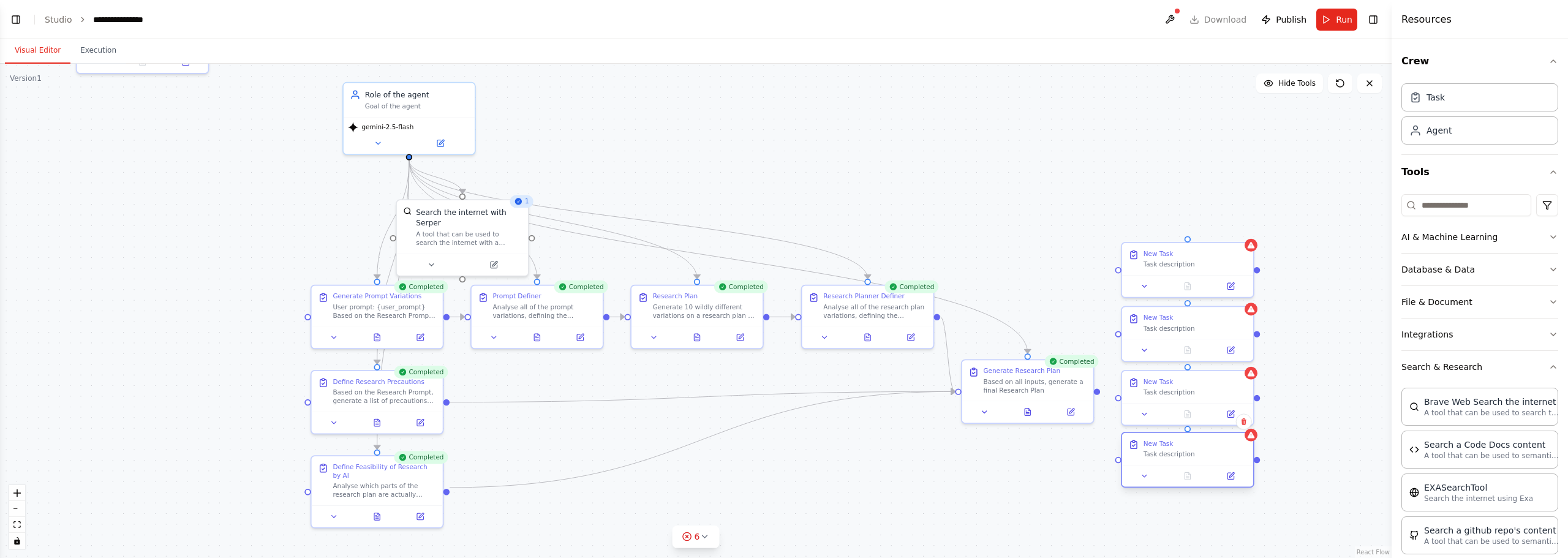
click at [1186, 455] on div "Task description" at bounding box center [1195, 455] width 104 height 9
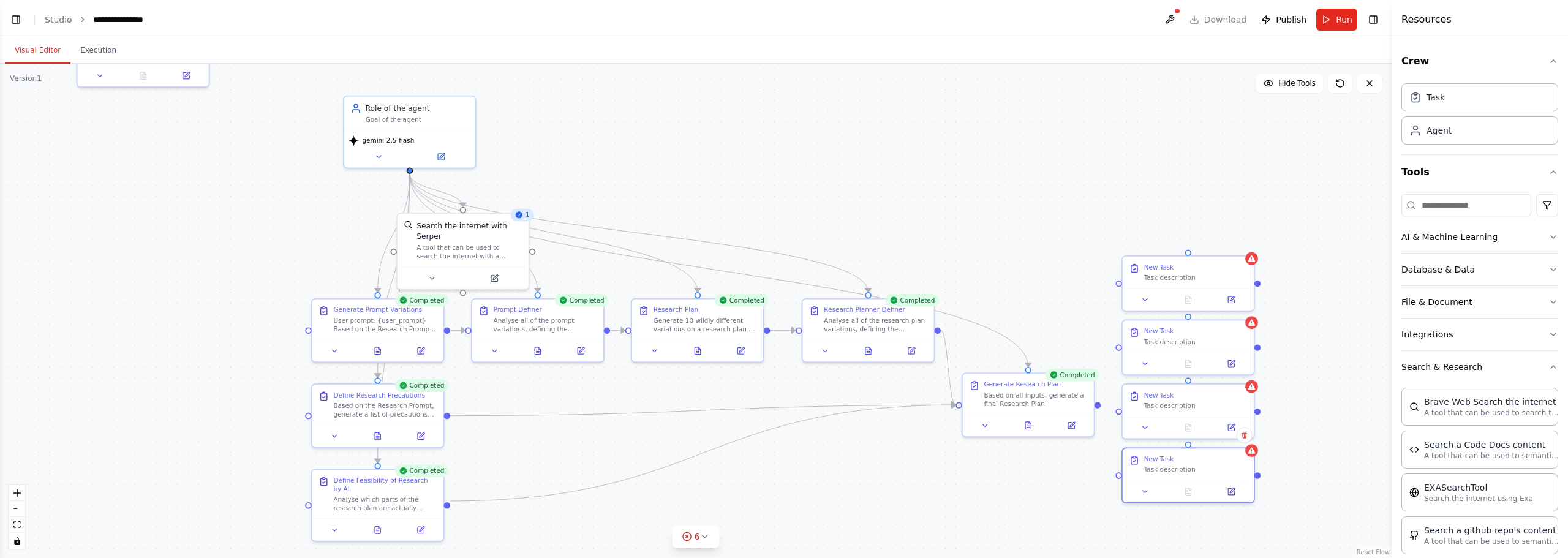
drag, startPoint x: 196, startPoint y: 129, endPoint x: 190, endPoint y: 155, distance: 26.7
click at [190, 155] on div ".deletable-edge-delete-btn { width: 20px; height: 20px; border: 0px solid #ffff…" at bounding box center [696, 310] width 1391 height 495
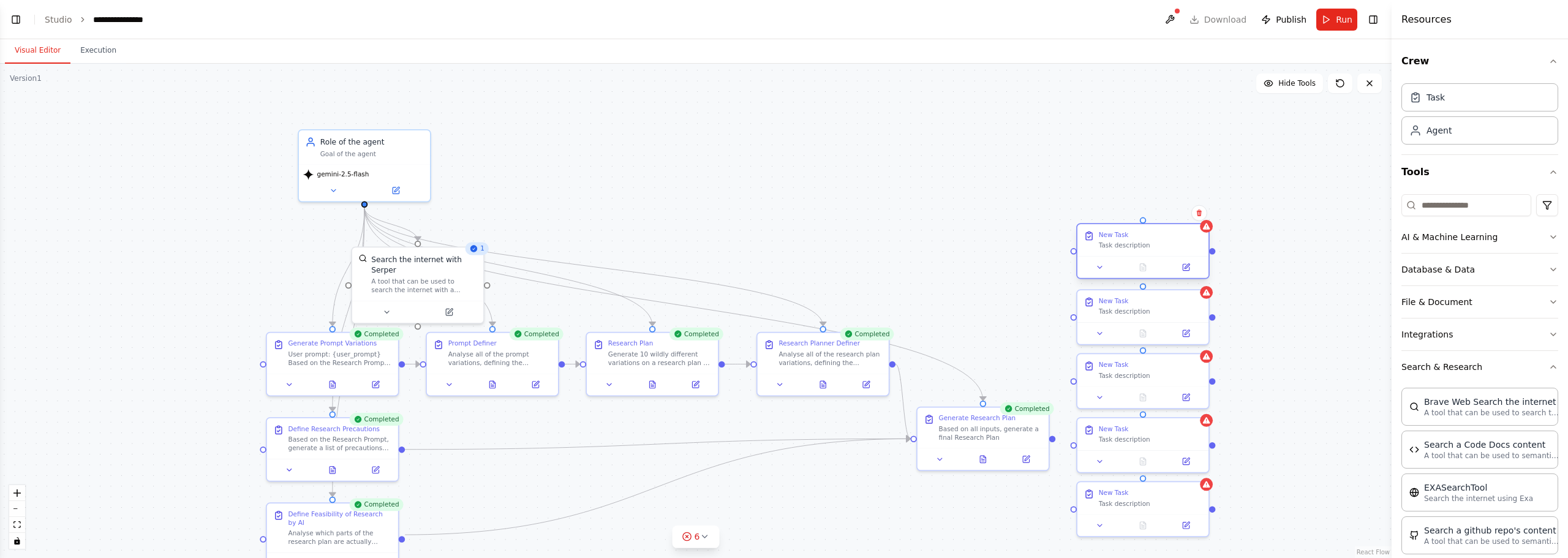
drag, startPoint x: 163, startPoint y: 73, endPoint x: 1170, endPoint y: 252, distance: 1022.8
click at [1170, 252] on div "New Task Task description" at bounding box center [1143, 240] width 131 height 32
click at [1001, 218] on div ".deletable-edge-delete-btn { width: 20px; height: 20px; border: 0px solid #ffff…" at bounding box center [696, 310] width 1391 height 495
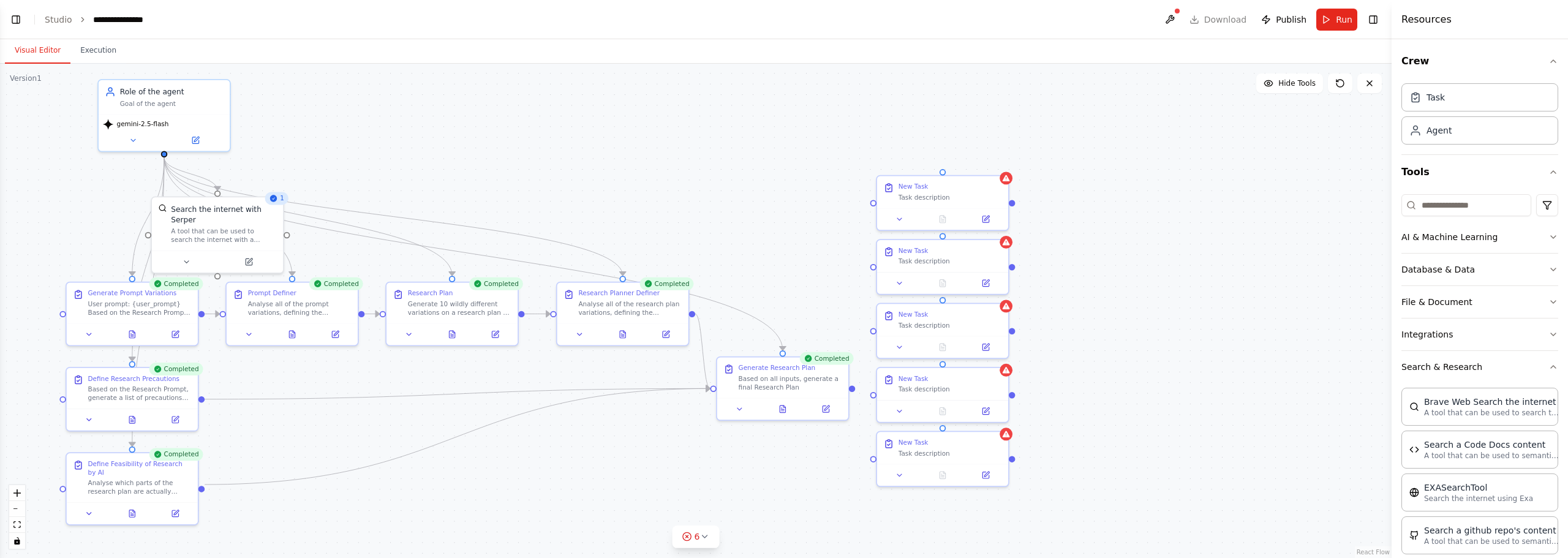
drag, startPoint x: 863, startPoint y: 177, endPoint x: 661, endPoint y: 125, distance: 208.6
click at [661, 125] on div ".deletable-edge-delete-btn { width: 20px; height: 20px; border: 0px solid #ffff…" at bounding box center [696, 310] width 1391 height 495
drag, startPoint x: 969, startPoint y: 264, endPoint x: 1149, endPoint y: 265, distance: 180.0
click at [1149, 265] on div "New Task Task description" at bounding box center [1122, 253] width 131 height 32
drag, startPoint x: 960, startPoint y: 321, endPoint x: 1148, endPoint y: 336, distance: 188.6
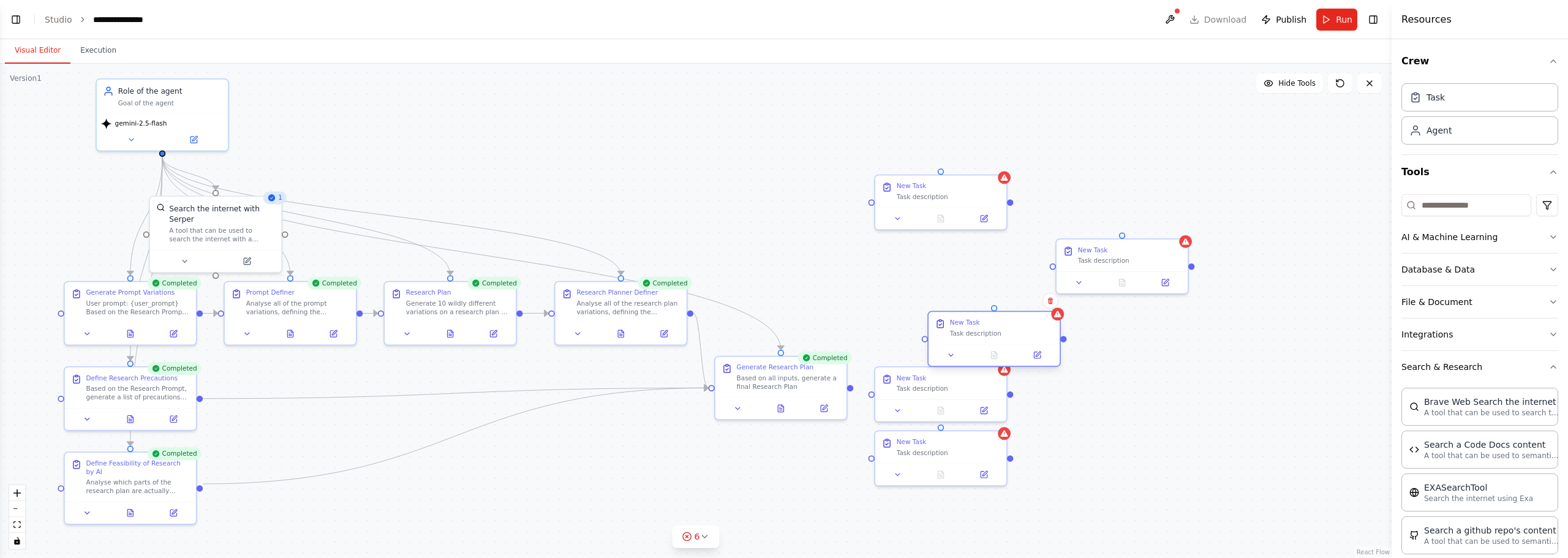
click at [1054, 336] on div "Task description" at bounding box center [1001, 333] width 104 height 9
click at [1108, 414] on div at bounding box center [1090, 419] width 131 height 22
drag, startPoint x: 1066, startPoint y: 401, endPoint x: 1142, endPoint y: 409, distance: 76.4
click at [1142, 409] on div at bounding box center [1122, 419] width 131 height 22
click at [1147, 408] on div at bounding box center [1122, 419] width 131 height 22
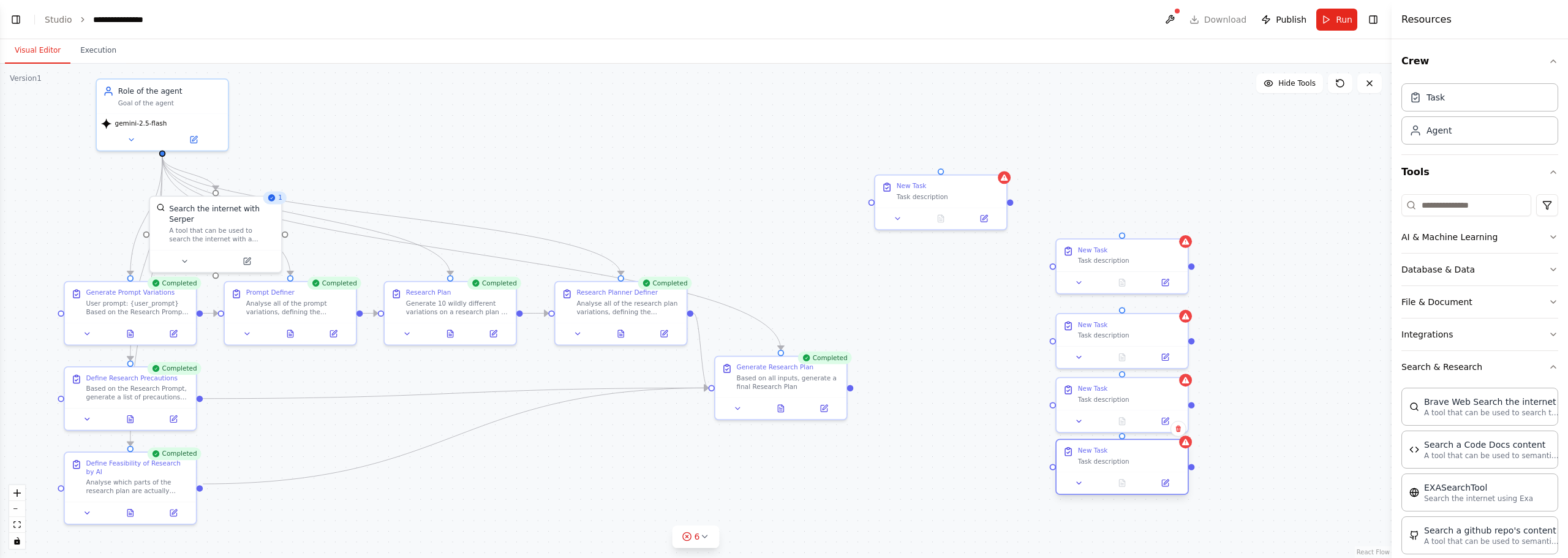
drag, startPoint x: 949, startPoint y: 449, endPoint x: 1130, endPoint y: 455, distance: 181.1
click at [1130, 455] on div "New Task Task description" at bounding box center [1130, 456] width 104 height 19
click at [942, 394] on div ".deletable-edge-delete-btn { width: 20px; height: 20px; border: 0px solid #ffff…" at bounding box center [696, 310] width 1391 height 495
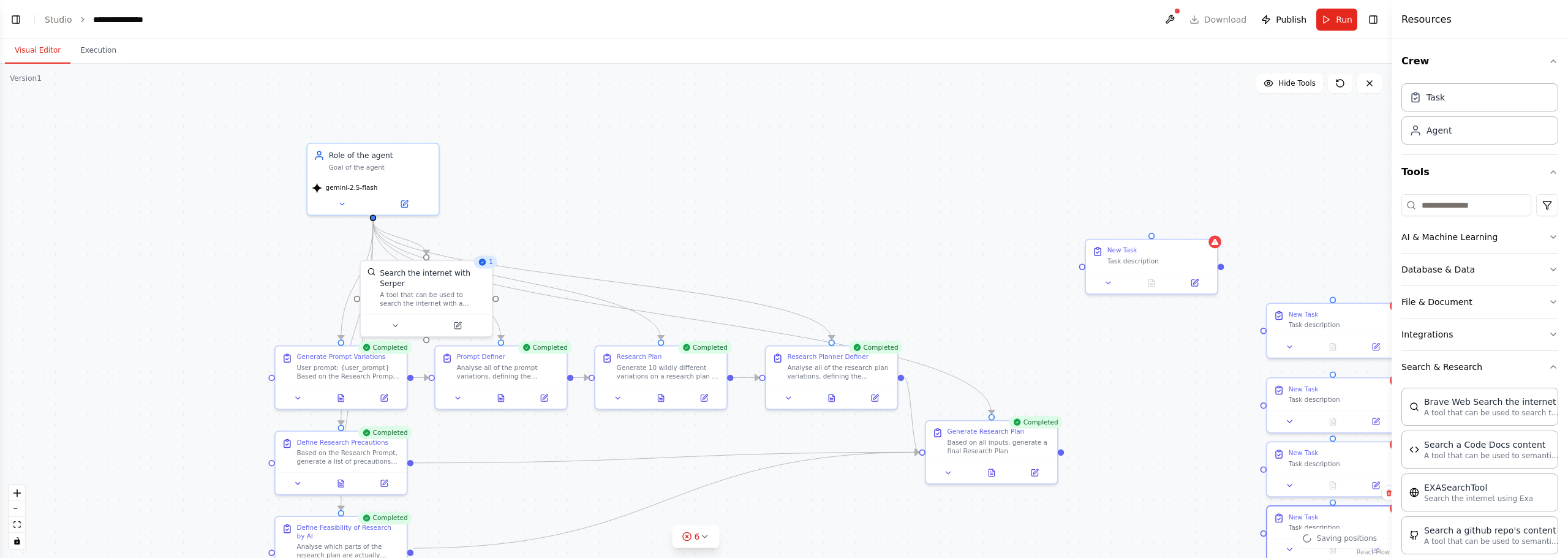
drag, startPoint x: 698, startPoint y: 208, endPoint x: 831, endPoint y: 255, distance: 141.1
click at [831, 255] on div ".deletable-edge-delete-btn { width: 20px; height: 20px; border: 0px solid #ffff…" at bounding box center [696, 310] width 1391 height 495
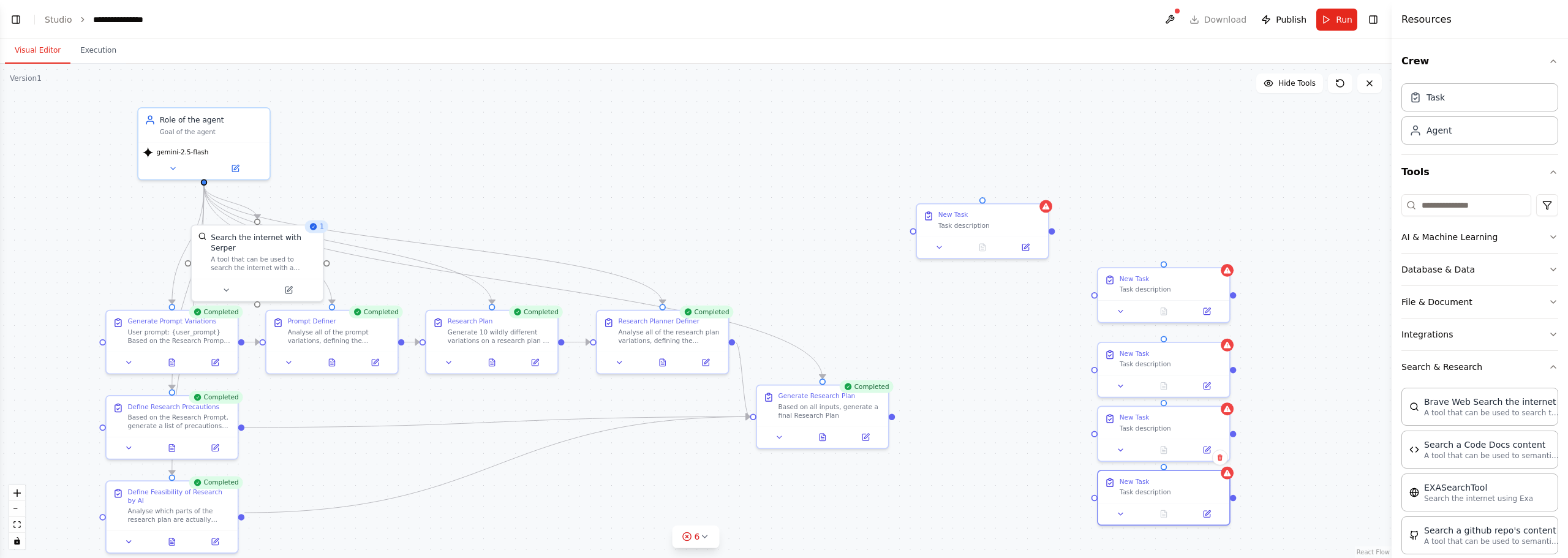
drag, startPoint x: 796, startPoint y: 156, endPoint x: 623, endPoint y: 119, distance: 176.9
click at [623, 119] on div ".deletable-edge-delete-btn { width: 20px; height: 20px; border: 0px solid #ffff…" at bounding box center [696, 310] width 1391 height 495
click at [784, 198] on div at bounding box center [766, 202] width 131 height 22
click at [845, 191] on div at bounding box center [830, 202] width 131 height 22
